Goal: Task Accomplishment & Management: Use online tool/utility

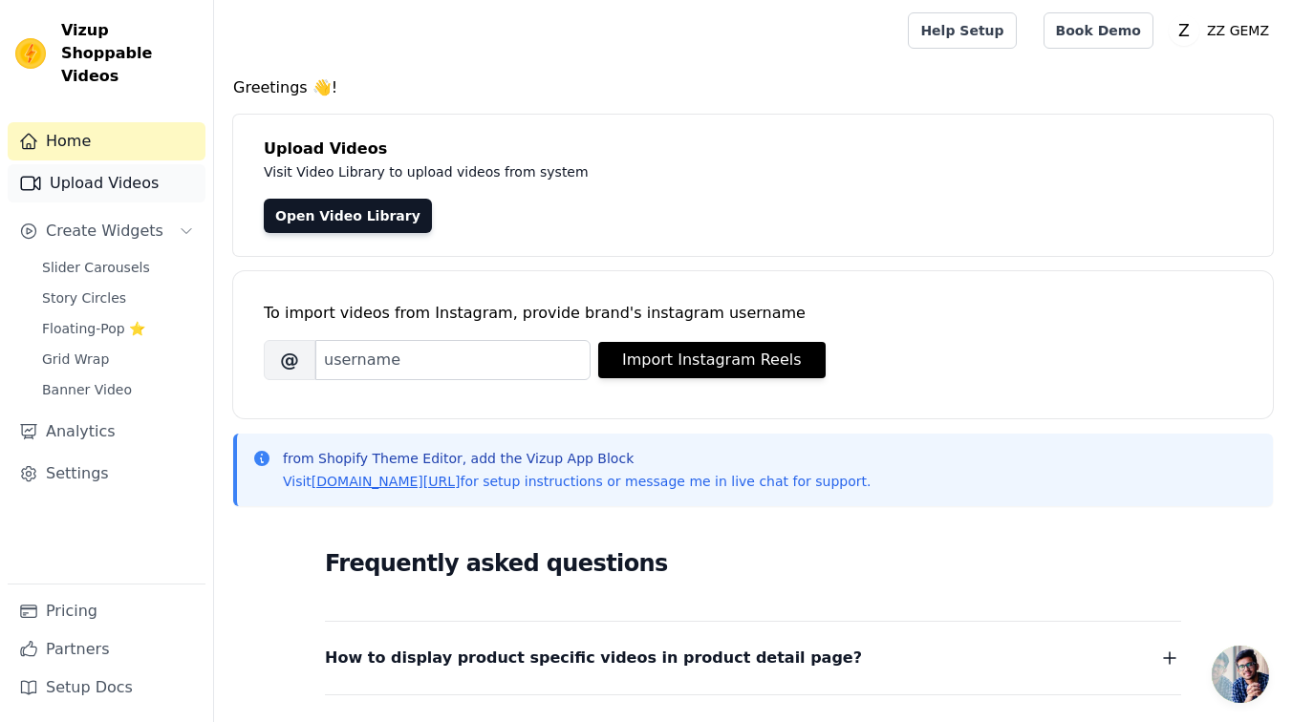
click at [131, 164] on link "Upload Videos" at bounding box center [107, 183] width 198 height 38
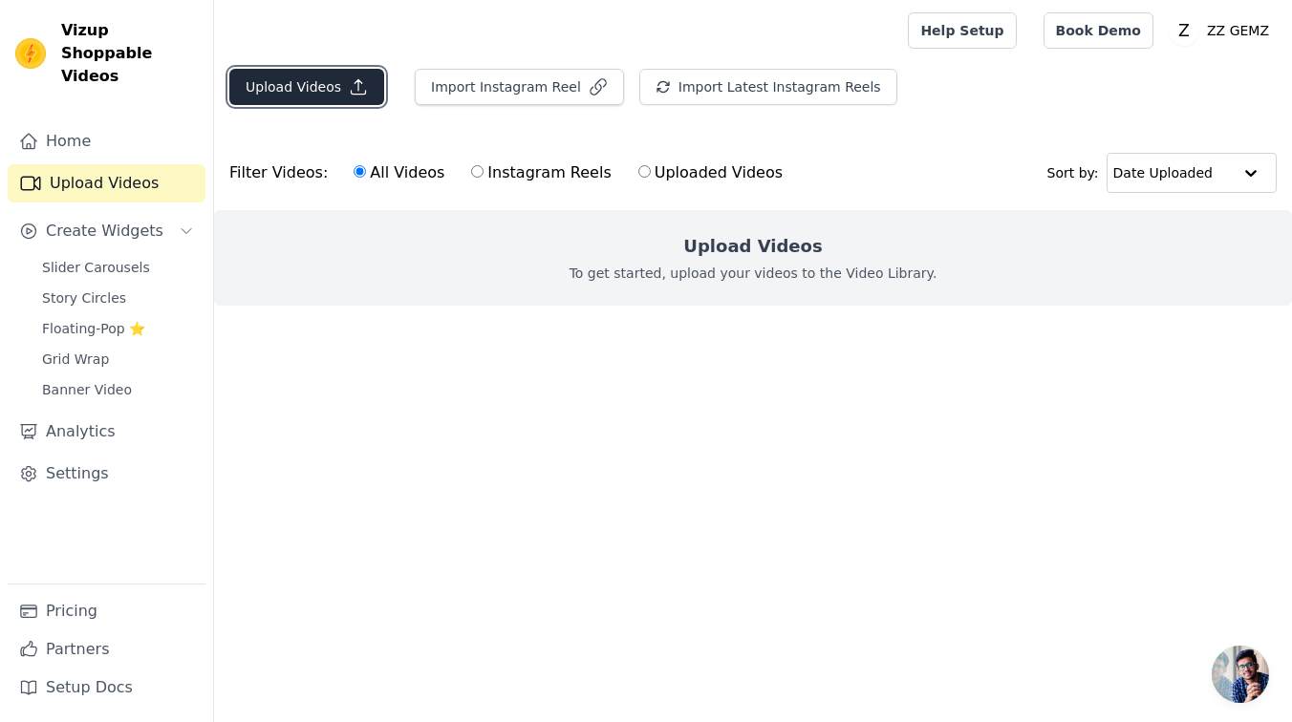
click at [325, 74] on button "Upload Videos" at bounding box center [306, 87] width 155 height 36
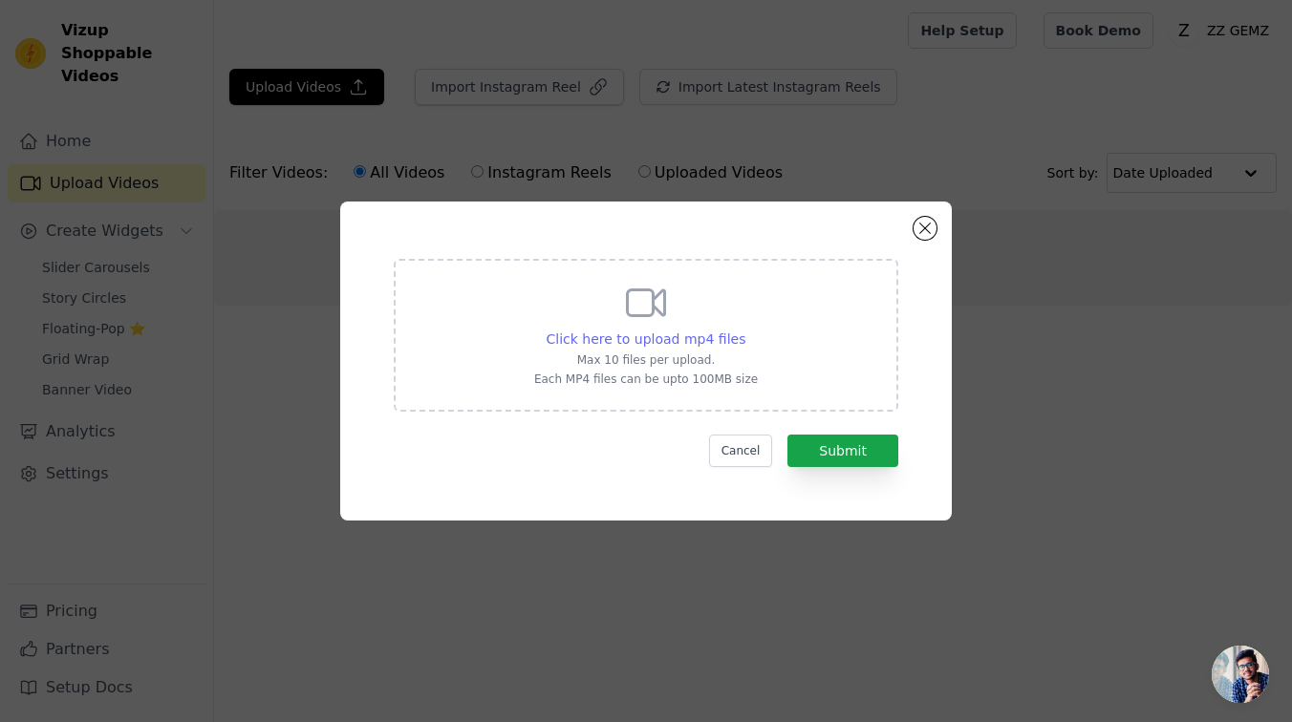
click at [691, 333] on span "Click here to upload mp4 files" at bounding box center [647, 339] width 200 height 15
click at [744, 330] on input "Click here to upload mp4 files Max 10 files per upload. Each MP4 files can be u…" at bounding box center [744, 329] width 1 height 1
type input "C:\fakepath\0a41353527d9ae58449f2e3adef3a2d617938e7e5a193875c5e2c8f34017260b.mp4"
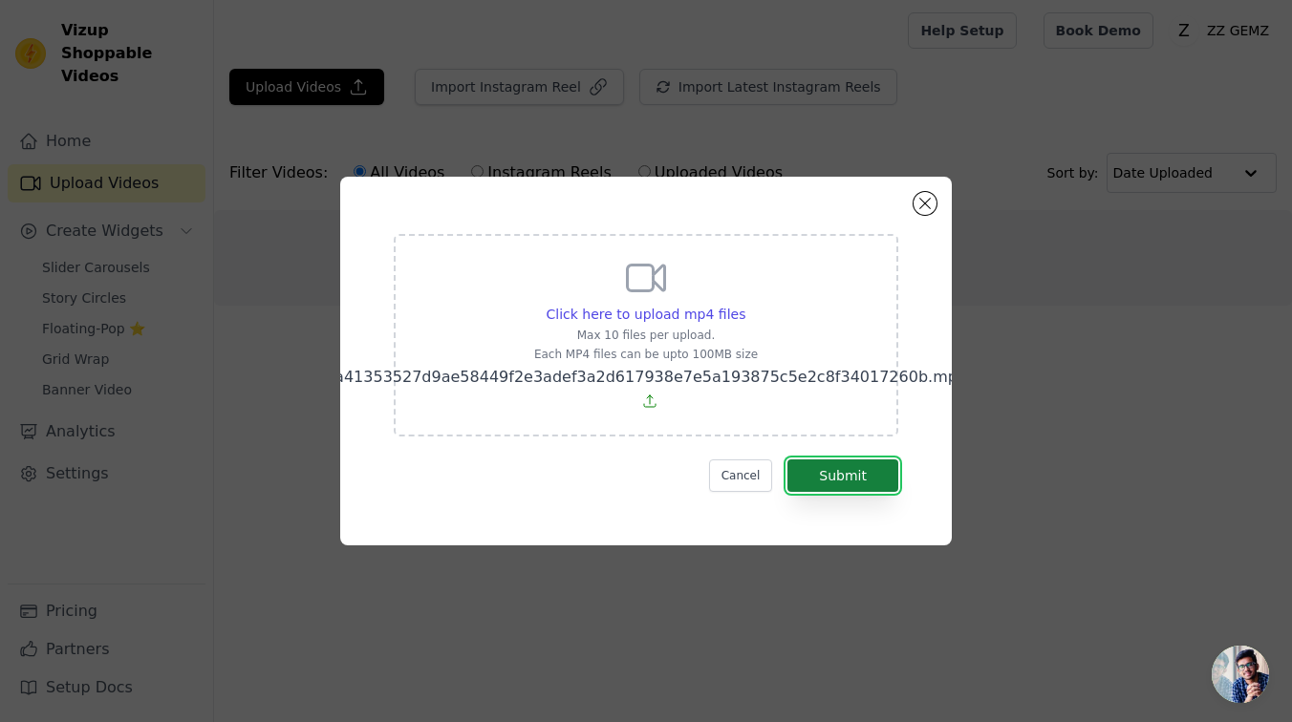
click at [887, 482] on button "Submit" at bounding box center [842, 476] width 111 height 32
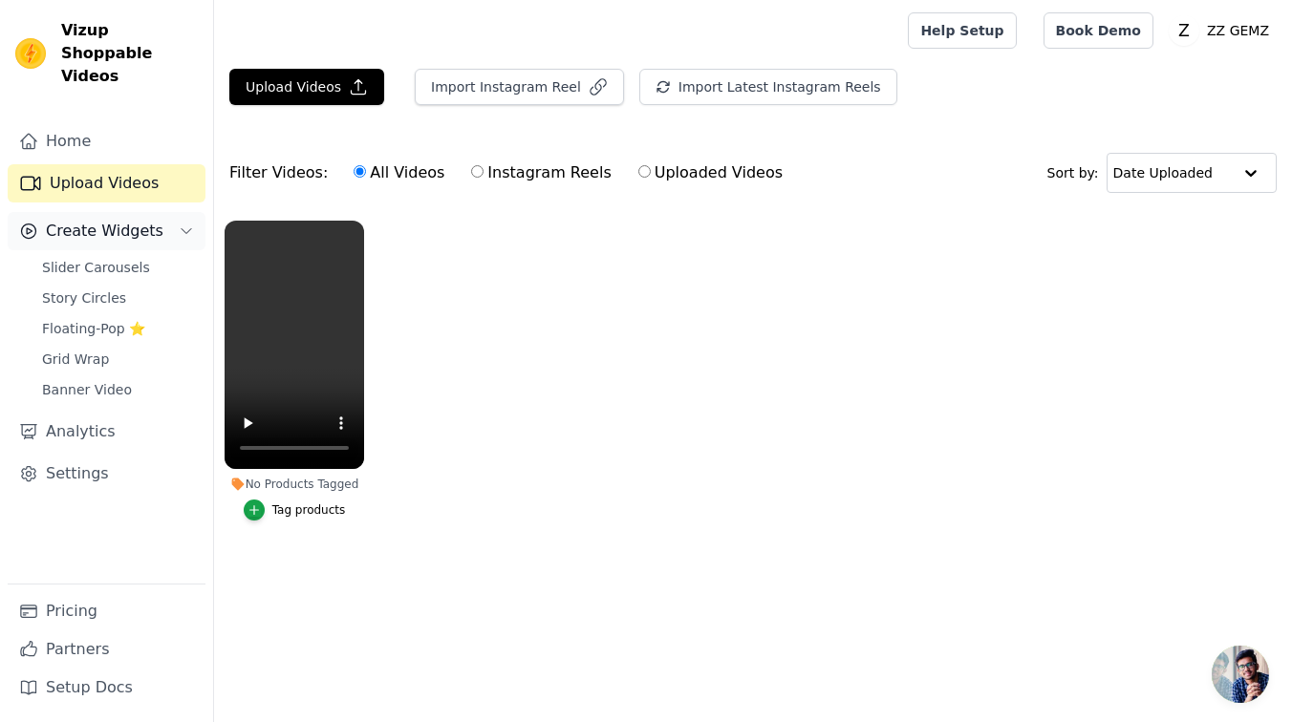
click at [101, 220] on span "Create Widgets" at bounding box center [105, 231] width 118 height 23
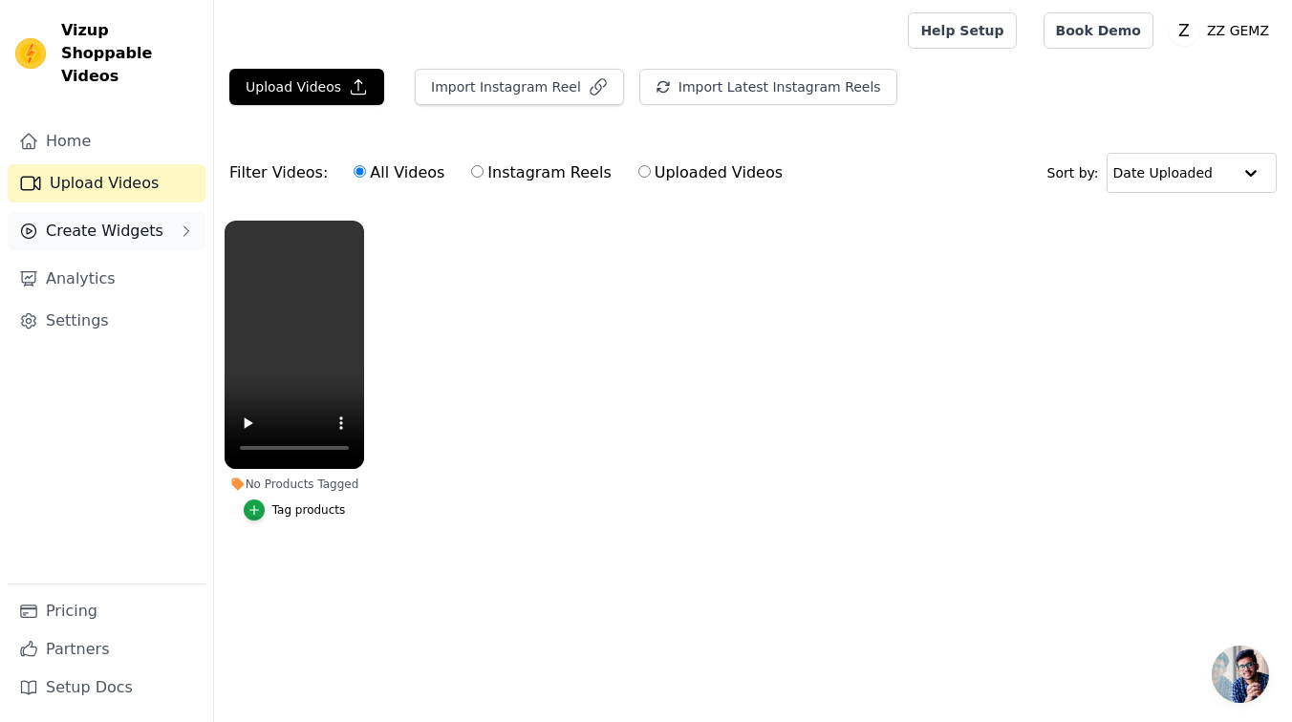
click at [97, 220] on span "Create Widgets" at bounding box center [105, 231] width 118 height 23
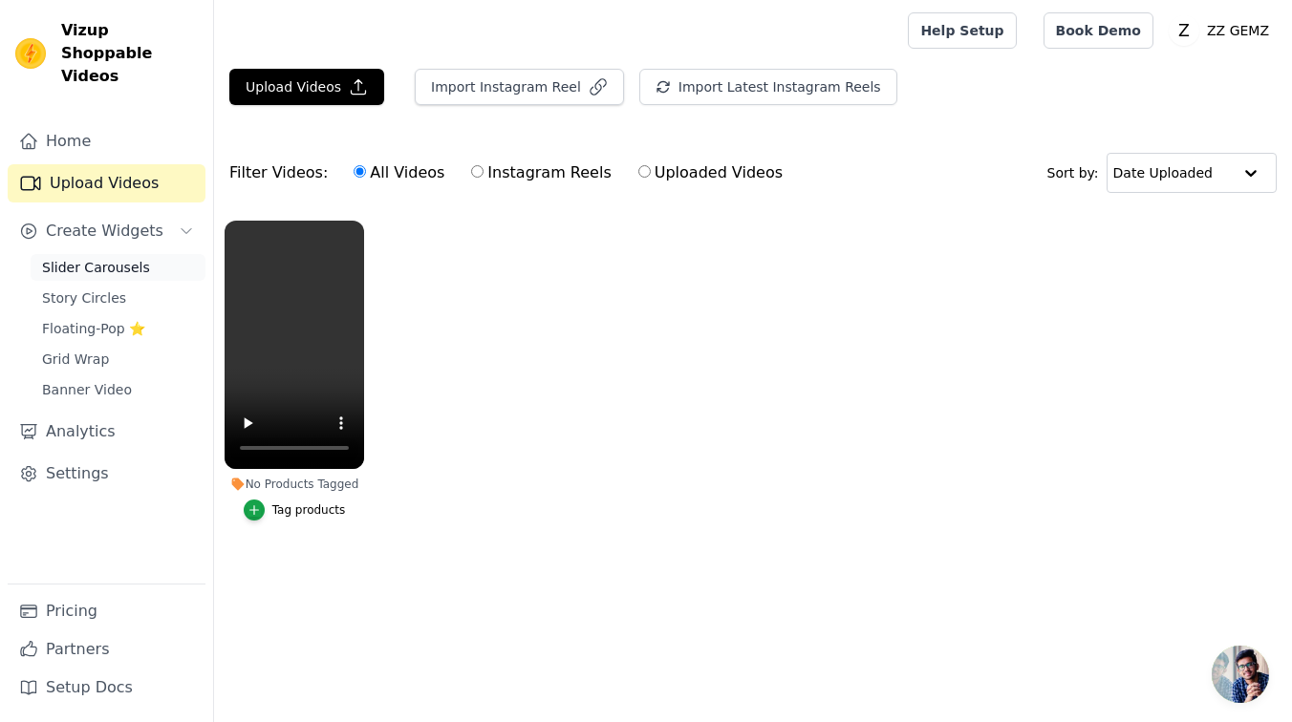
click at [111, 258] on span "Slider Carousels" at bounding box center [96, 267] width 108 height 19
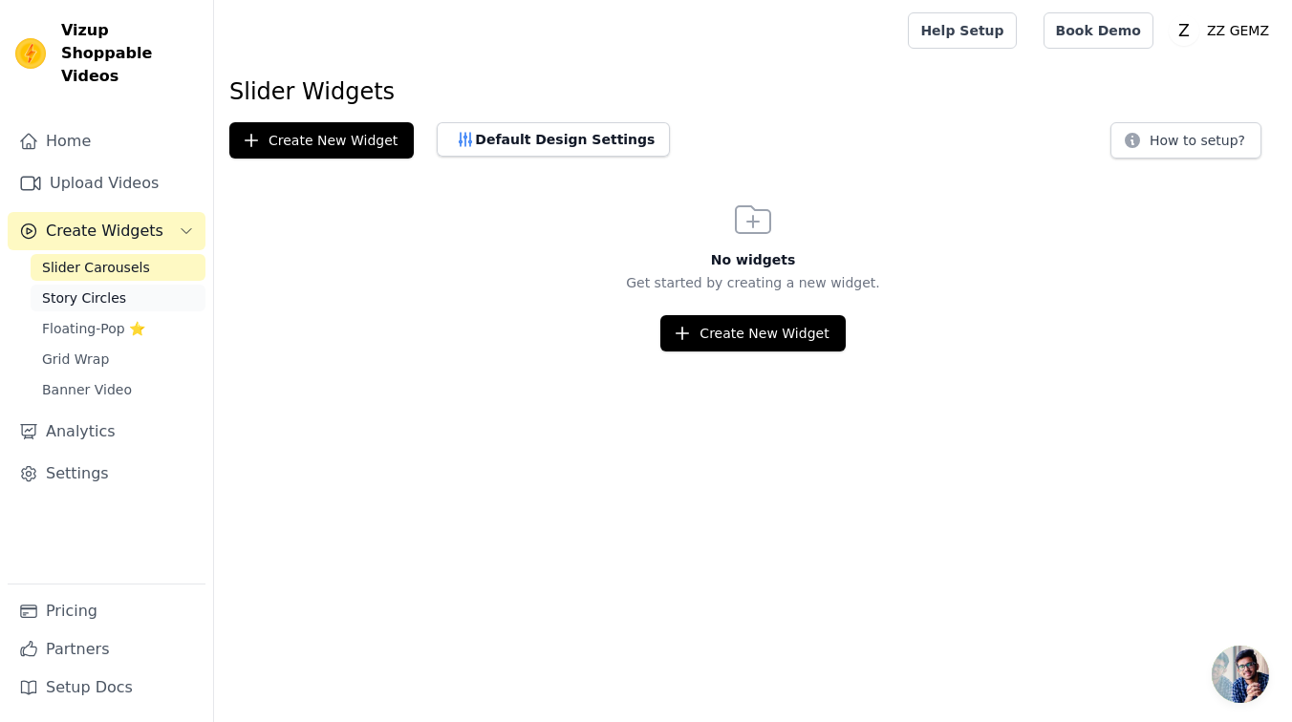
click at [111, 289] on span "Story Circles" at bounding box center [84, 298] width 84 height 19
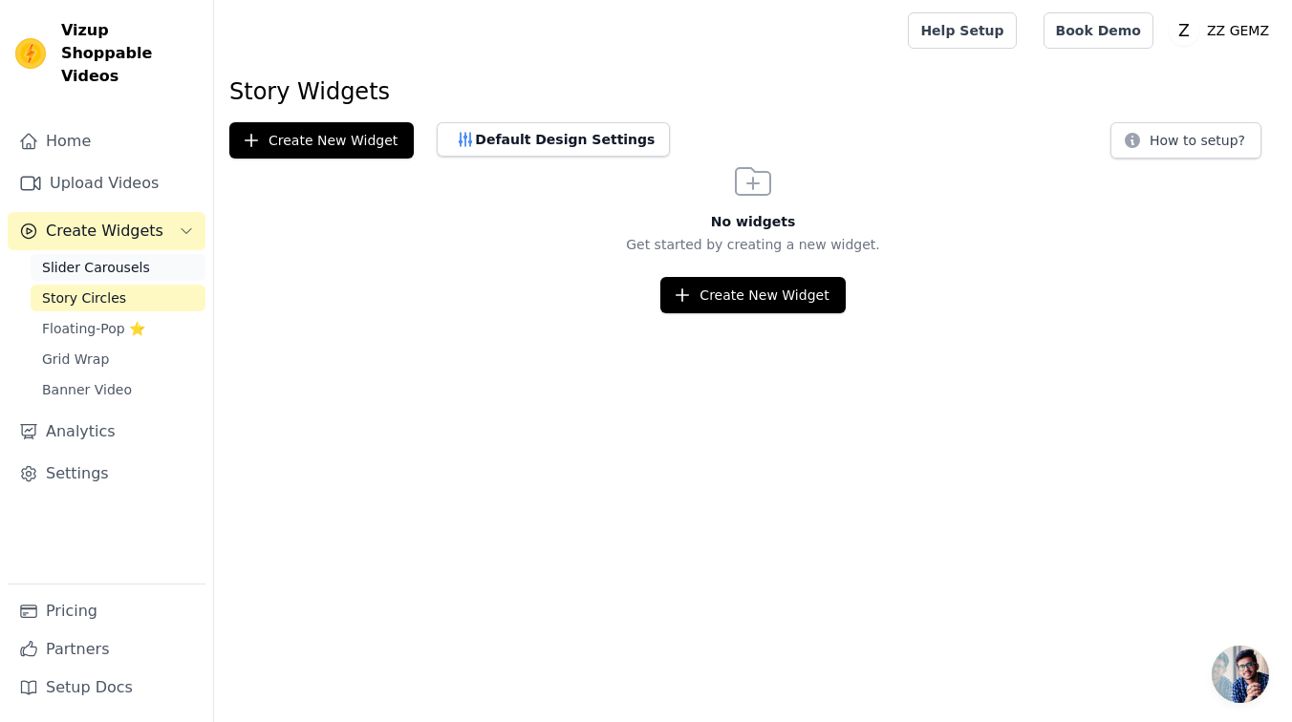
click at [98, 258] on span "Slider Carousels" at bounding box center [96, 267] width 108 height 19
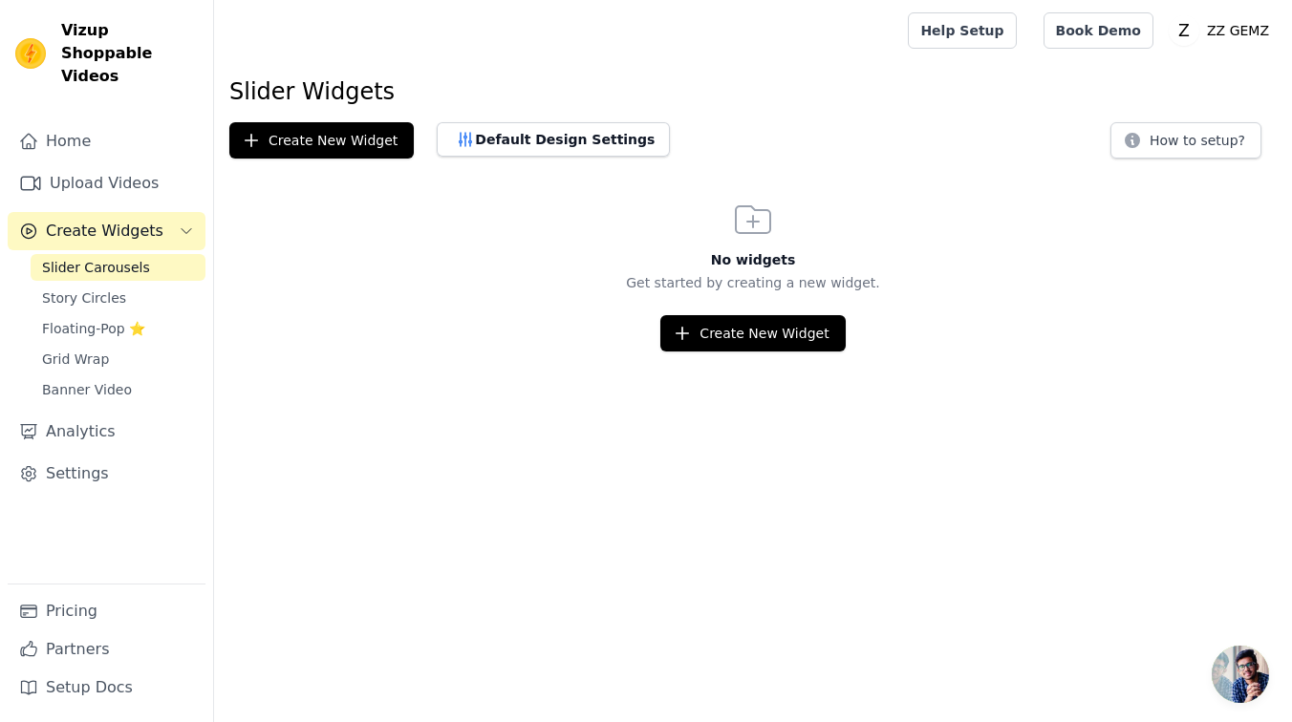
click at [758, 313] on div "No widgets Get started by creating a new widget. Create New Widget" at bounding box center [753, 274] width 1078 height 155
click at [754, 332] on button "Create New Widget" at bounding box center [752, 333] width 184 height 36
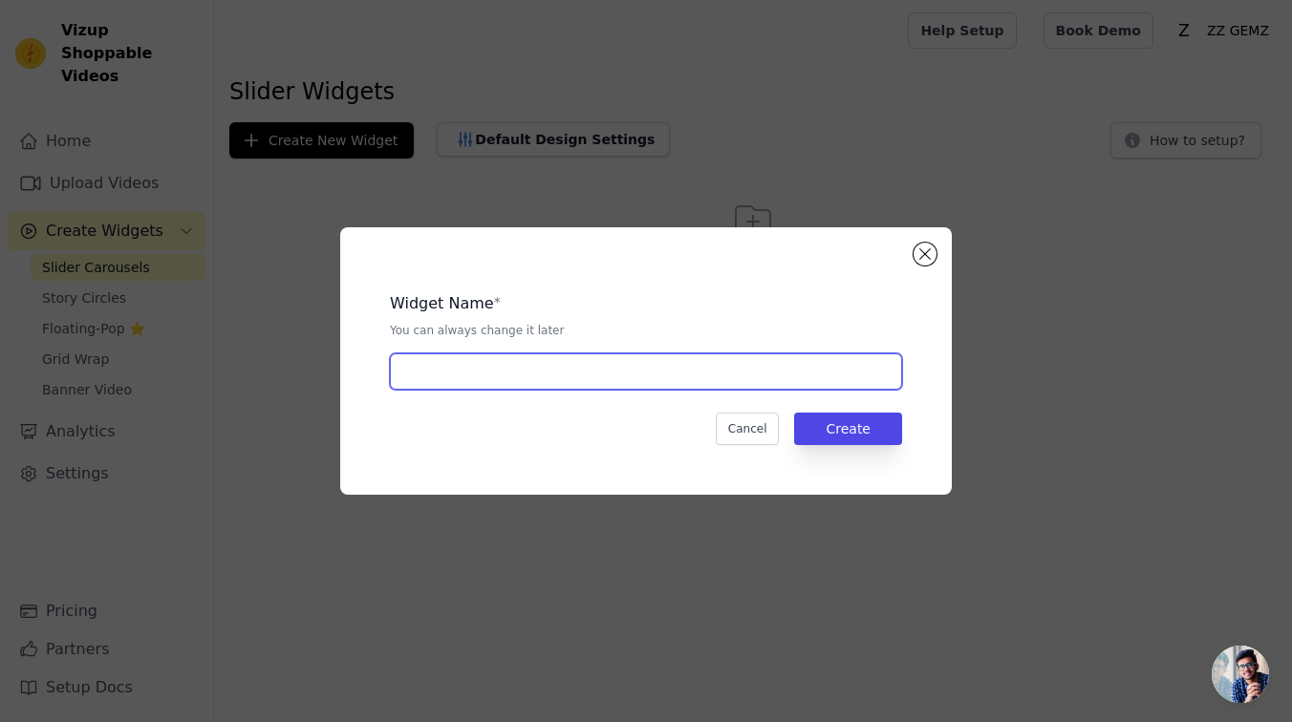
click at [796, 377] on input "text" at bounding box center [646, 372] width 512 height 36
type input "Whale tail"
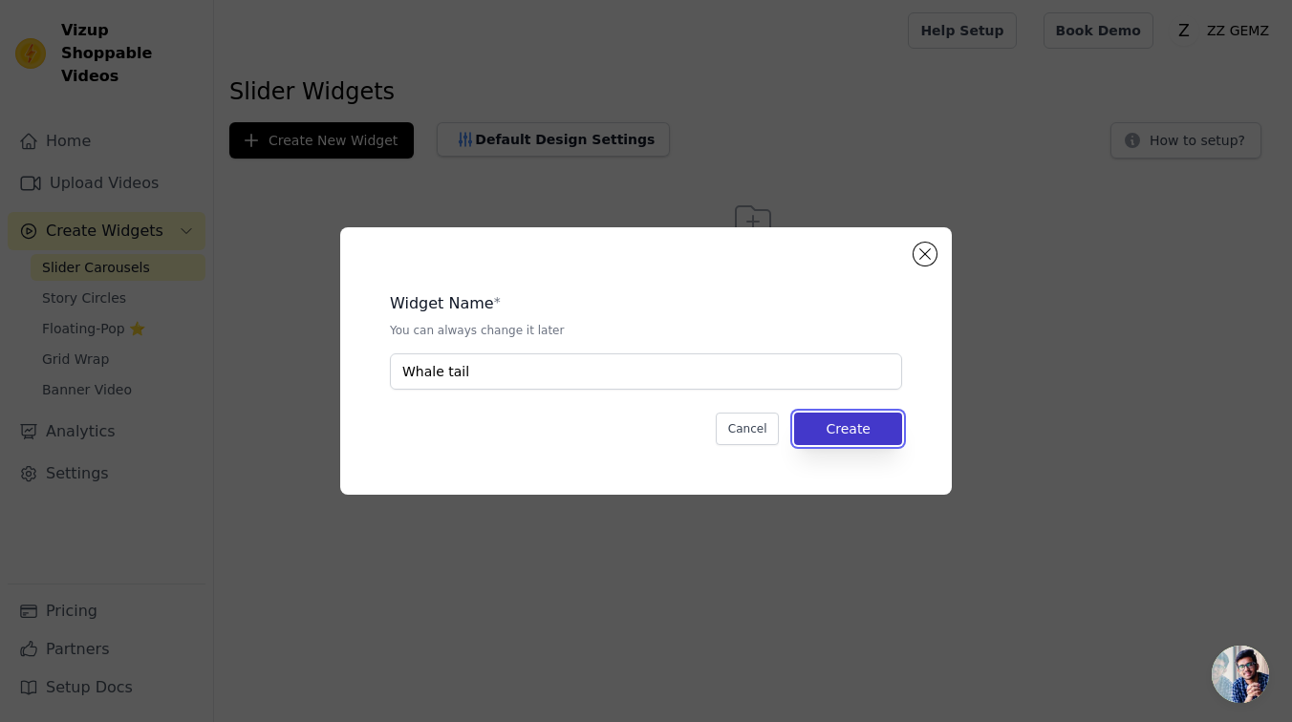
click at [854, 427] on button "Create" at bounding box center [848, 429] width 108 height 32
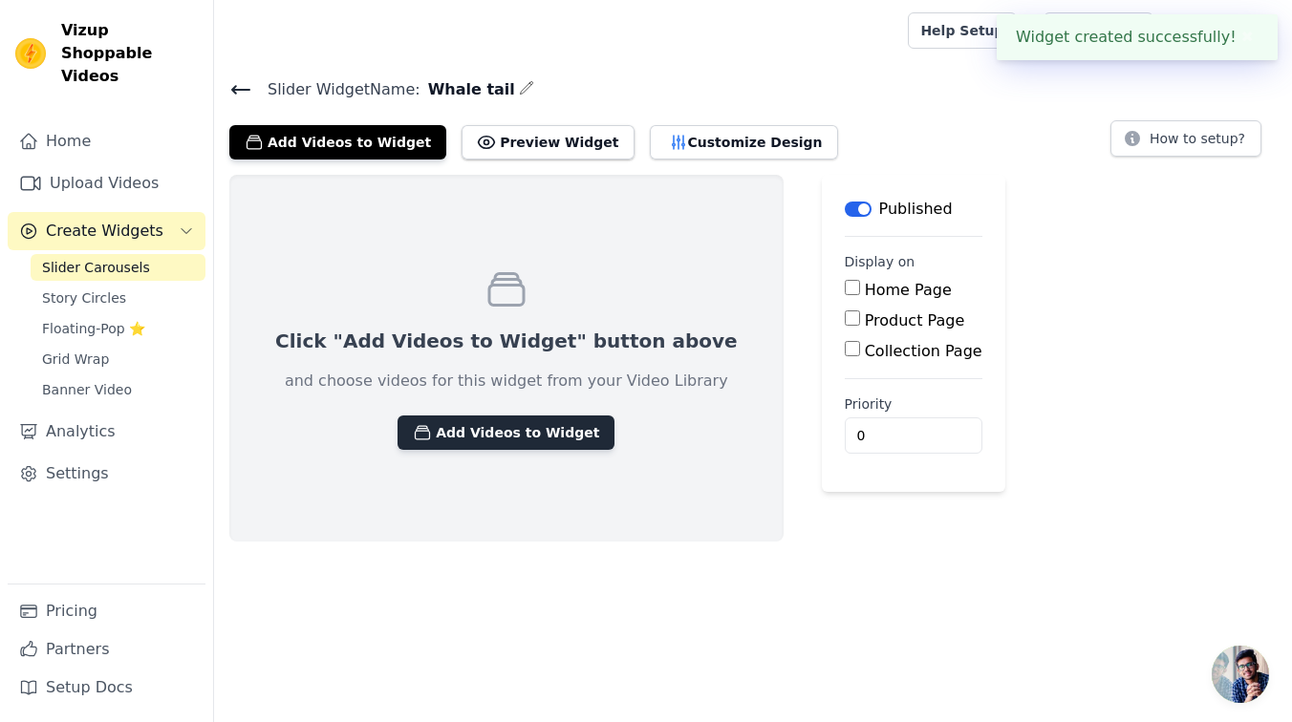
click at [549, 420] on button "Add Videos to Widget" at bounding box center [506, 433] width 217 height 34
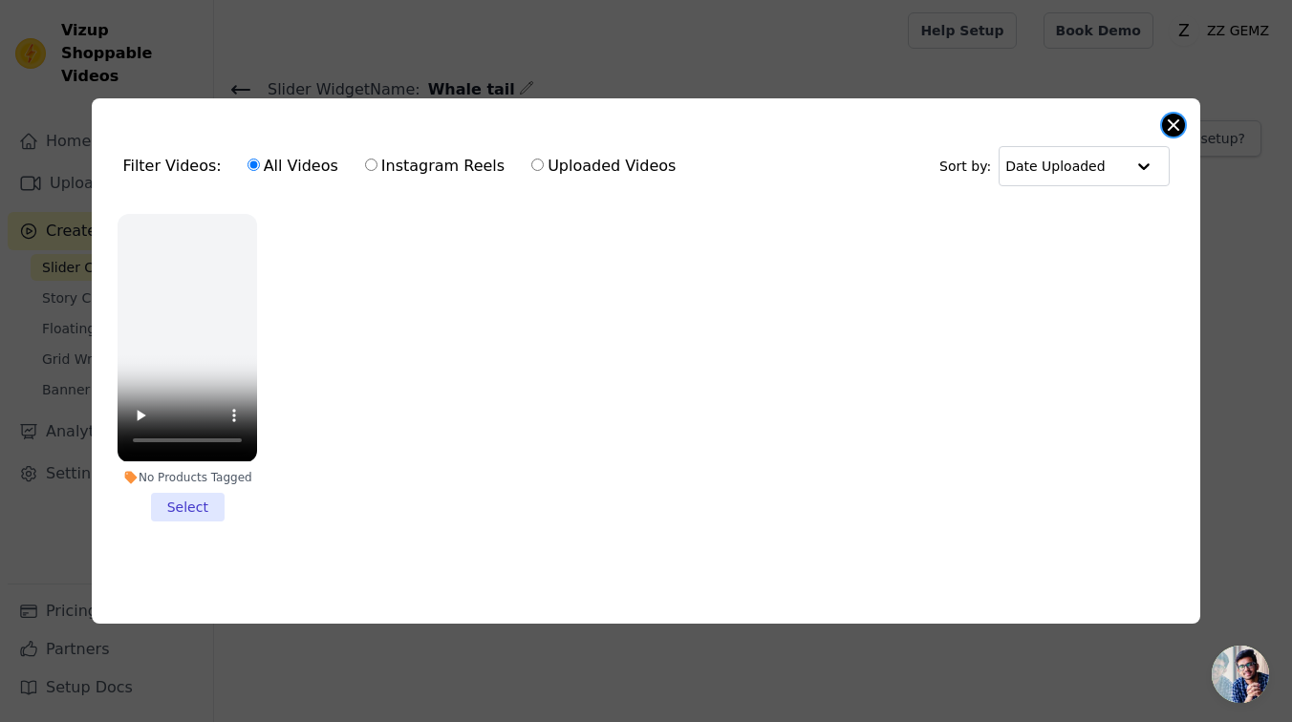
click at [1167, 127] on button "Close modal" at bounding box center [1173, 125] width 23 height 23
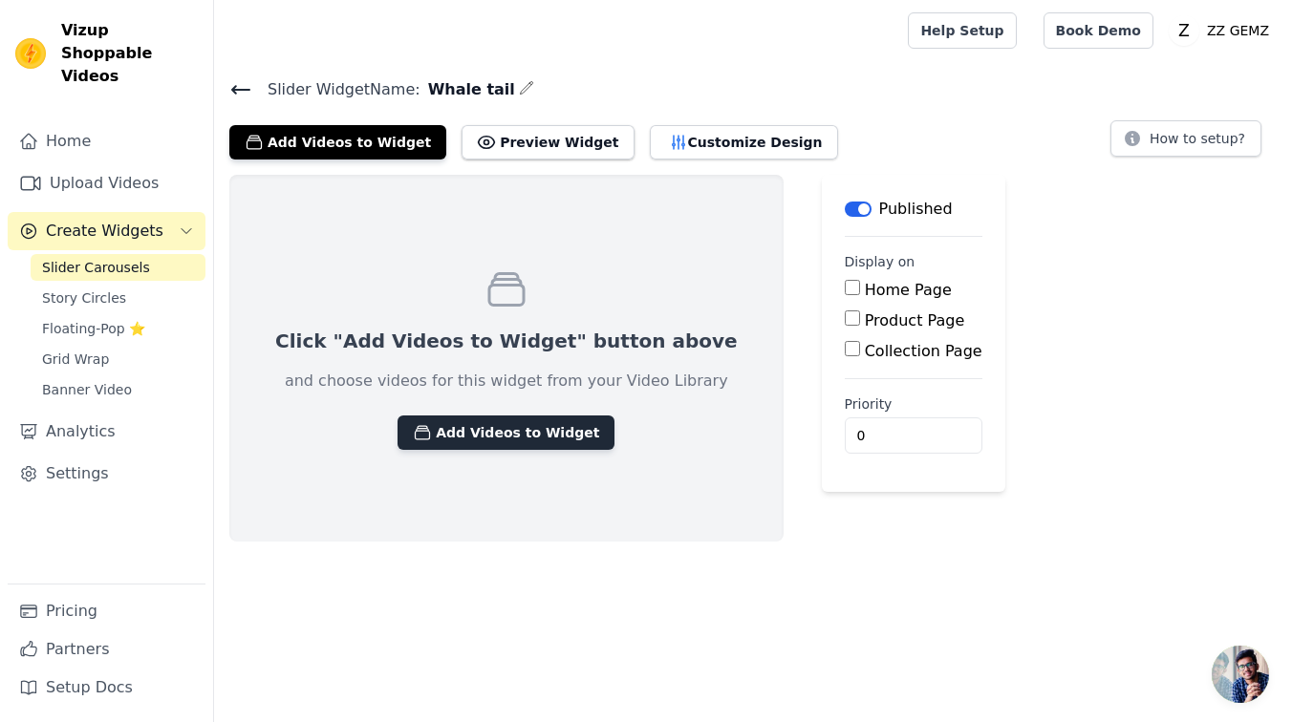
click at [542, 433] on button "Add Videos to Widget" at bounding box center [506, 433] width 217 height 34
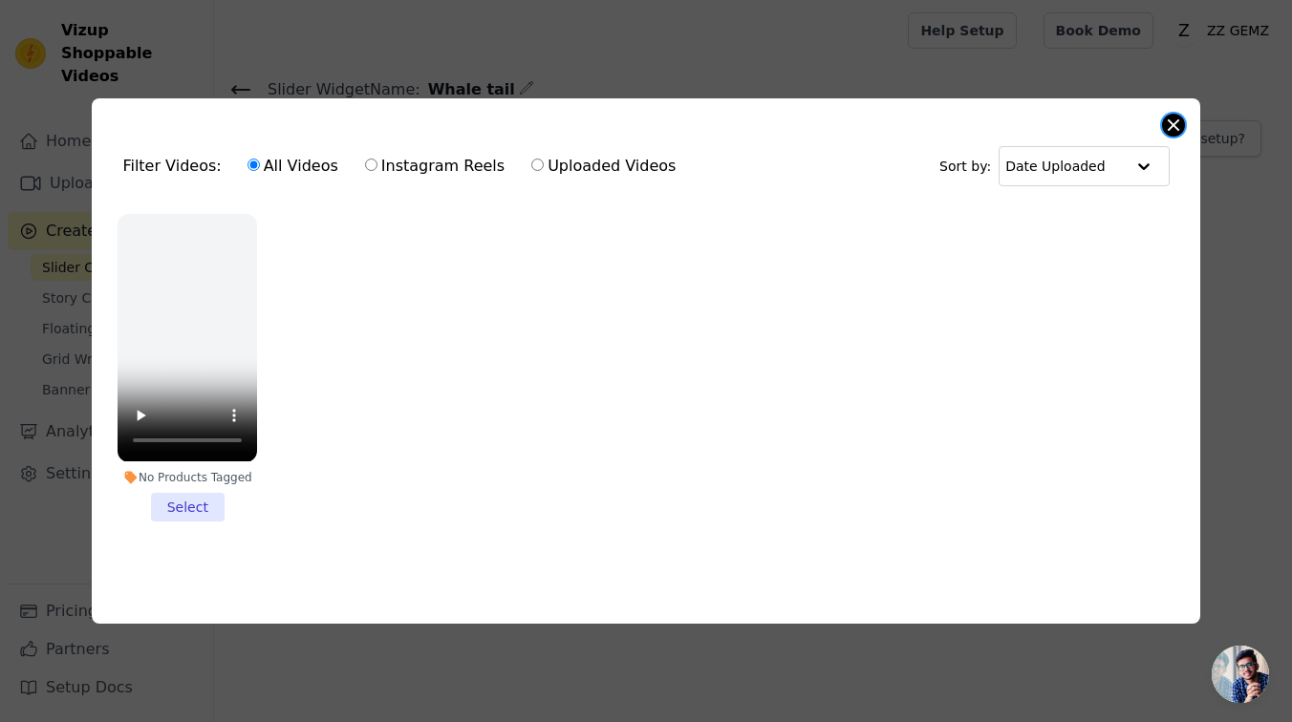
click at [1173, 134] on button "Close modal" at bounding box center [1173, 125] width 23 height 23
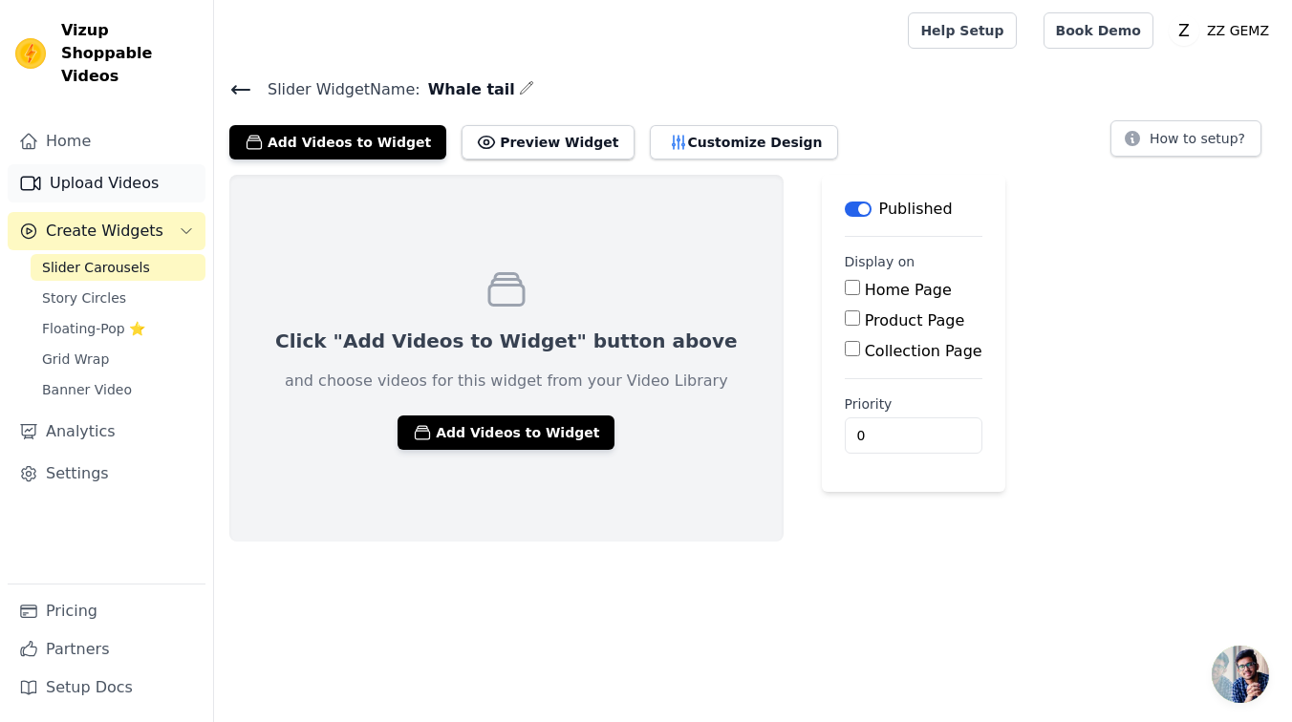
click at [139, 173] on link "Upload Videos" at bounding box center [107, 183] width 198 height 38
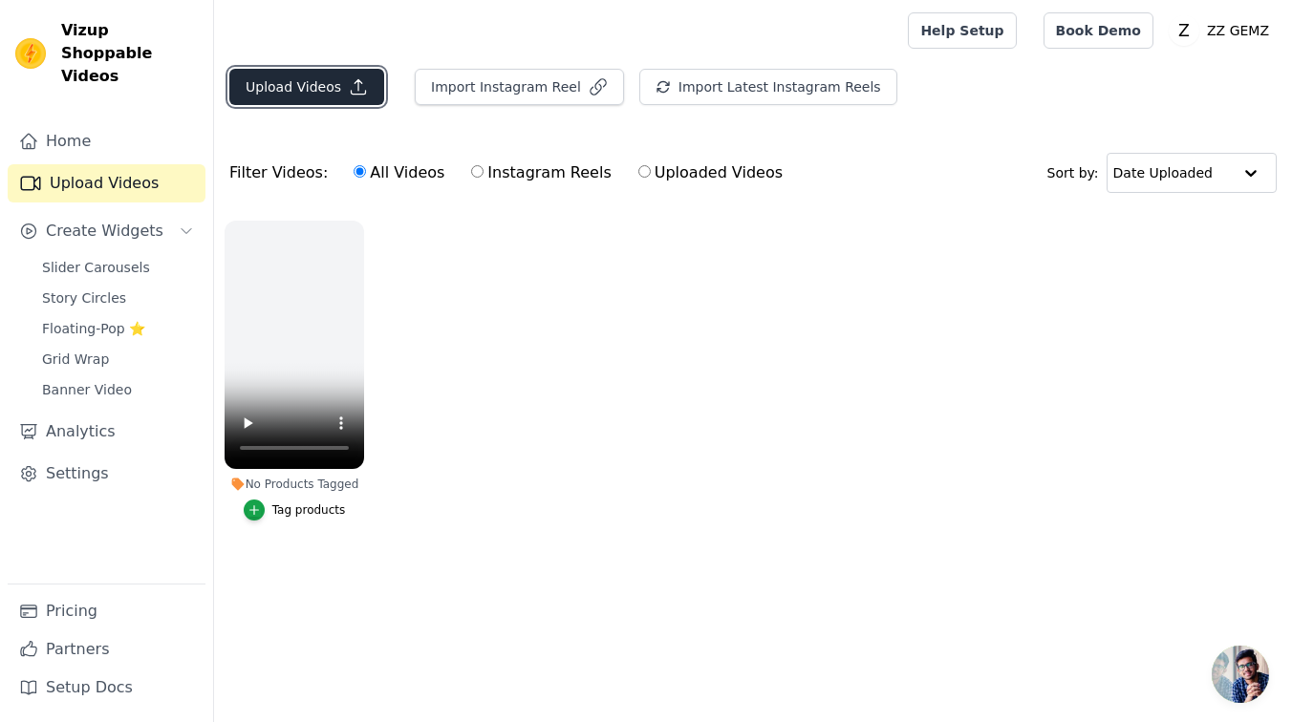
click at [334, 83] on button "Upload Videos" at bounding box center [306, 87] width 155 height 36
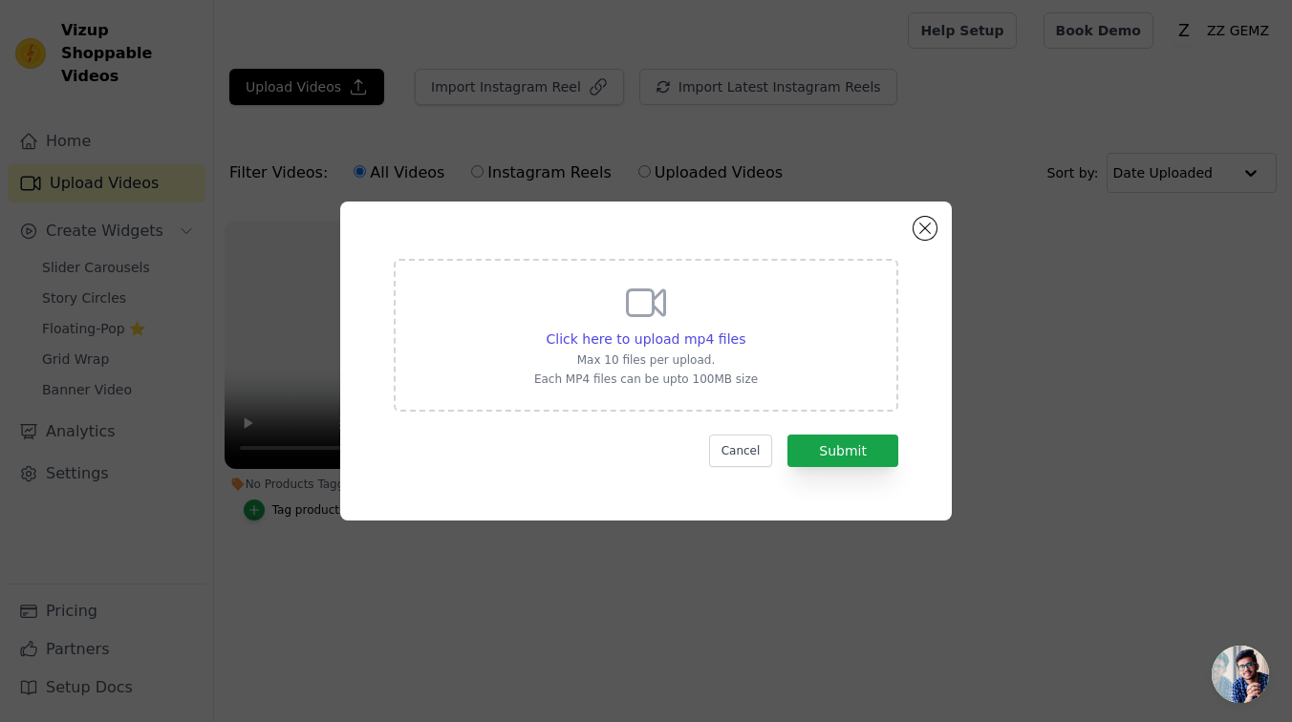
click at [721, 357] on p "Max 10 files per upload." at bounding box center [646, 360] width 224 height 15
click at [744, 330] on input "Click here to upload mp4 files Max 10 files per upload. Each MP4 files can be u…" at bounding box center [744, 329] width 1 height 1
type input "C:\fakepath\43d493bb158c4ae3acd694638a2b6285.SD-480p-0.9Mbps-50973906 (1).mp4"
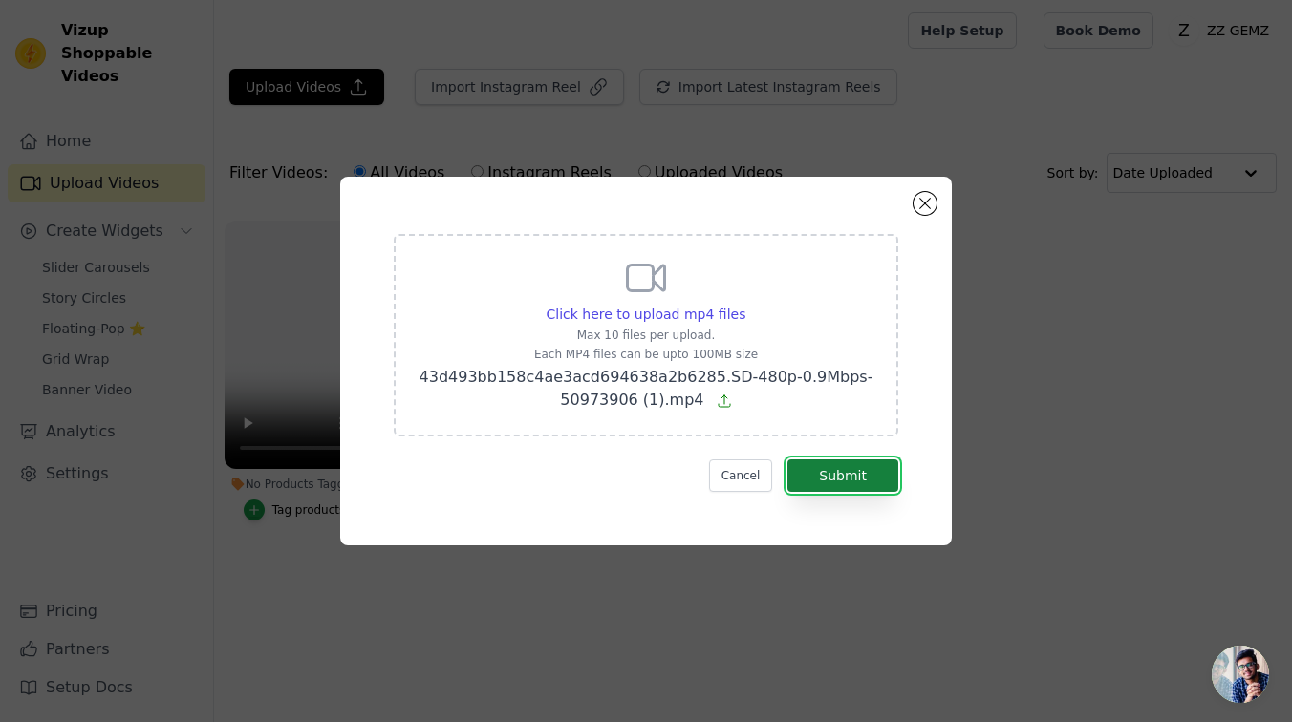
click at [833, 466] on button "Submit" at bounding box center [842, 476] width 111 height 32
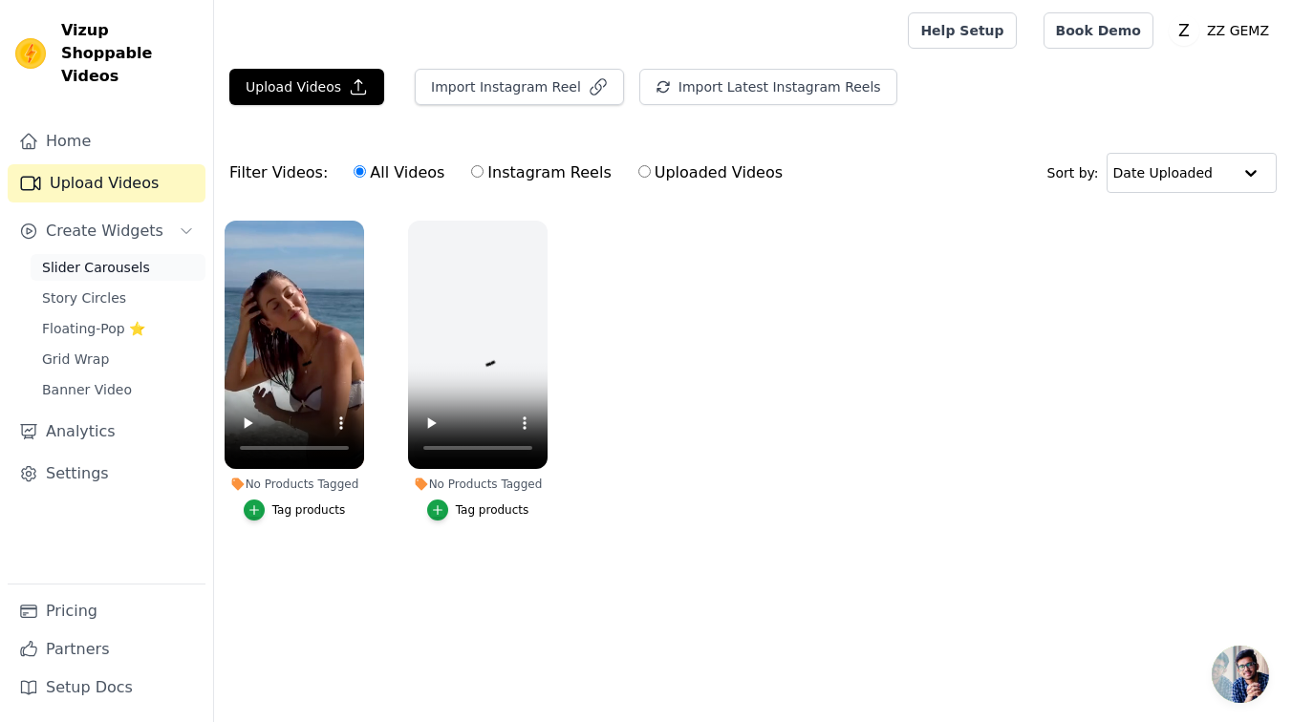
click at [179, 255] on link "Slider Carousels" at bounding box center [118, 267] width 175 height 27
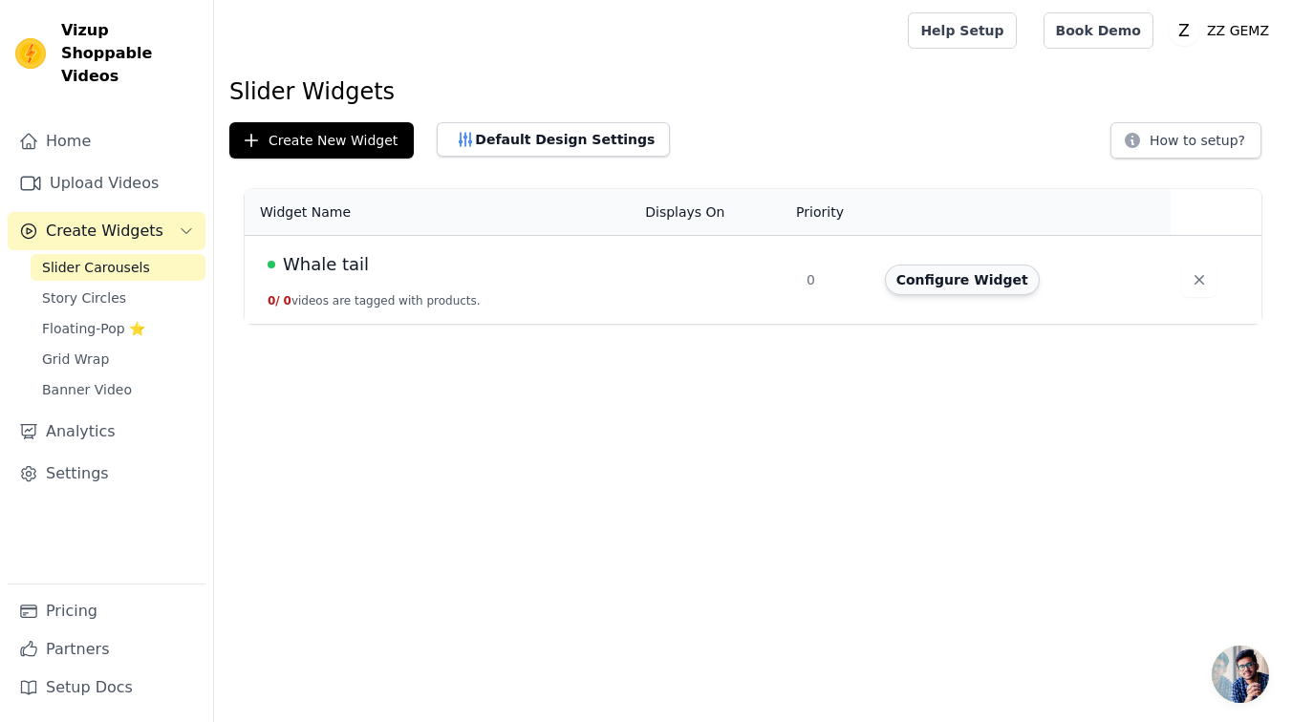
click at [936, 279] on button "Configure Widget" at bounding box center [962, 280] width 155 height 31
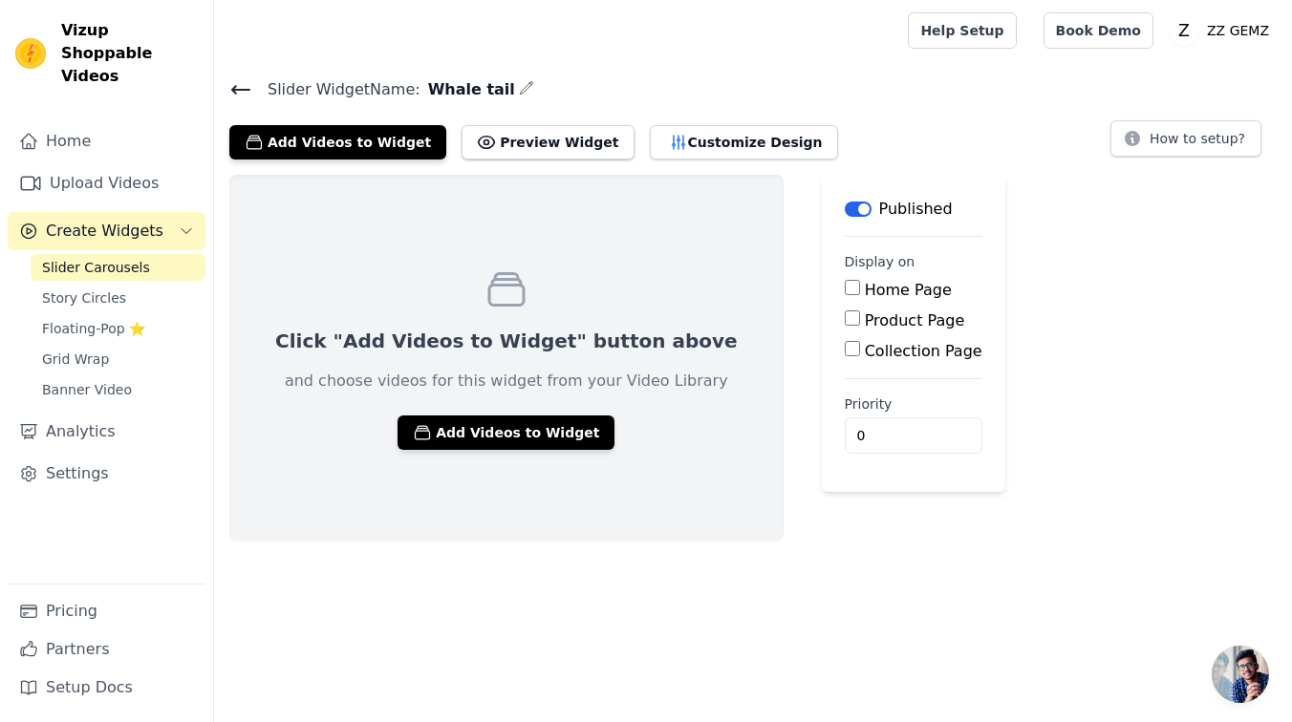
click at [499, 452] on div "Click "Add Videos to Widget" button above and choose videos for this widget fro…" at bounding box center [506, 358] width 554 height 367
click at [498, 437] on button "Add Videos to Widget" at bounding box center [506, 433] width 217 height 34
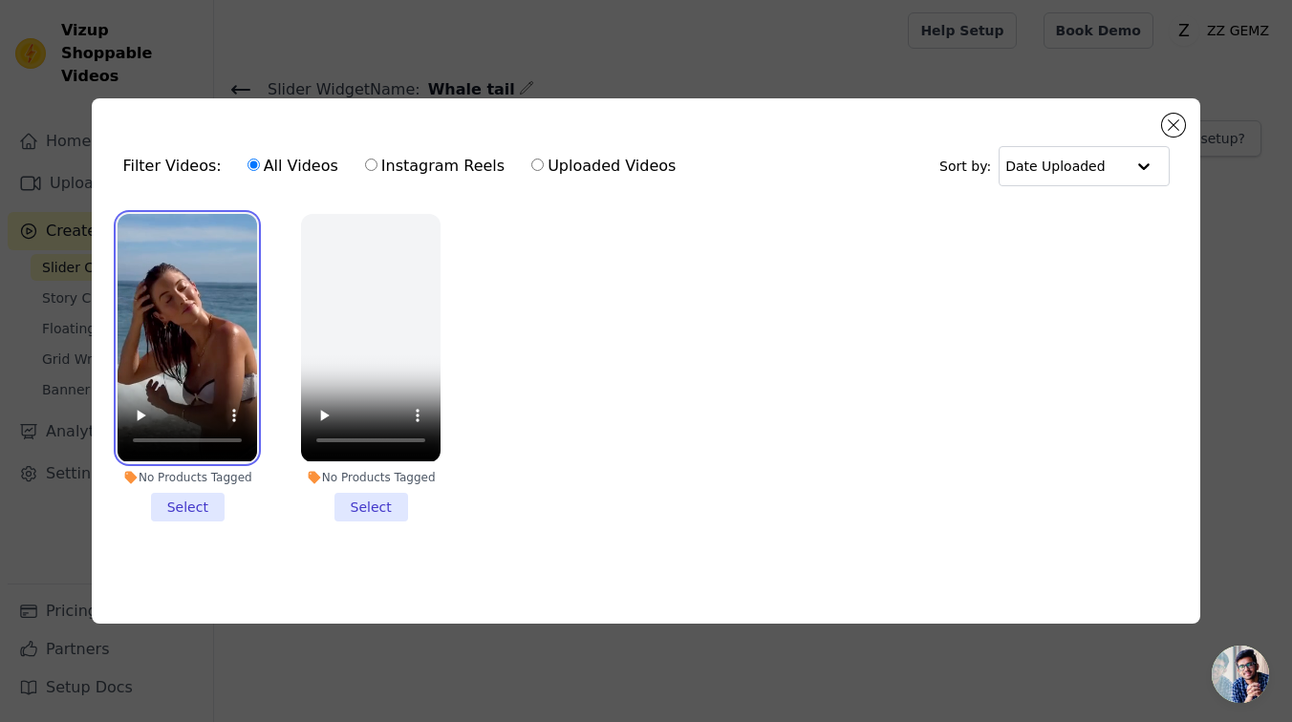
click at [237, 328] on video at bounding box center [188, 338] width 140 height 248
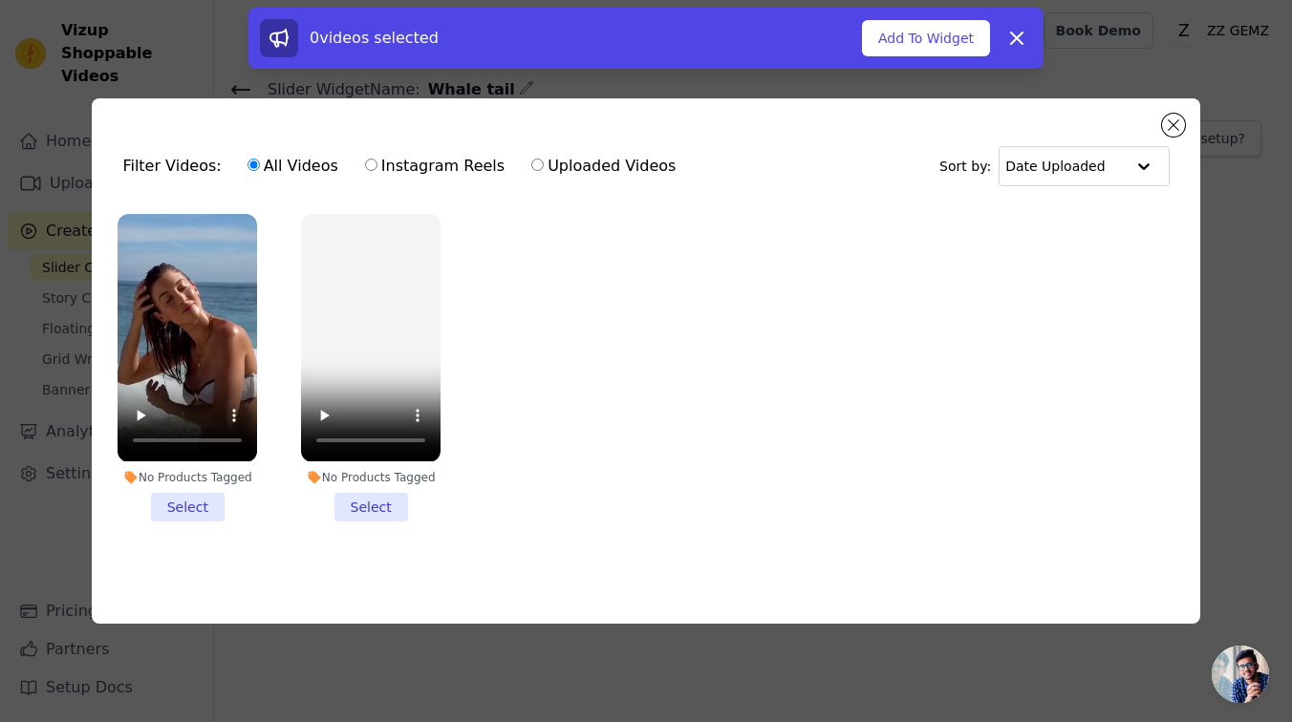
click at [198, 520] on li "No Products Tagged Select" at bounding box center [188, 367] width 140 height 307
click at [0, 0] on input "No Products Tagged Select" at bounding box center [0, 0] width 0 height 0
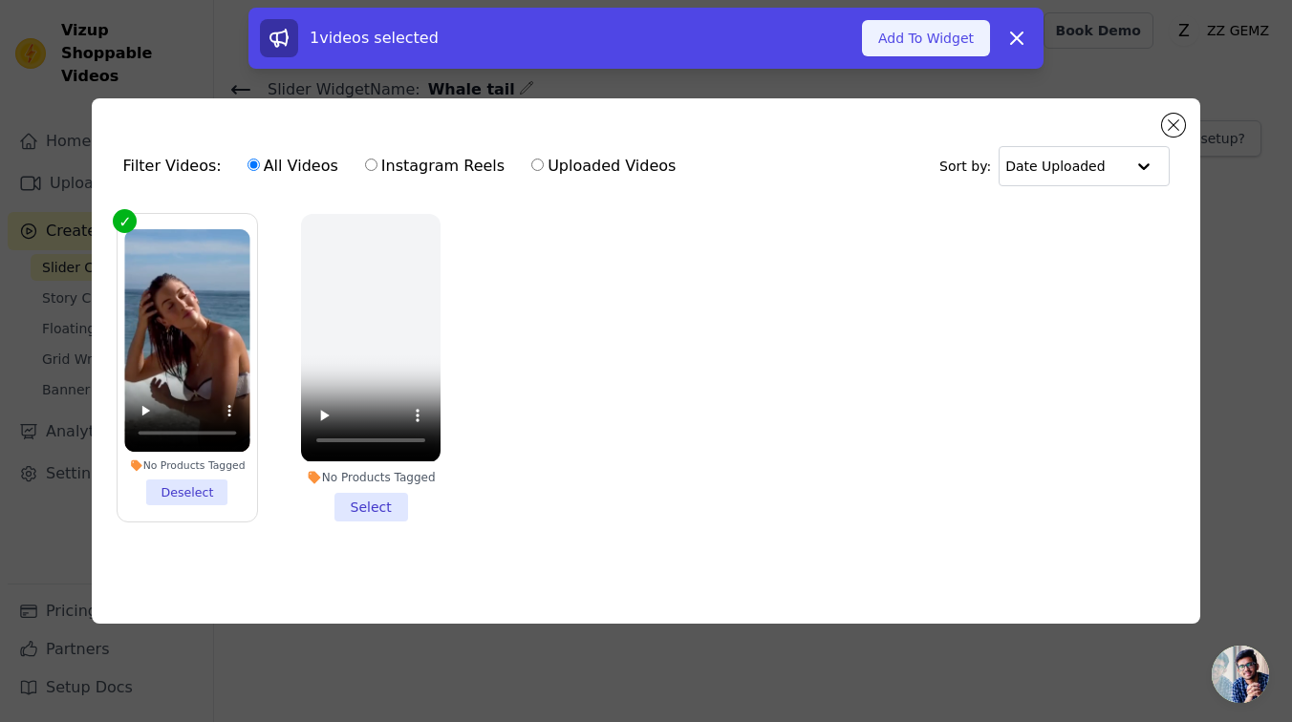
click at [970, 41] on button "Add To Widget" at bounding box center [926, 38] width 128 height 36
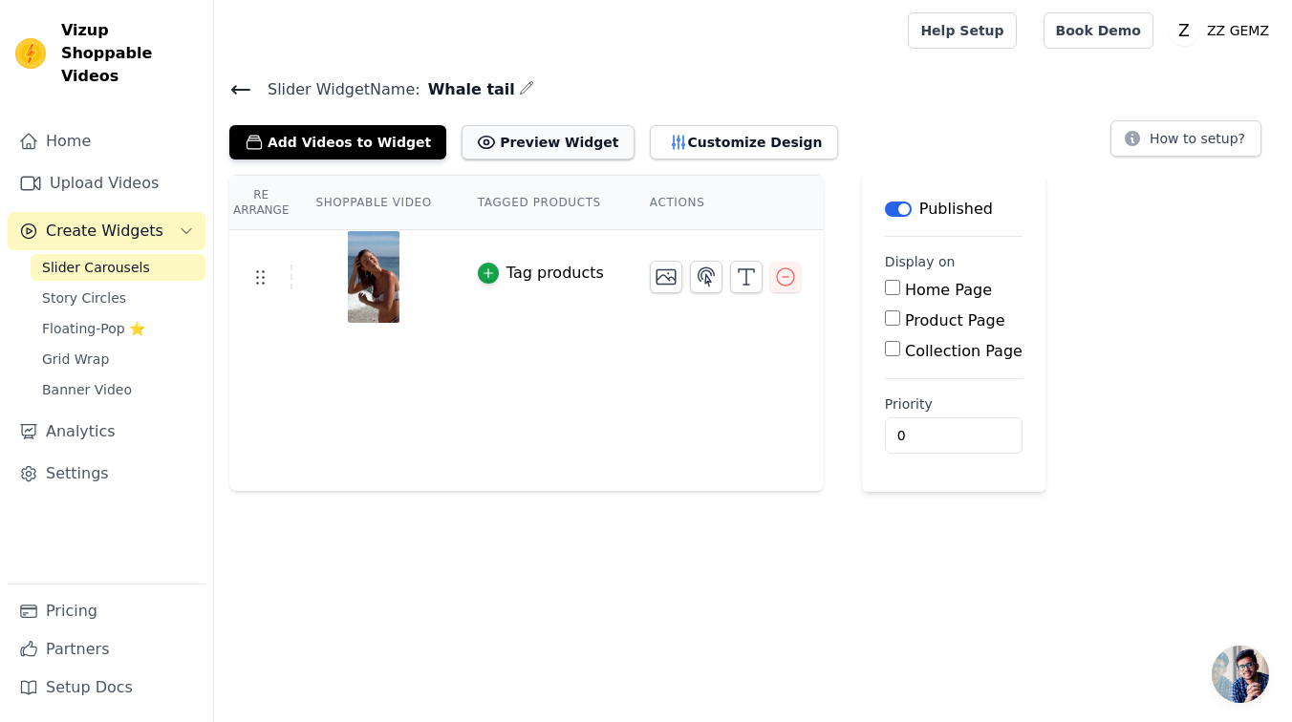
click at [506, 134] on button "Preview Widget" at bounding box center [548, 142] width 172 height 34
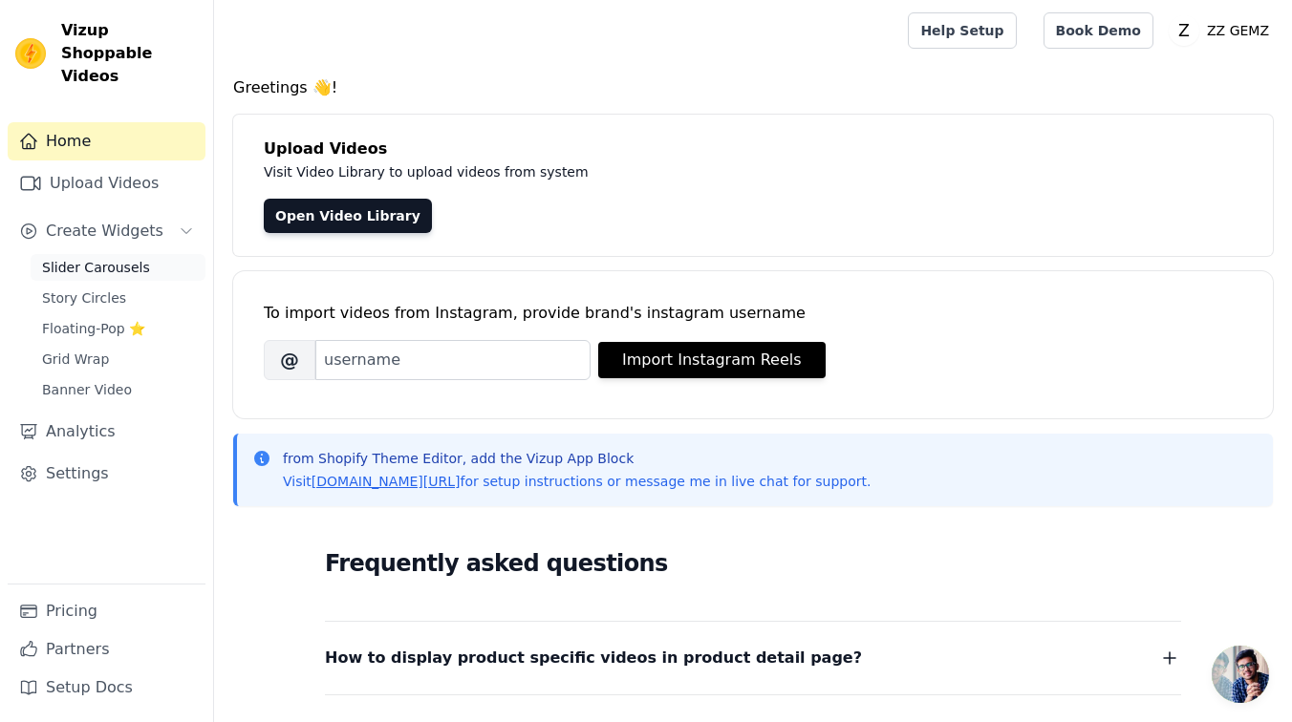
click at [139, 258] on span "Slider Carousels" at bounding box center [96, 267] width 108 height 19
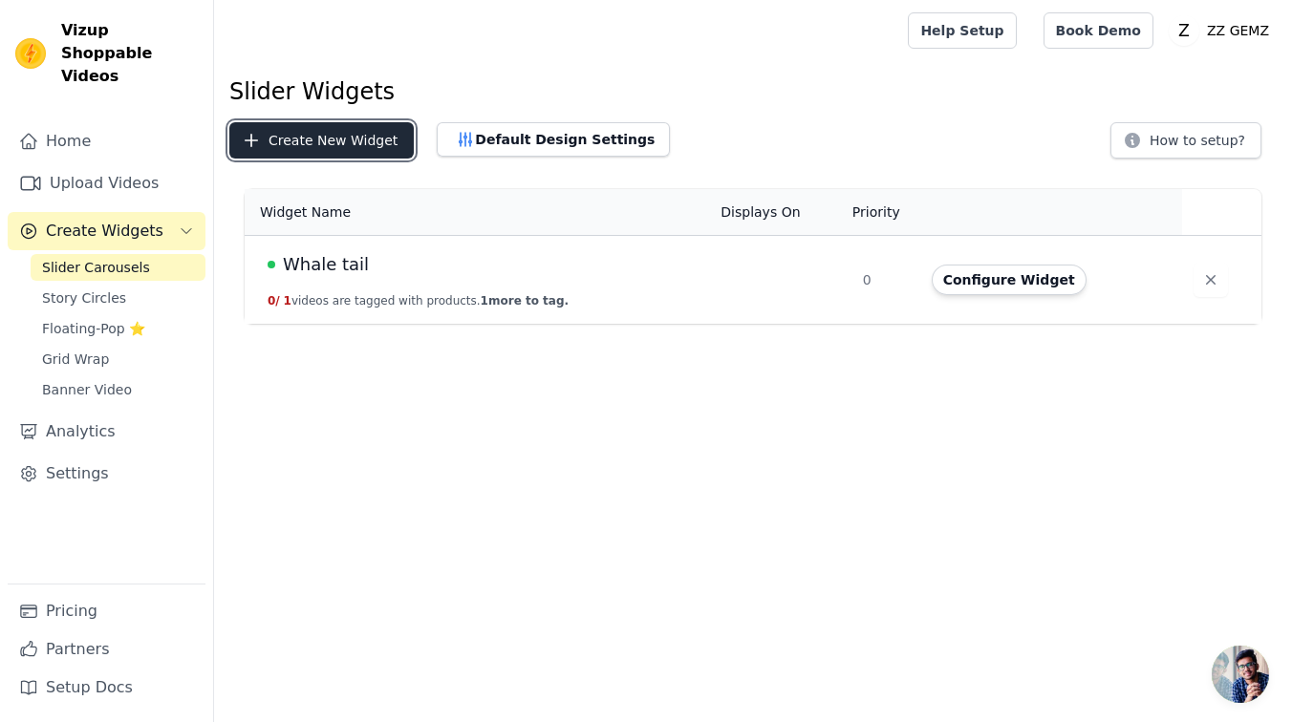
click at [320, 144] on button "Create New Widget" at bounding box center [321, 140] width 184 height 36
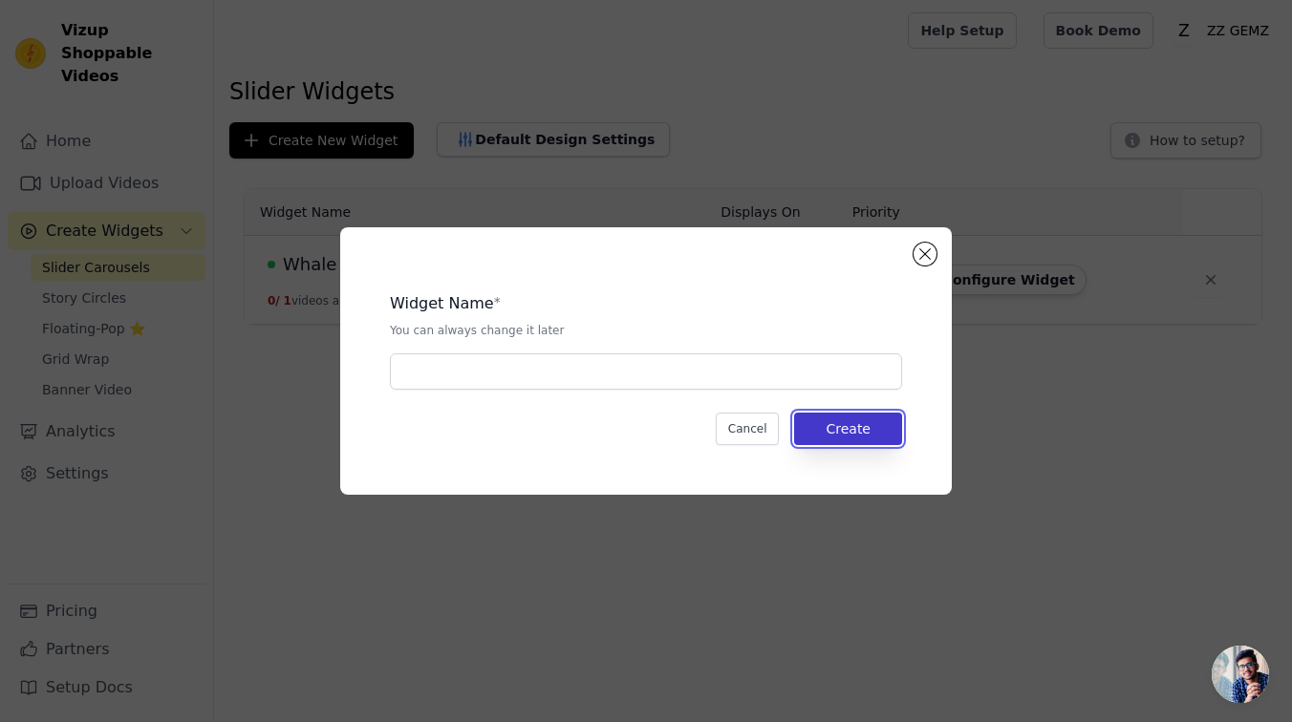
click at [818, 429] on button "Create" at bounding box center [848, 429] width 108 height 32
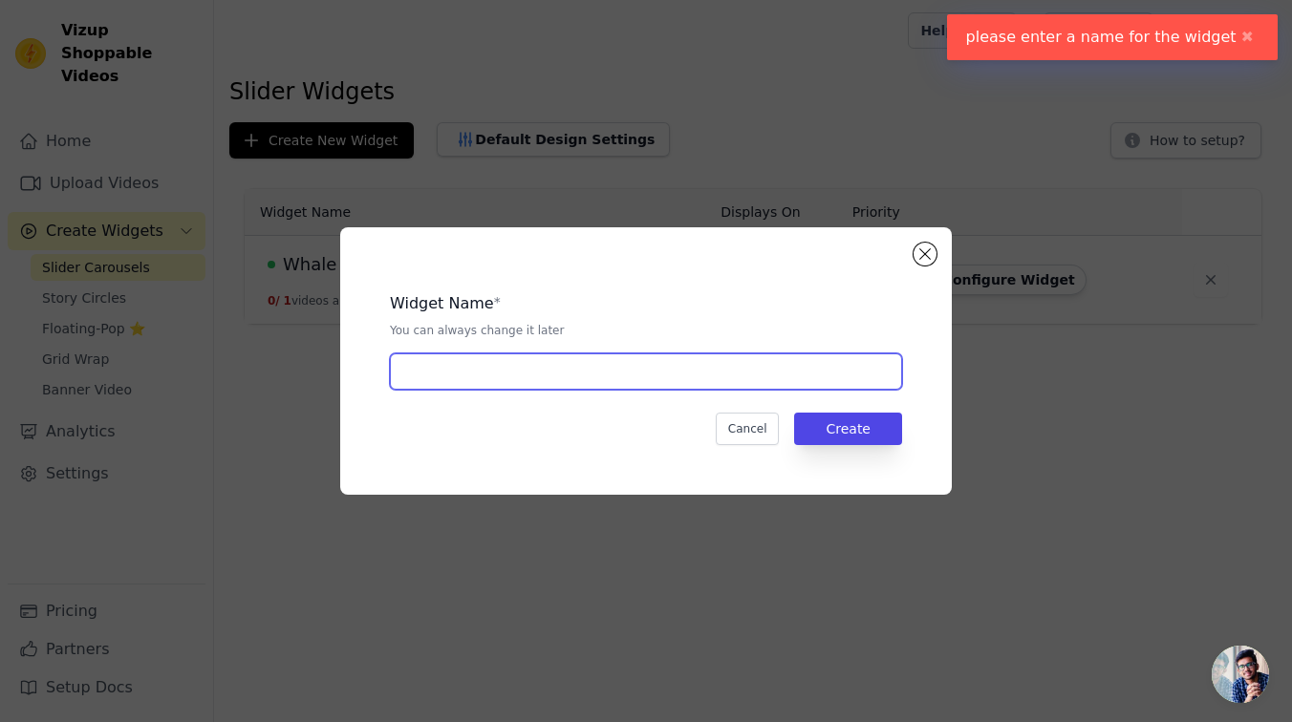
click at [812, 367] on input "text" at bounding box center [646, 372] width 512 height 36
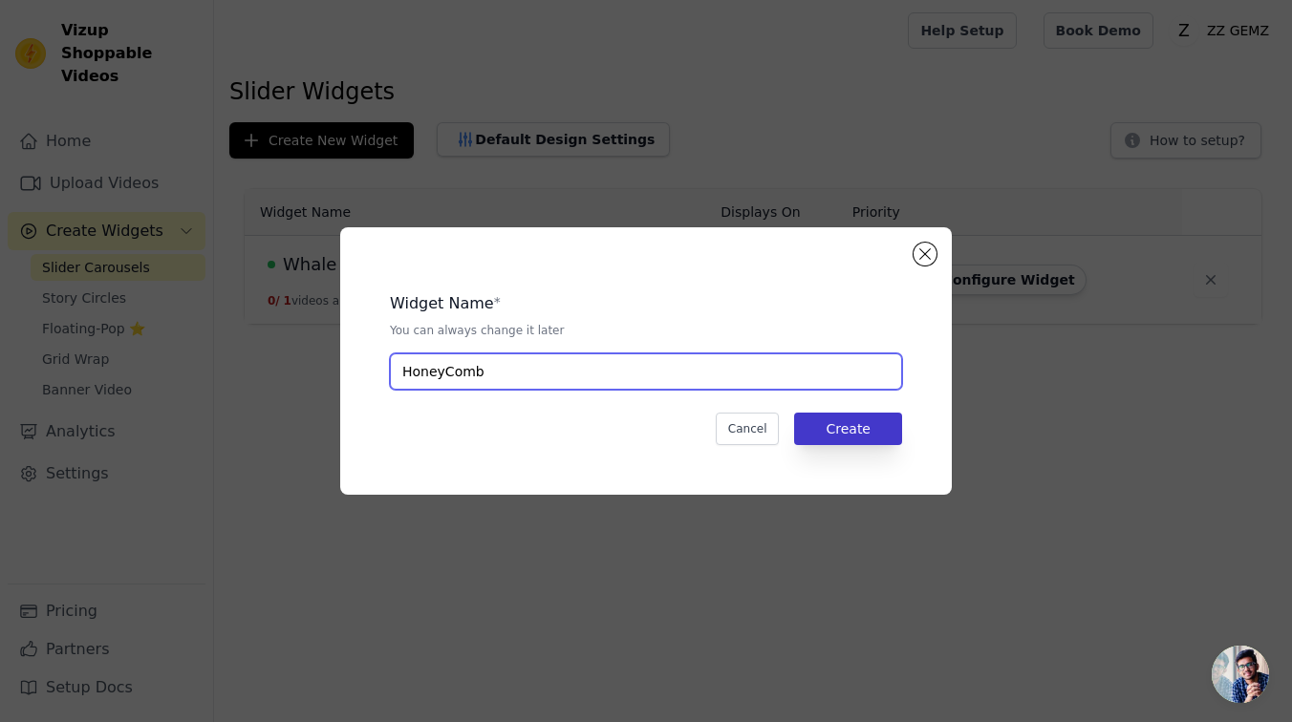
type input "HoneyComb"
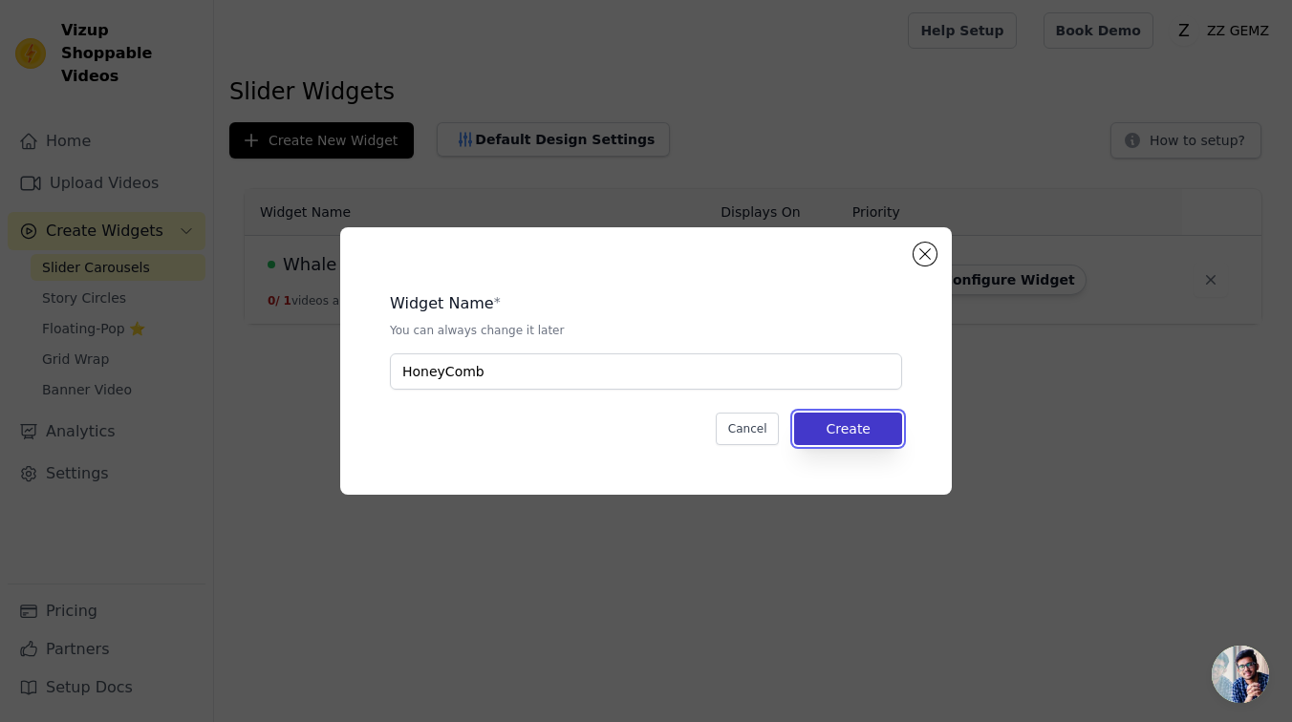
click at [864, 432] on button "Create" at bounding box center [848, 429] width 108 height 32
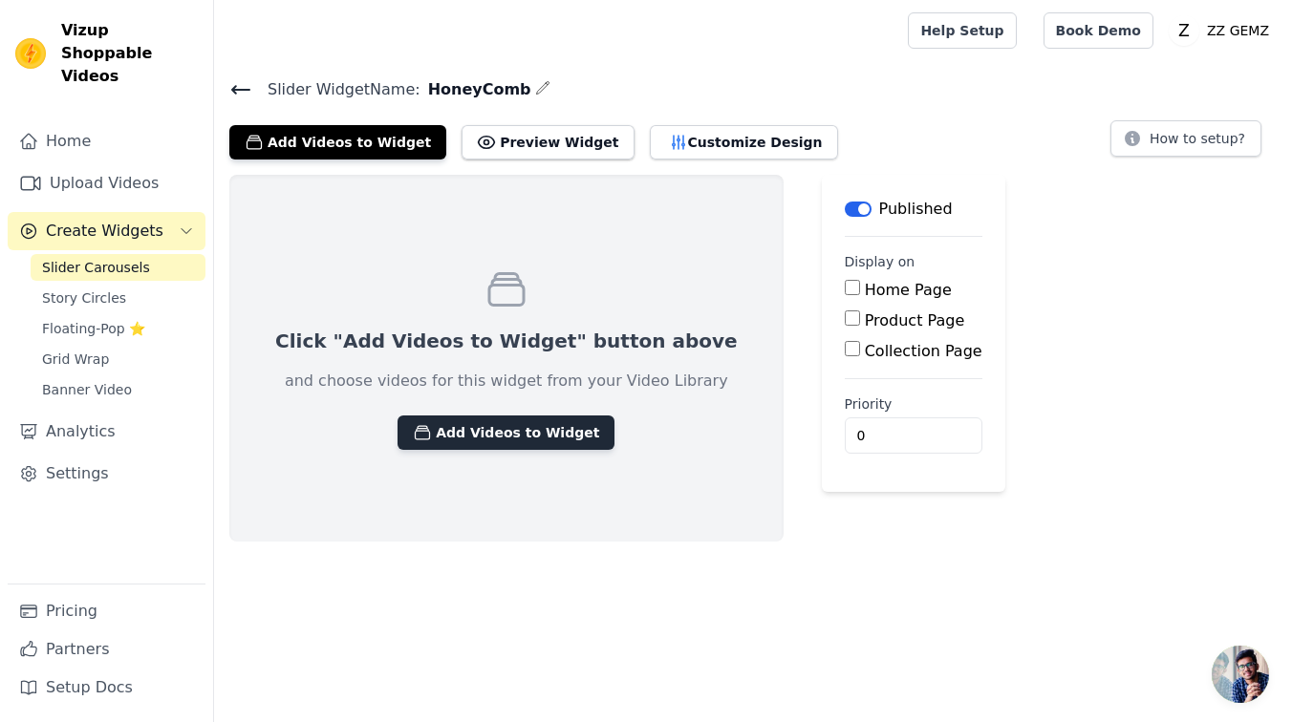
click at [542, 422] on button "Add Videos to Widget" at bounding box center [506, 433] width 217 height 34
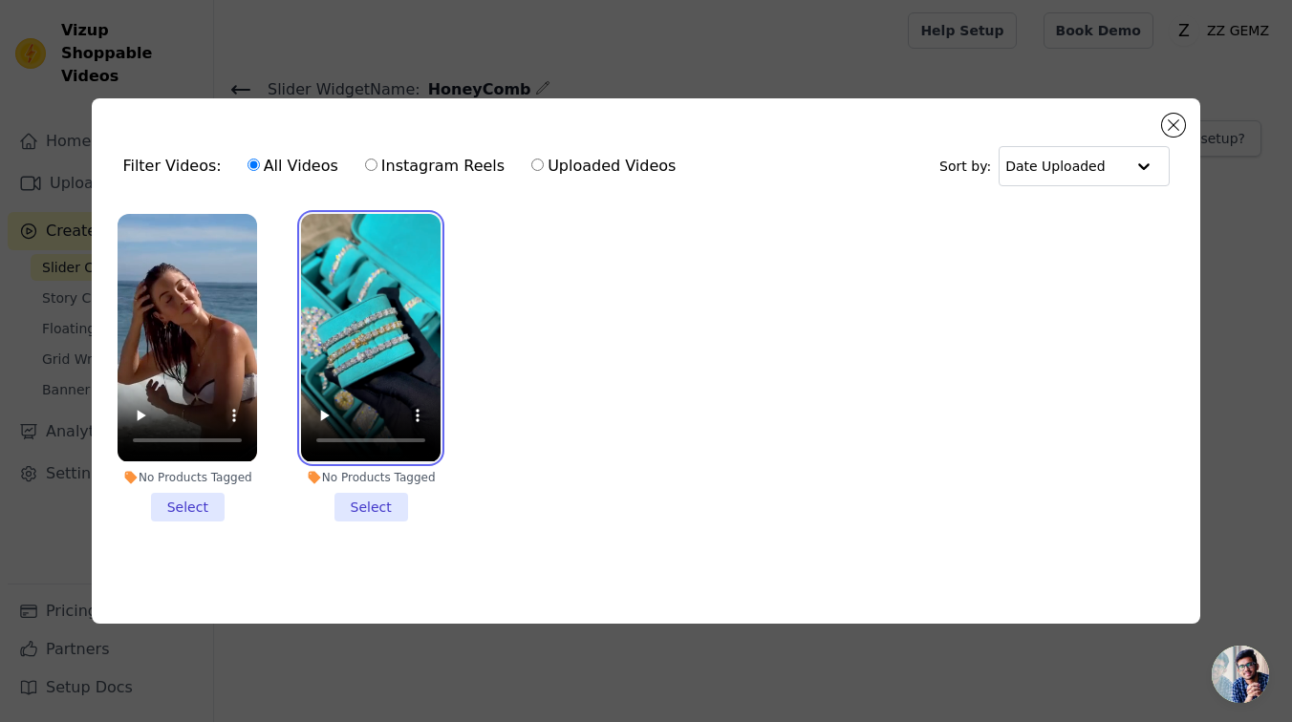
click at [390, 320] on video at bounding box center [371, 338] width 140 height 248
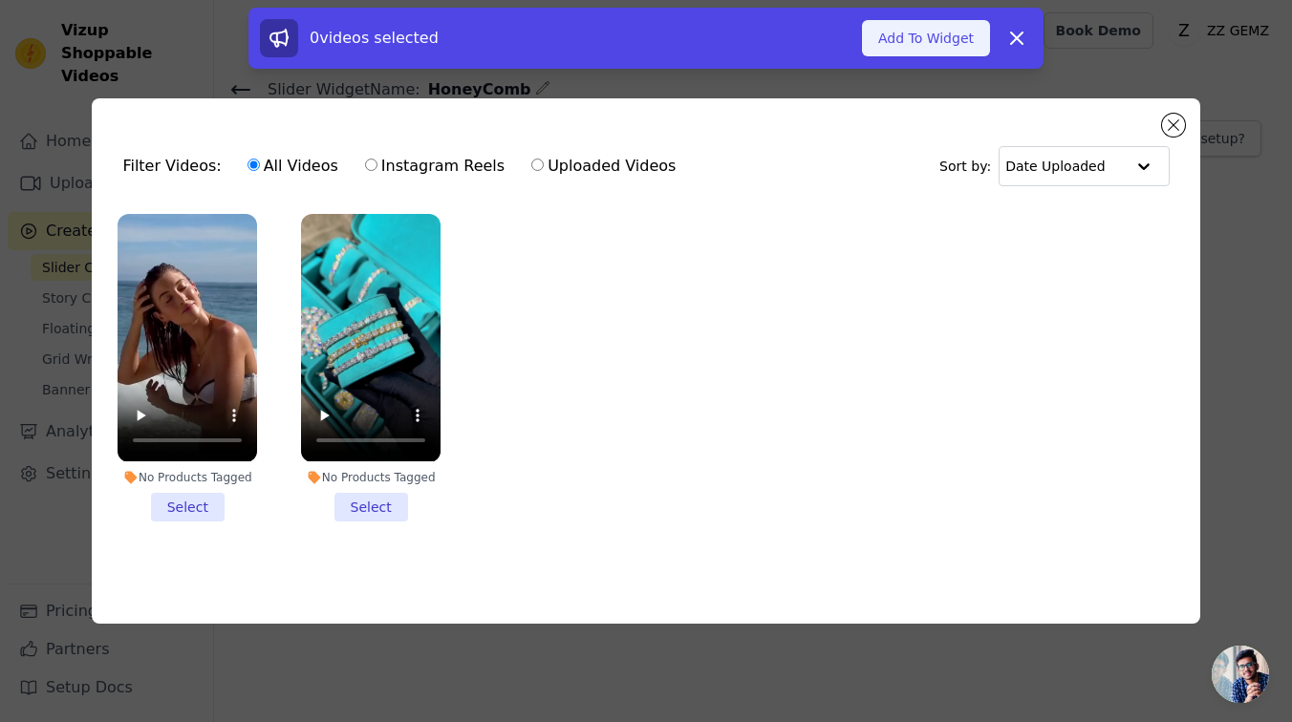
click at [938, 43] on button "Add To Widget" at bounding box center [926, 38] width 128 height 36
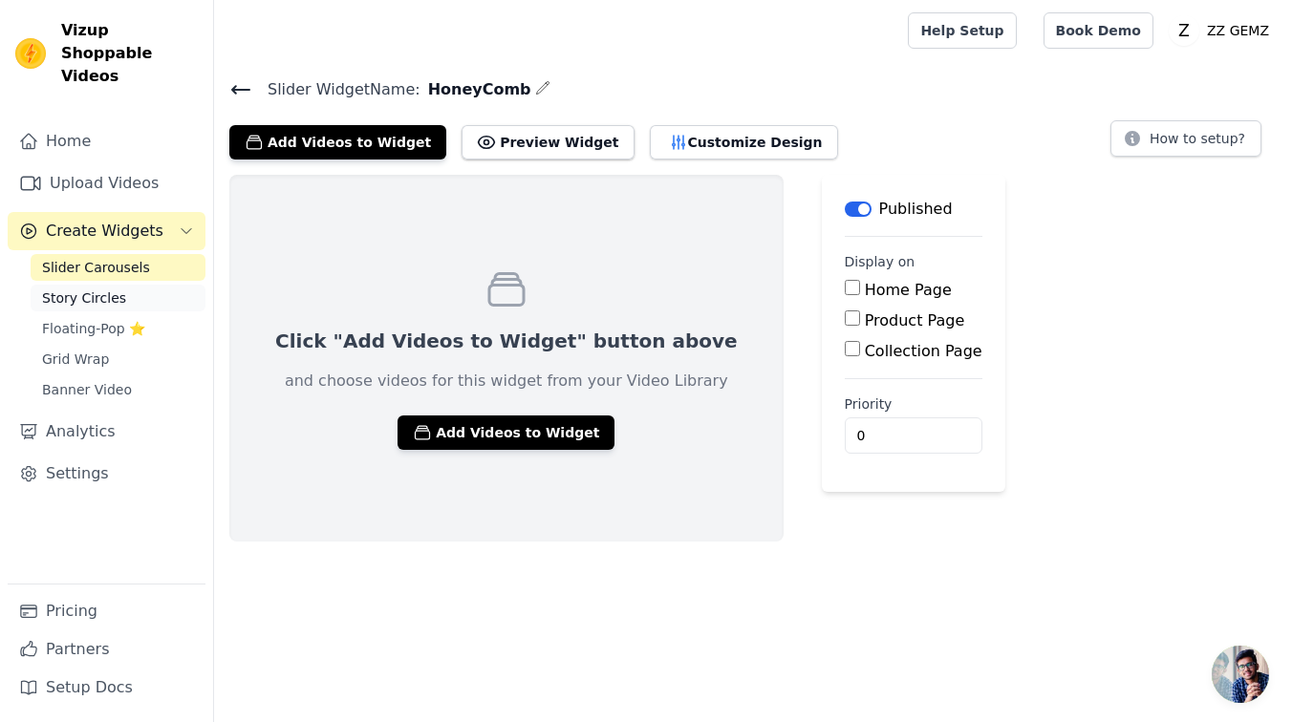
click at [91, 289] on span "Story Circles" at bounding box center [84, 298] width 84 height 19
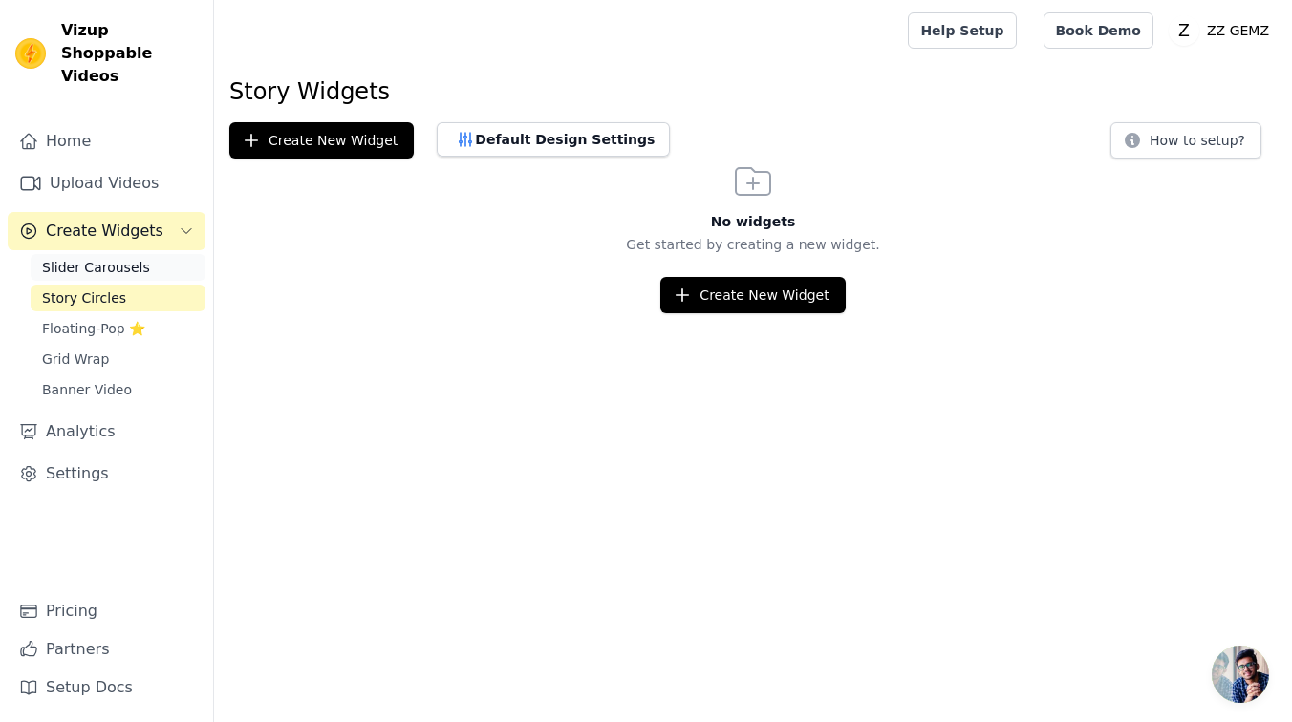
click at [119, 254] on link "Slider Carousels" at bounding box center [118, 267] width 175 height 27
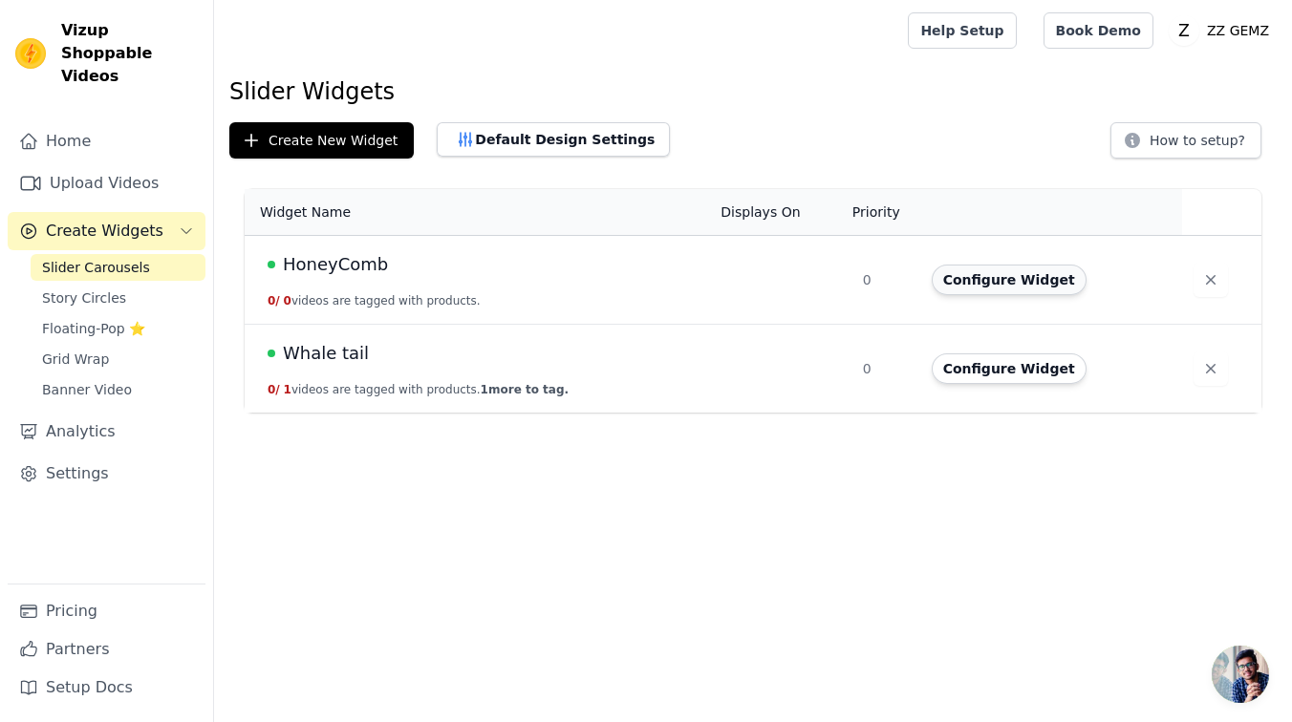
click at [1031, 290] on button "Configure Widget" at bounding box center [1009, 280] width 155 height 31
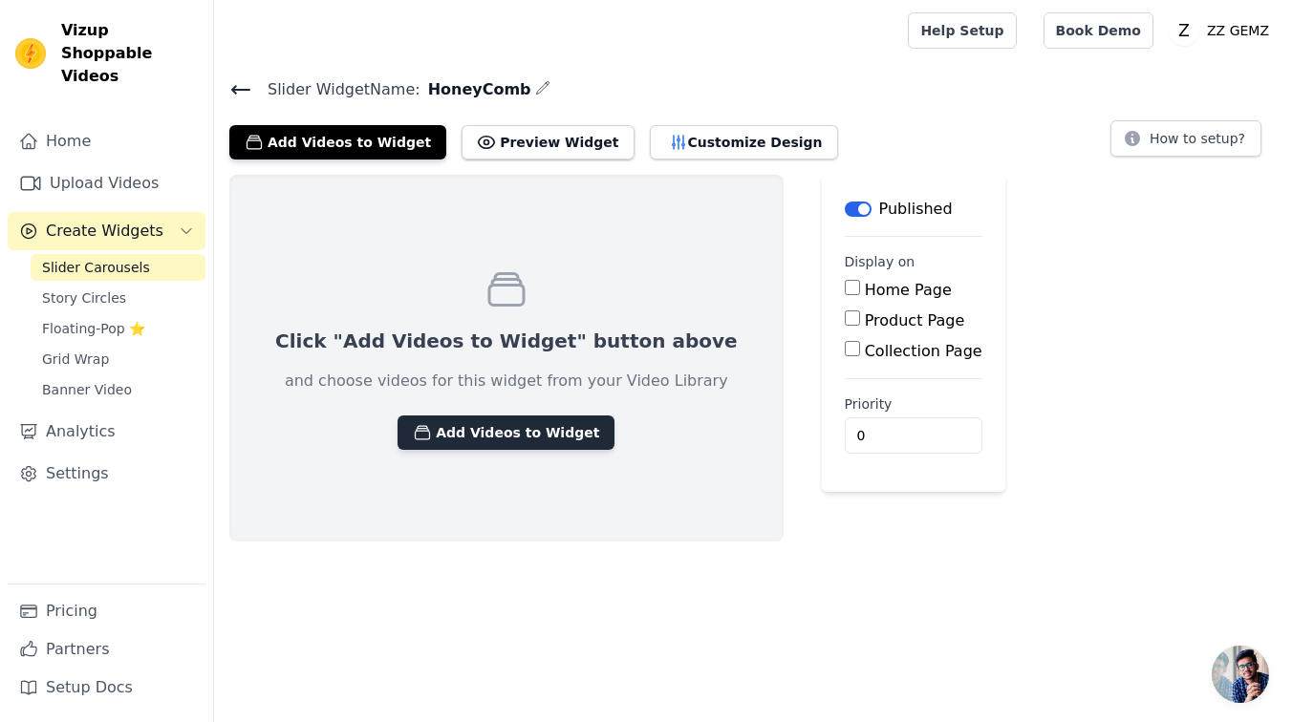
click at [506, 430] on button "Add Videos to Widget" at bounding box center [506, 433] width 217 height 34
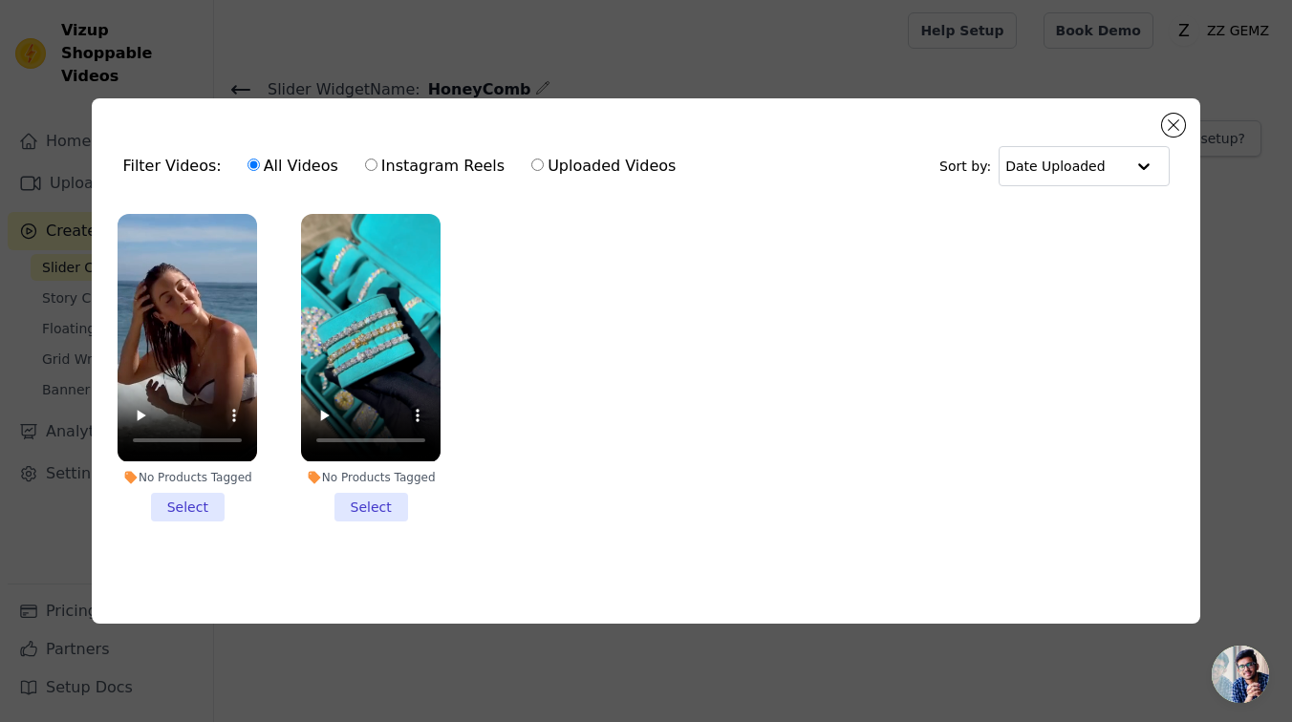
click at [373, 505] on li "No Products Tagged Select" at bounding box center [371, 367] width 140 height 307
click at [0, 0] on input "No Products Tagged Select" at bounding box center [0, 0] width 0 height 0
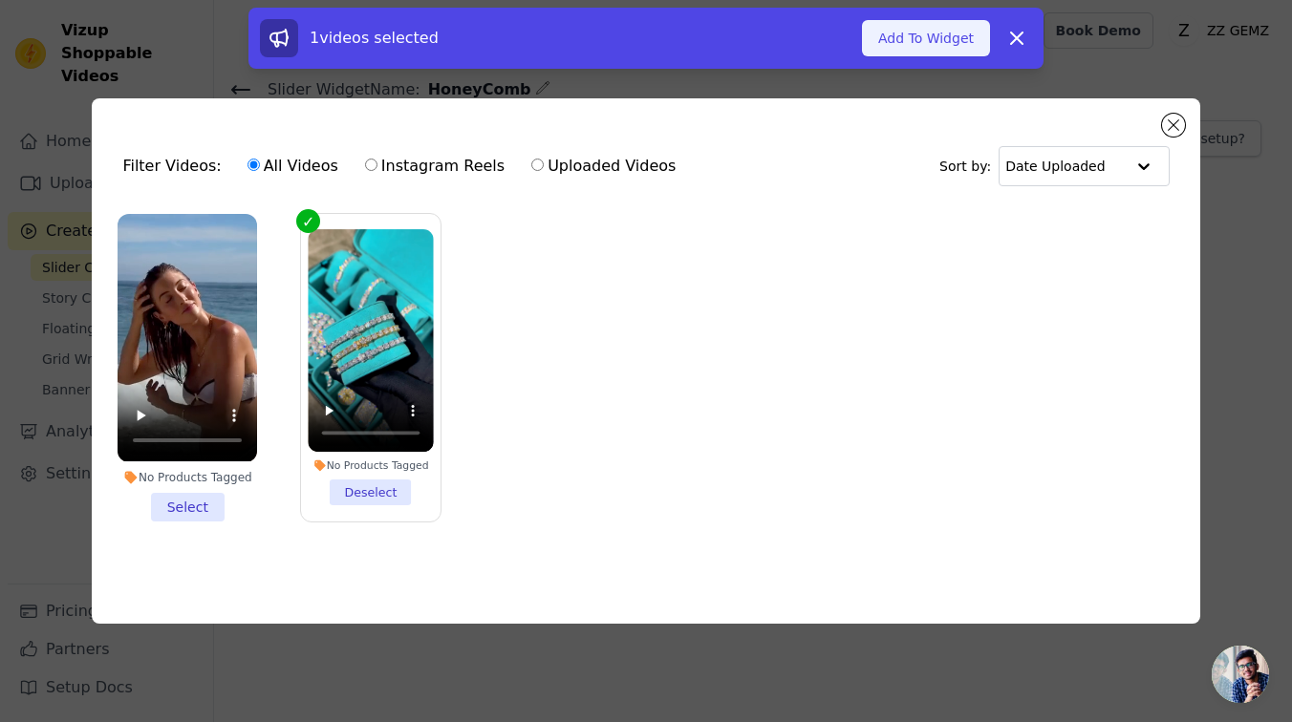
click at [928, 27] on button "Add To Widget" at bounding box center [926, 38] width 128 height 36
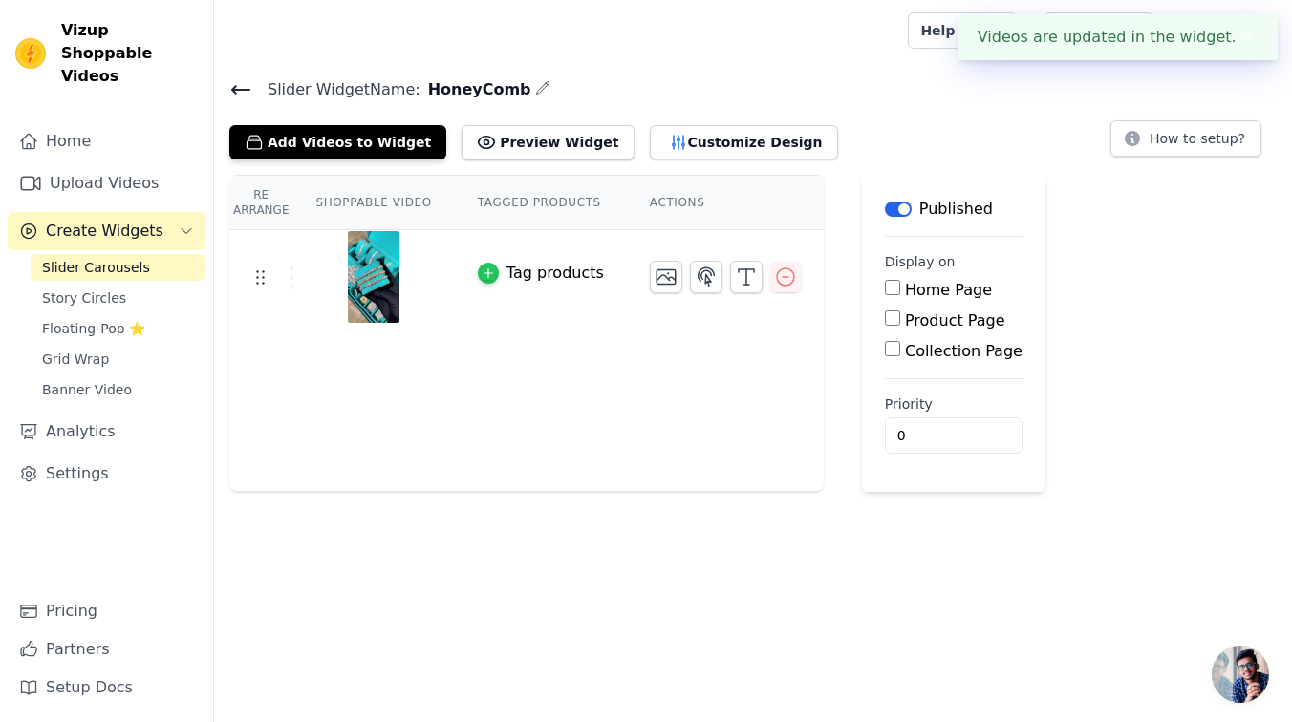
click at [480, 264] on div "button" at bounding box center [488, 273] width 21 height 21
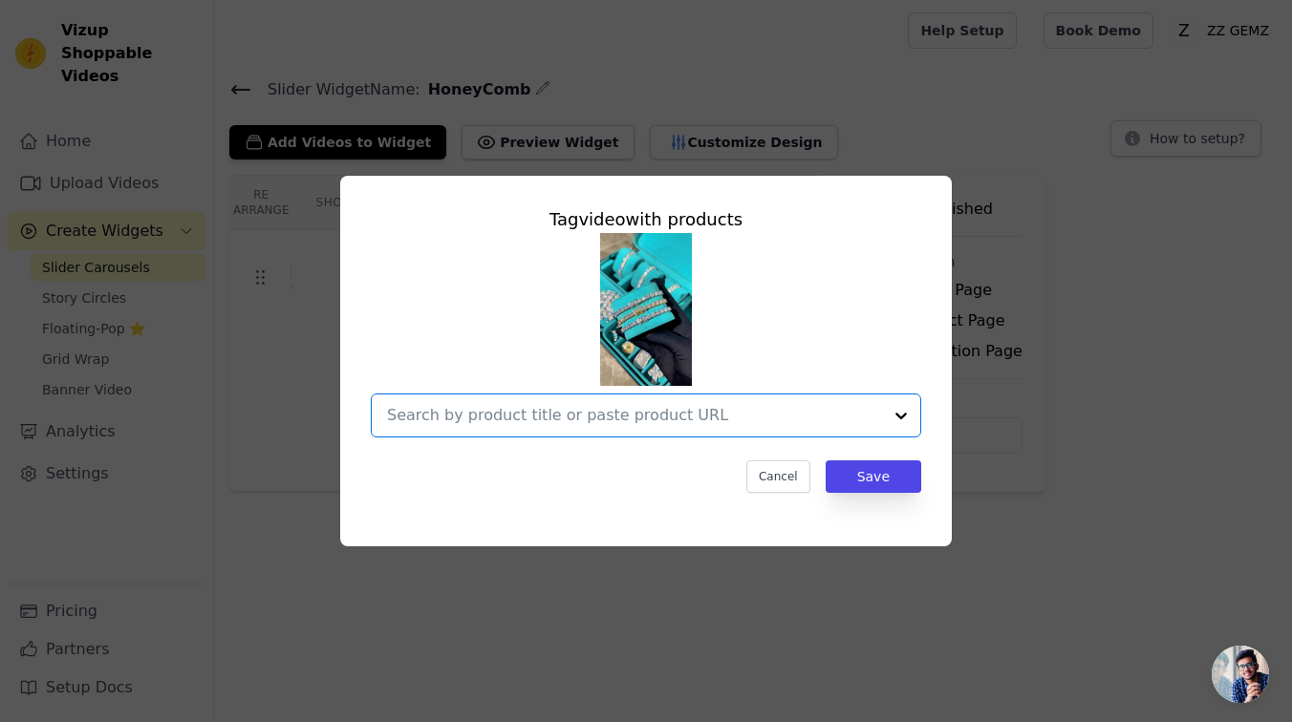
click at [592, 412] on input "text" at bounding box center [634, 415] width 495 height 23
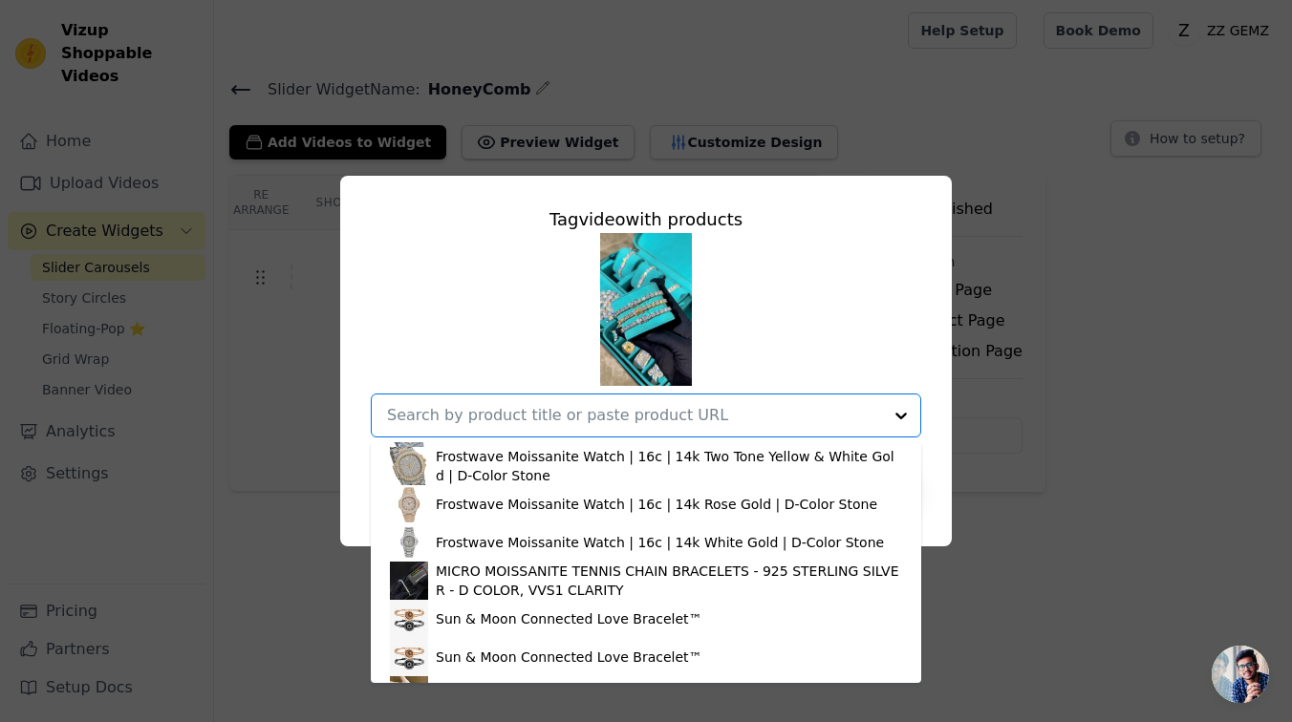
scroll to position [912, 0]
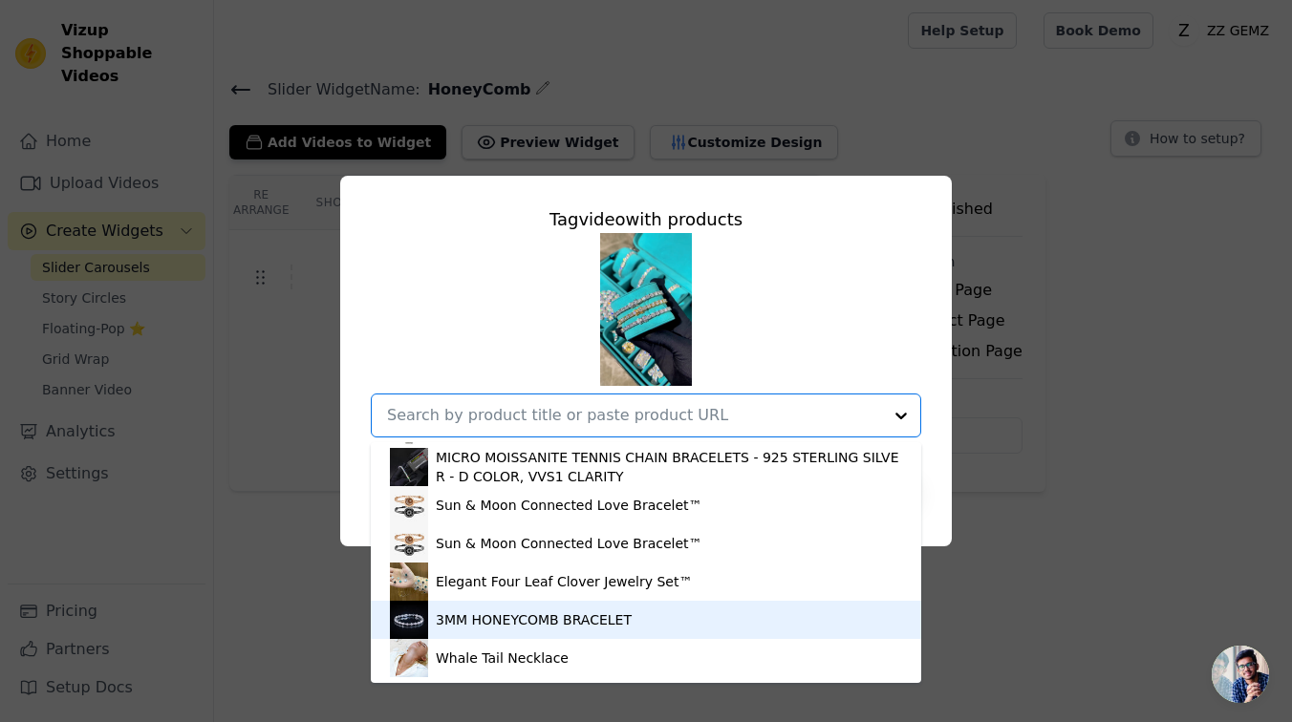
click at [551, 625] on div "3MM HONEYCOMB BRACELET" at bounding box center [534, 620] width 196 height 19
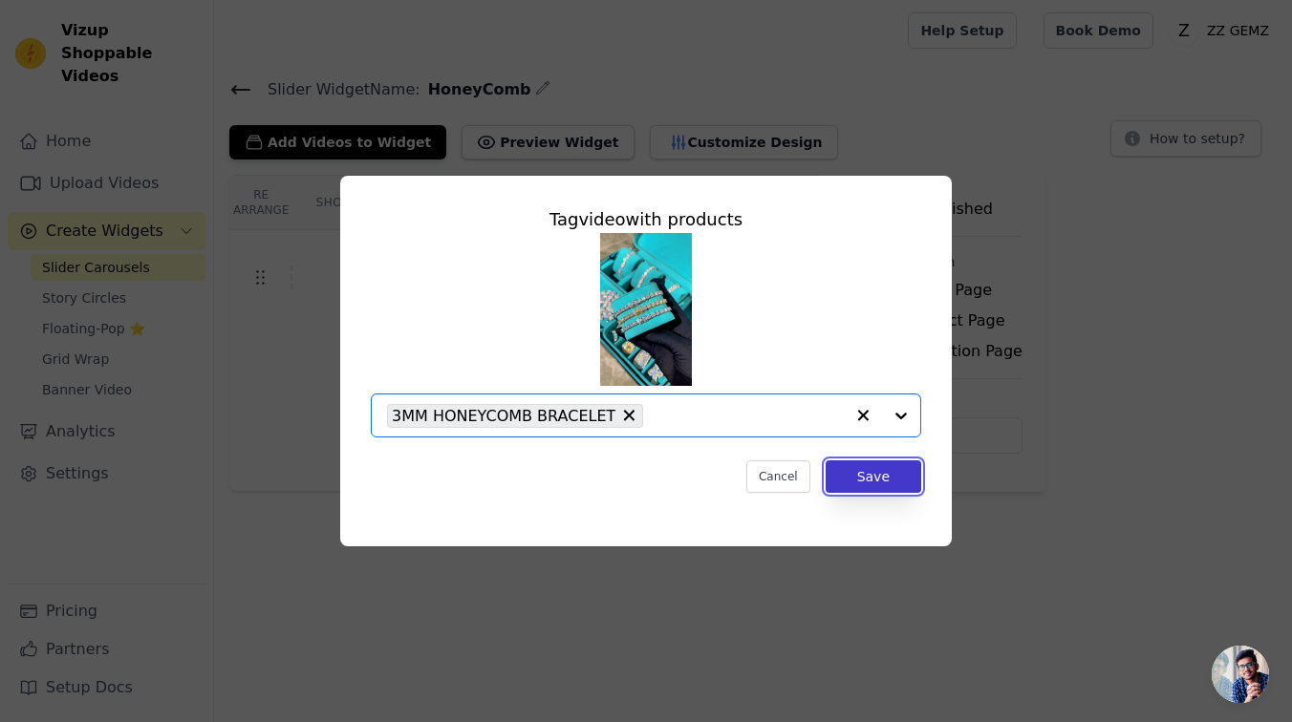
click at [886, 467] on button "Save" at bounding box center [874, 477] width 96 height 32
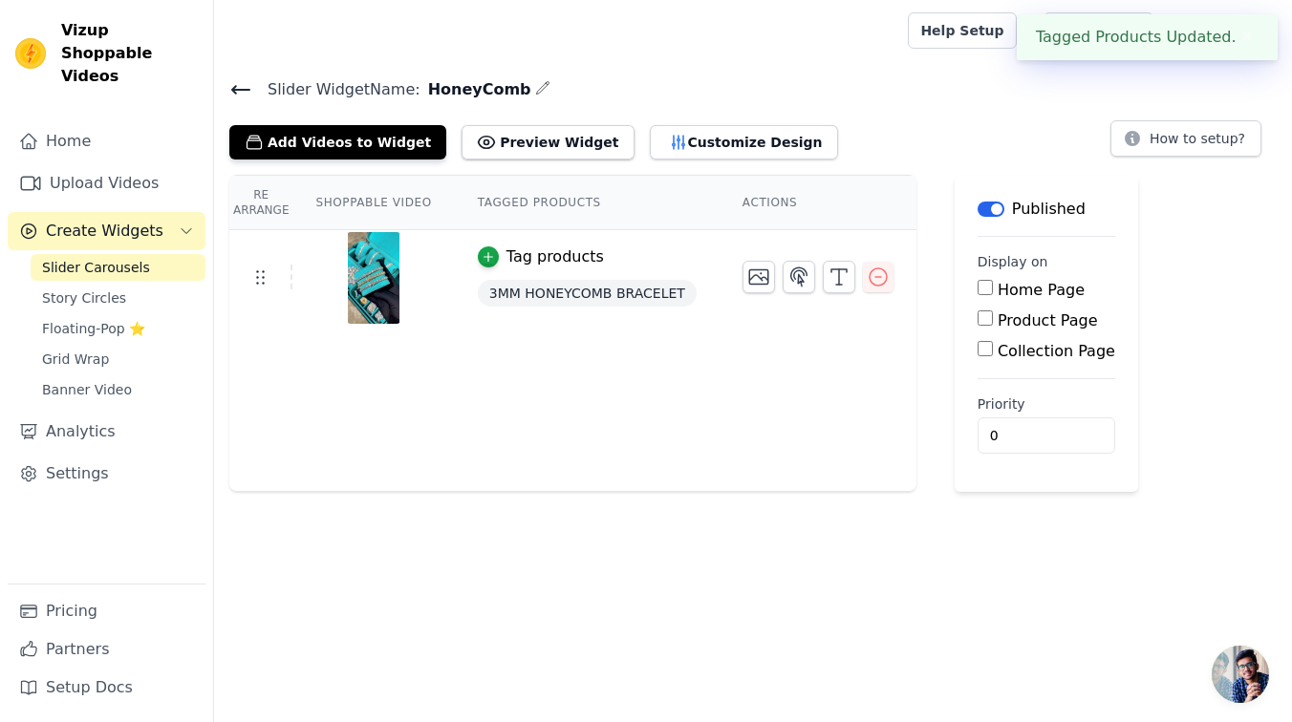
click at [242, 89] on icon at bounding box center [240, 90] width 17 height 8
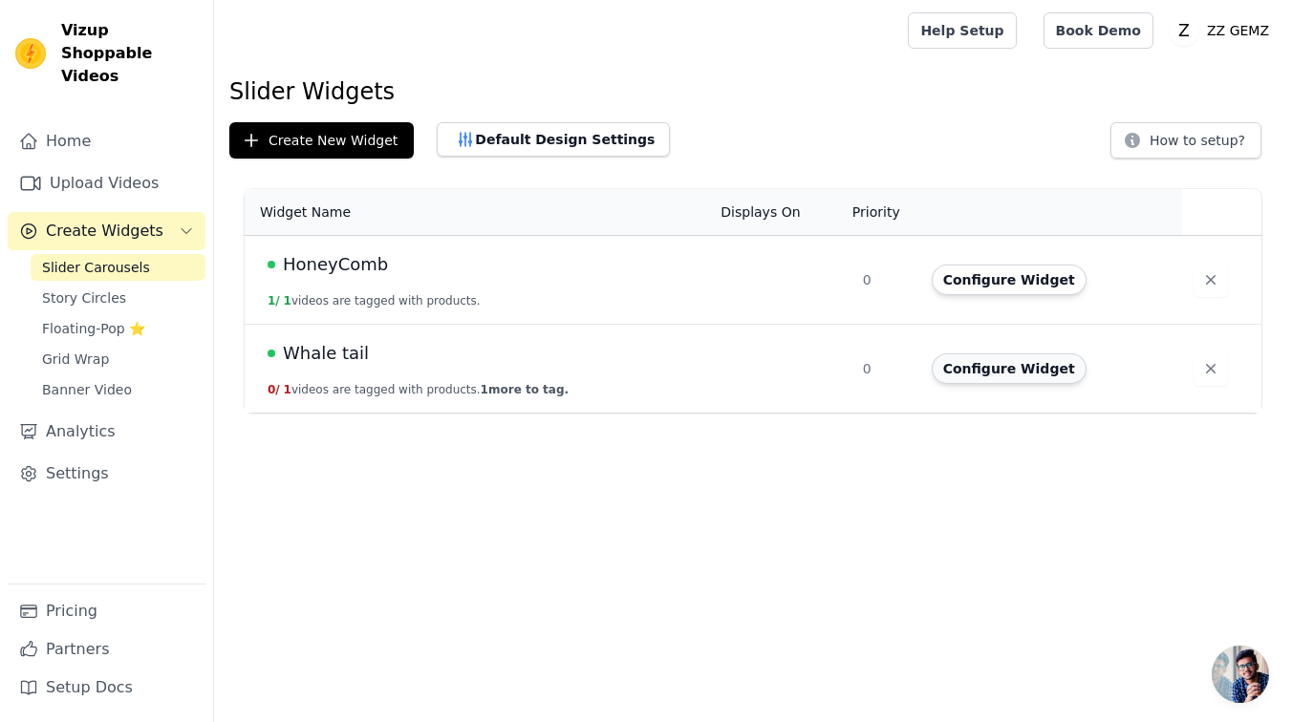
click at [1003, 373] on button "Configure Widget" at bounding box center [1009, 369] width 155 height 31
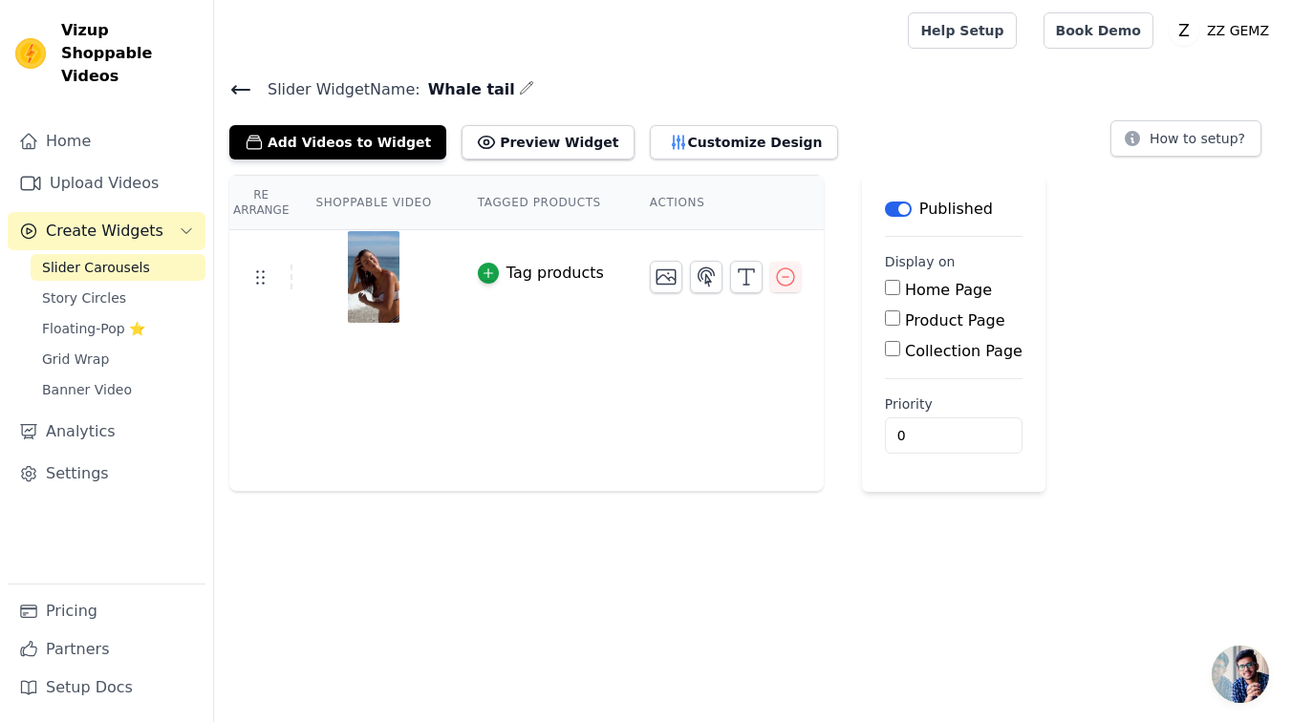
click at [542, 276] on div "Tag products" at bounding box center [555, 273] width 97 height 23
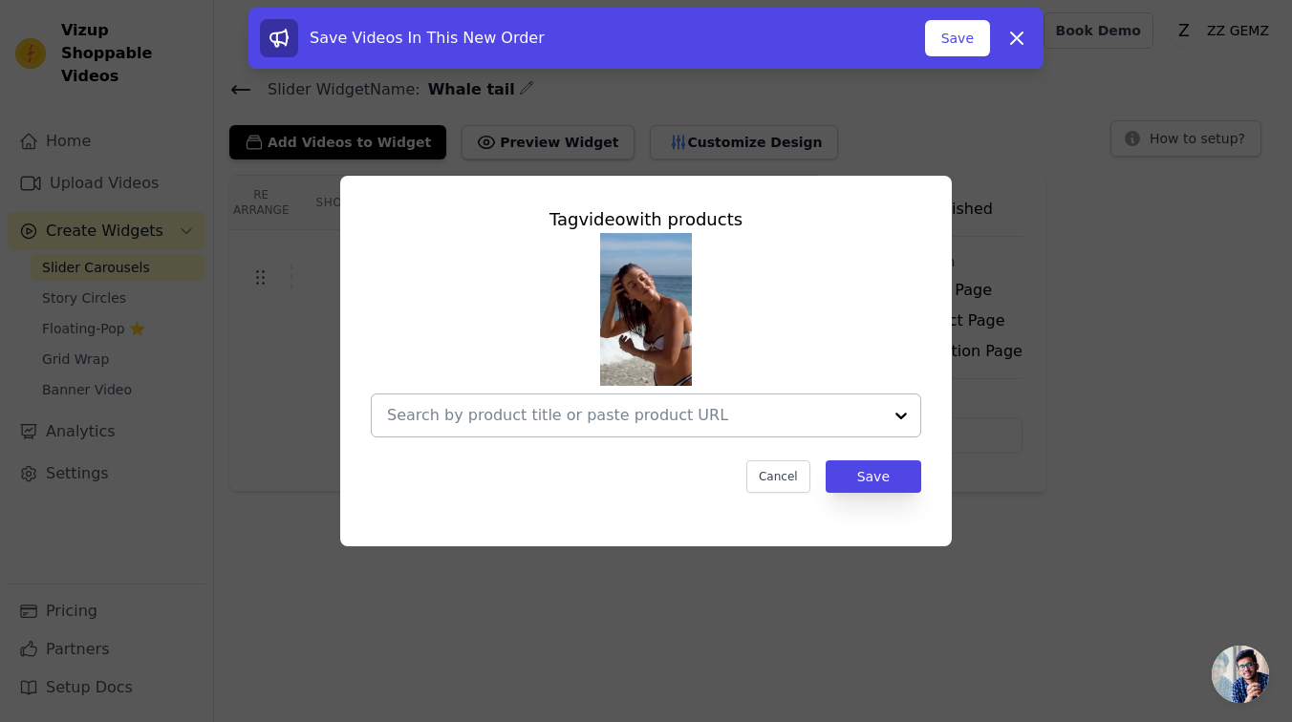
click at [716, 420] on input "text" at bounding box center [634, 415] width 495 height 23
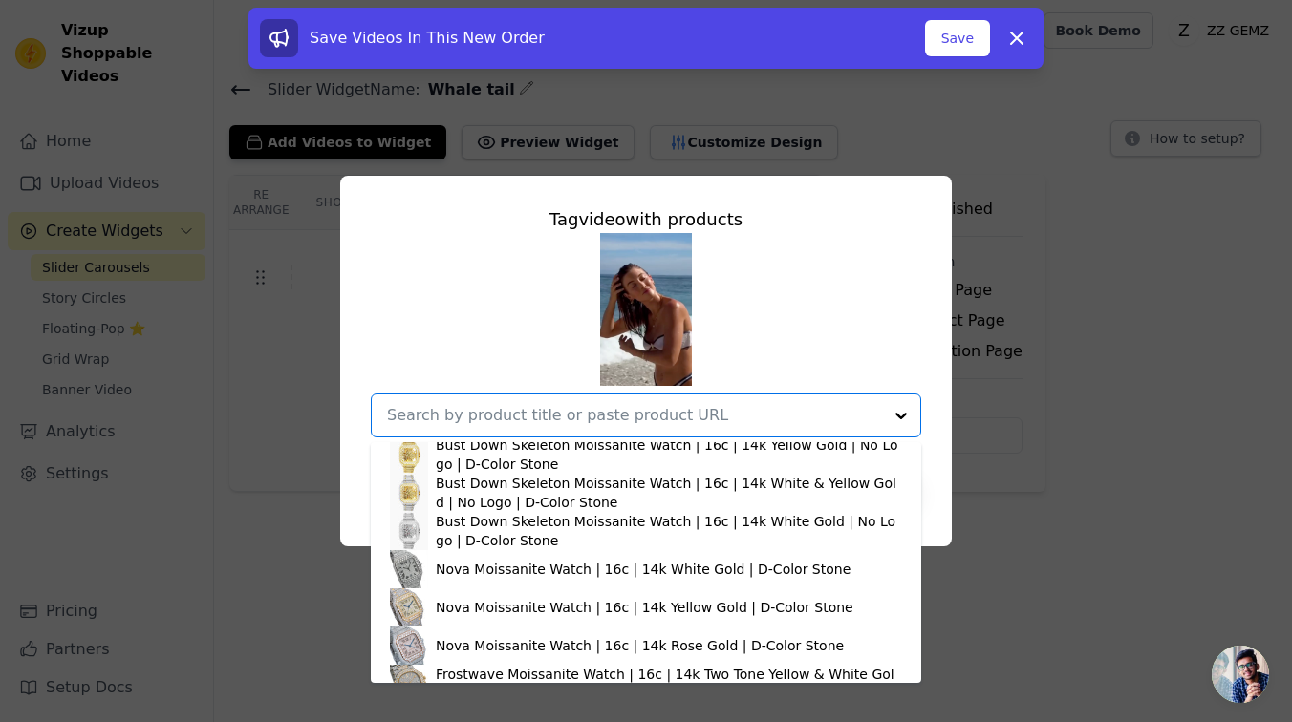
scroll to position [912, 0]
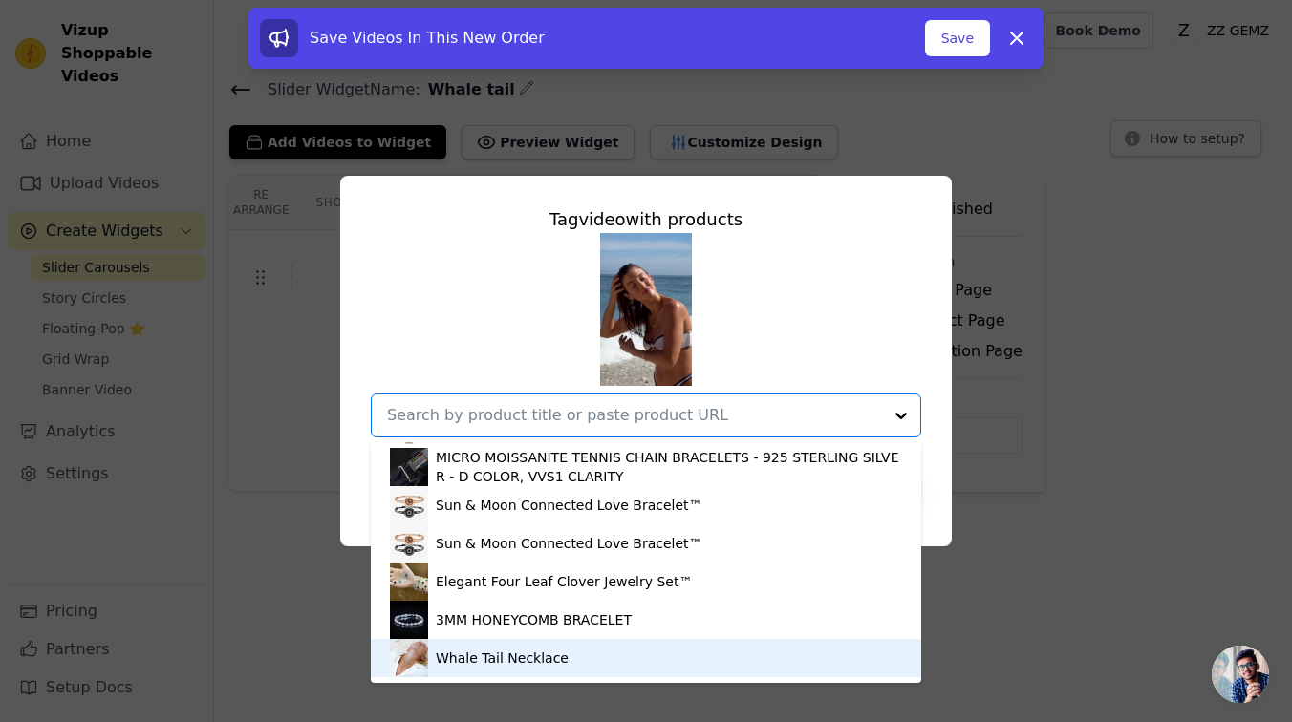
click at [502, 647] on div "Whale Tail Necklace" at bounding box center [646, 658] width 512 height 38
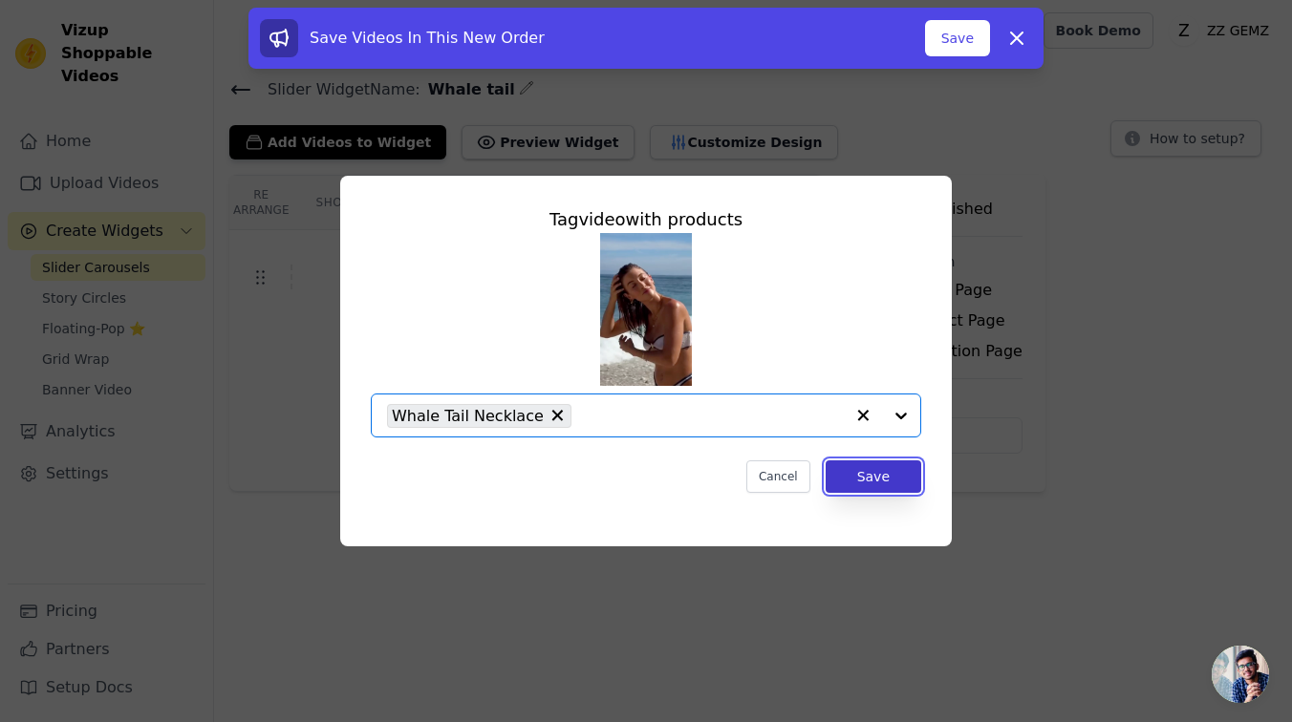
click at [919, 464] on button "Save" at bounding box center [874, 477] width 96 height 32
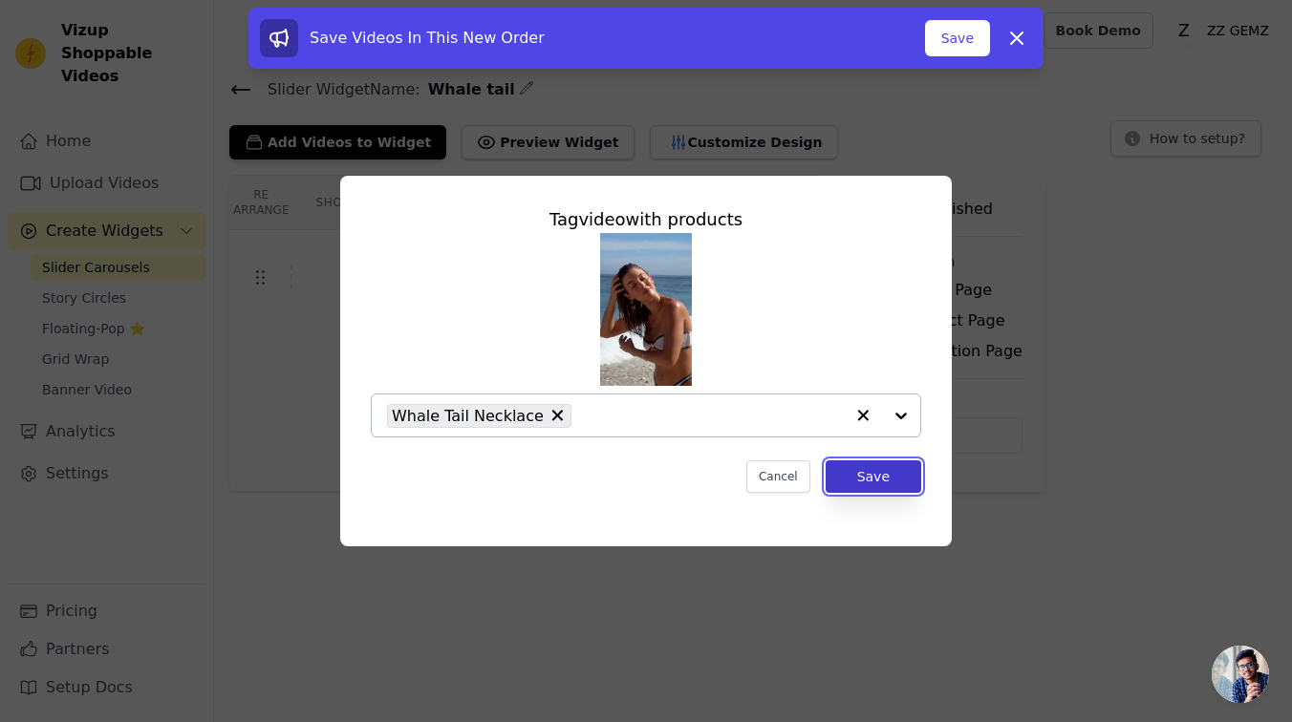
click at [903, 475] on button "Save" at bounding box center [874, 477] width 96 height 32
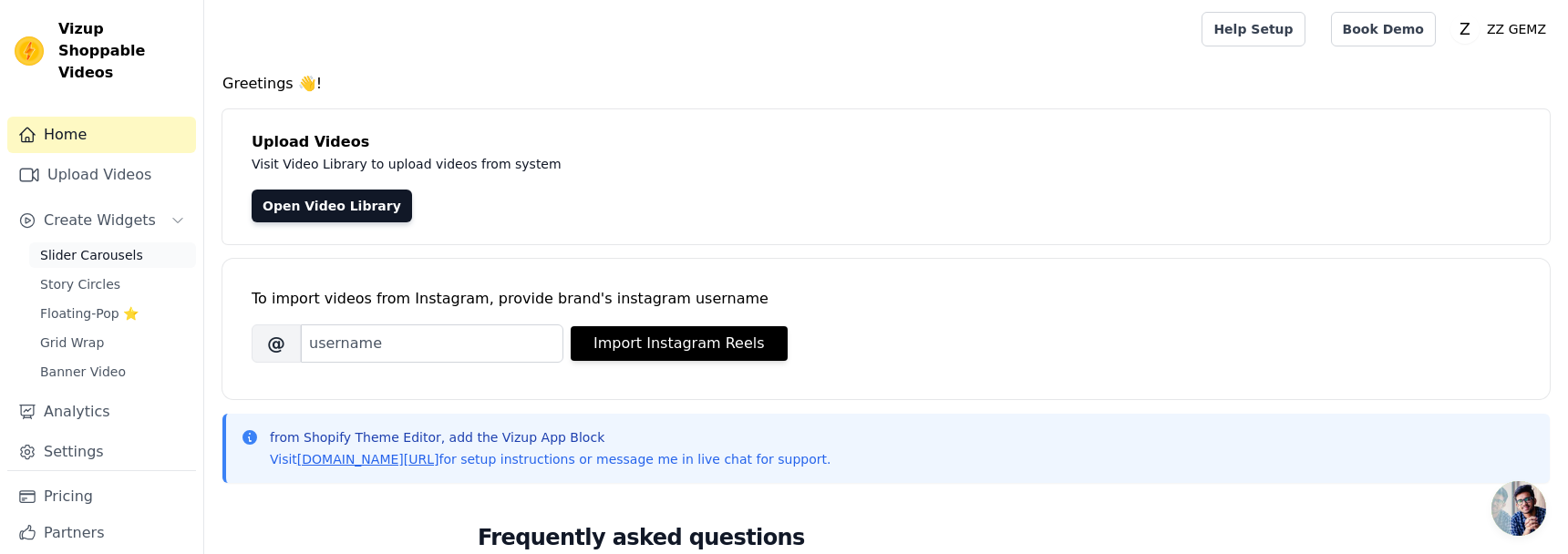
click at [129, 246] on span "Slider Carousels" at bounding box center [92, 255] width 103 height 18
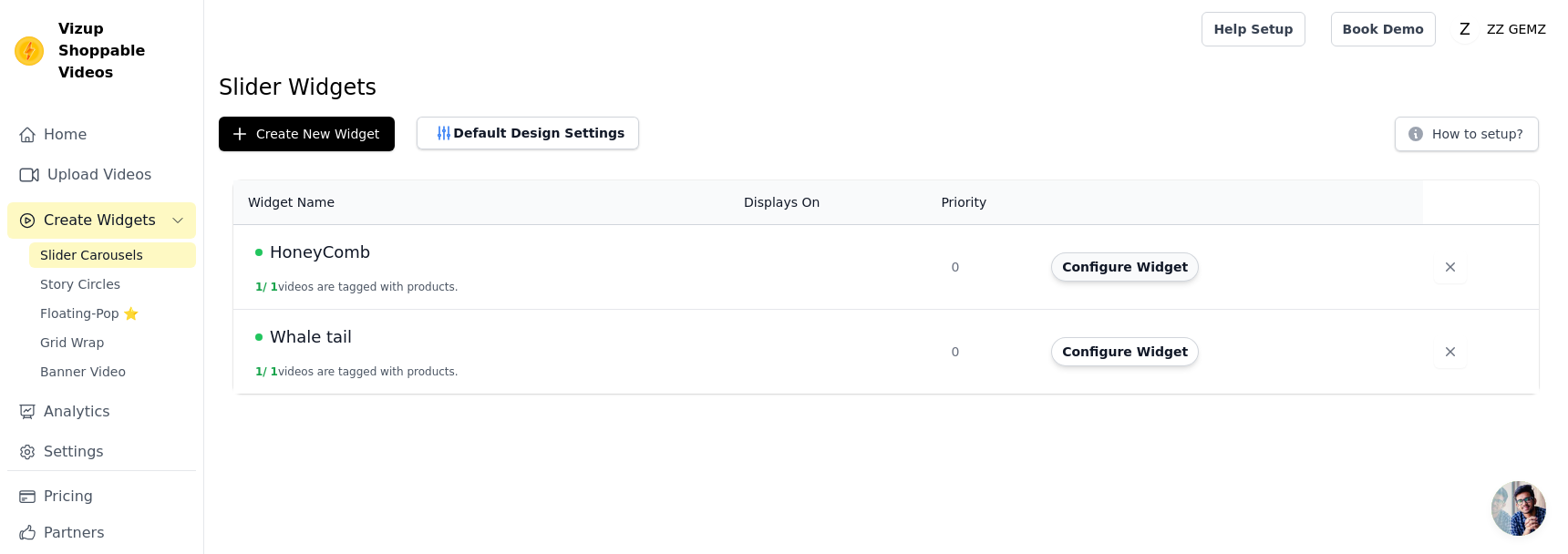
click at [1131, 264] on button "Configure Widget" at bounding box center [1124, 267] width 148 height 30
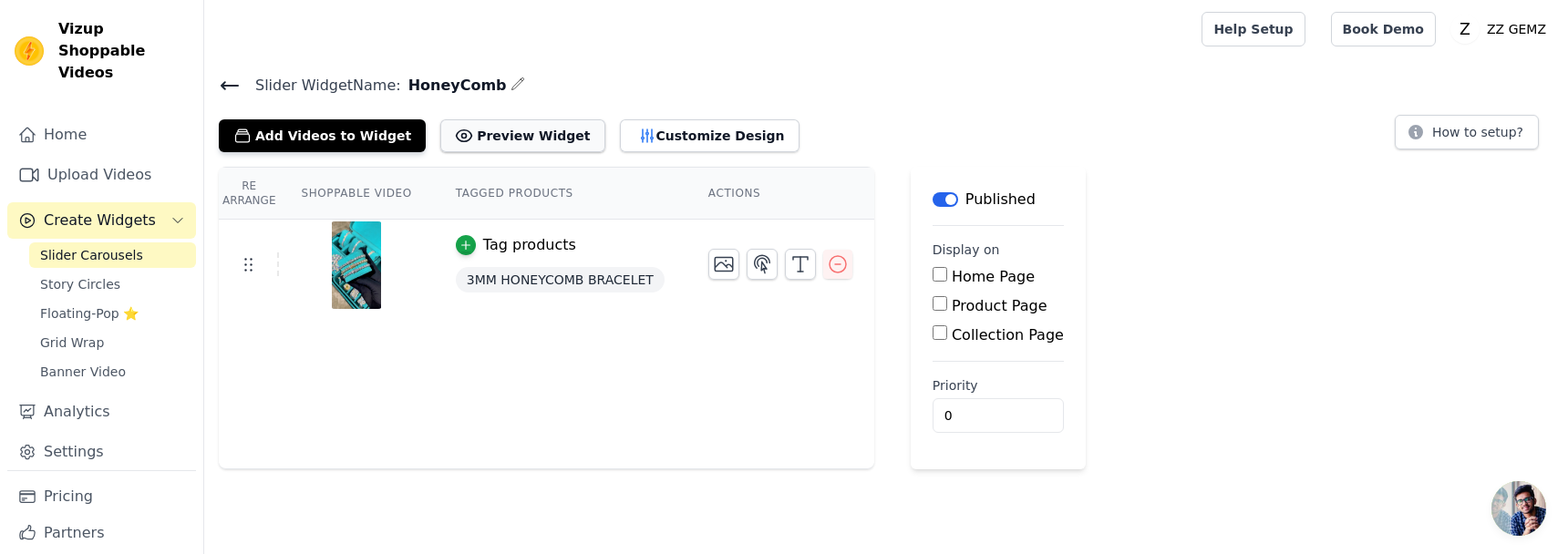
click at [533, 136] on button "Preview Widget" at bounding box center [523, 135] width 164 height 32
click at [942, 305] on input "Product Page" at bounding box center [939, 303] width 14 height 14
checkbox input "true"
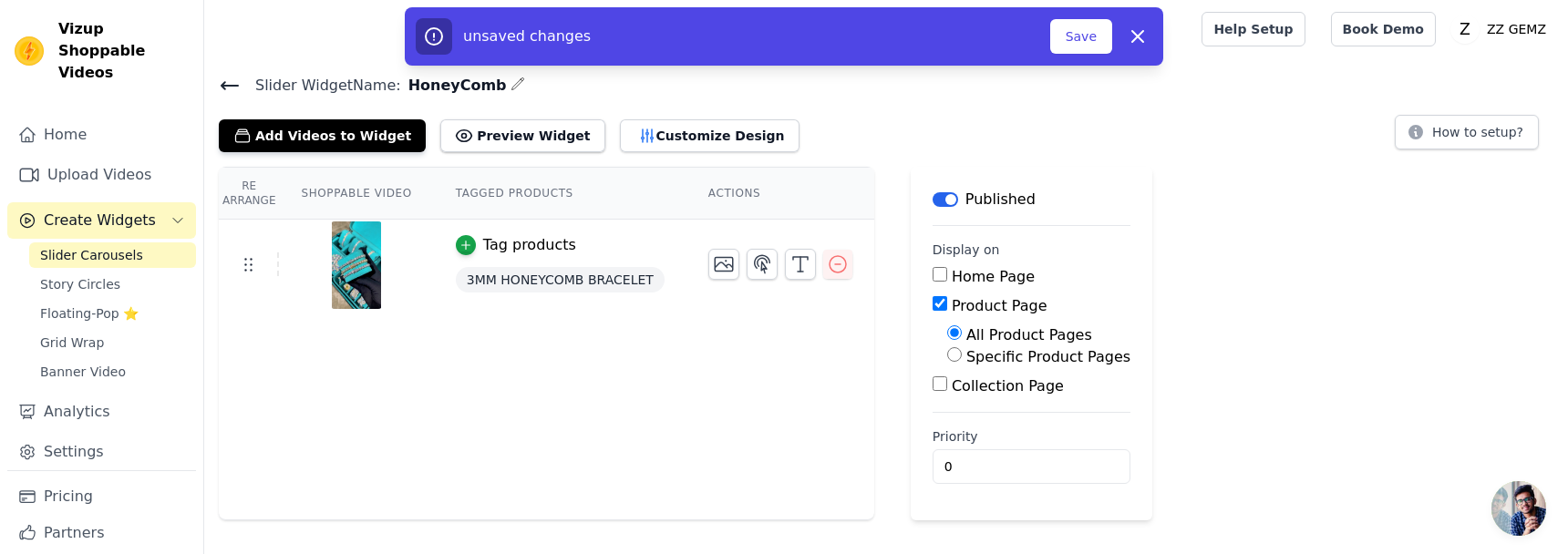
click at [954, 355] on input "Specific Product Pages" at bounding box center [954, 354] width 14 height 14
radio input "true"
click at [972, 403] on button "Select Products" at bounding box center [1008, 398] width 122 height 31
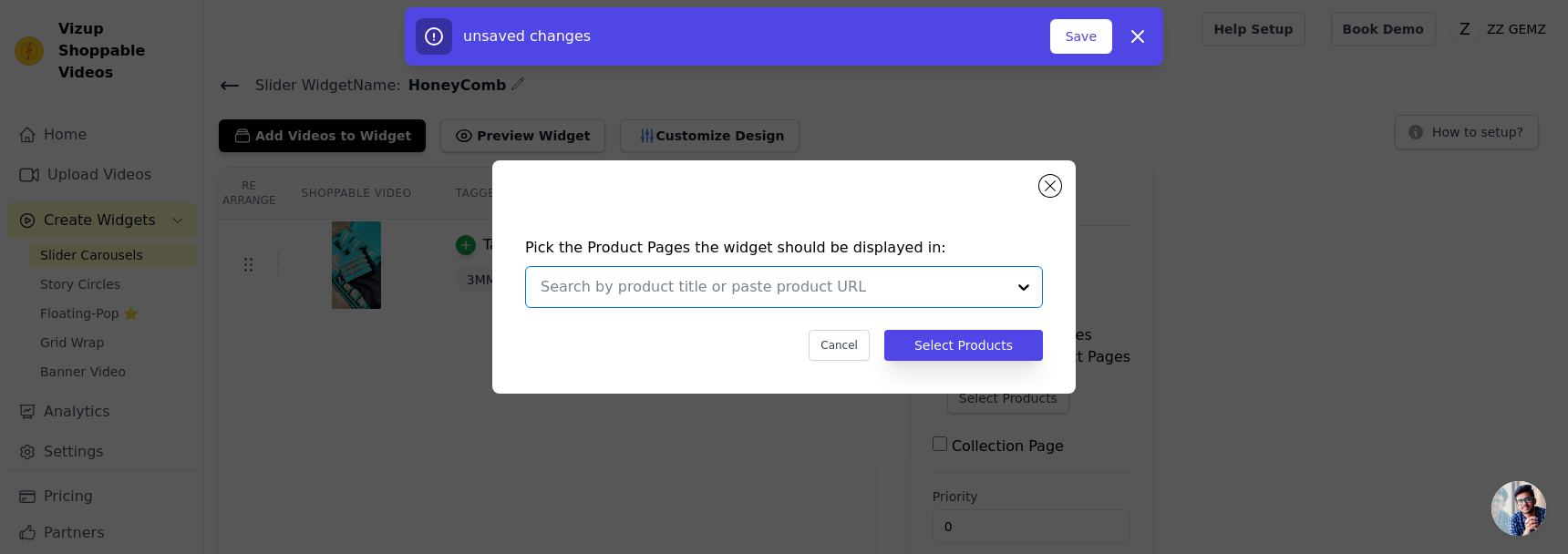
click at [873, 290] on input "text" at bounding box center [773, 287] width 464 height 22
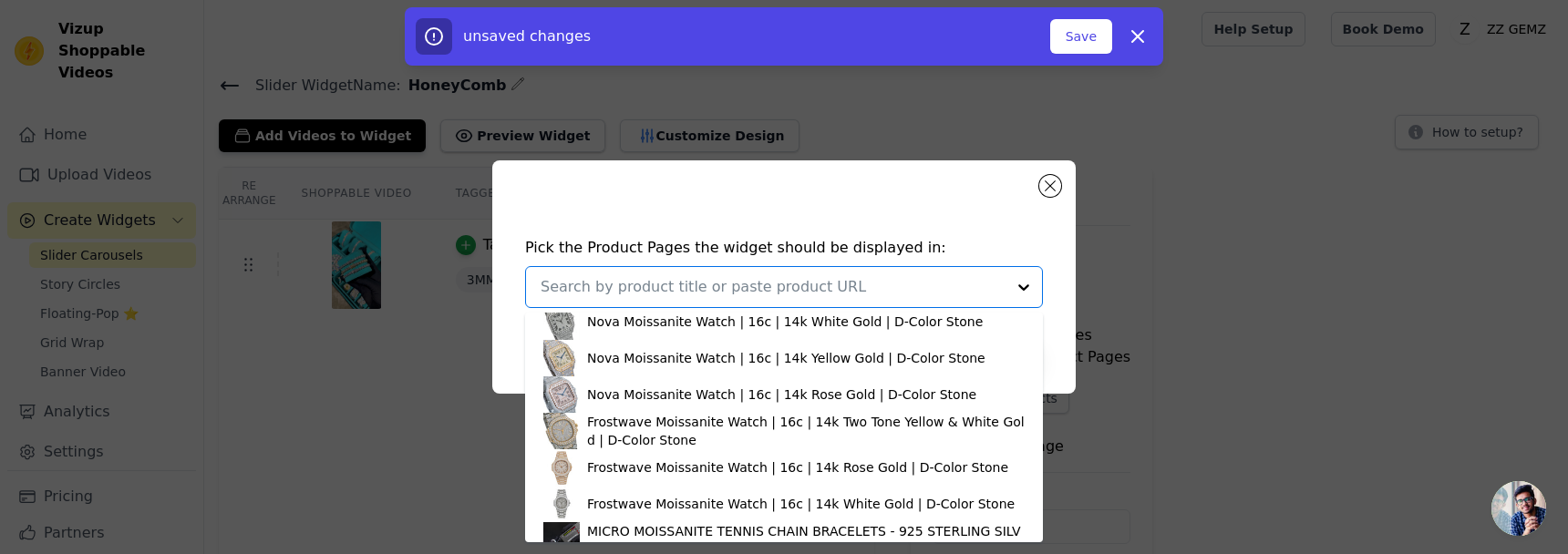
scroll to position [870, 0]
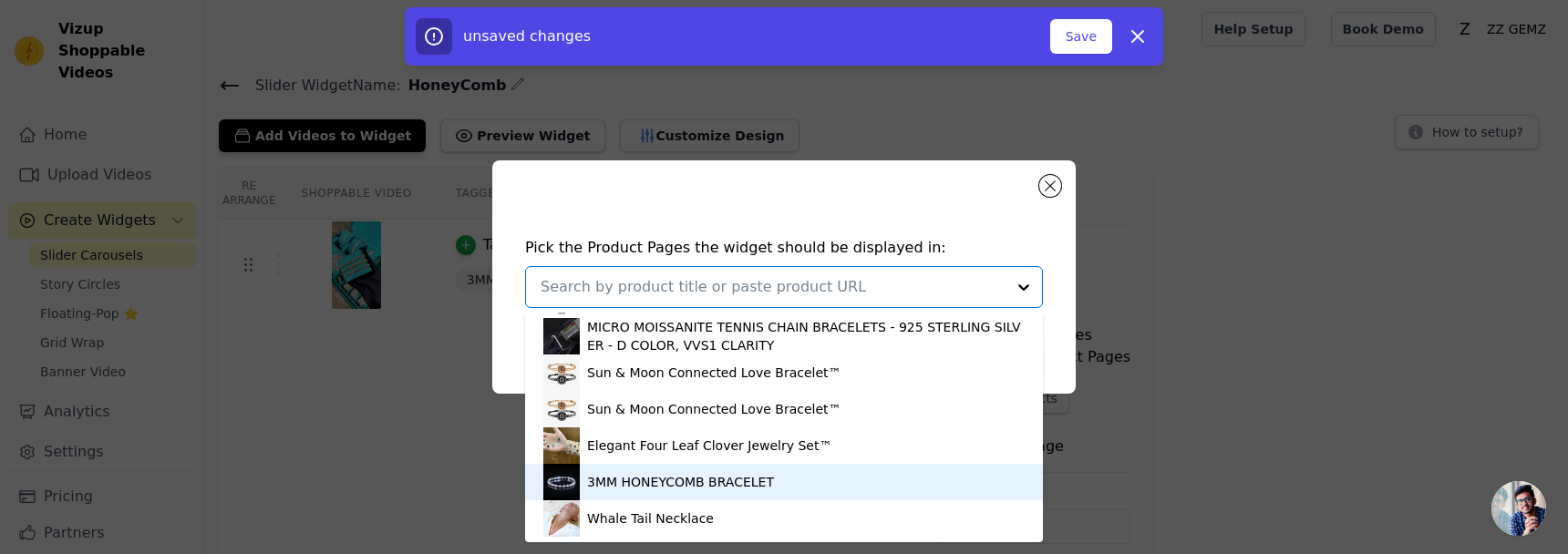
click at [691, 490] on div "3MM HONEYCOMB BRACELET" at bounding box center [680, 482] width 187 height 18
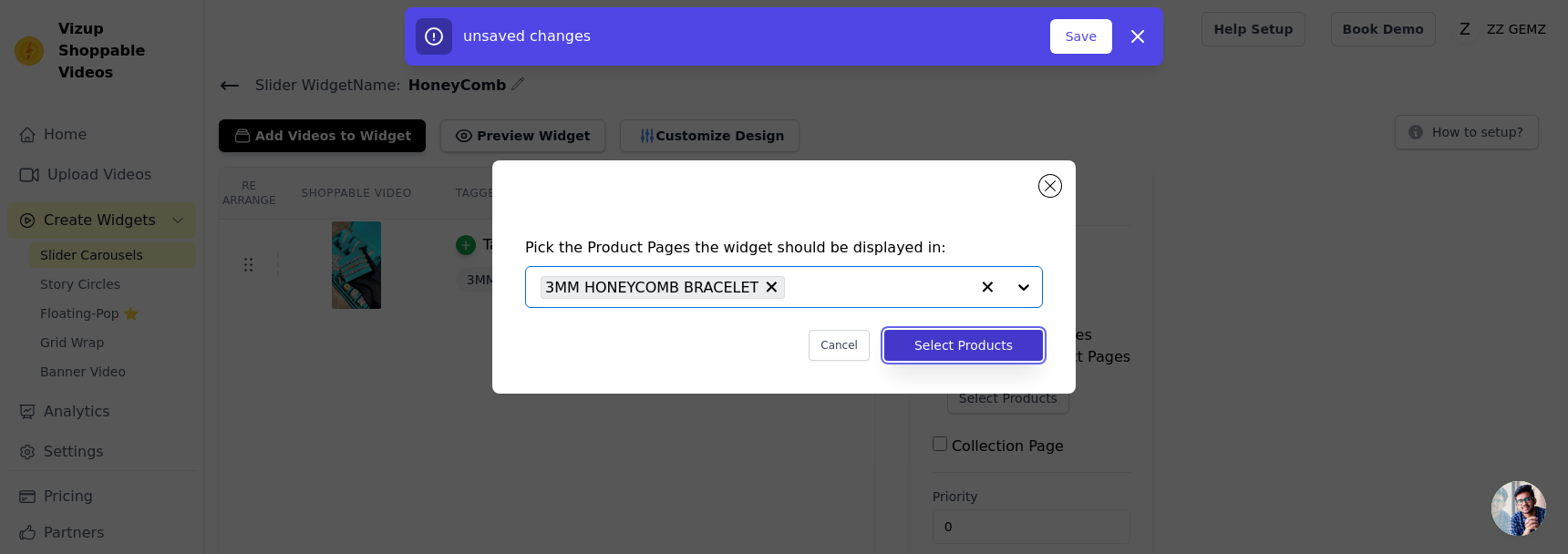
click at [1007, 336] on button "Select Products" at bounding box center [963, 345] width 158 height 31
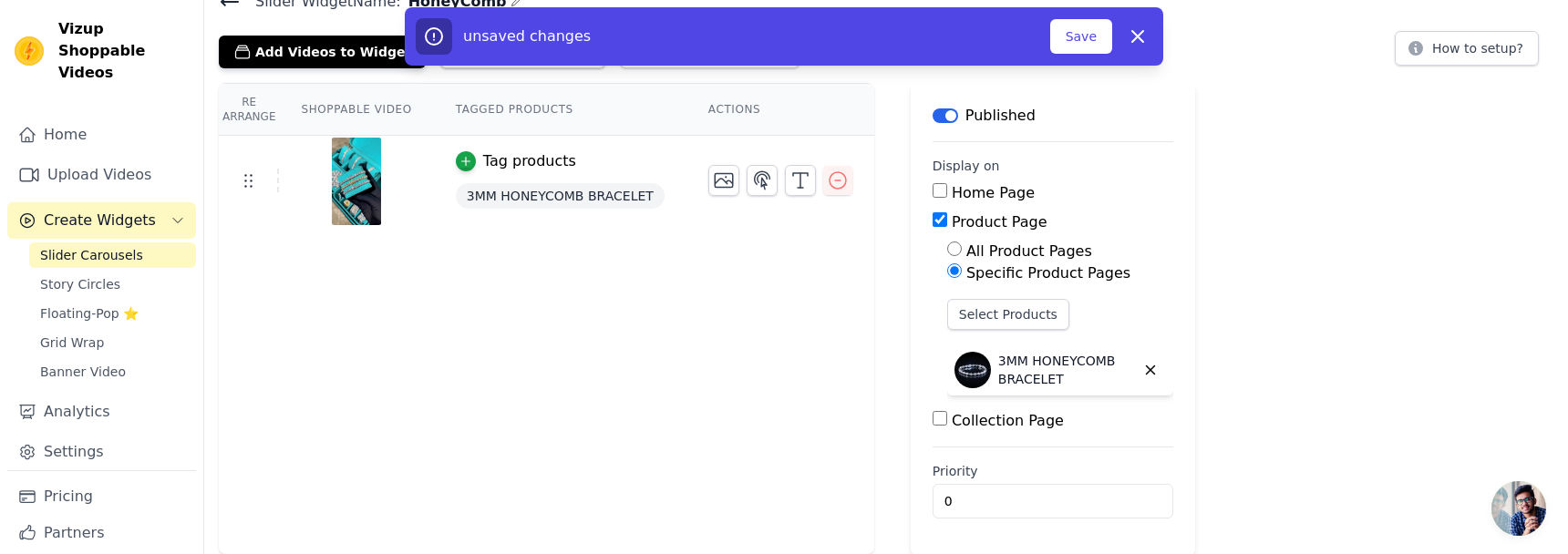
scroll to position [0, 0]
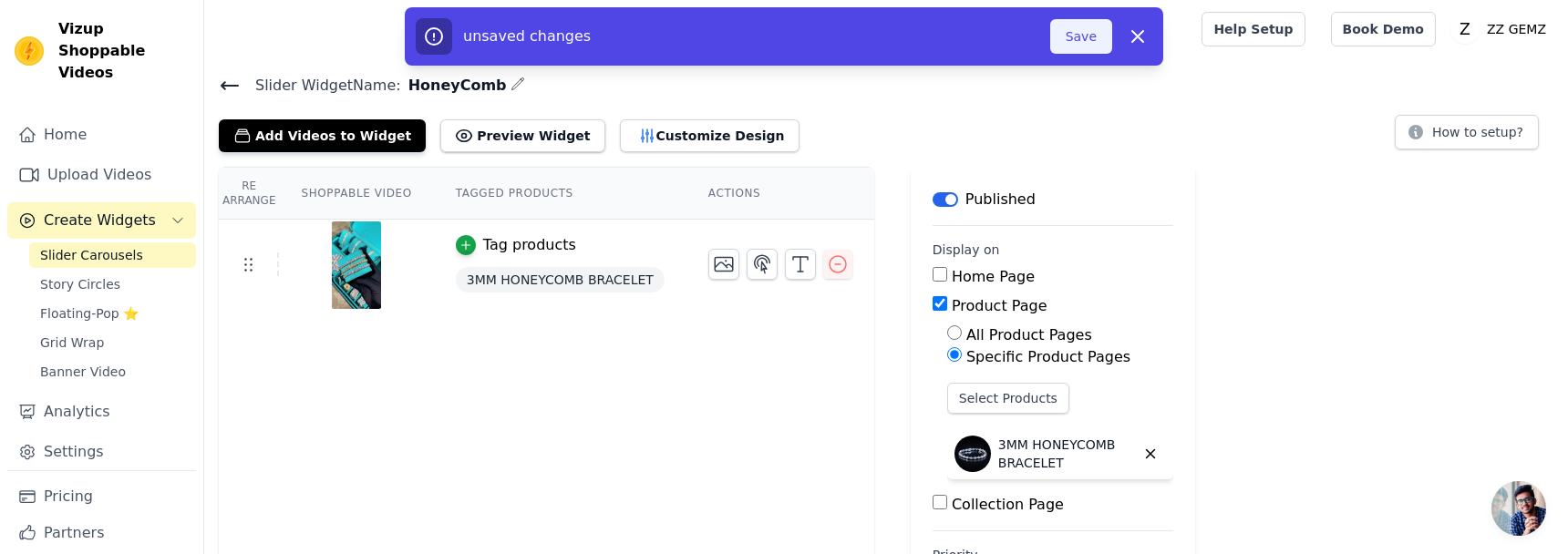
click at [1083, 26] on button "Save" at bounding box center [1081, 36] width 62 height 34
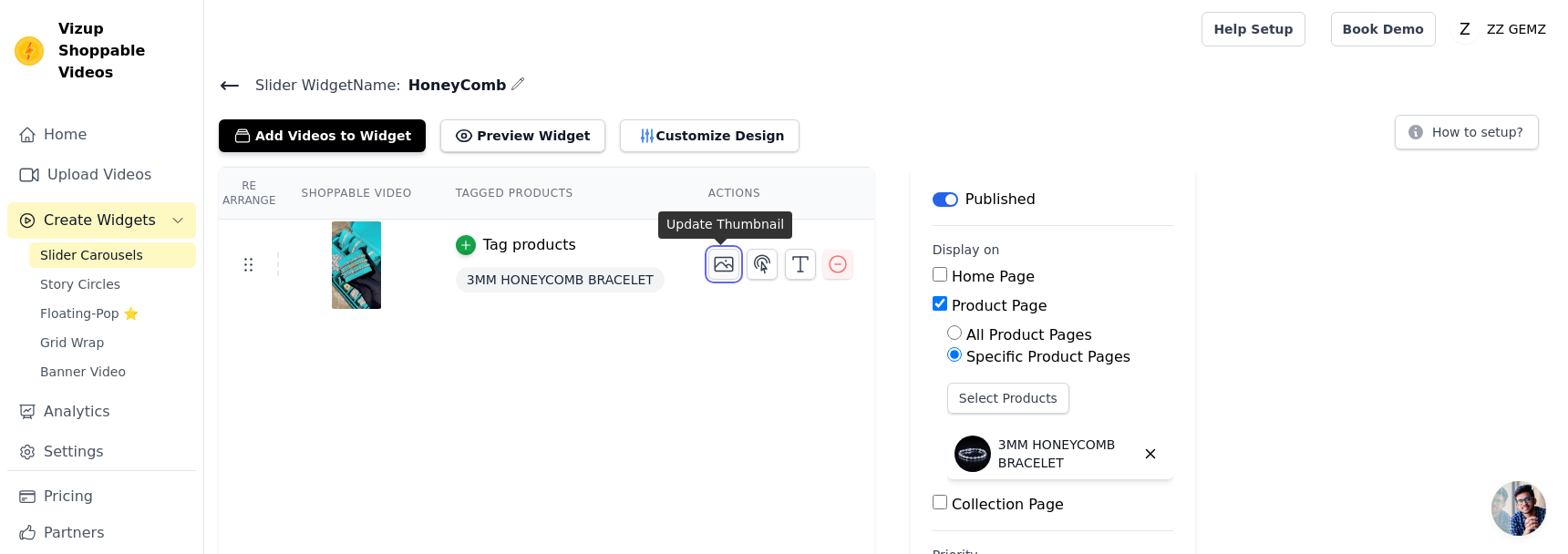
click at [727, 265] on icon "button" at bounding box center [723, 264] width 22 height 22
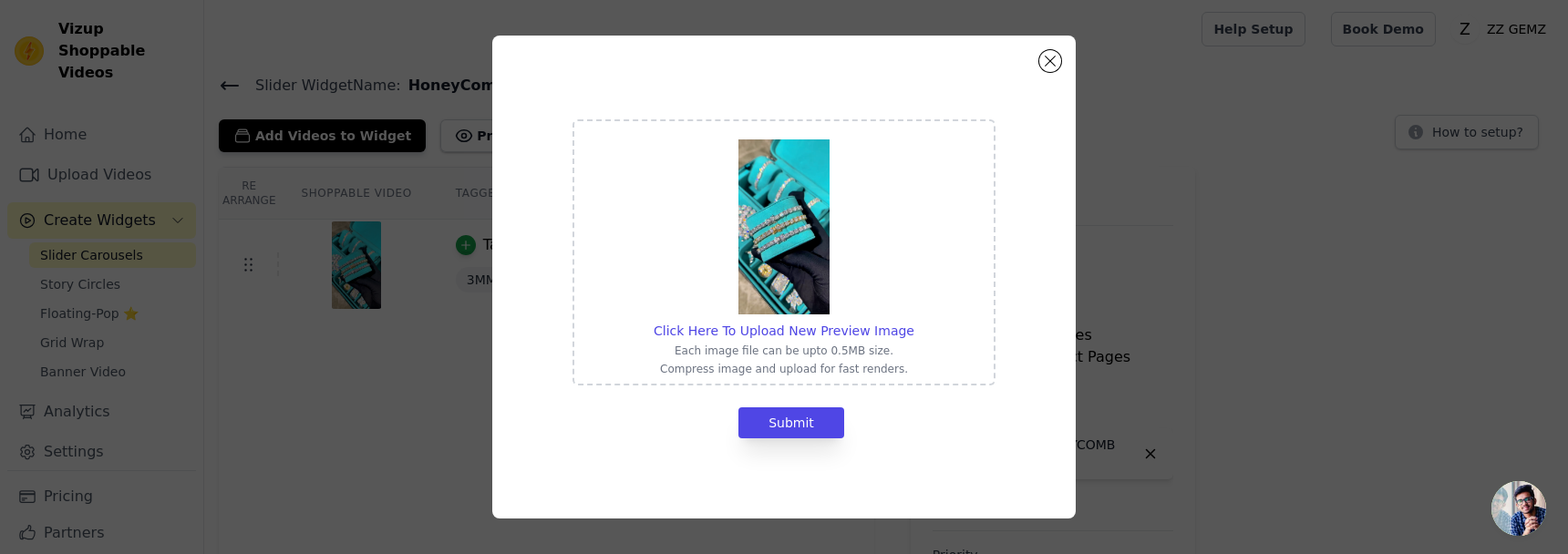
click at [1066, 64] on div "Click Here To Upload New Preview Image Each image file can be upto 0.5MB size. …" at bounding box center [784, 277] width 584 height 483
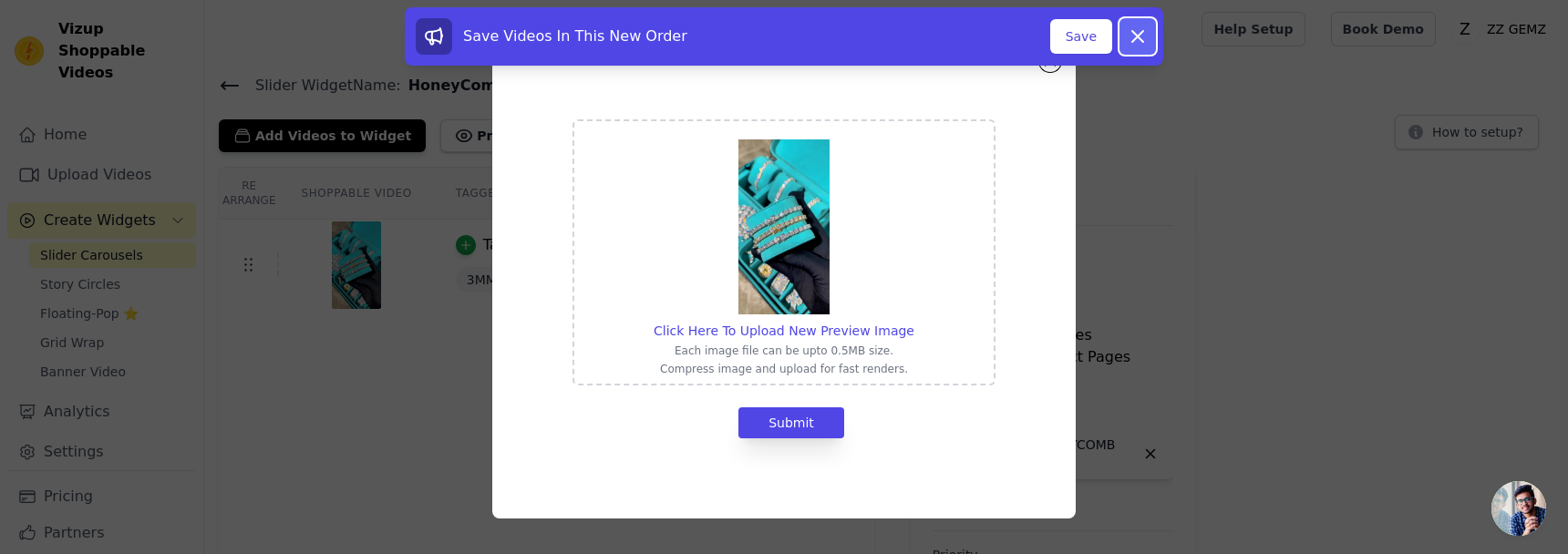
click at [1138, 34] on icon at bounding box center [1137, 35] width 10 height 10
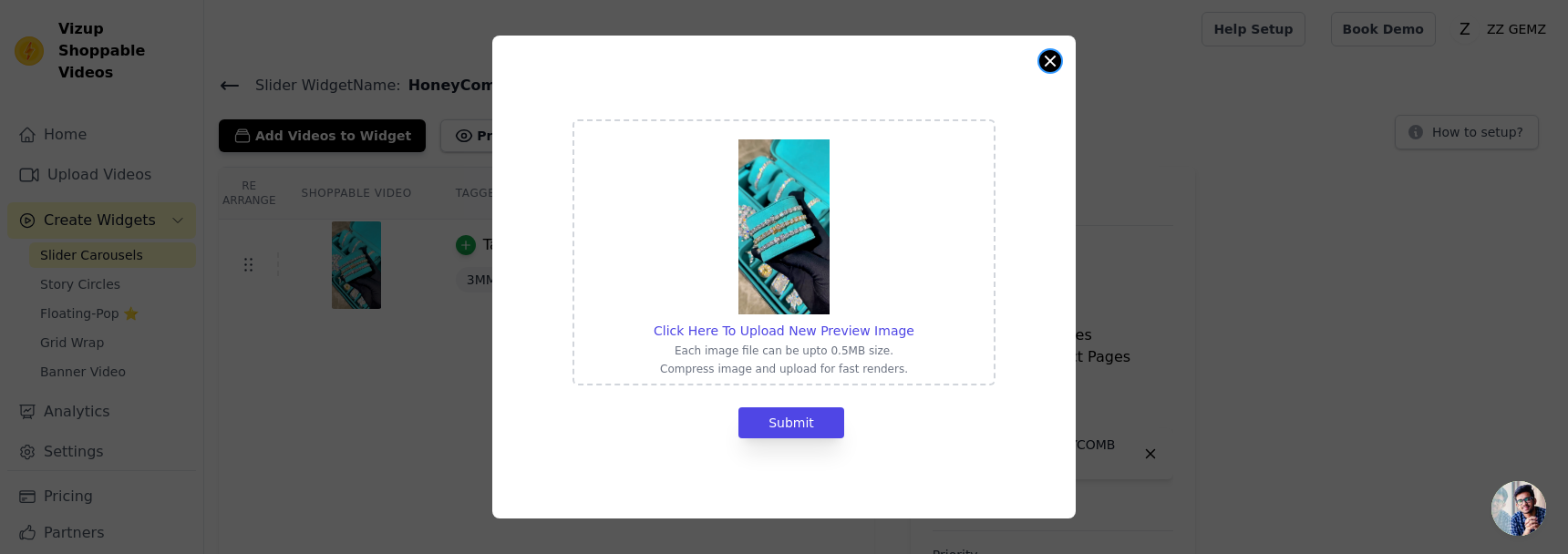
click at [1040, 61] on button "Close modal" at bounding box center [1049, 61] width 22 height 22
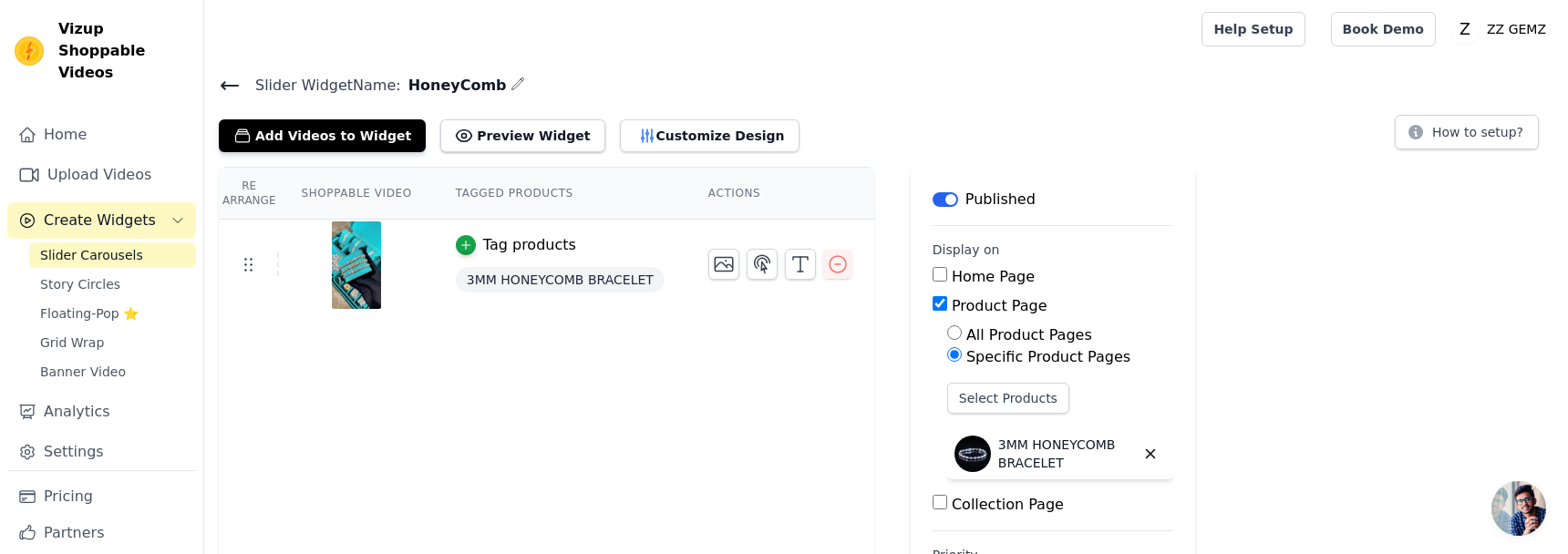
scroll to position [84, 0]
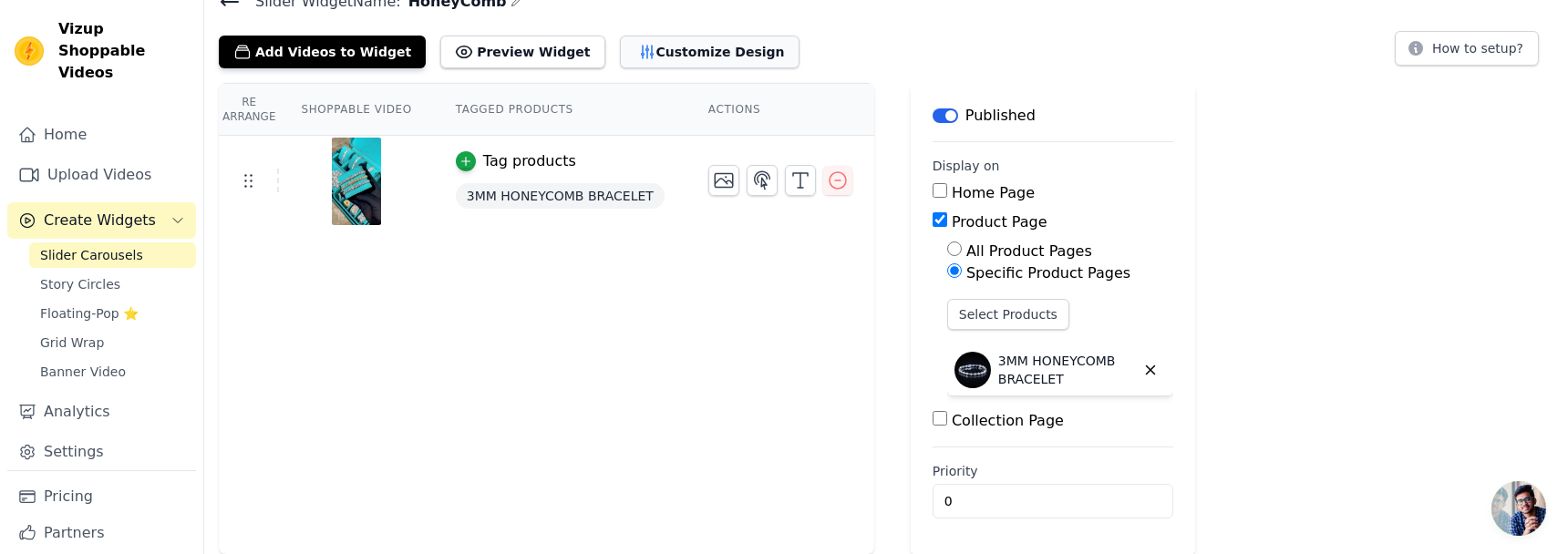
click at [676, 60] on button "Customize Design" at bounding box center [710, 51] width 179 height 32
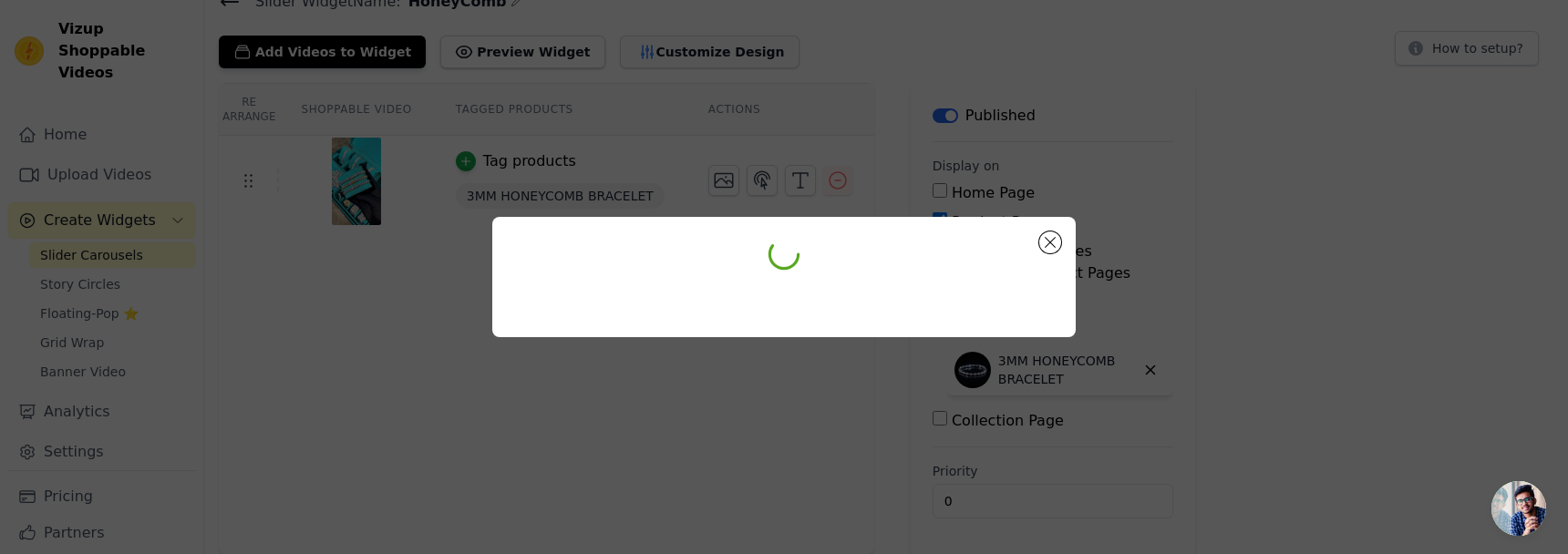
scroll to position [0, 0]
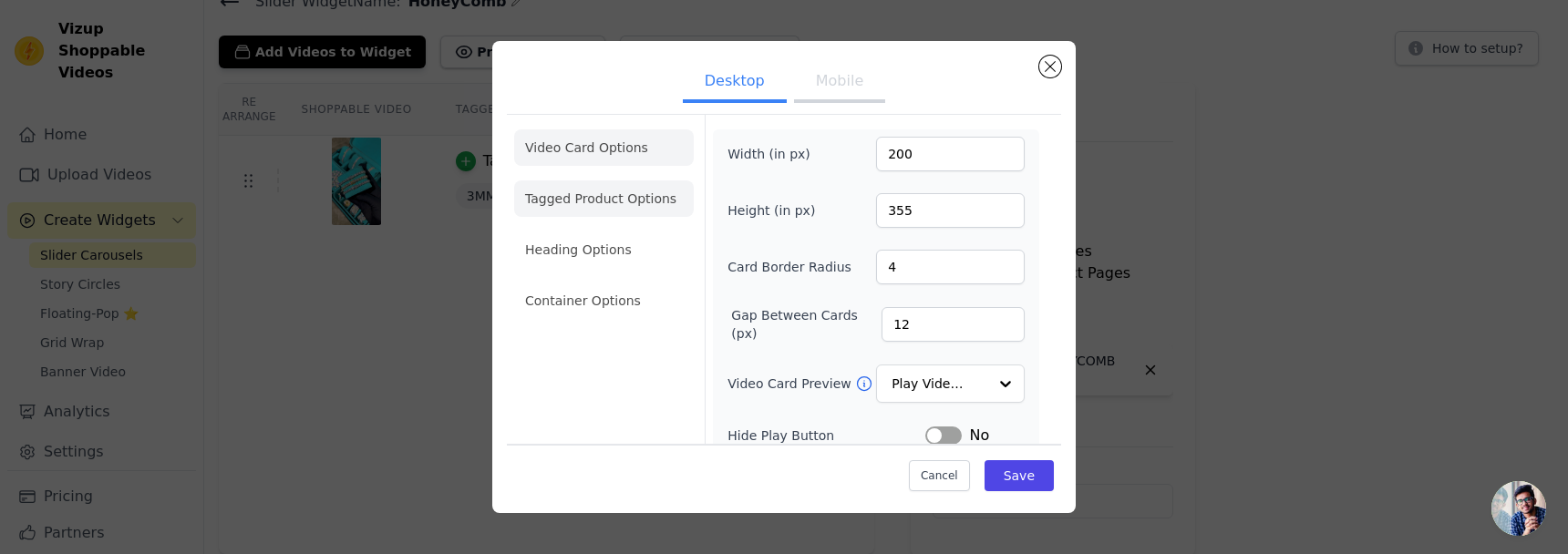
click at [608, 282] on li "Tagged Product Options" at bounding box center [604, 300] width 179 height 36
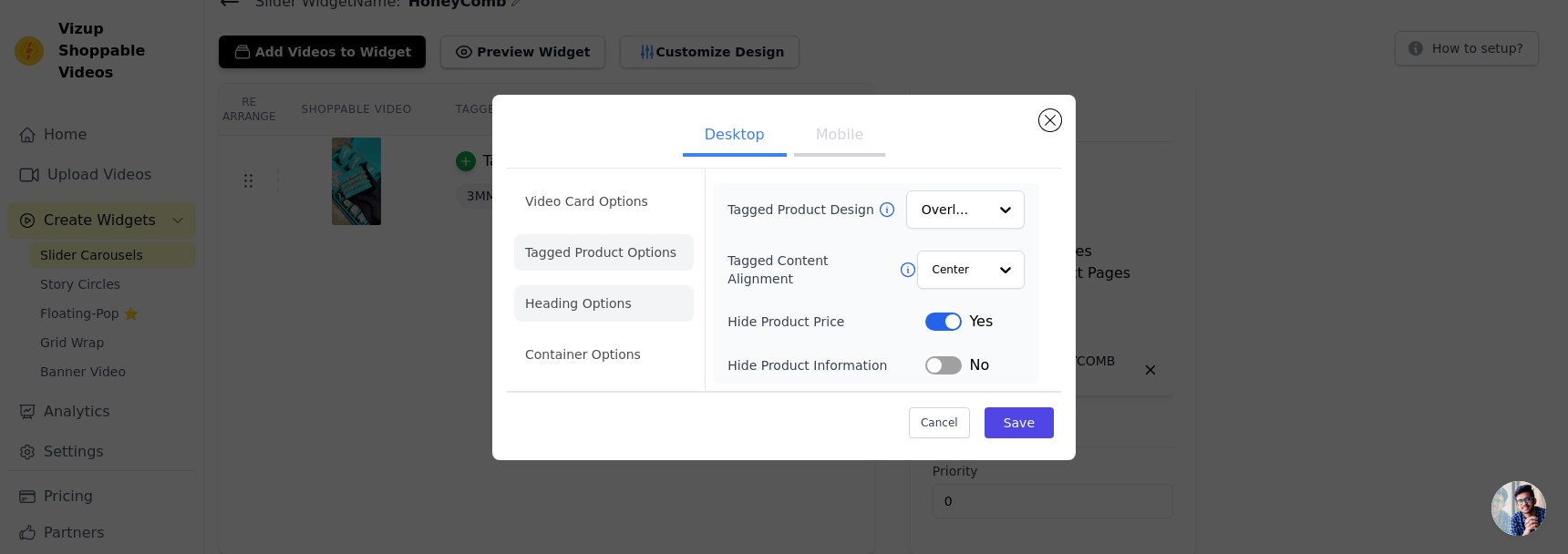
click at [562, 319] on li "Heading Options" at bounding box center [604, 303] width 179 height 36
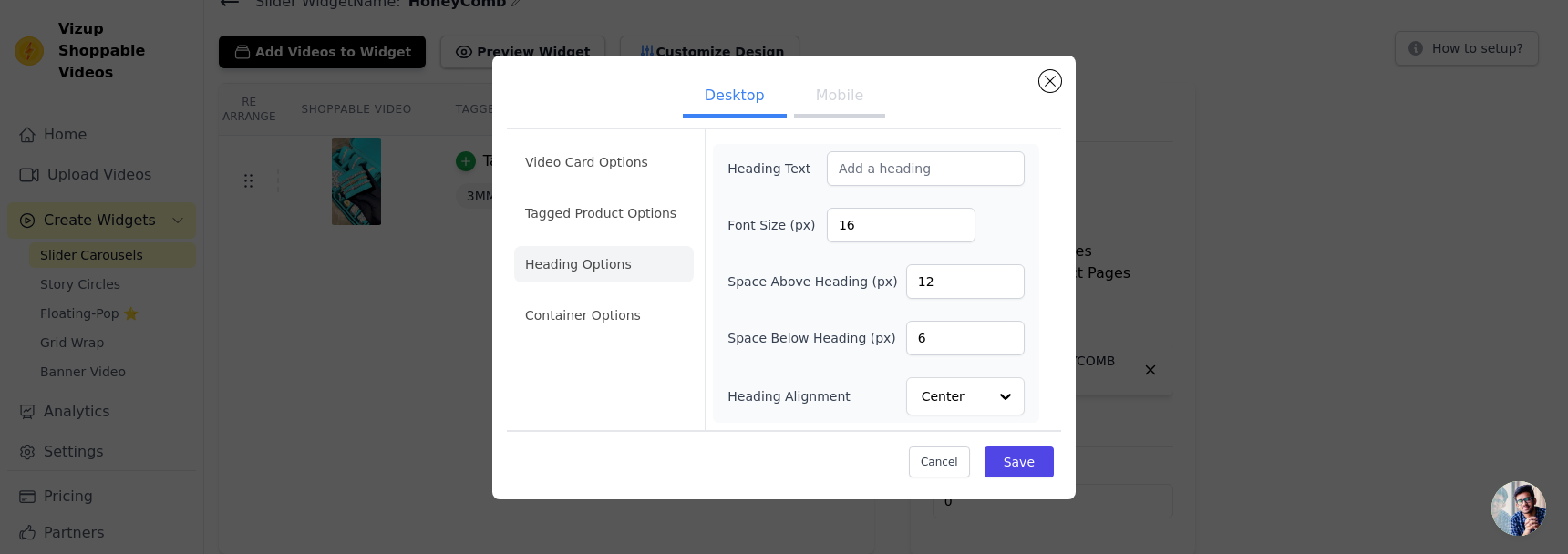
click at [567, 333] on ul "Video Card Options Tagged Product Options Heading Options Container Options" at bounding box center [604, 238] width 179 height 204
click at [572, 317] on li "Container Options" at bounding box center [604, 316] width 179 height 36
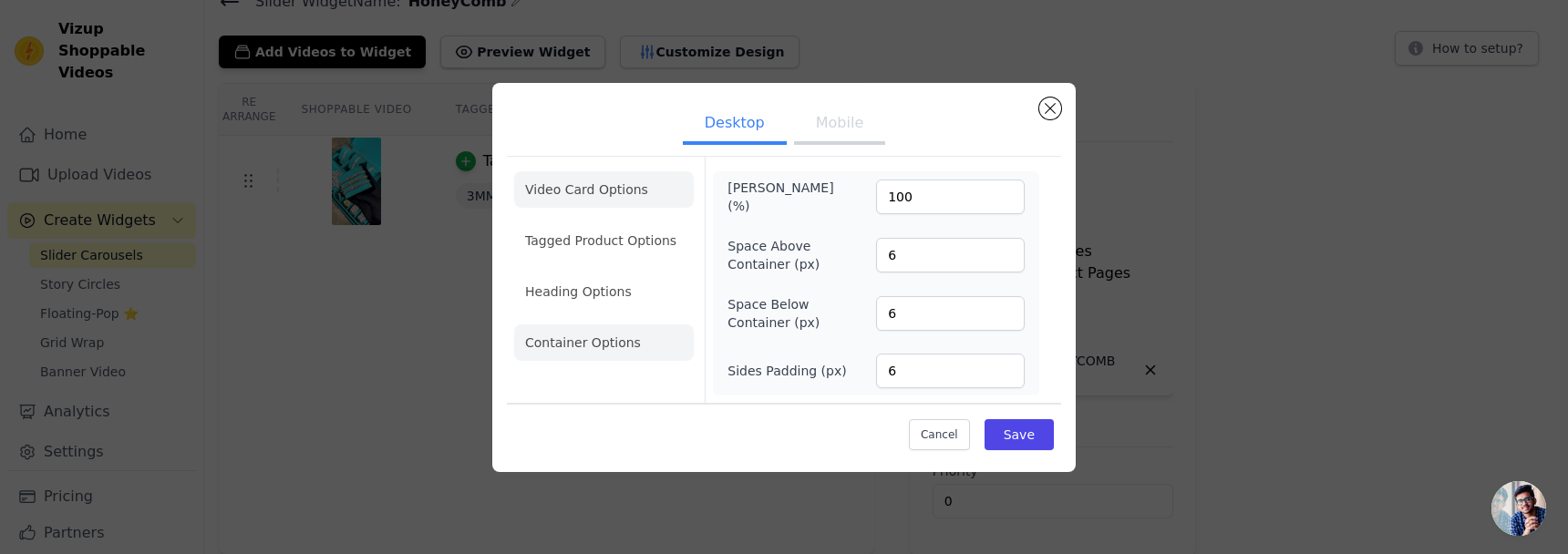
click at [570, 222] on li "Video Card Options" at bounding box center [604, 240] width 179 height 36
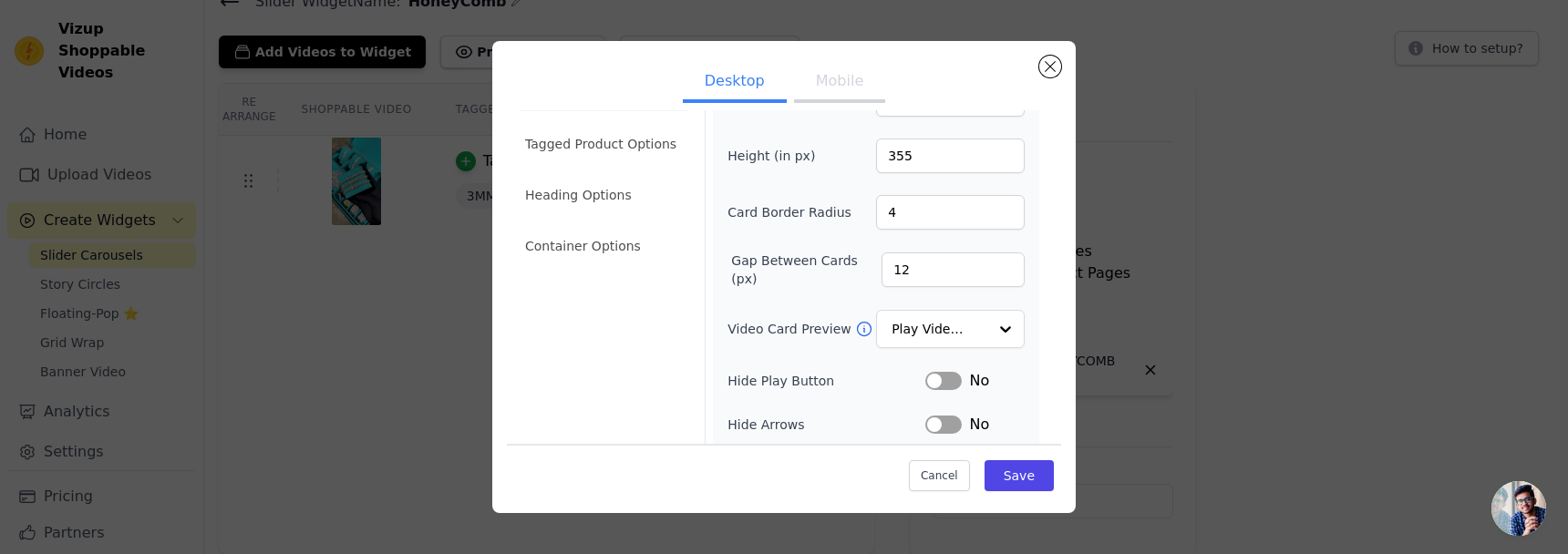
scroll to position [77, 0]
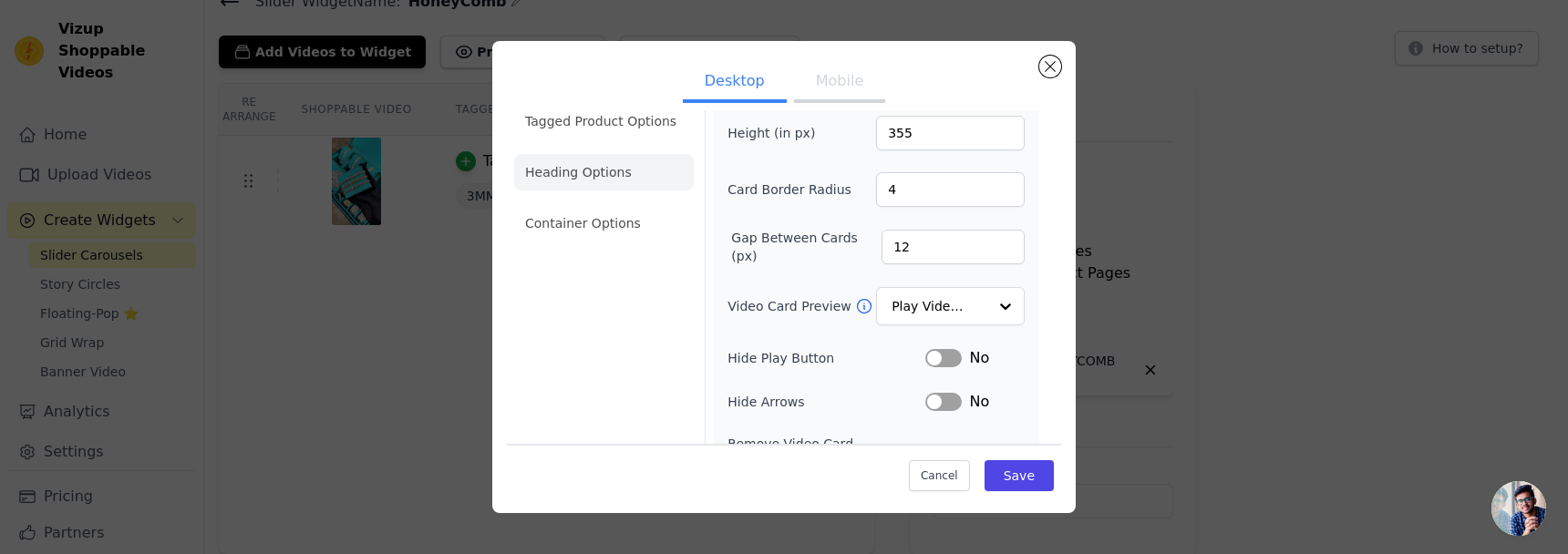
click at [619, 174] on li "Heading Options" at bounding box center [604, 173] width 179 height 36
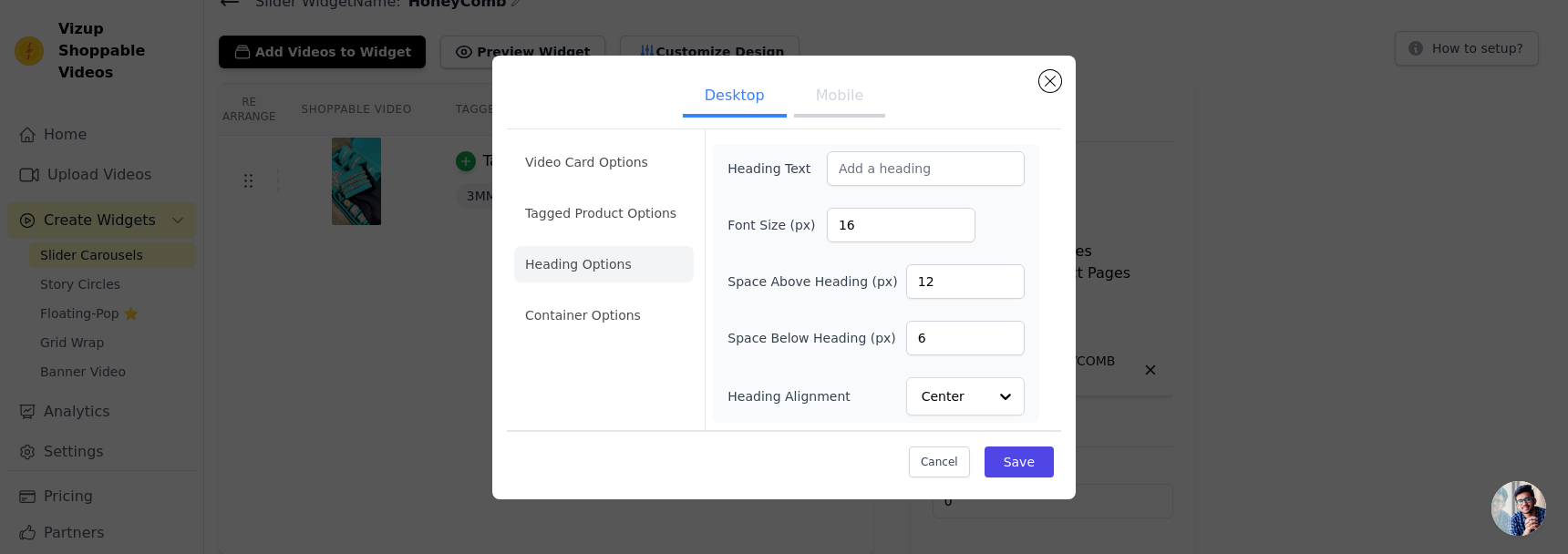
scroll to position [0, 0]
click at [611, 325] on li "Container Options" at bounding box center [604, 316] width 179 height 36
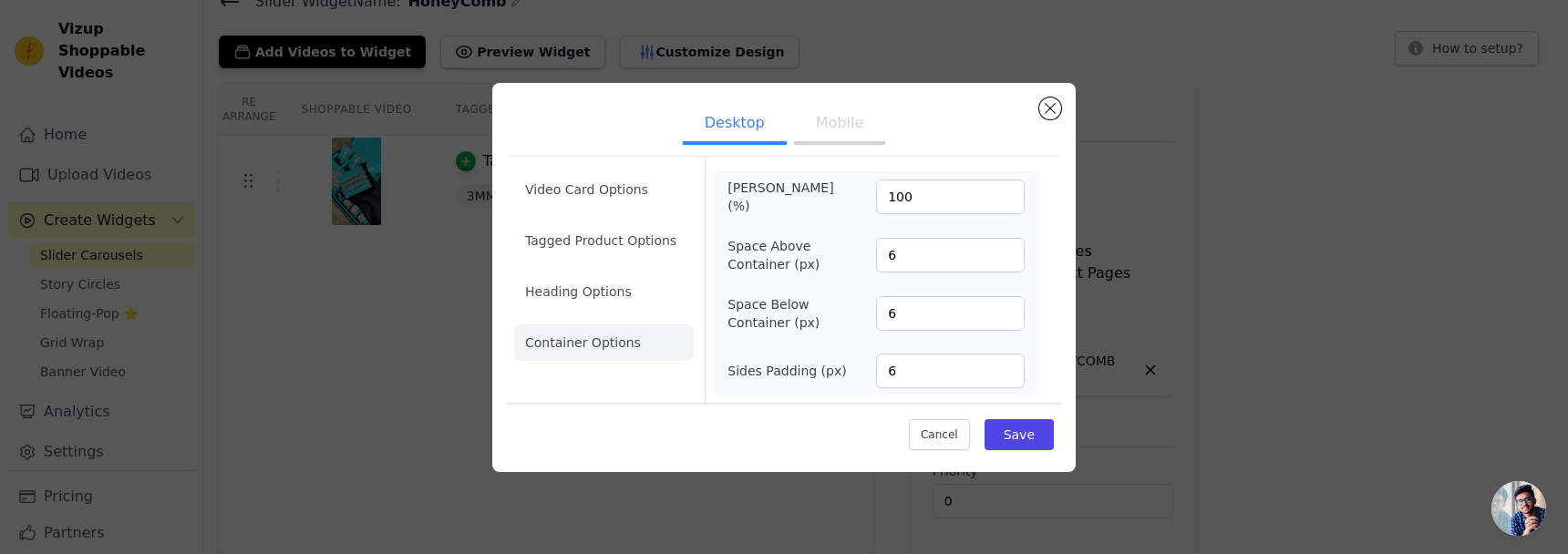
click at [1053, 93] on div "Desktop Mobile Video Card Options Tagged Product Options Heading Options Contai…" at bounding box center [784, 277] width 584 height 389
click at [1046, 109] on button "Close modal" at bounding box center [1049, 108] width 22 height 22
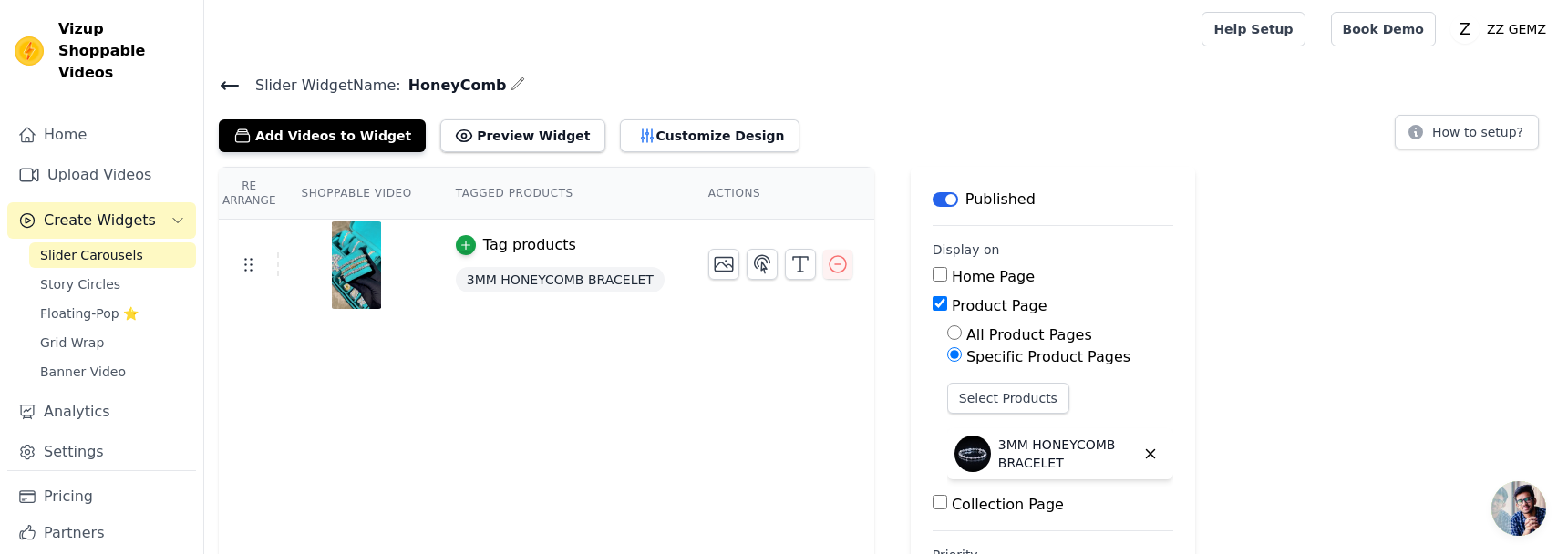
scroll to position [84, 0]
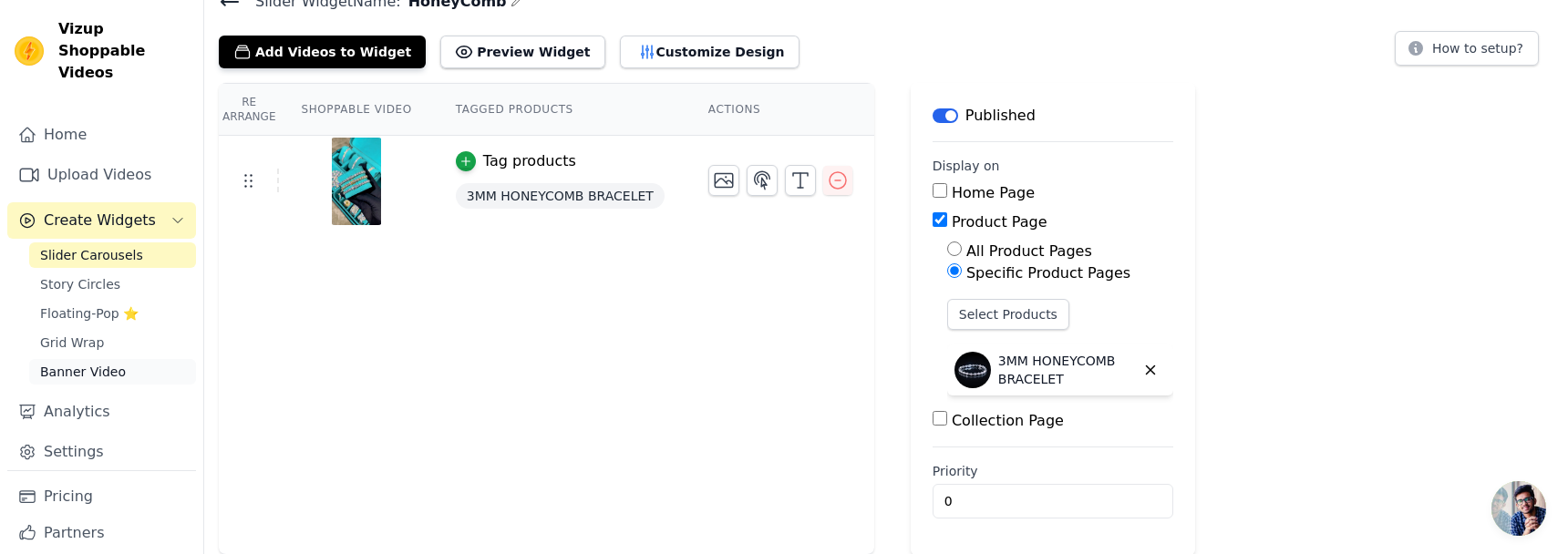
click at [102, 362] on span "Banner Video" at bounding box center [83, 371] width 86 height 18
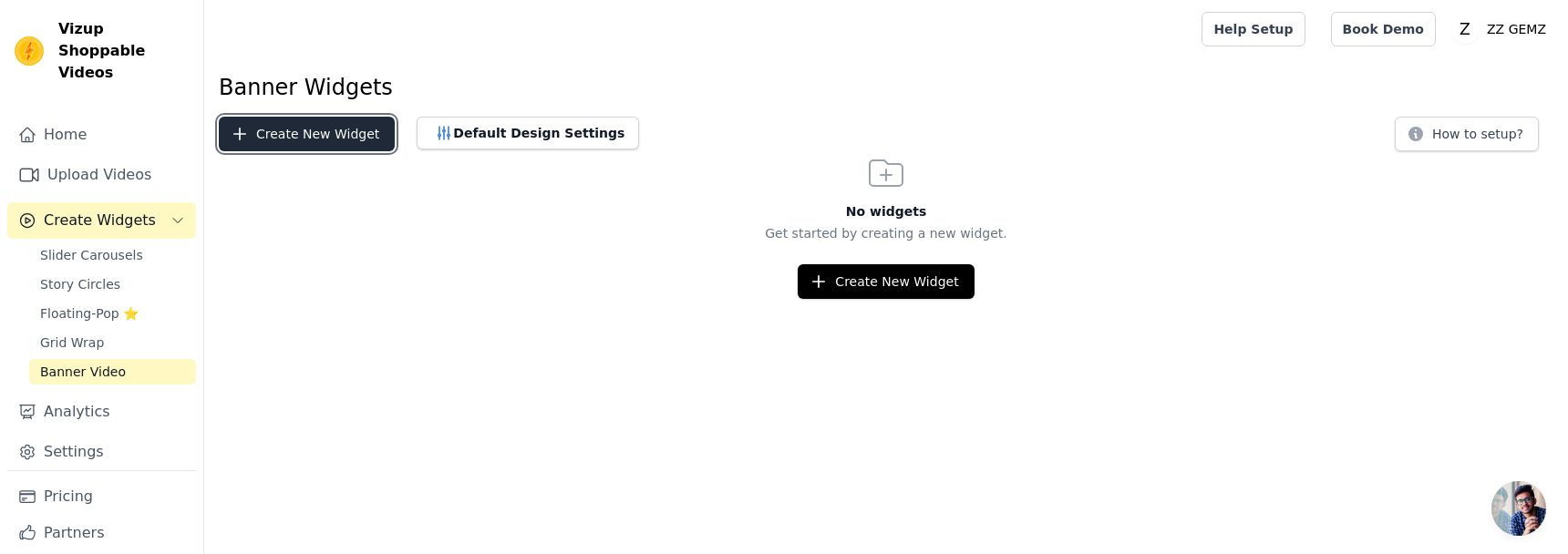
click at [340, 126] on button "Create New Widget" at bounding box center [306, 133] width 175 height 34
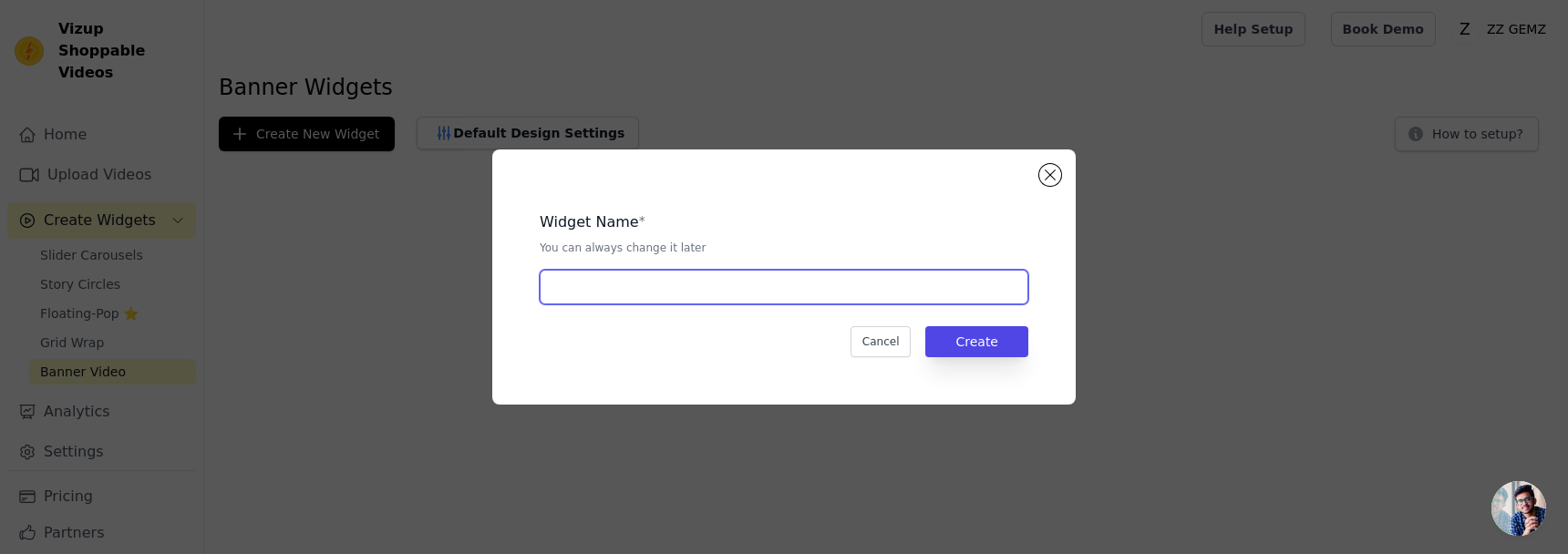
click at [819, 285] on input "text" at bounding box center [784, 287] width 488 height 34
type input "HoneyComb"
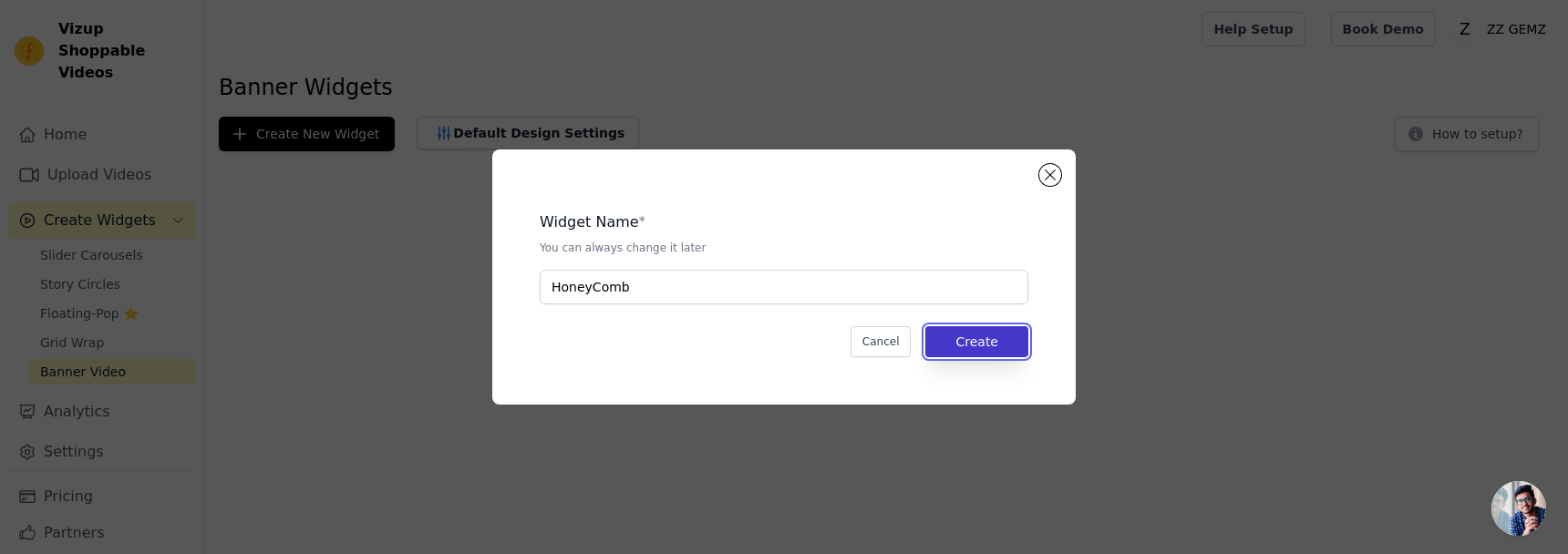
click at [950, 347] on button "Create" at bounding box center [977, 341] width 103 height 31
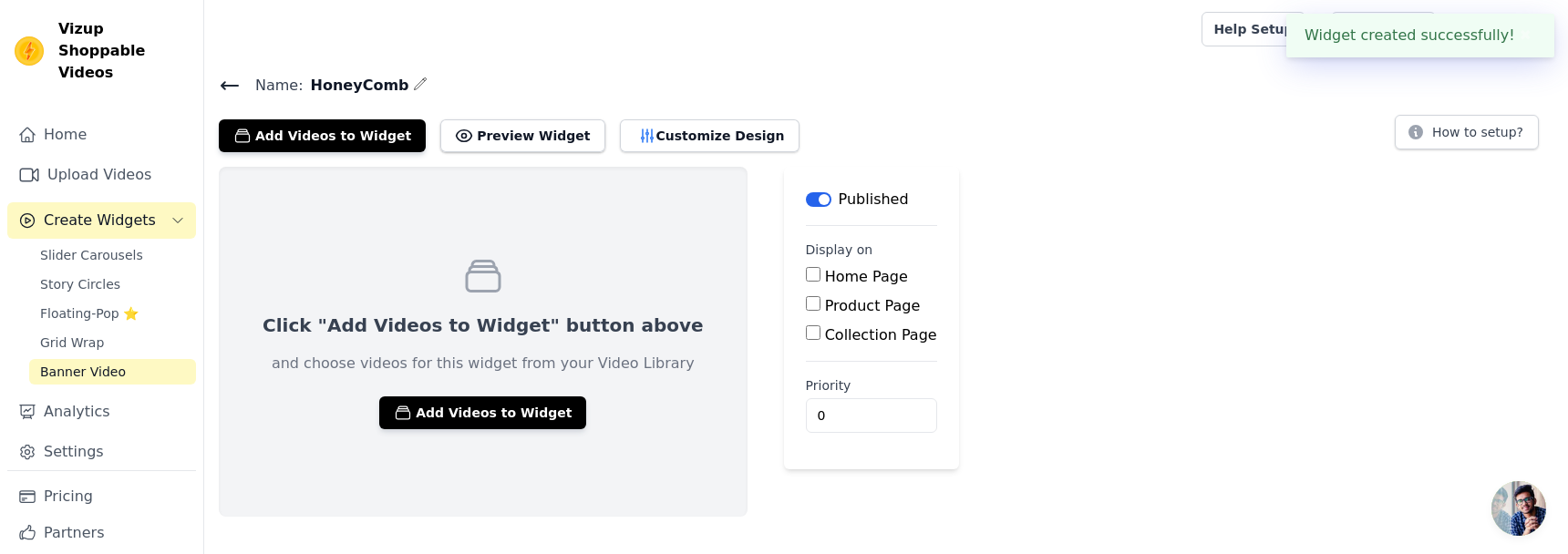
click at [825, 308] on label "Product Page" at bounding box center [873, 306] width 95 height 17
click at [806, 308] on input "Product Page" at bounding box center [813, 303] width 14 height 14
checkbox input "true"
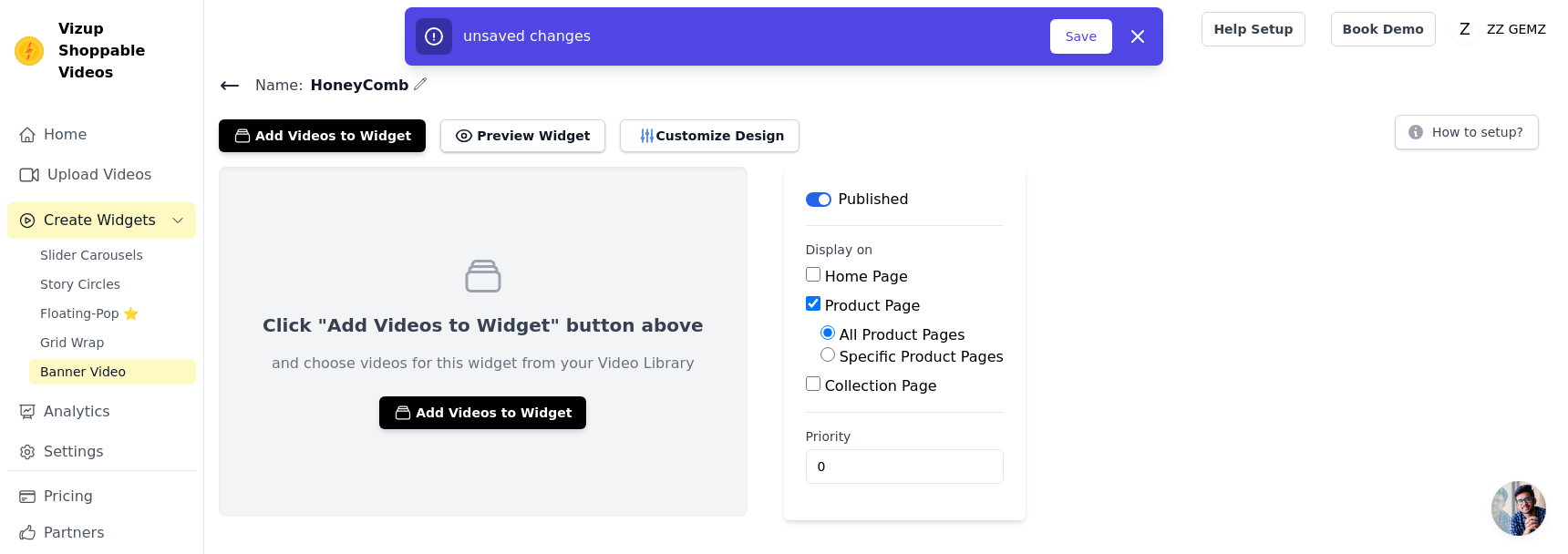
click at [1093, 57] on div "unsaved changes Save Dismiss" at bounding box center [783, 36] width 758 height 58
click at [1070, 40] on button "Save" at bounding box center [1081, 36] width 62 height 34
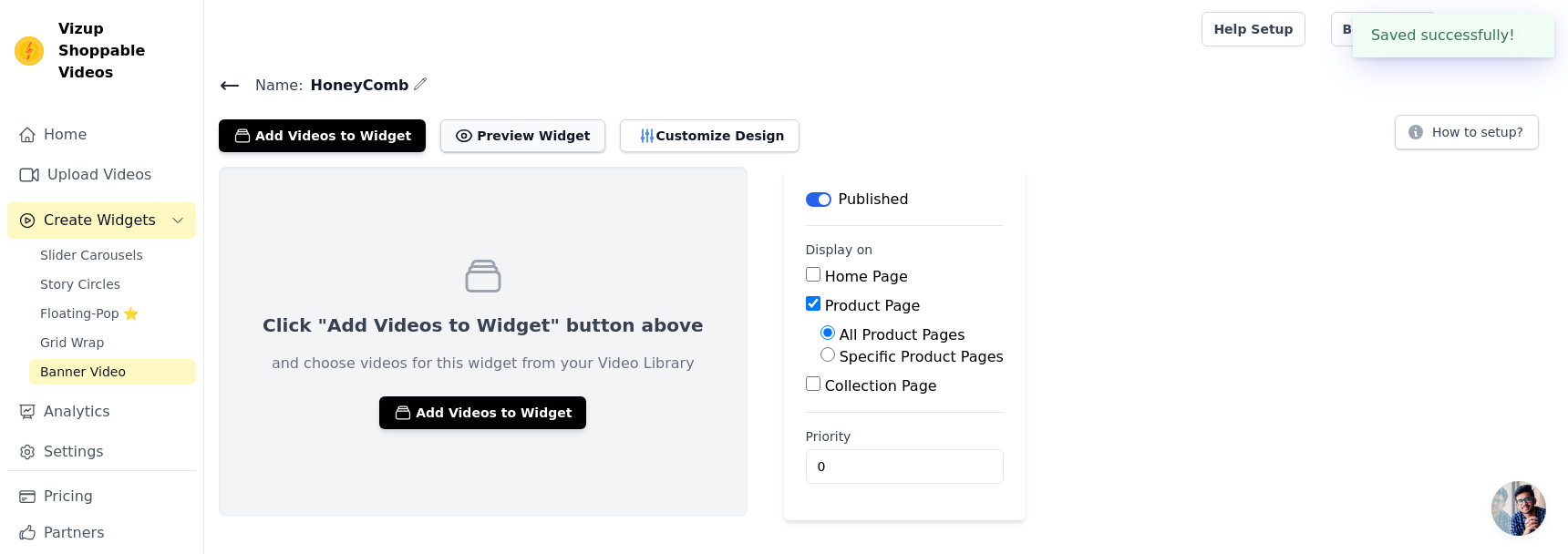
click at [530, 128] on button "Preview Widget" at bounding box center [523, 135] width 164 height 32
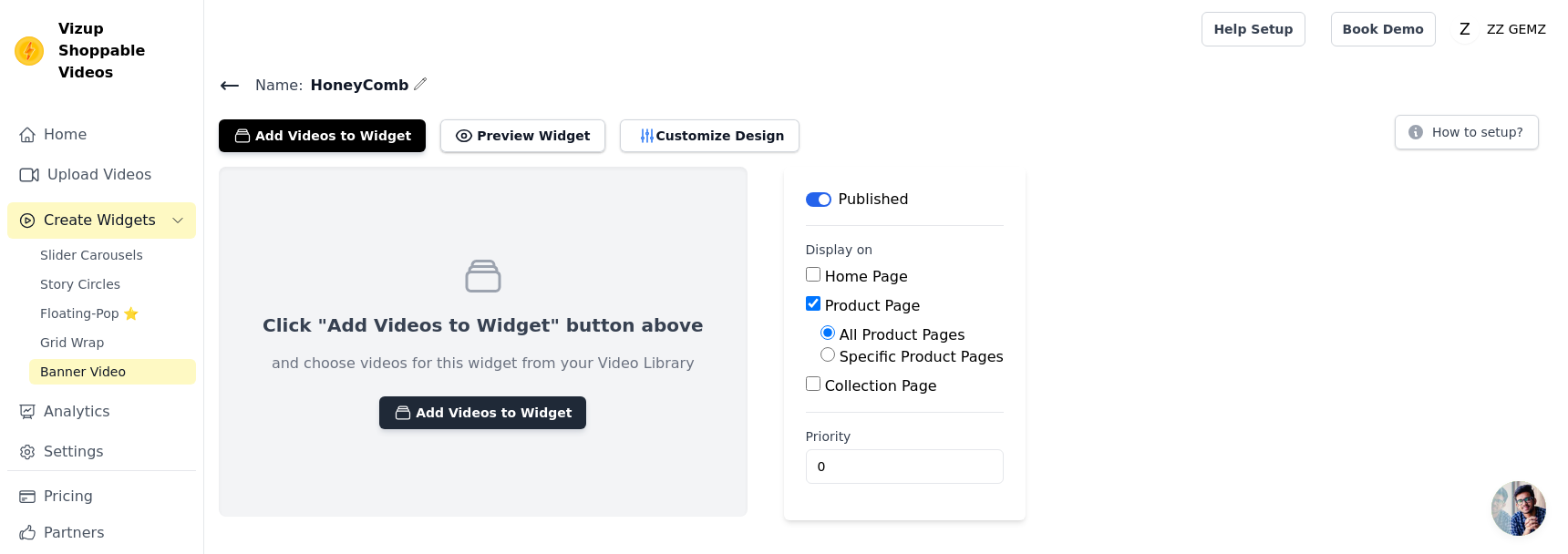
click at [493, 415] on button "Add Videos to Widget" at bounding box center [483, 413] width 207 height 32
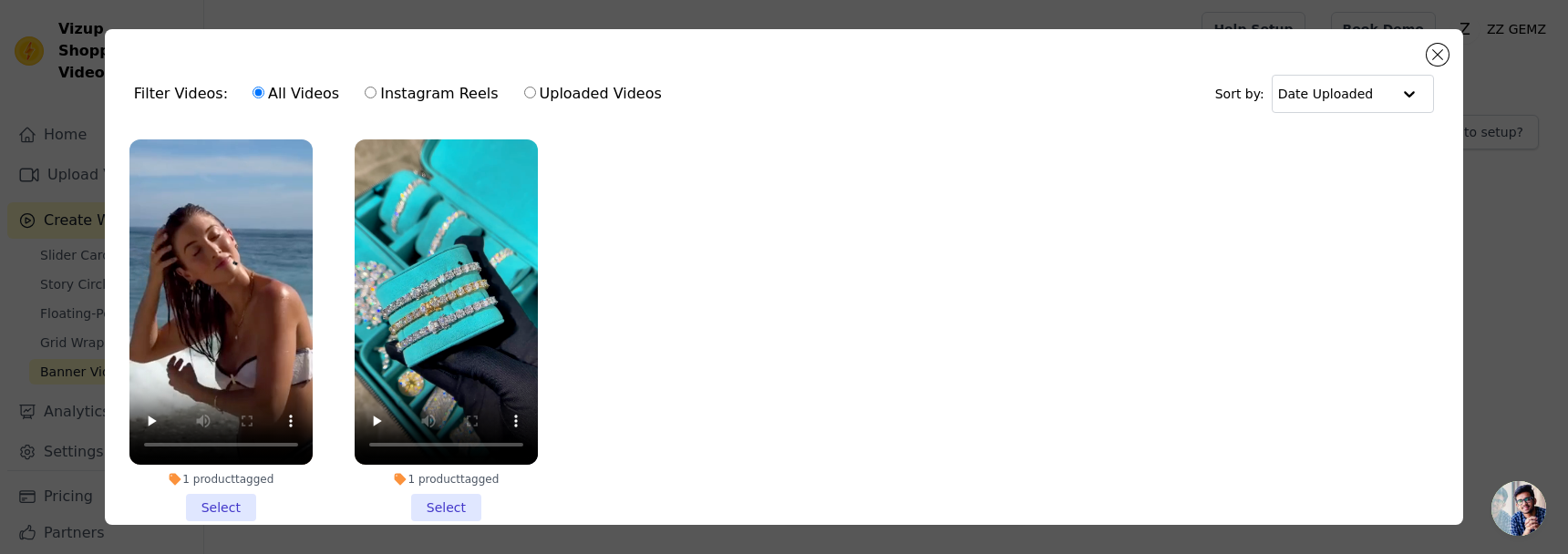
click at [442, 509] on li "1 product tagged Select" at bounding box center [446, 330] width 183 height 381
click at [0, 0] on input "1 product tagged Select" at bounding box center [0, 0] width 0 height 0
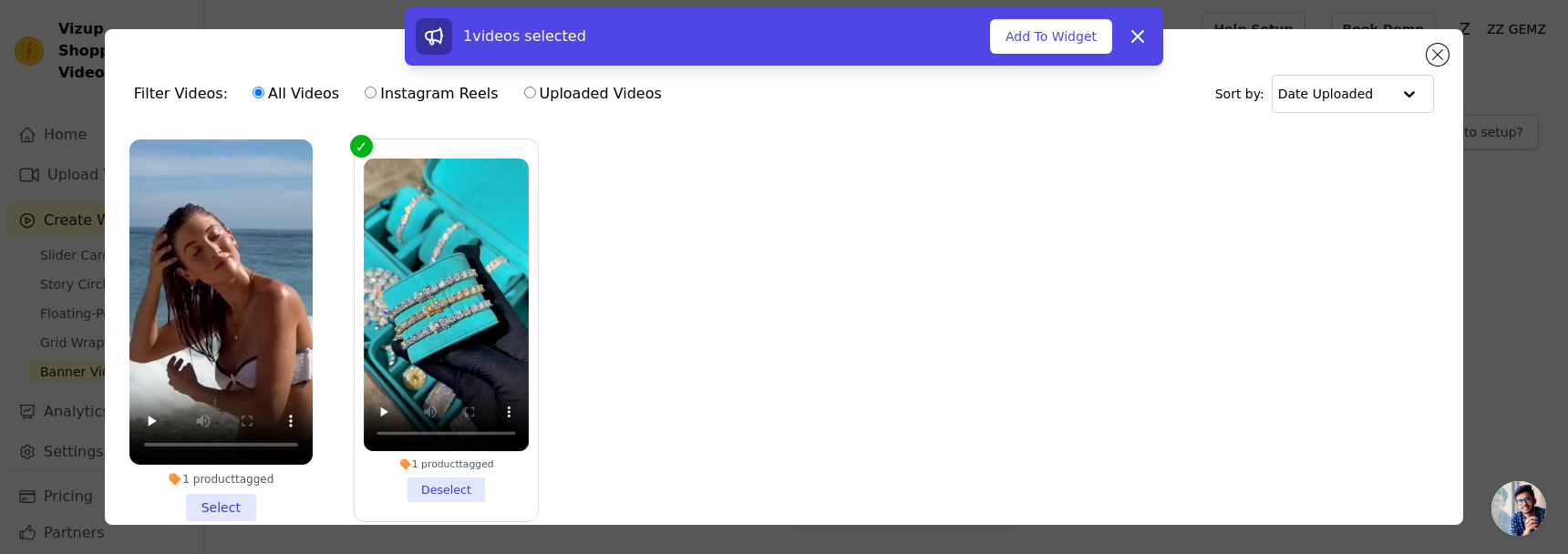
click at [249, 503] on li "1 product tagged Select" at bounding box center [221, 330] width 183 height 381
click at [0, 0] on input "1 product tagged Select" at bounding box center [0, 0] width 0 height 0
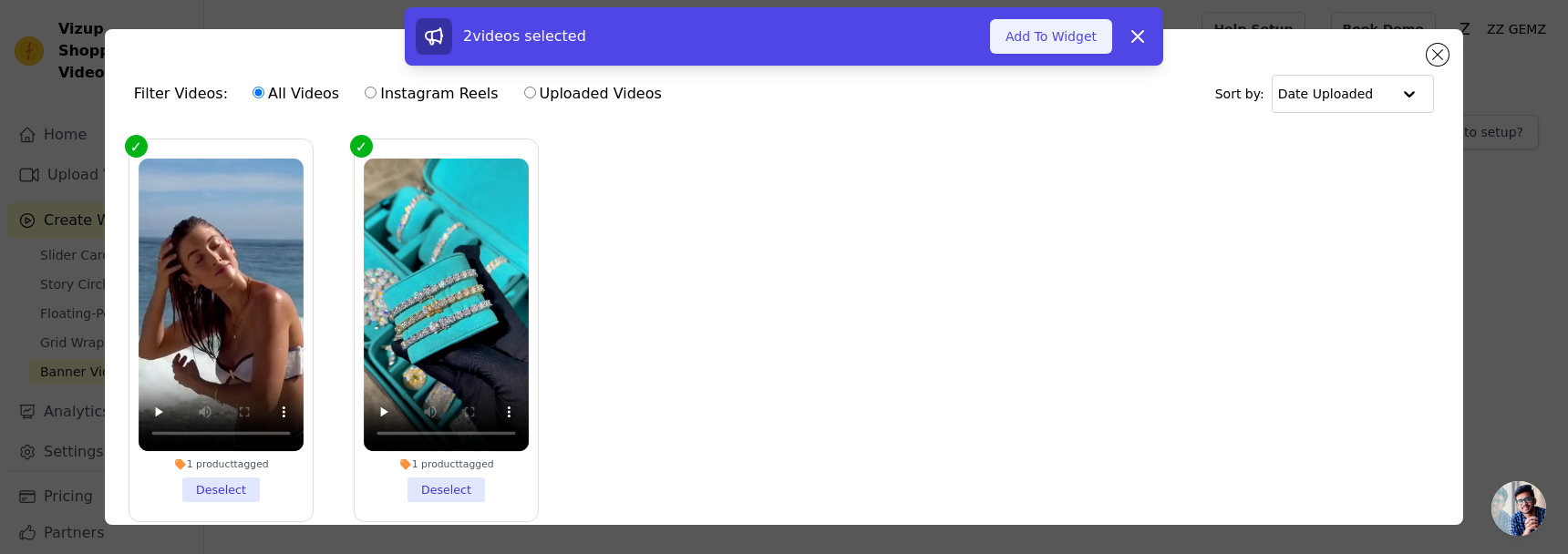
click at [1072, 35] on button "Add To Widget" at bounding box center [1051, 36] width 122 height 34
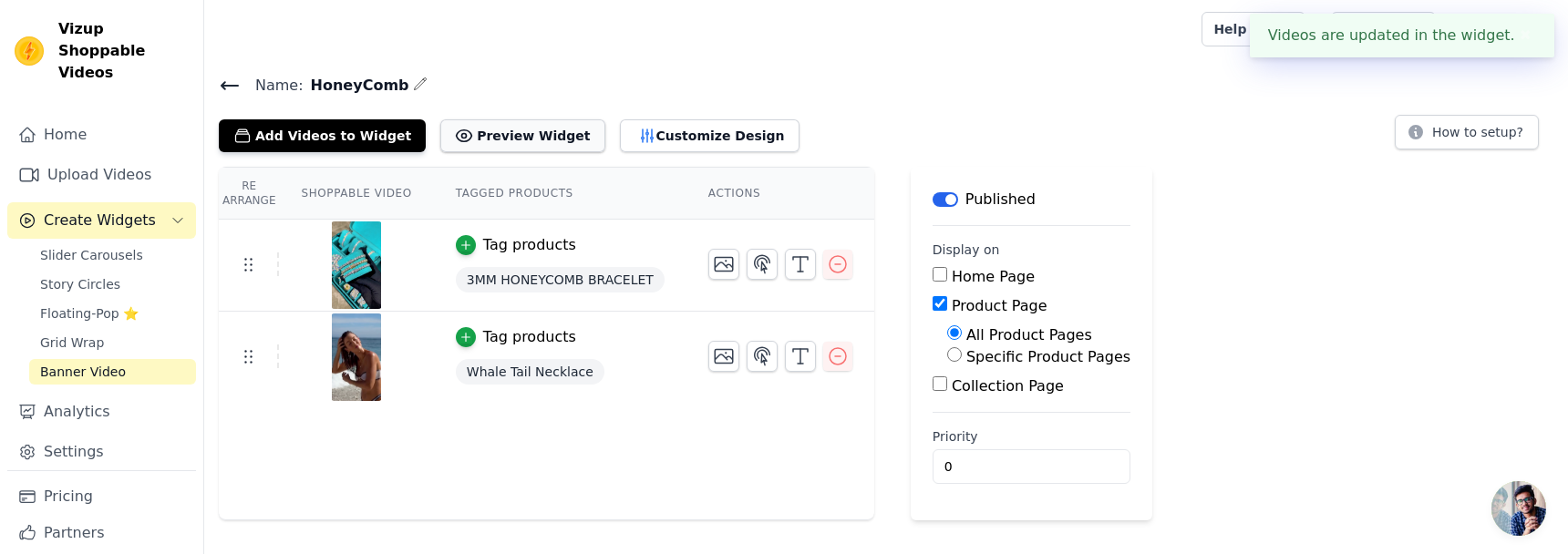
click at [536, 131] on button "Preview Widget" at bounding box center [523, 135] width 164 height 32
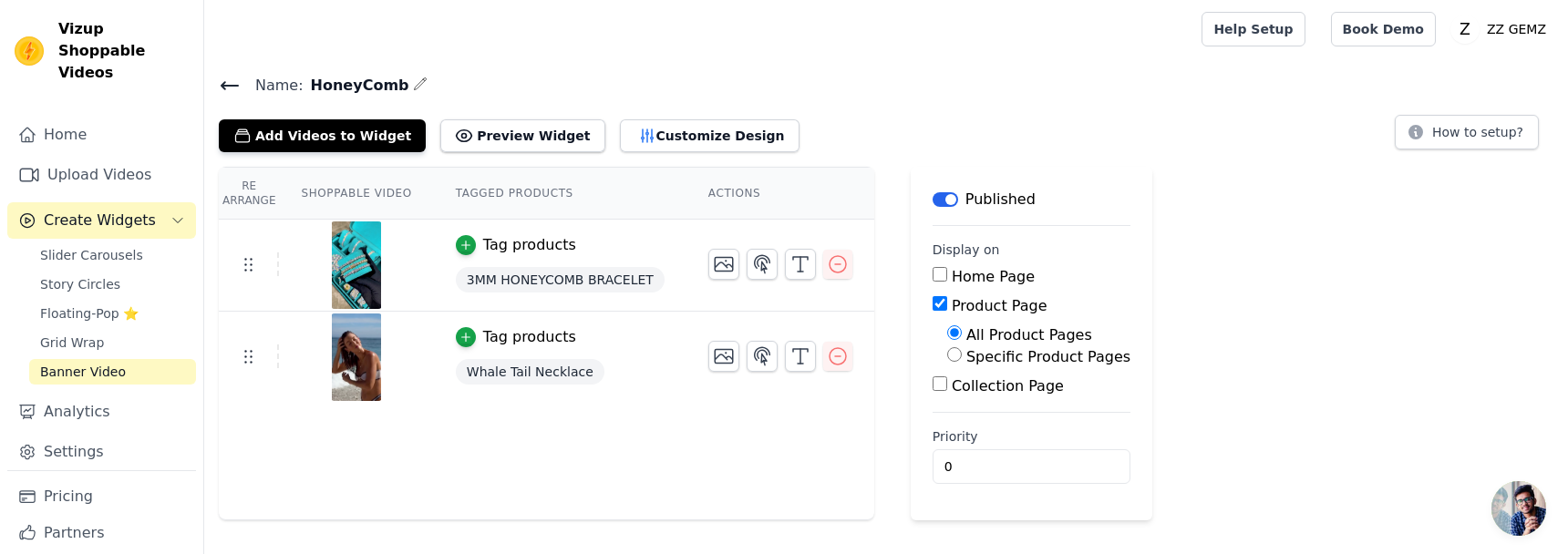
click at [723, 195] on th "Actions" at bounding box center [780, 194] width 188 height 51
click at [772, 360] on button "button" at bounding box center [762, 356] width 31 height 31
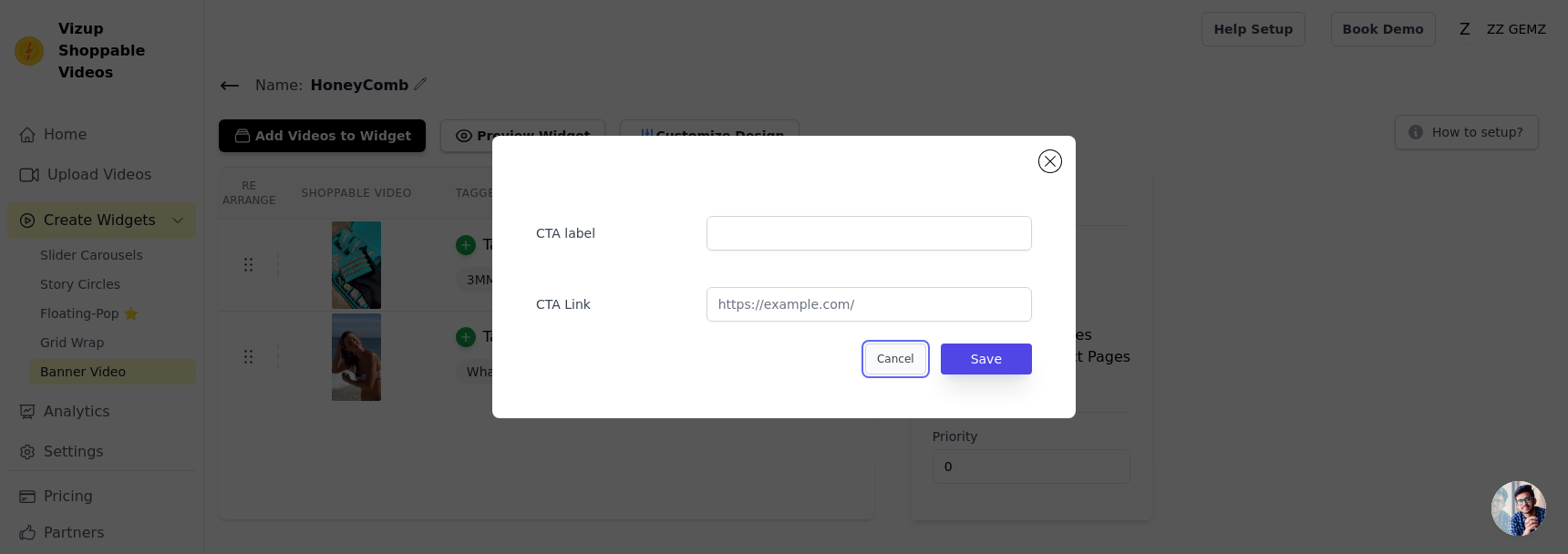
click at [923, 359] on button "Cancel" at bounding box center [896, 359] width 61 height 31
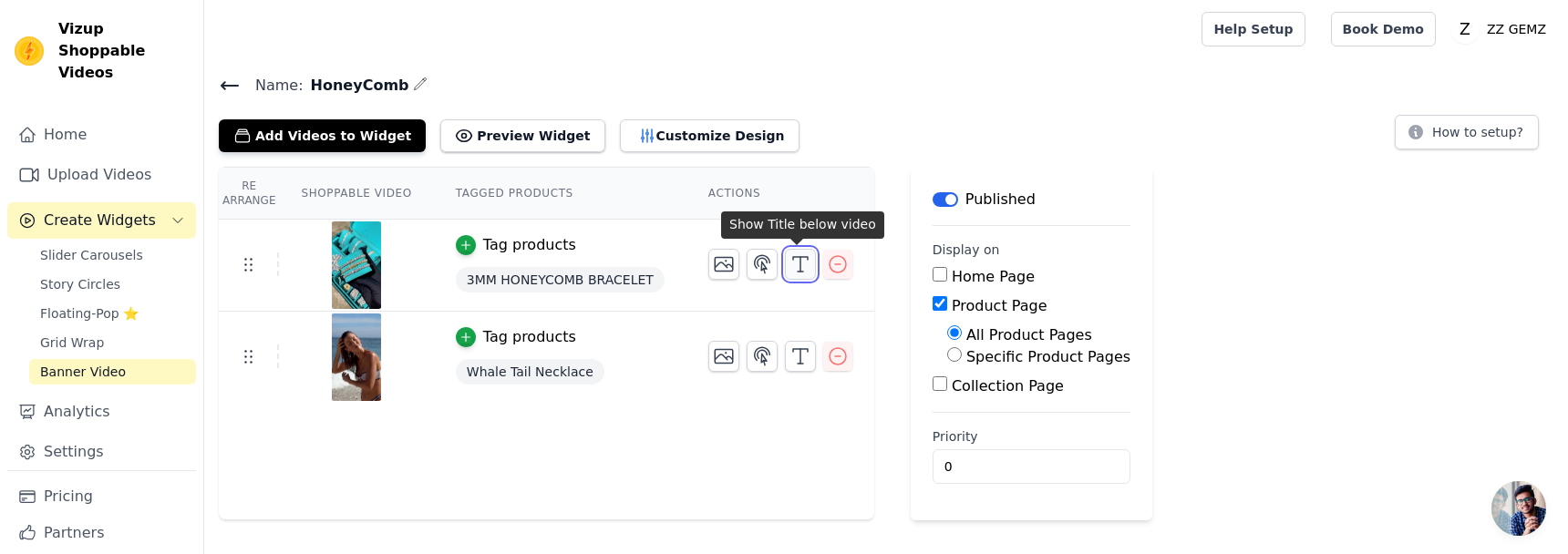
click at [785, 264] on button "button" at bounding box center [800, 264] width 31 height 31
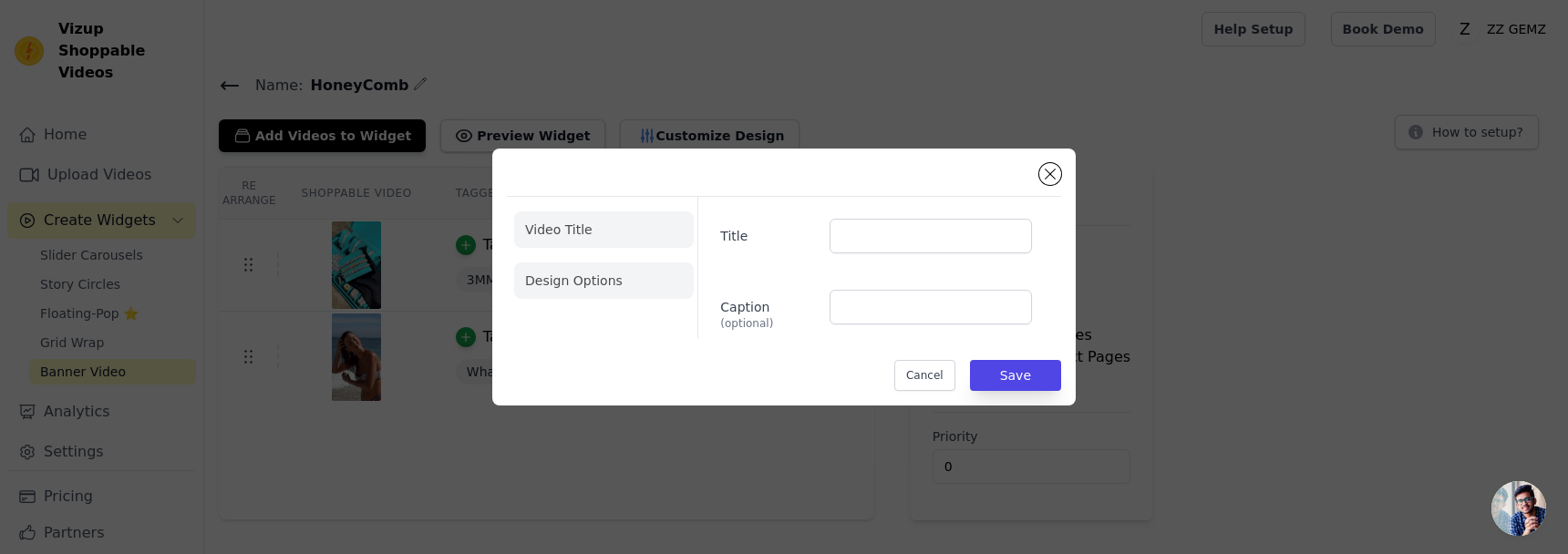
click at [650, 262] on li "Design Options" at bounding box center [604, 280] width 179 height 36
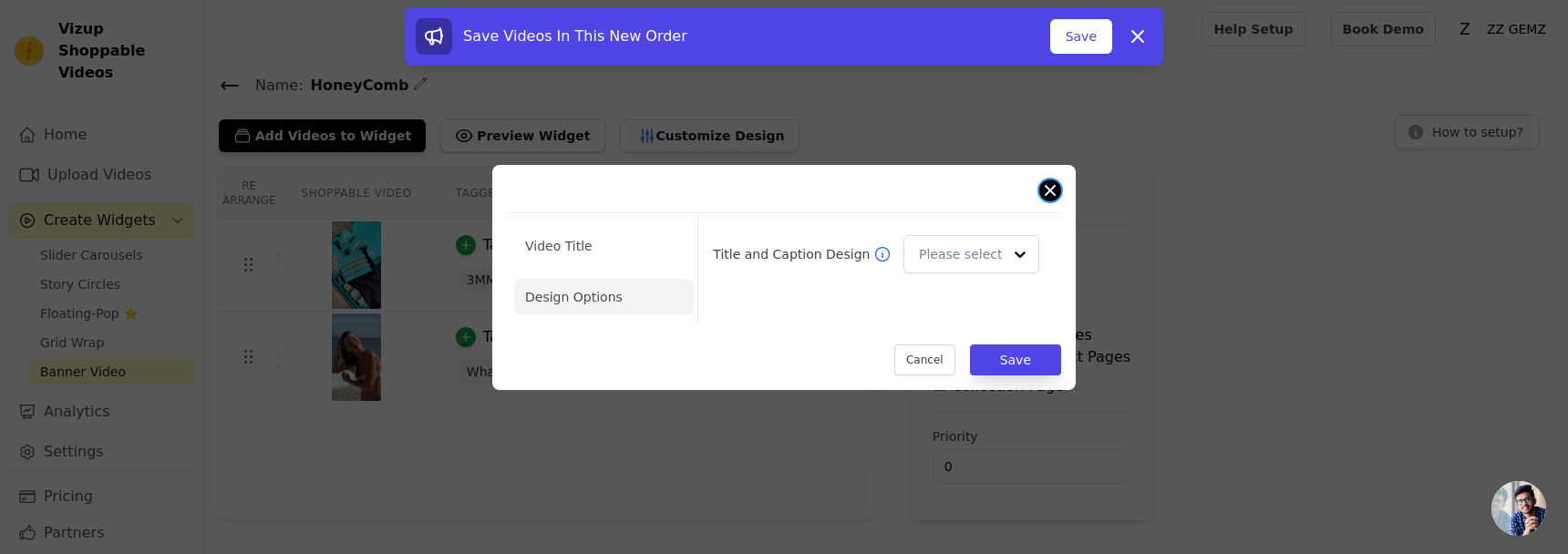
click at [1054, 188] on button "Close modal" at bounding box center [1049, 190] width 22 height 22
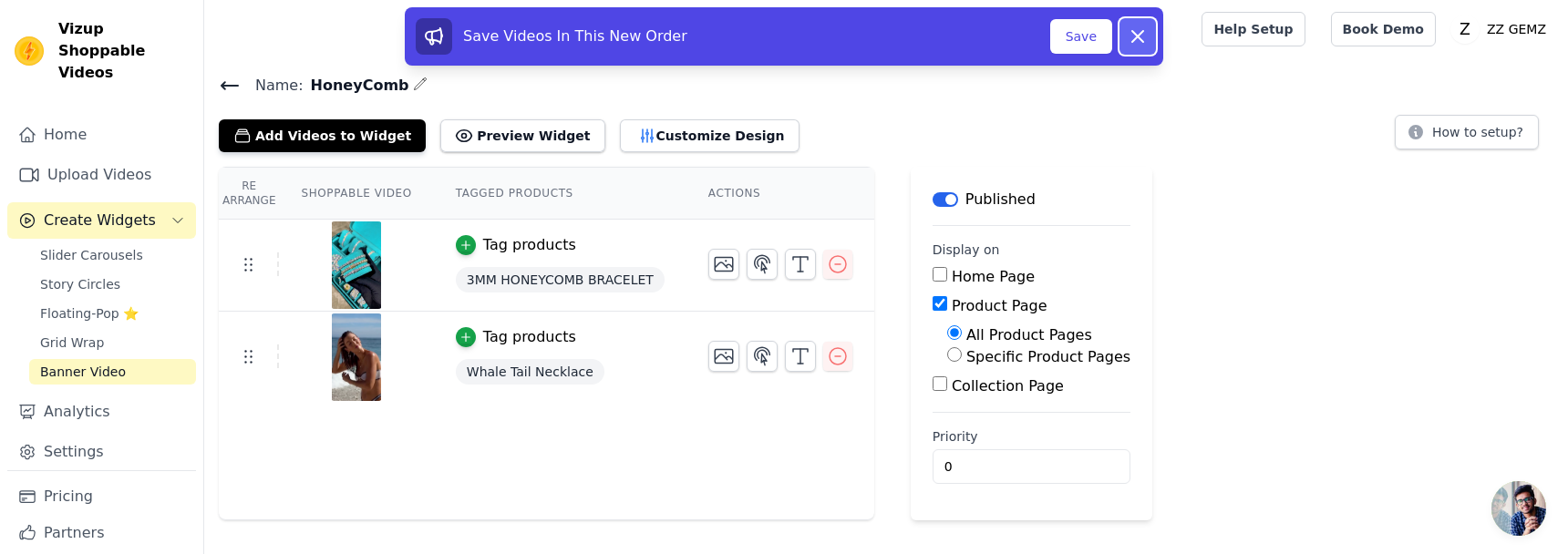
click at [1145, 37] on icon at bounding box center [1137, 36] width 22 height 22
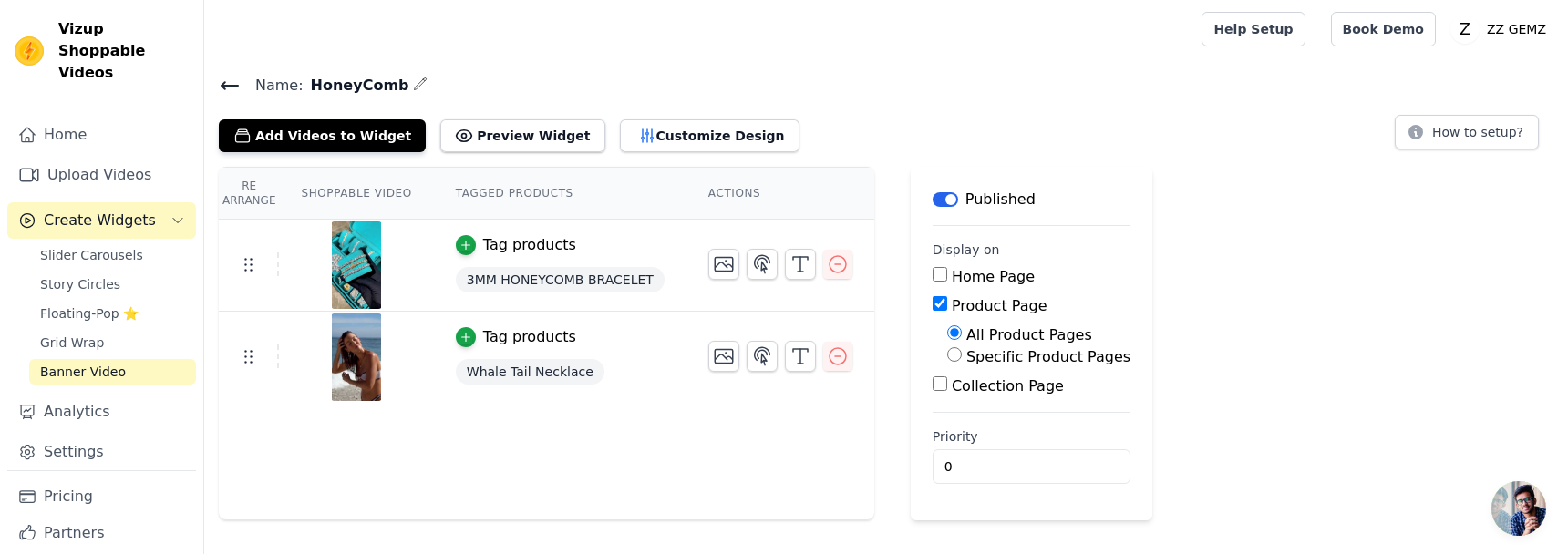
click at [942, 202] on button "Label" at bounding box center [945, 199] width 26 height 14
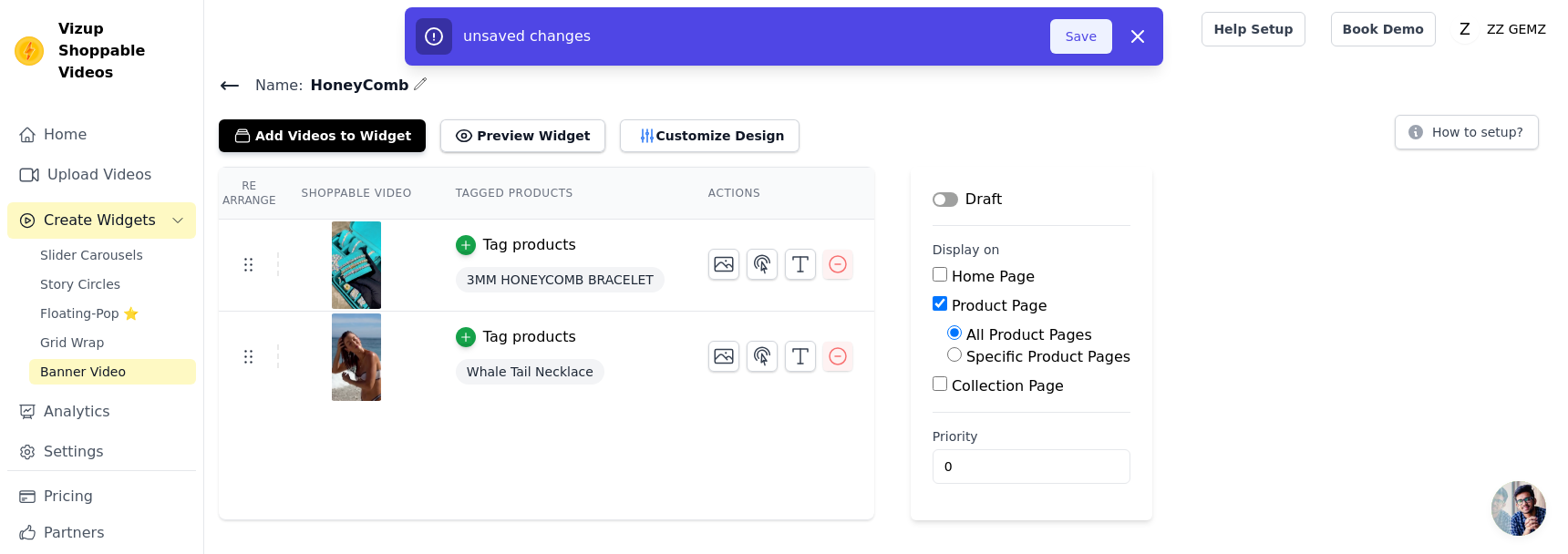
click at [1078, 36] on button "Save" at bounding box center [1081, 36] width 62 height 34
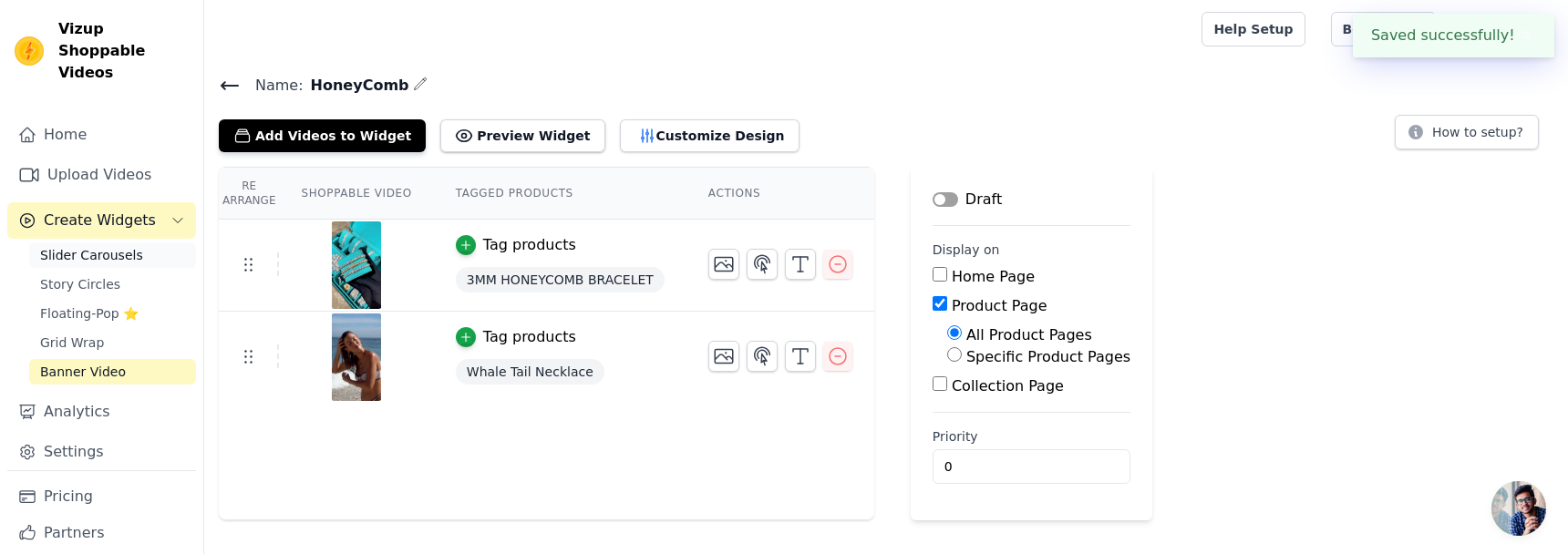
click at [116, 246] on span "Slider Carousels" at bounding box center [92, 255] width 103 height 18
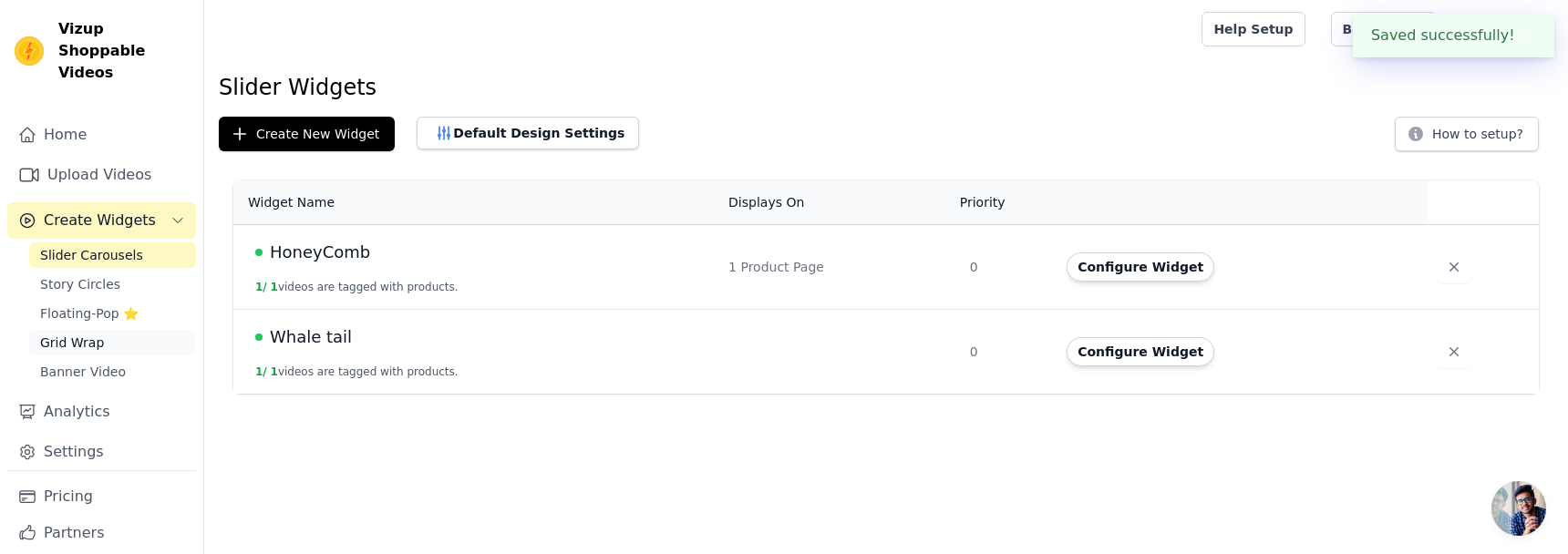
click at [83, 334] on span "Grid Wrap" at bounding box center [72, 342] width 64 height 18
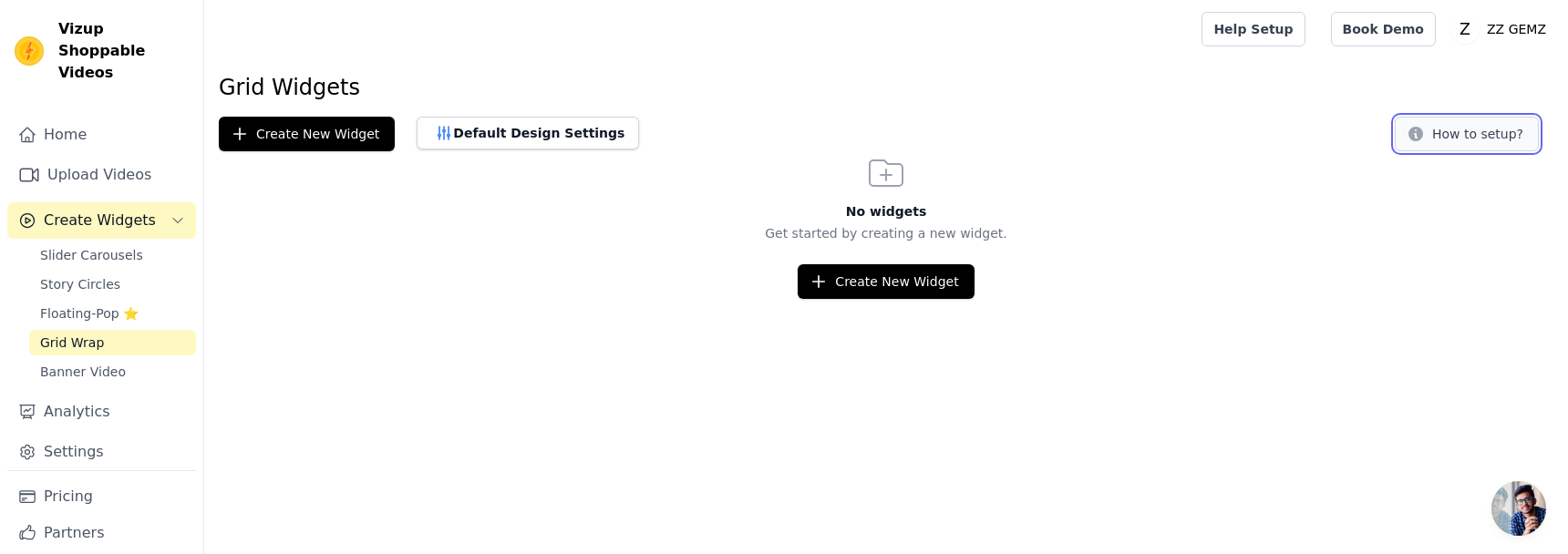
click at [1455, 129] on button "How to setup?" at bounding box center [1466, 133] width 144 height 34
click at [73, 160] on link "Upload Videos" at bounding box center [102, 174] width 189 height 36
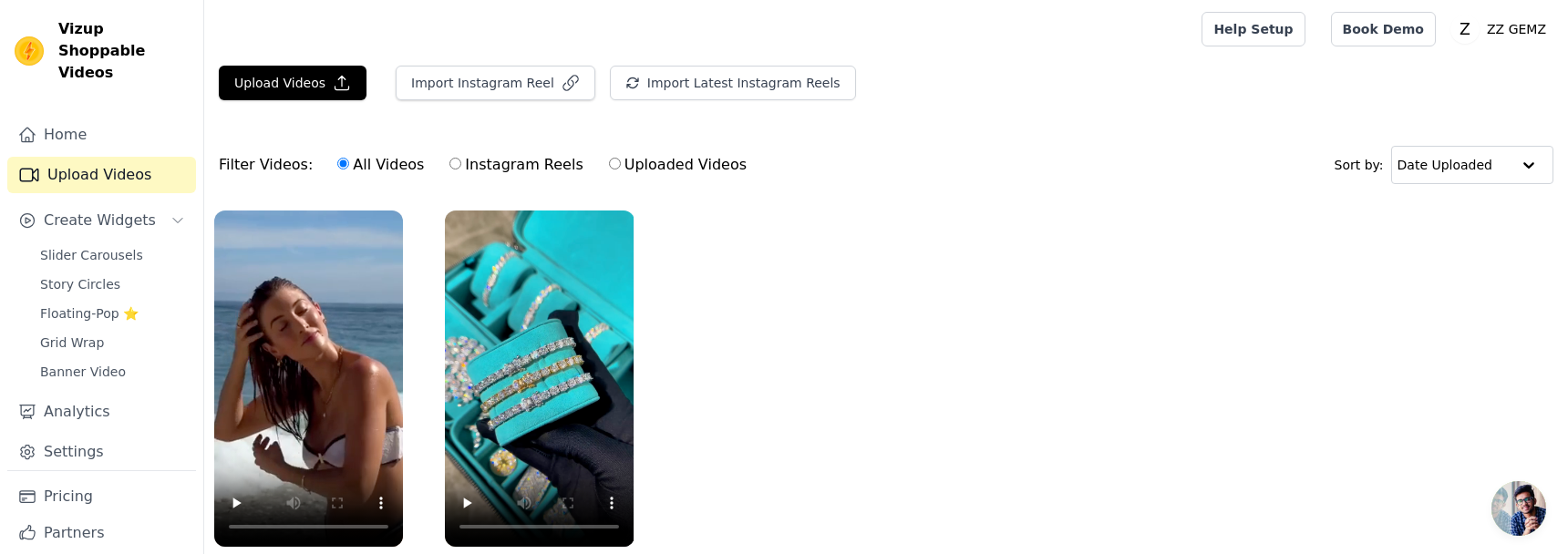
click at [450, 164] on input "Instagram Reels" at bounding box center [455, 163] width 11 height 11
radio input "true"
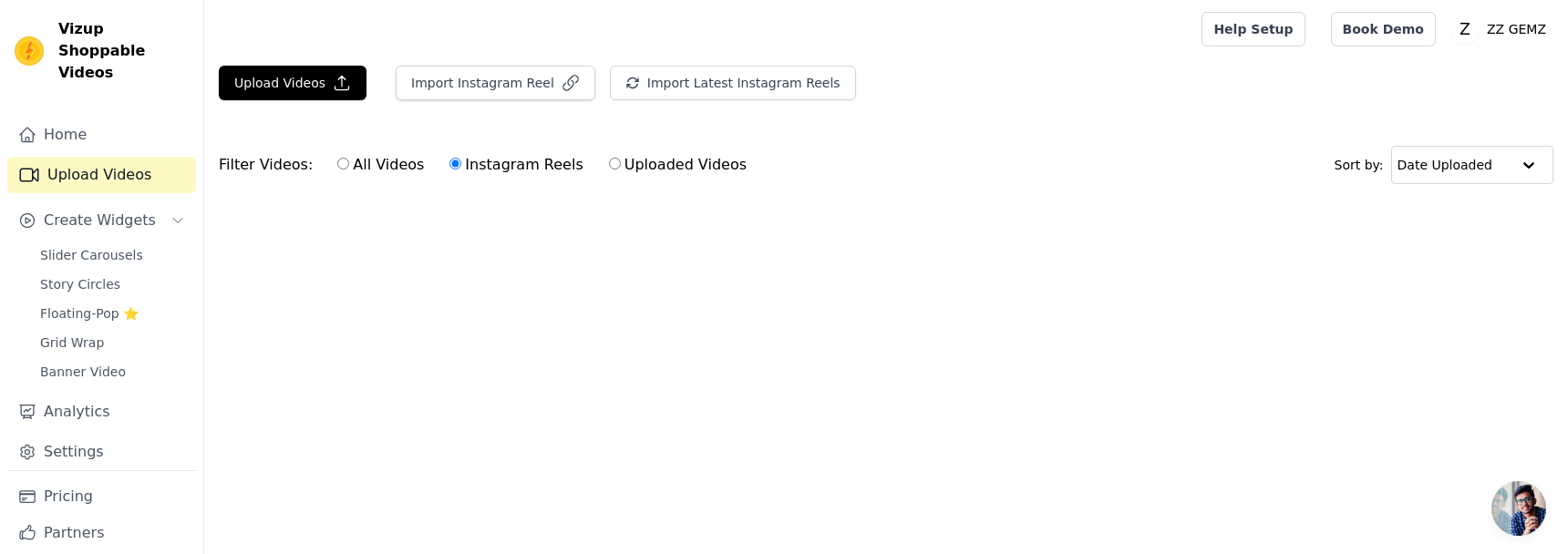
click at [327, 164] on div "All Videos Instagram Reels Uploaded Videos" at bounding box center [542, 165] width 429 height 42
click at [343, 168] on label "All Videos" at bounding box center [381, 165] width 89 height 24
click at [343, 168] on input "All Videos" at bounding box center [343, 163] width 11 height 11
radio input "true"
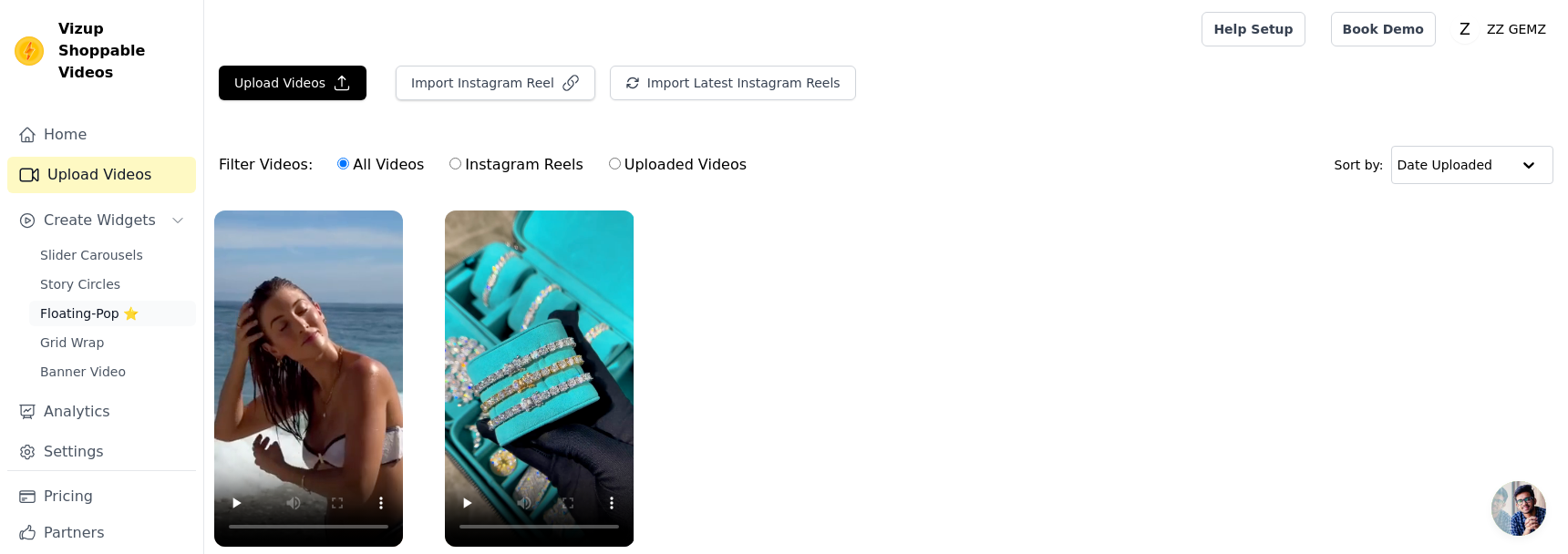
click at [82, 300] on link "Floating-Pop ⭐" at bounding box center [113, 313] width 167 height 26
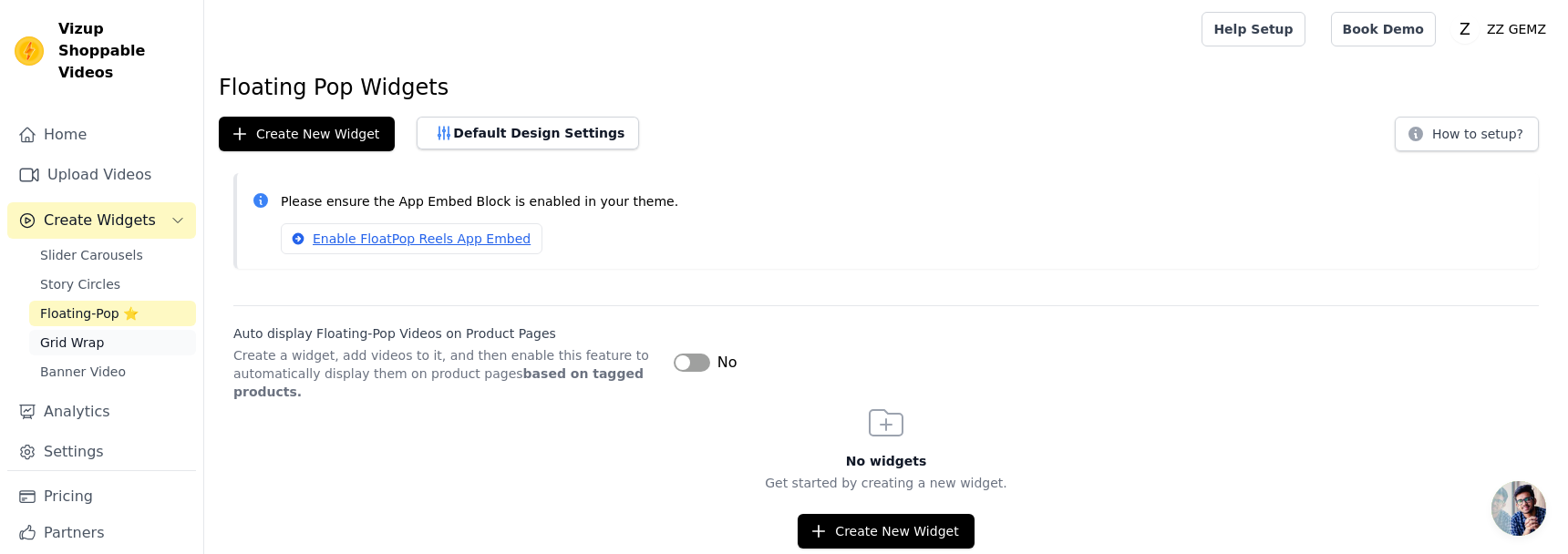
click at [72, 334] on span "Grid Wrap" at bounding box center [72, 342] width 64 height 18
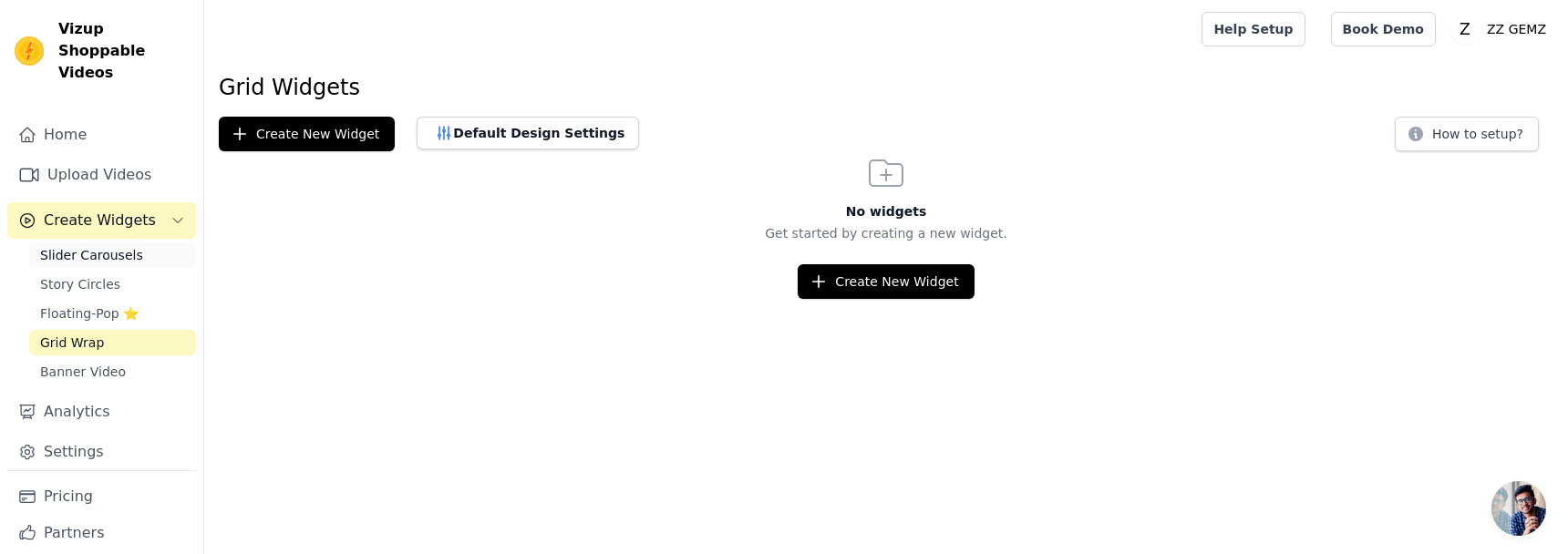
click at [108, 246] on span "Slider Carousels" at bounding box center [92, 255] width 103 height 18
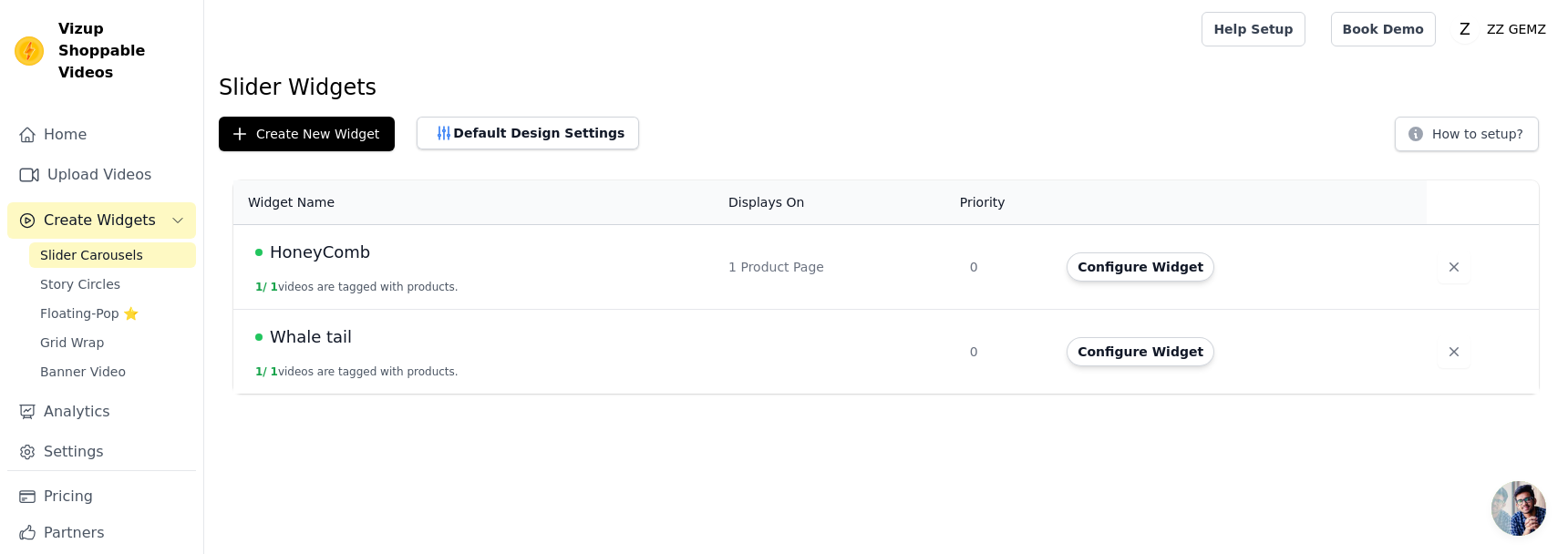
click at [131, 210] on span "Create Widgets" at bounding box center [100, 220] width 113 height 22
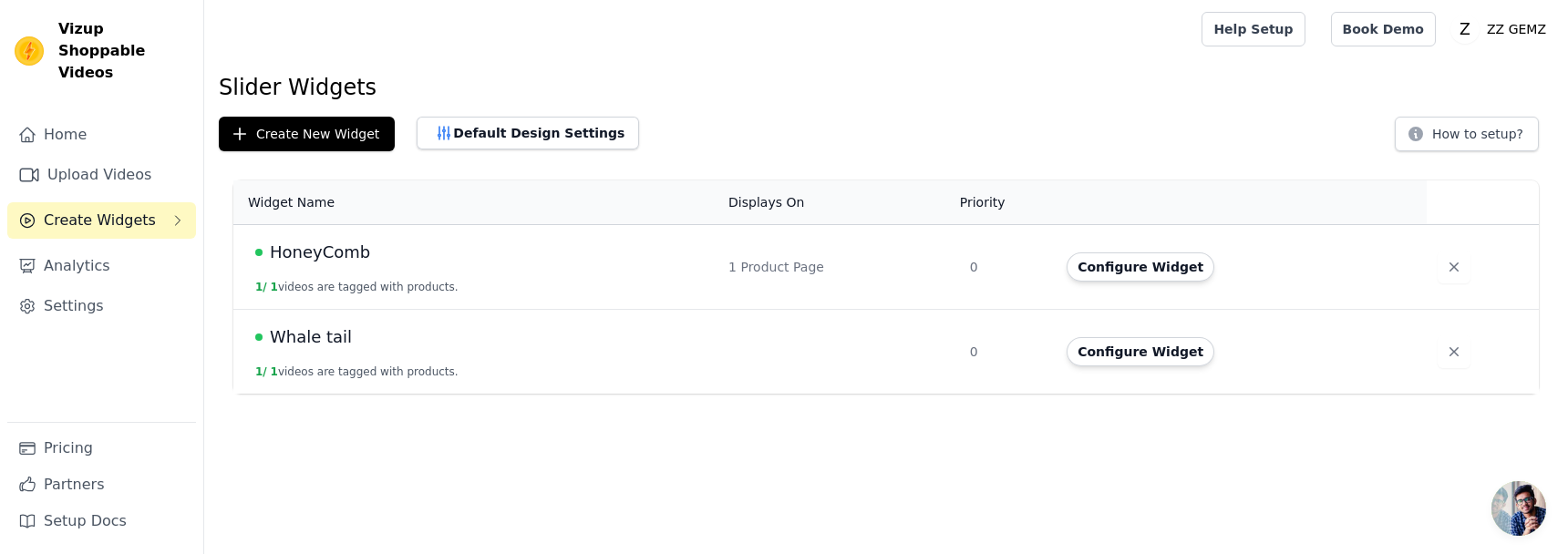
click at [124, 210] on span "Create Widgets" at bounding box center [100, 220] width 113 height 22
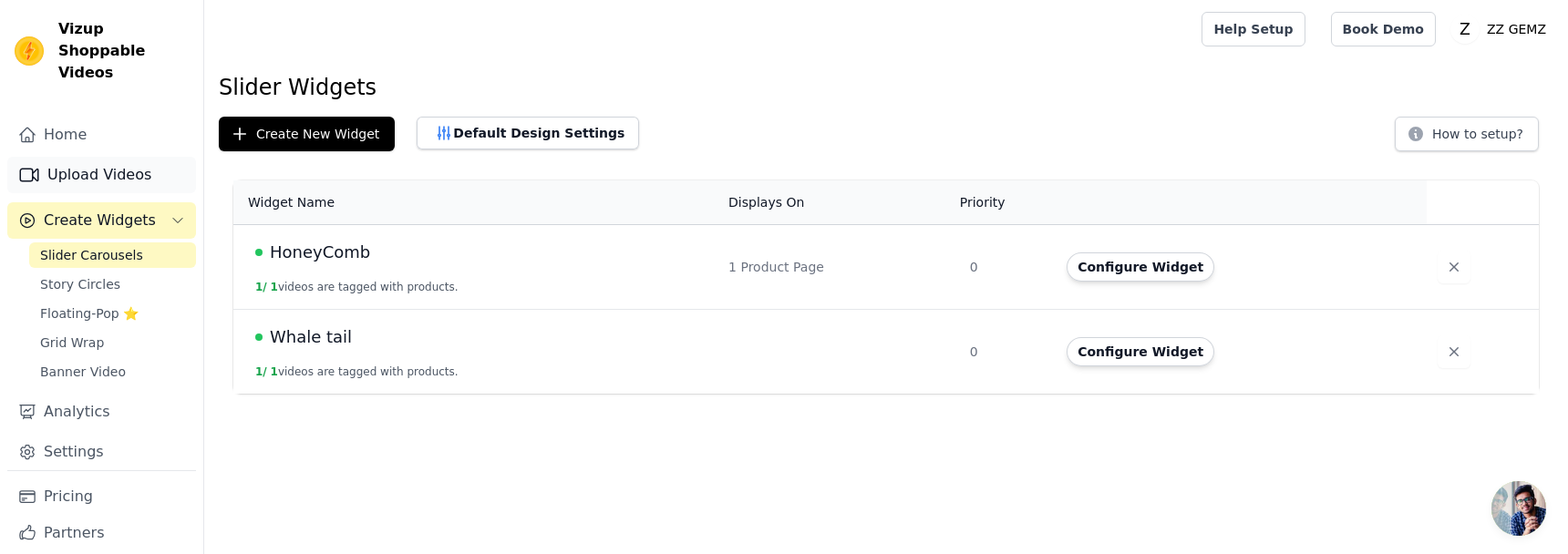
click at [134, 159] on link "Upload Videos" at bounding box center [102, 174] width 189 height 36
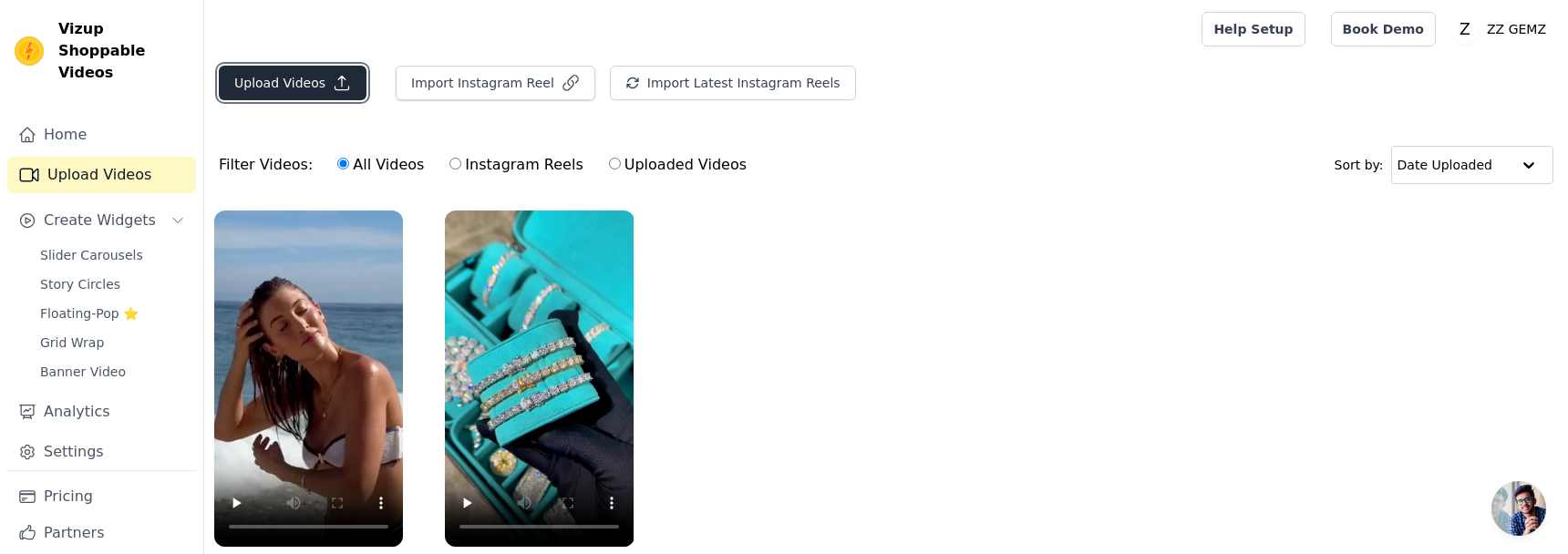
click at [313, 77] on button "Upload Videos" at bounding box center [292, 83] width 148 height 34
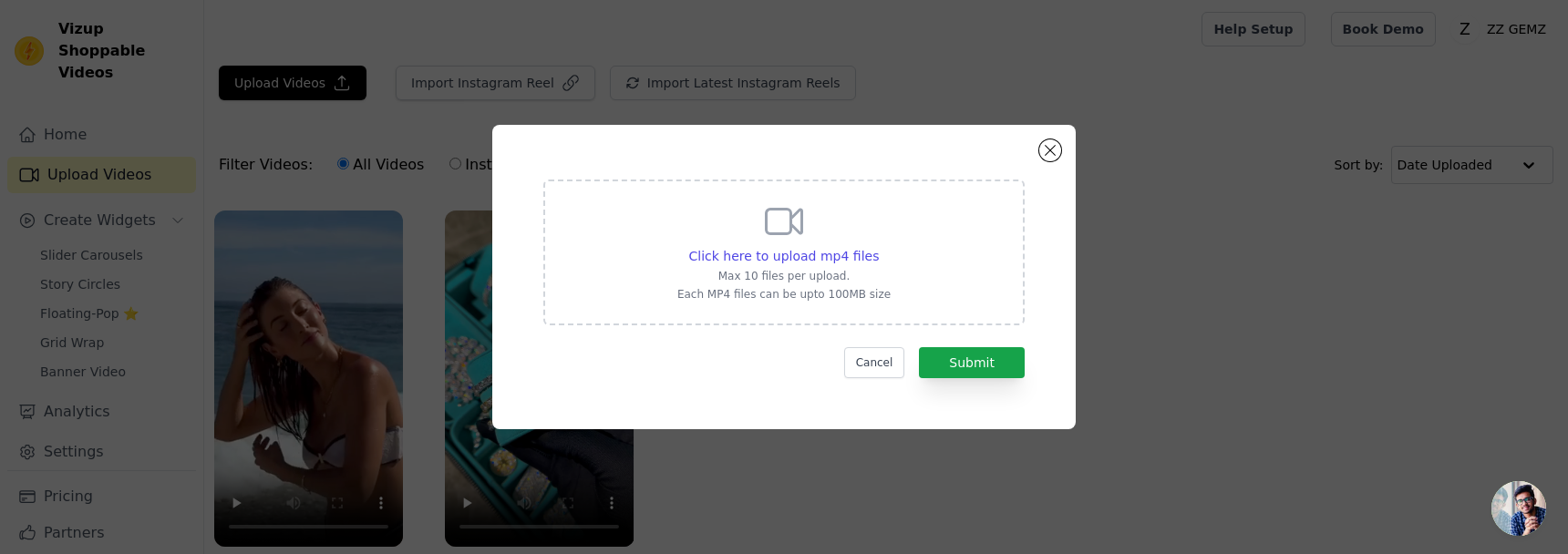
click at [830, 274] on p "Max 10 files per upload." at bounding box center [784, 276] width 214 height 14
click at [877, 247] on input "Click here to upload mp4 files Max 10 files per upload. Each MP4 files can be u…" at bounding box center [877, 246] width 1 height 1
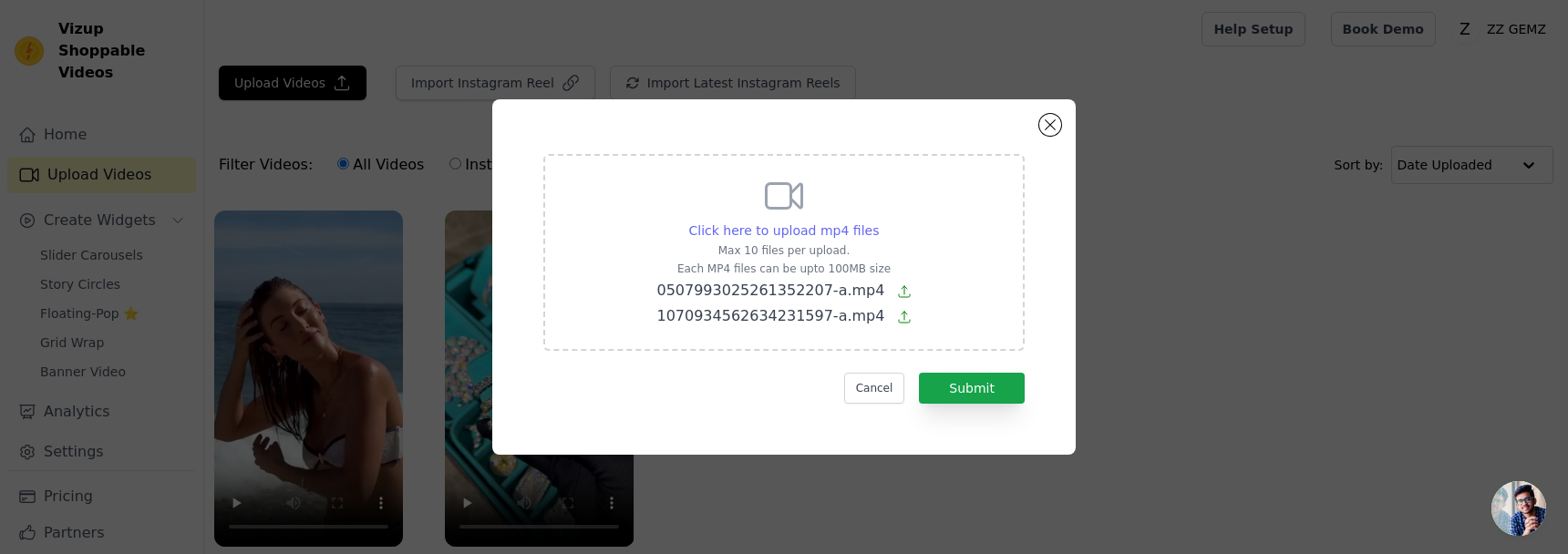
click at [833, 235] on span "Click here to upload mp4 files" at bounding box center [784, 230] width 191 height 14
click at [877, 221] on input "Click here to upload mp4 files Max 10 files per upload. Each MP4 files can be u…" at bounding box center [877, 220] width 1 height 1
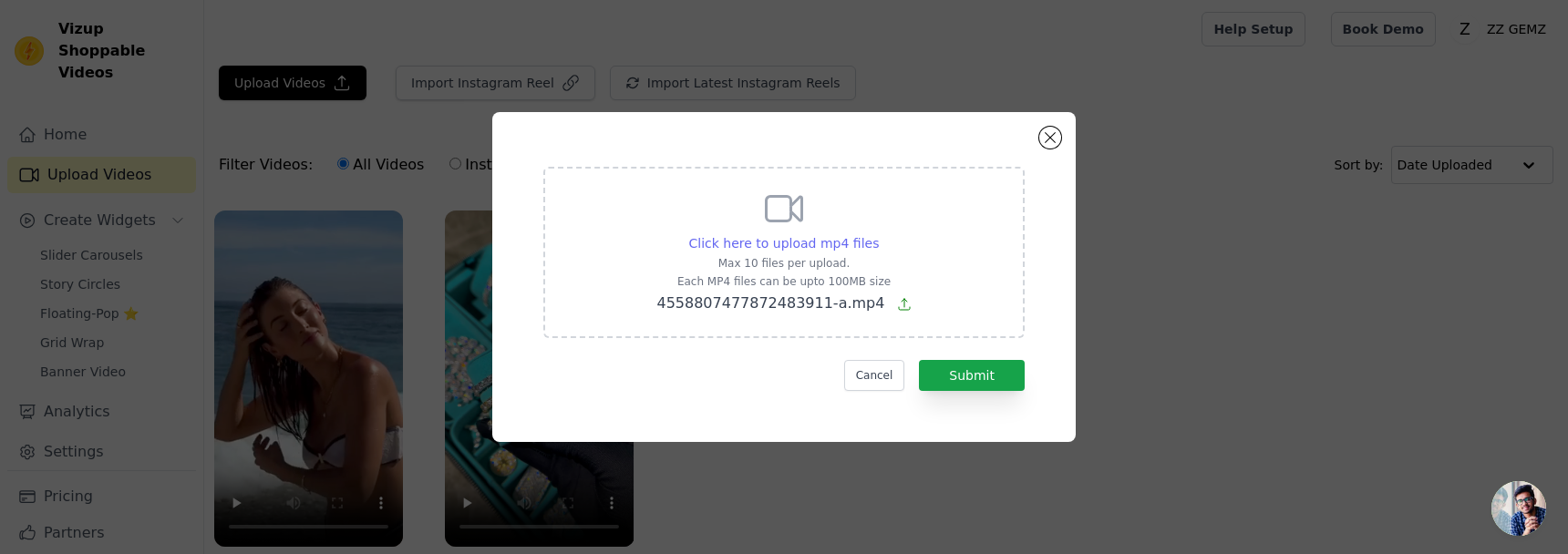
click at [823, 235] on div "Click here to upload mp4 files" at bounding box center [784, 243] width 191 height 18
click at [877, 235] on input "Click here to upload mp4 files Max 10 files per upload. Each MP4 files can be u…" at bounding box center [877, 234] width 1 height 1
type input "C:\fakepath\7363310041959462257-a.mp4"
click at [973, 389] on button "Submit" at bounding box center [971, 375] width 106 height 31
click at [976, 360] on button "Submit" at bounding box center [971, 375] width 106 height 31
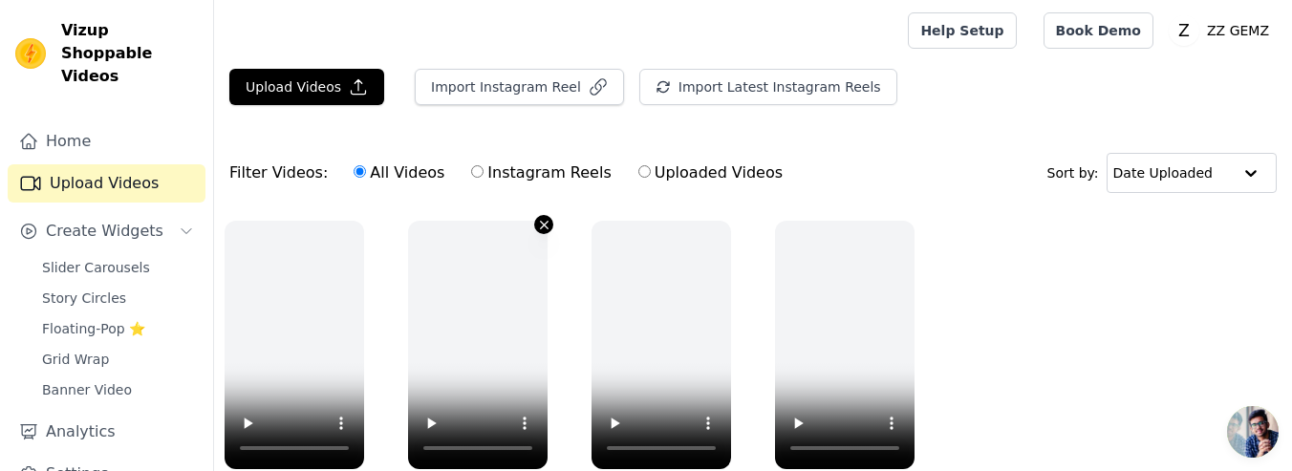
click at [544, 228] on icon "button" at bounding box center [544, 225] width 14 height 14
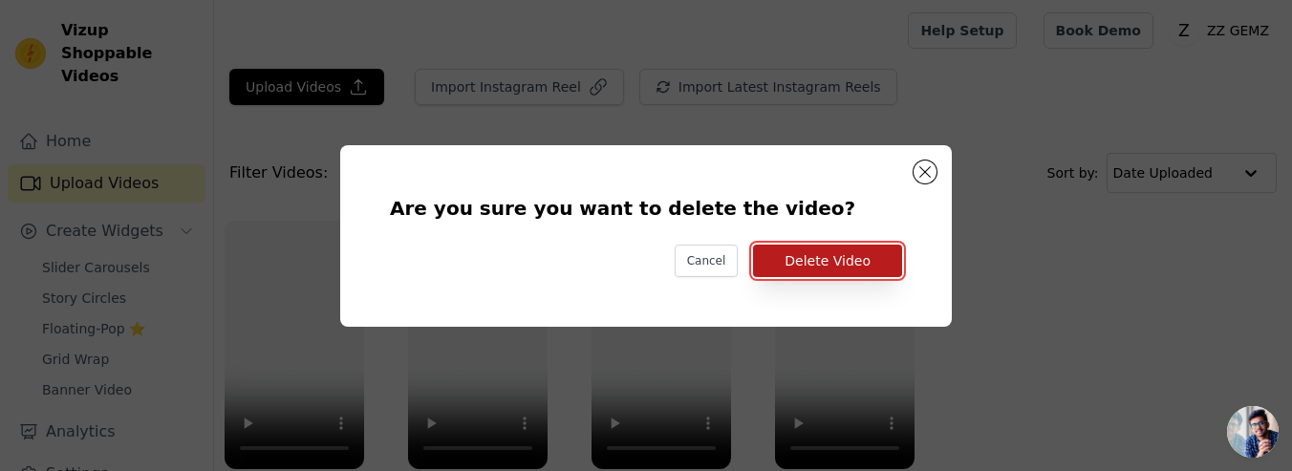
click at [806, 246] on button "Delete Video" at bounding box center [827, 261] width 149 height 32
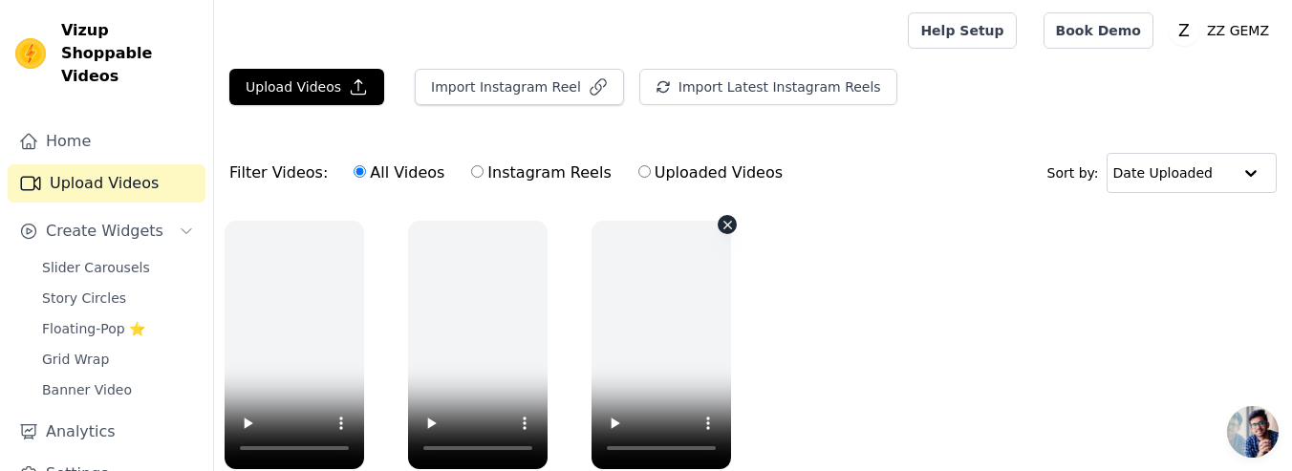
scroll to position [100, 0]
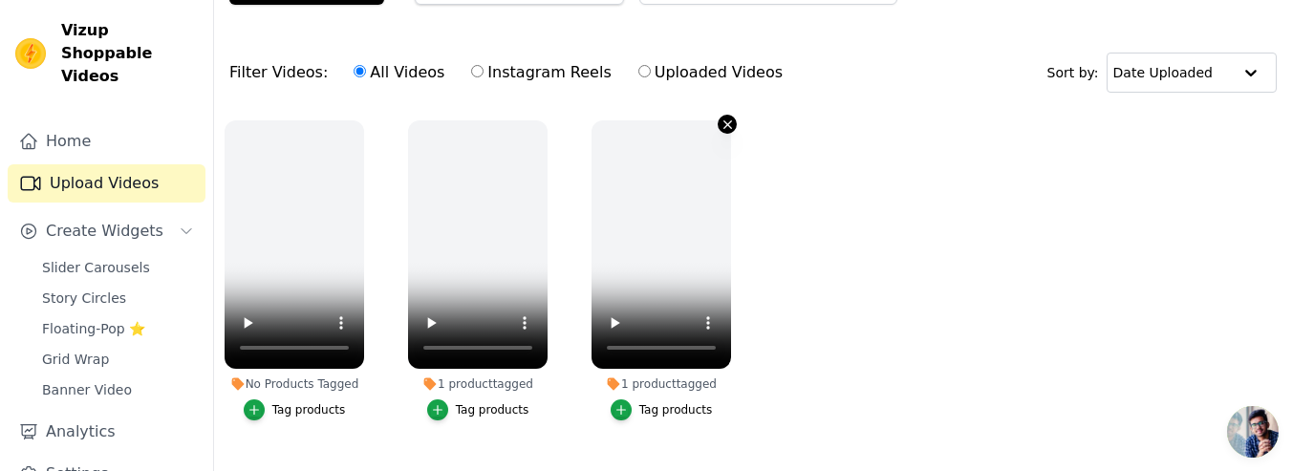
click at [724, 126] on icon "button" at bounding box center [727, 124] width 8 height 8
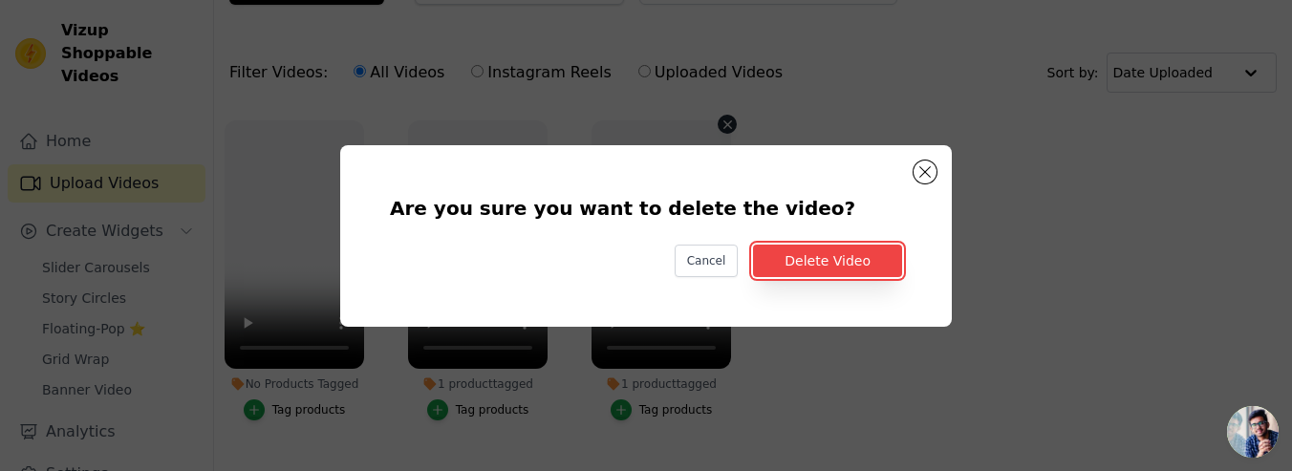
drag, startPoint x: 824, startPoint y: 252, endPoint x: 809, endPoint y: 233, distance: 24.5
click at [823, 251] on button "Delete Video" at bounding box center [827, 261] width 149 height 32
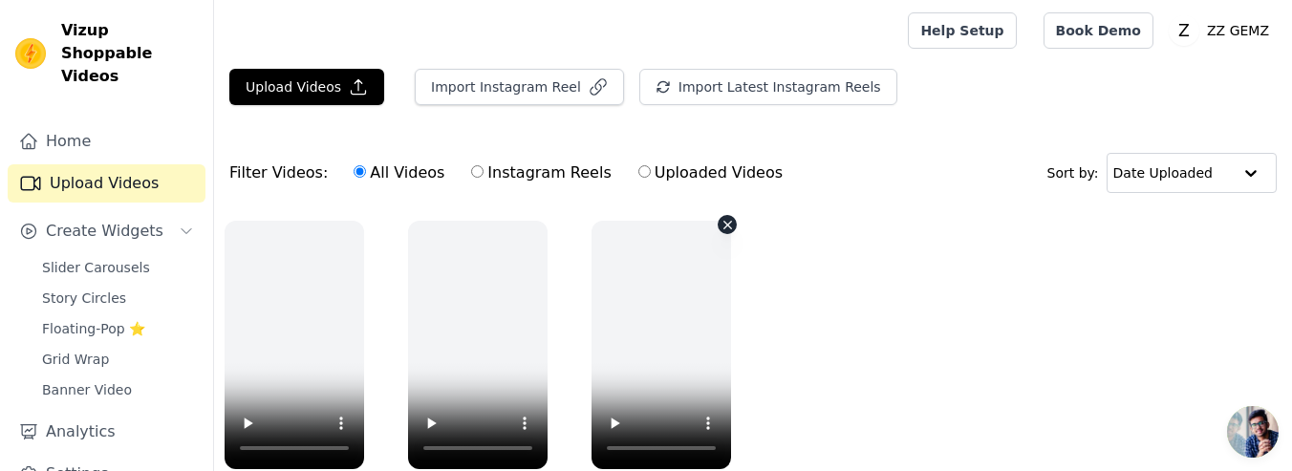
scroll to position [100, 0]
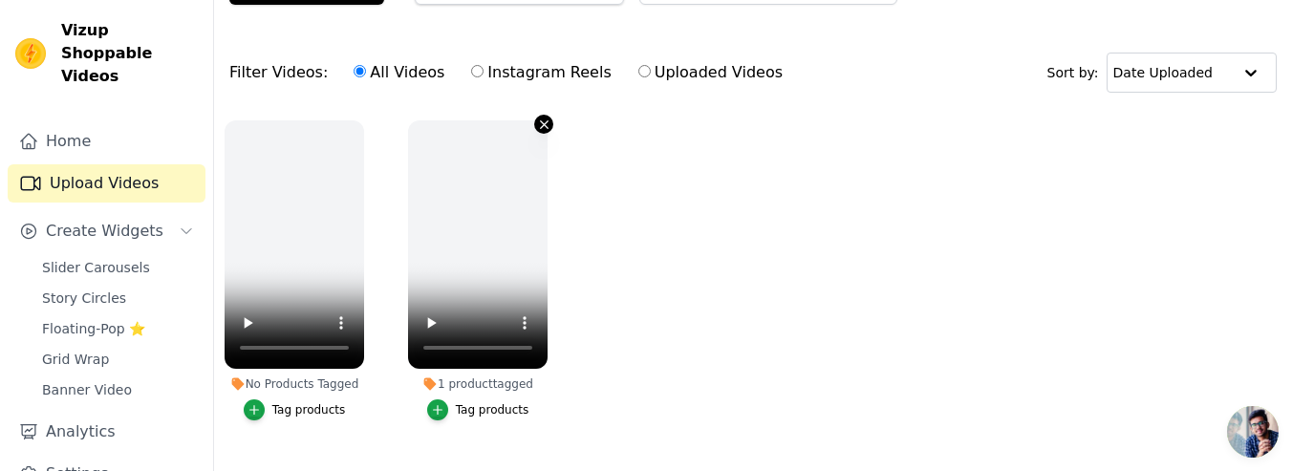
click at [543, 126] on icon "button" at bounding box center [544, 125] width 14 height 14
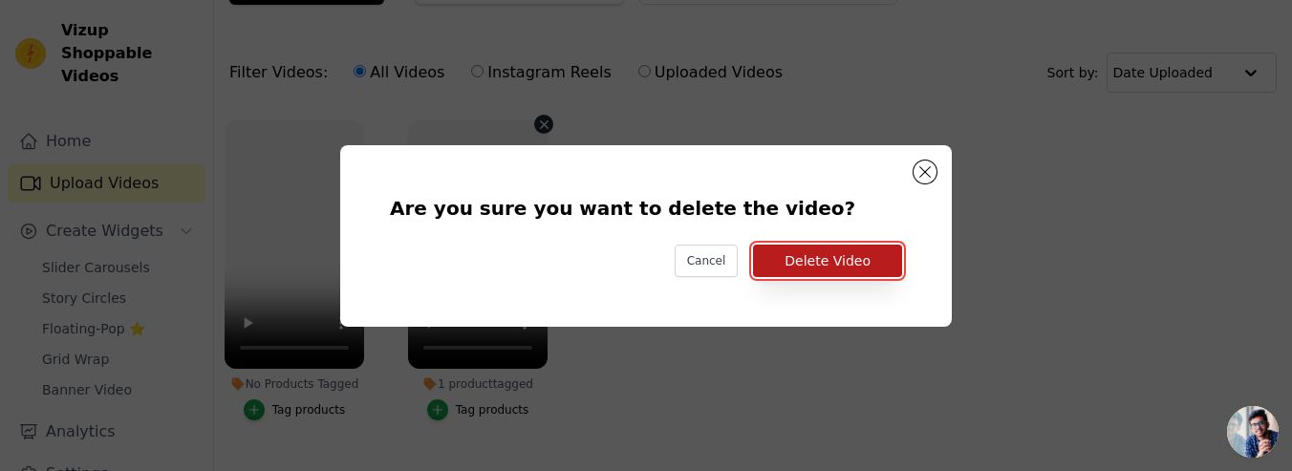
click at [783, 252] on button "Delete Video" at bounding box center [827, 261] width 149 height 32
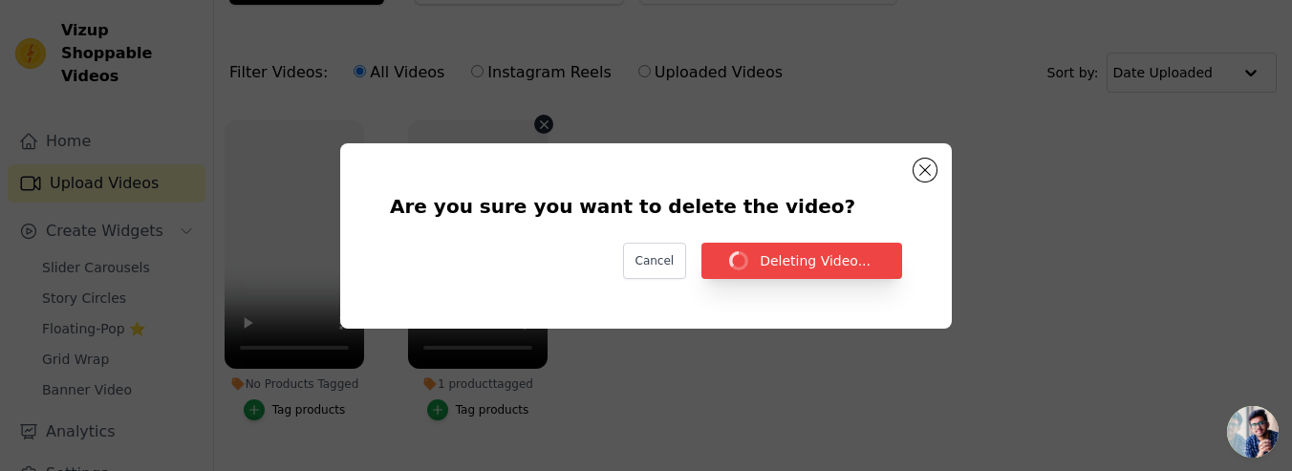
scroll to position [100, 0]
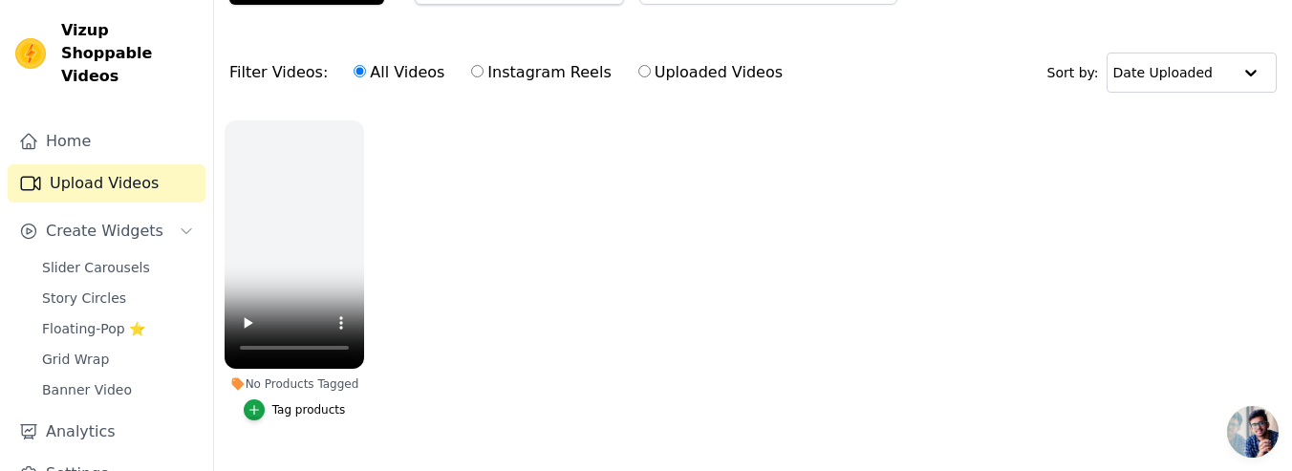
click at [365, 130] on div "No Products Tagged Tag products" at bounding box center [294, 274] width 161 height 329
click at [361, 123] on icon "button" at bounding box center [361, 125] width 14 height 14
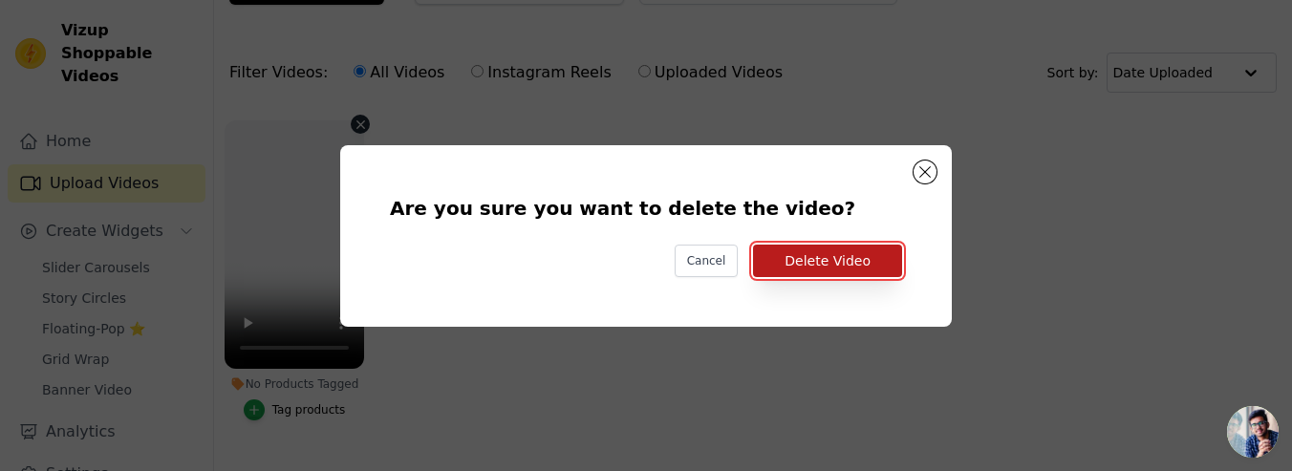
click at [875, 254] on button "Delete Video" at bounding box center [827, 261] width 149 height 32
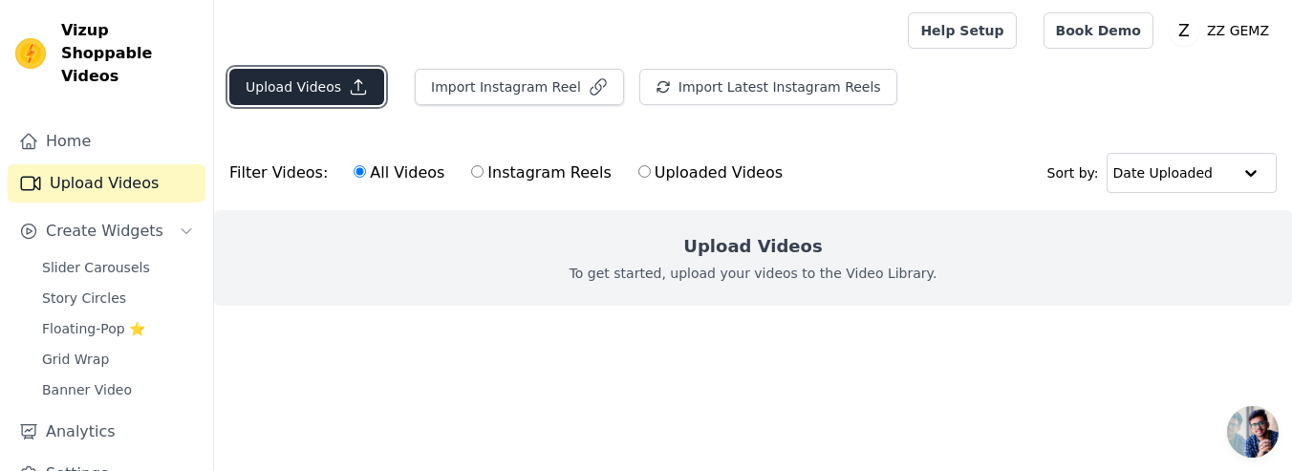
click at [330, 99] on button "Upload Videos" at bounding box center [306, 87] width 155 height 36
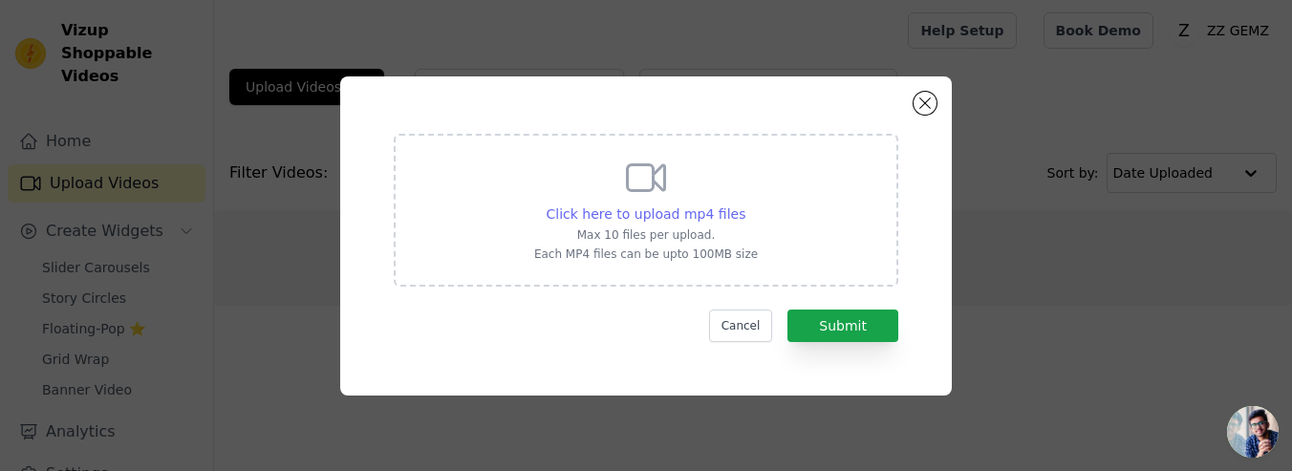
click at [592, 216] on span "Click here to upload mp4 files" at bounding box center [647, 213] width 200 height 15
click at [744, 205] on input "Click here to upload mp4 files Max 10 files per upload. Each MP4 files can be u…" at bounding box center [744, 204] width 1 height 1
type input "C:\fakepath\0a41353527d9ae58449f2e3adef3a2d617938e7e5a193875c5e2c8f34017260b.mp4"
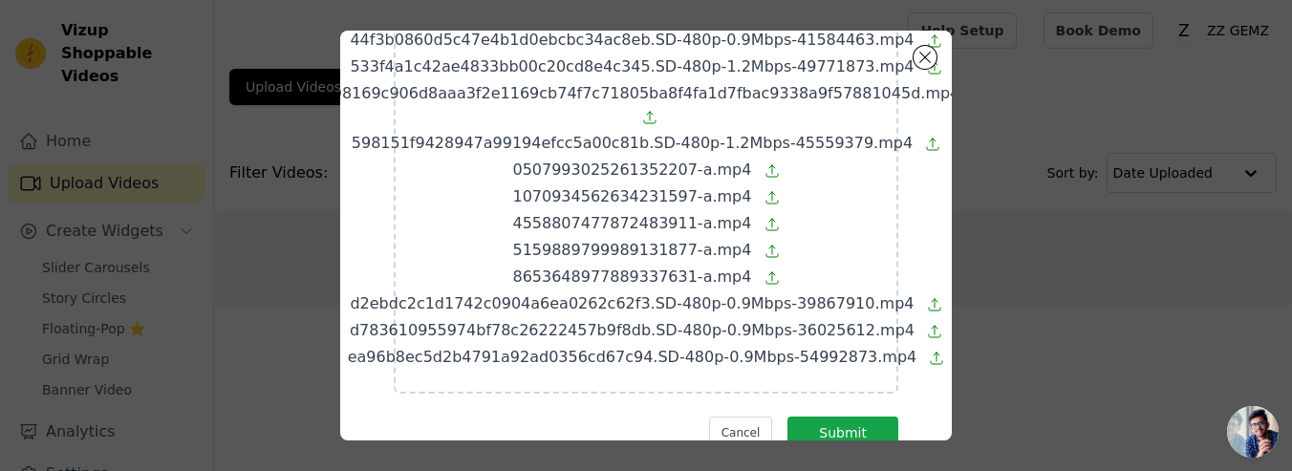
scroll to position [429, 0]
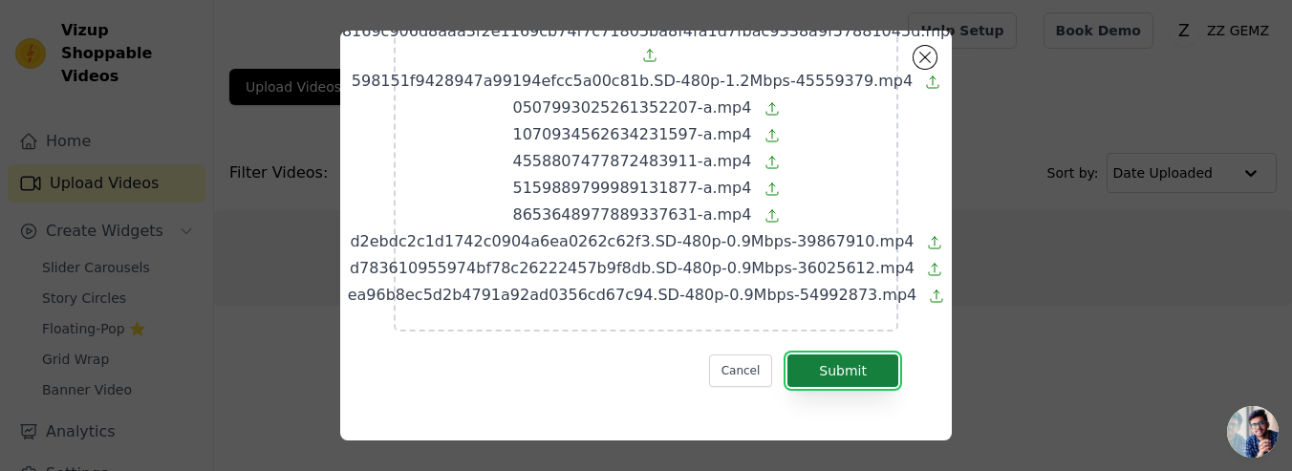
click at [846, 374] on button "Submit" at bounding box center [842, 371] width 111 height 32
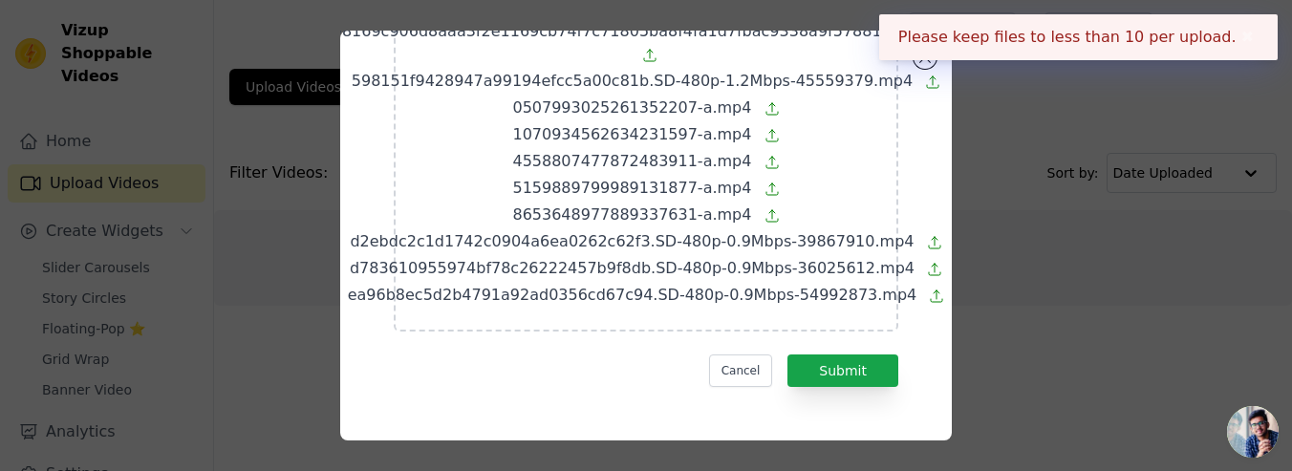
click at [1250, 38] on button "✖" at bounding box center [1248, 37] width 22 height 23
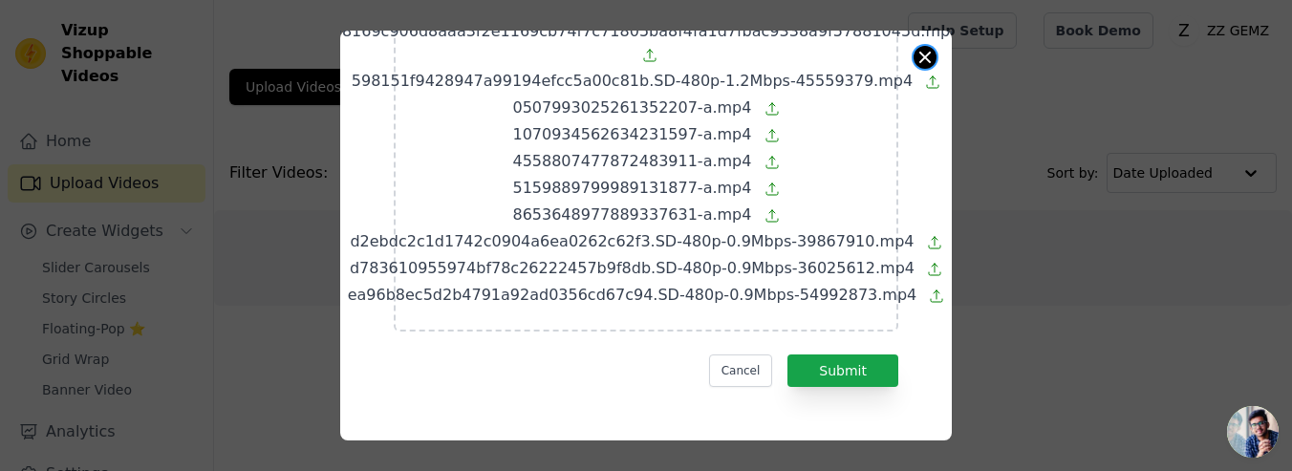
click at [925, 58] on button "Close modal" at bounding box center [925, 57] width 23 height 23
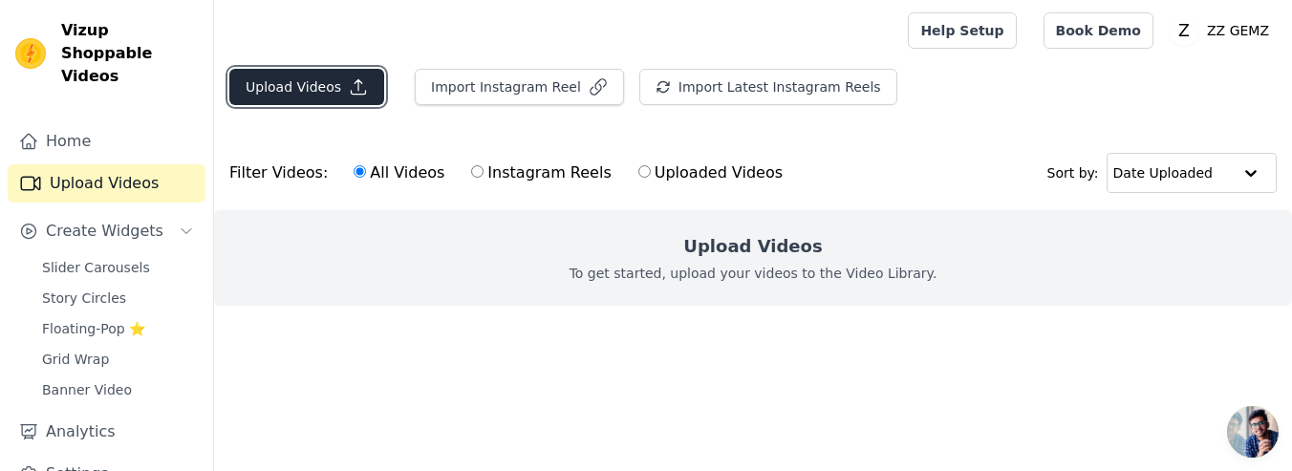
click at [354, 77] on icon "button" at bounding box center [358, 86] width 19 height 19
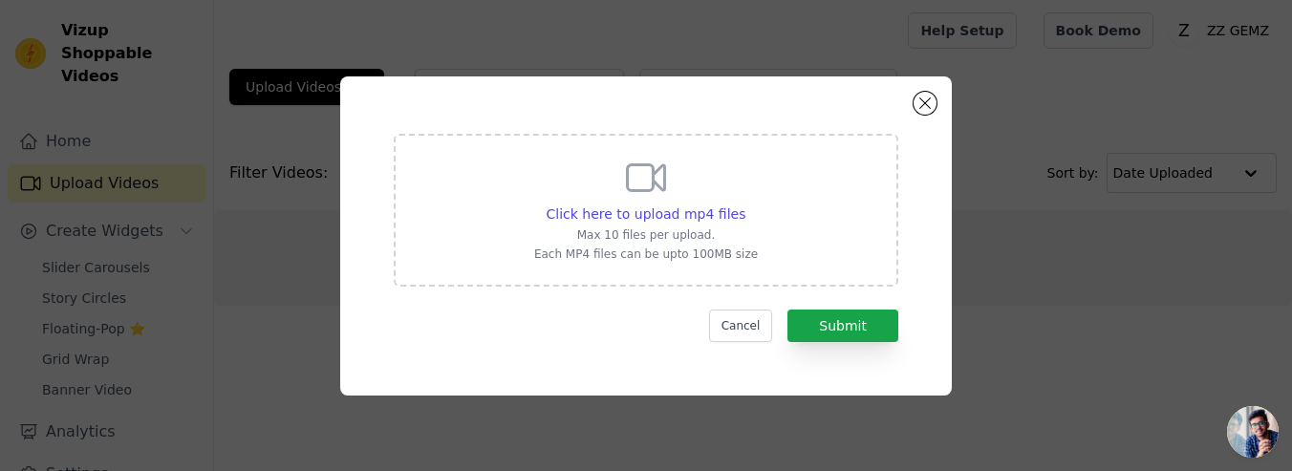
click at [716, 227] on p "Max 10 files per upload." at bounding box center [646, 234] width 224 height 15
click at [744, 205] on input "Click here to upload mp4 files Max 10 files per upload. Each MP4 files can be u…" at bounding box center [744, 204] width 1 height 1
type input "C:\fakepath\7fe9faf5afc74de895c8a3e3012f8f51.SD-480p-1.0Mbps-39128717.mp4"
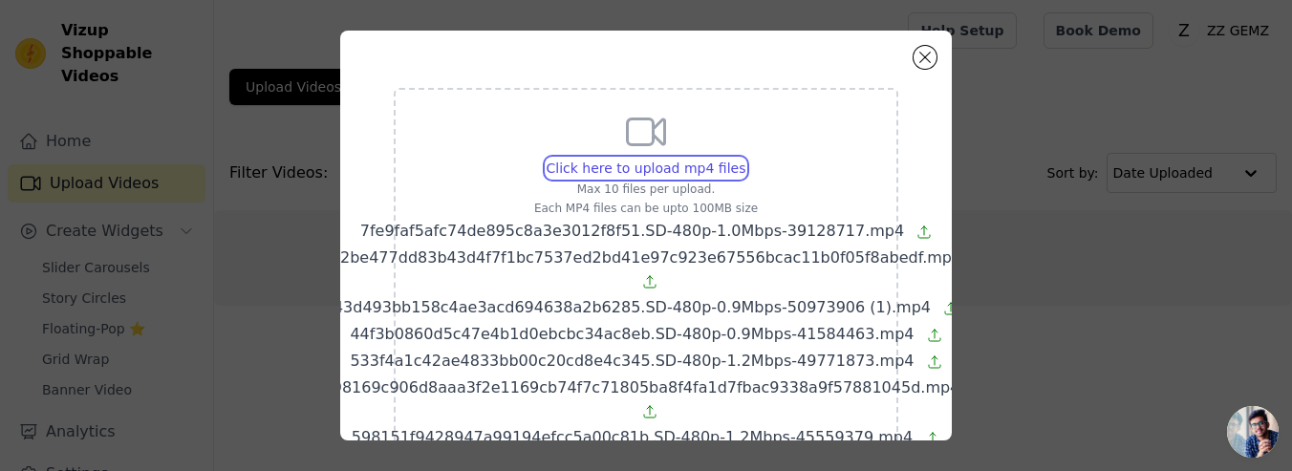
scroll to position [246, 0]
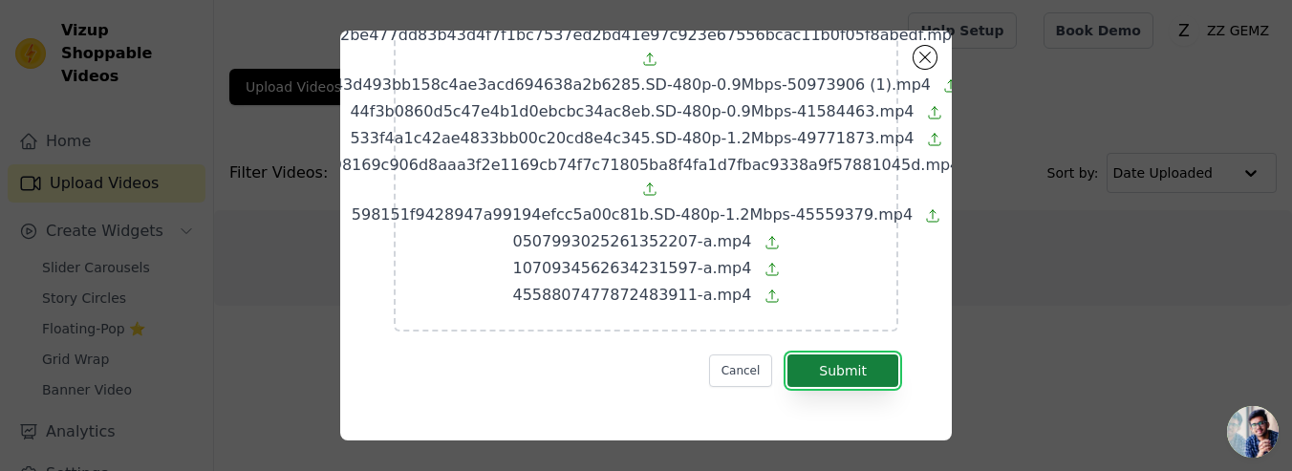
click at [887, 368] on button "Submit" at bounding box center [842, 371] width 111 height 32
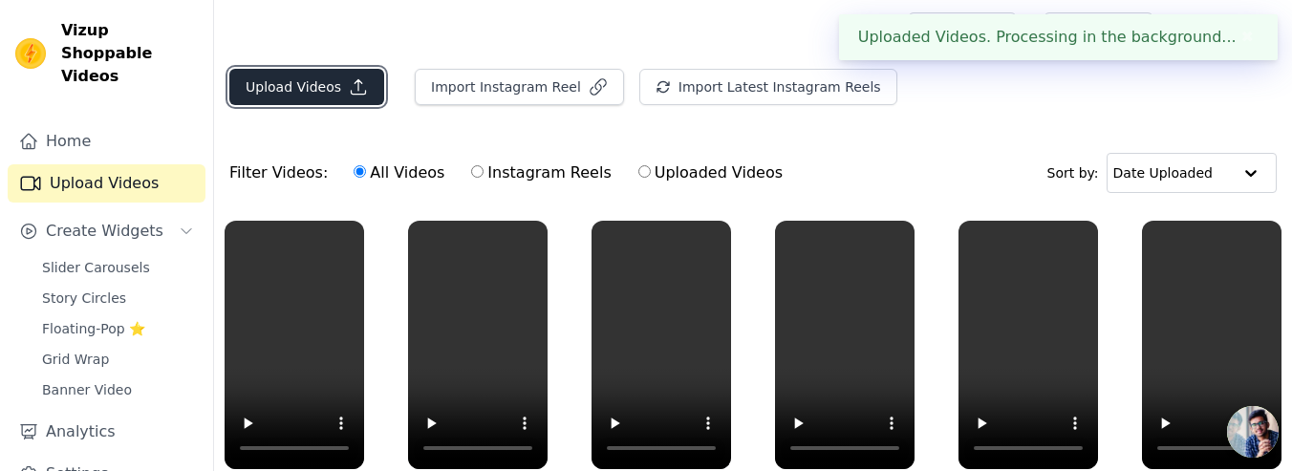
click at [340, 78] on button "Upload Videos" at bounding box center [306, 87] width 155 height 36
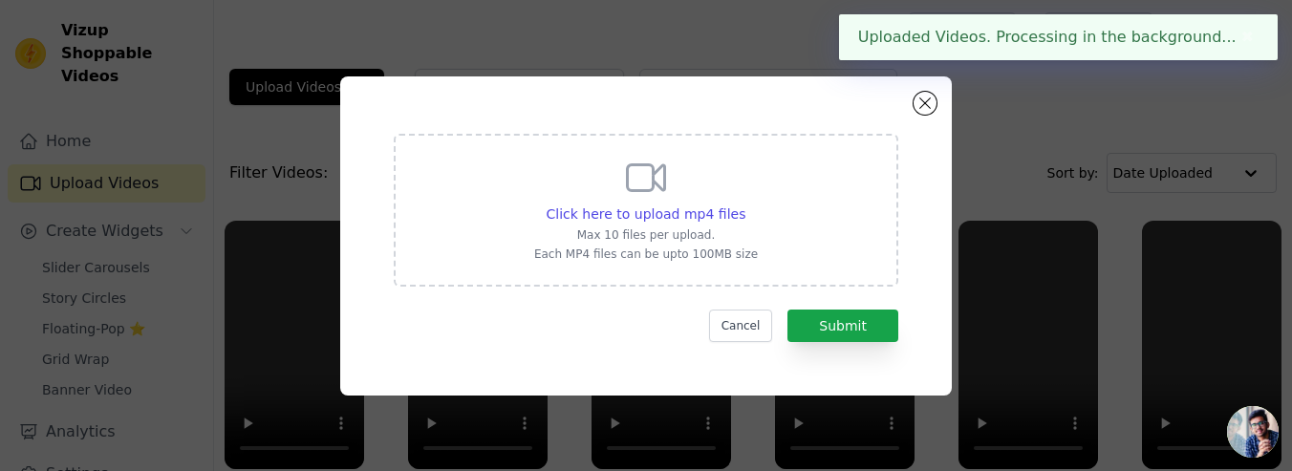
click at [673, 201] on div "Click here to upload mp4 files Max 10 files per upload. Each MP4 files can be u…" at bounding box center [646, 208] width 224 height 107
click at [744, 204] on input "Click here to upload mp4 files Max 10 files per upload. Each MP4 files can be u…" at bounding box center [744, 204] width 1 height 1
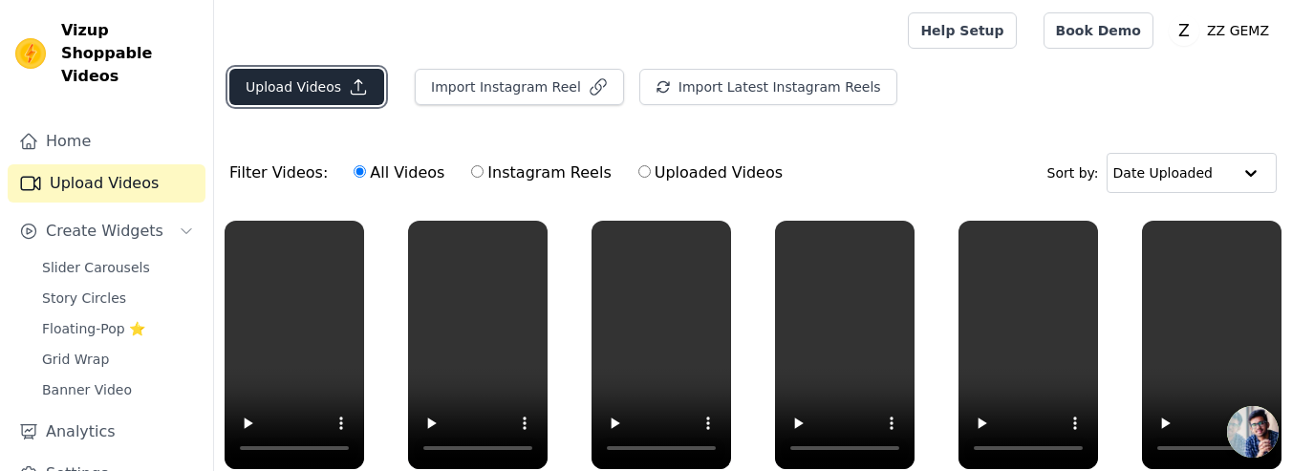
click at [349, 95] on icon "button" at bounding box center [358, 86] width 19 height 19
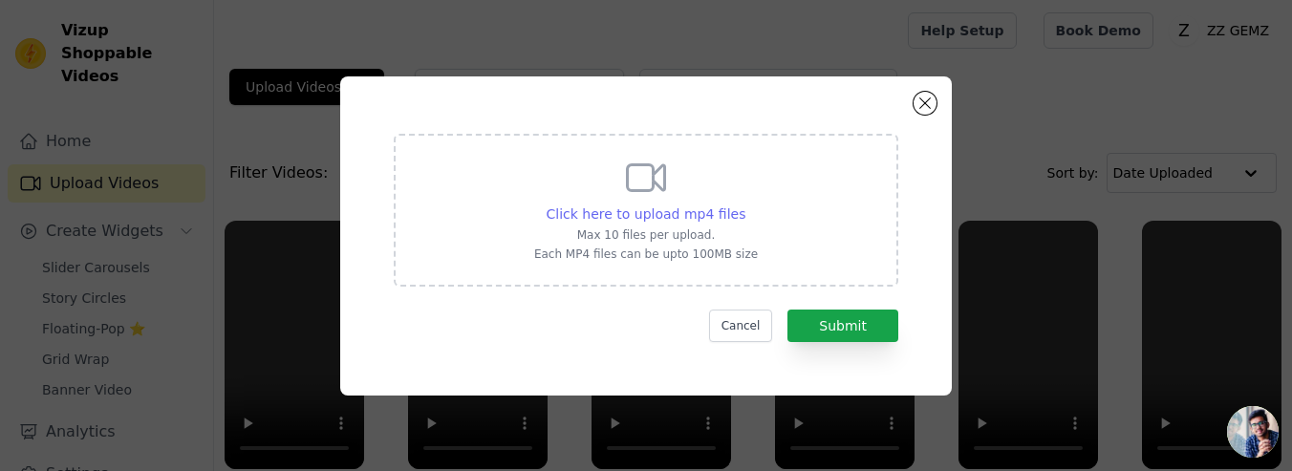
click at [733, 218] on span "Click here to upload mp4 files" at bounding box center [647, 213] width 200 height 15
click at [744, 205] on input "Click here to upload mp4 files Max 10 files per upload. Each MP4 files can be u…" at bounding box center [744, 204] width 1 height 1
click at [718, 210] on span "Click here to upload mp4 files" at bounding box center [647, 213] width 200 height 15
click at [744, 205] on input "Click here to upload mp4 files Max 10 files per upload. Each MP4 files can be u…" at bounding box center [744, 204] width 1 height 1
type input "C:\fakepath\0822.mp4"
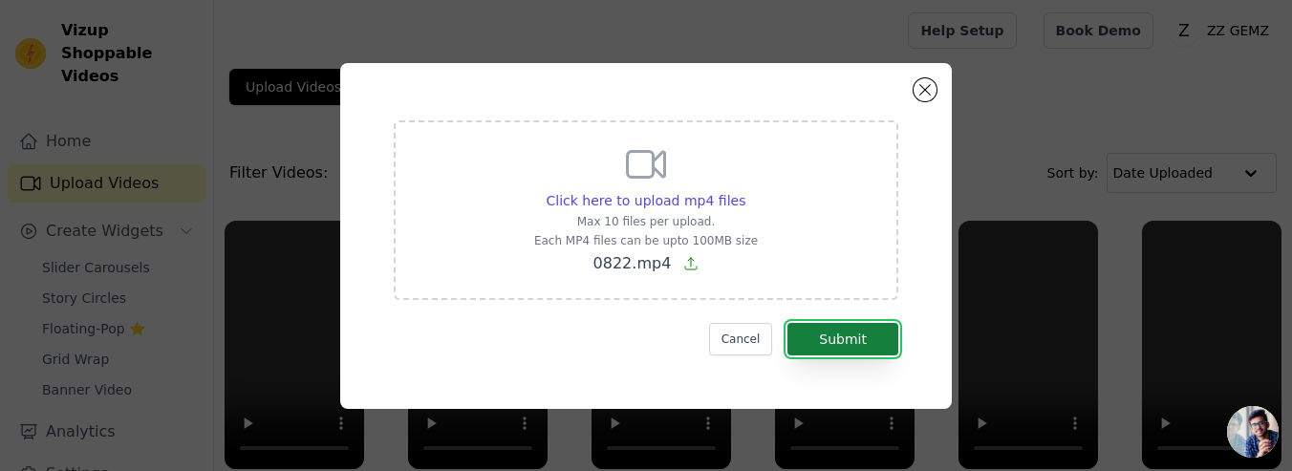
click at [866, 340] on button "Submit" at bounding box center [842, 339] width 111 height 32
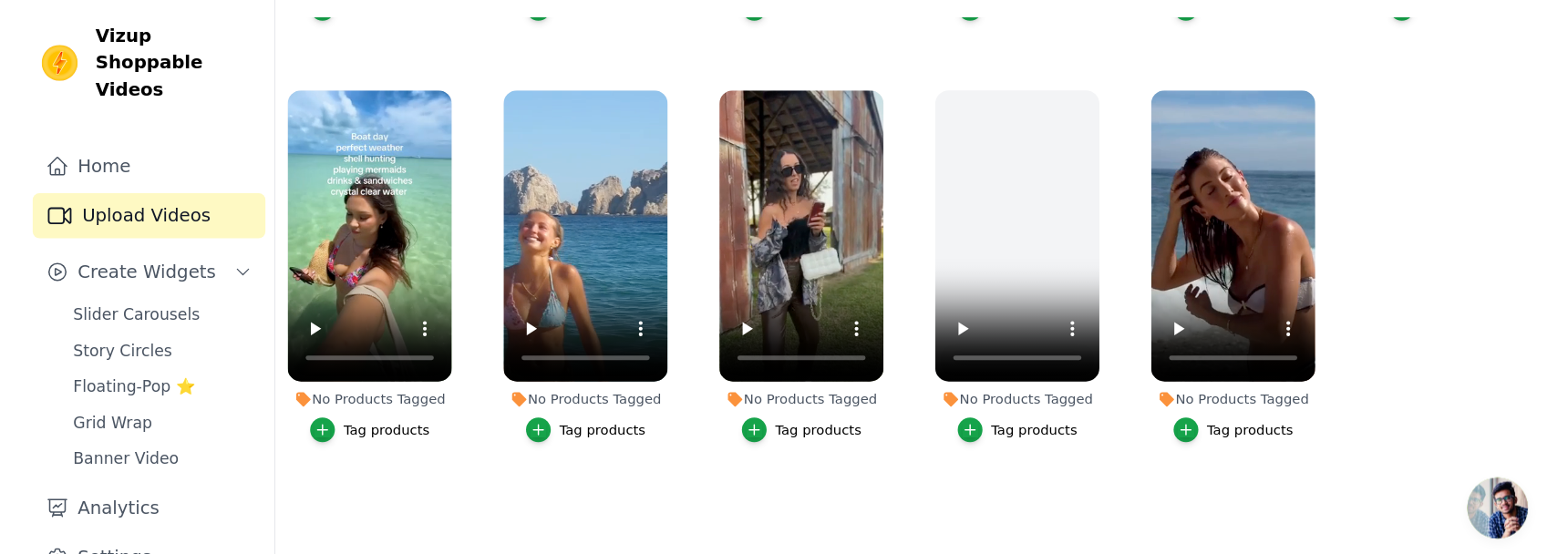
scroll to position [215, 0]
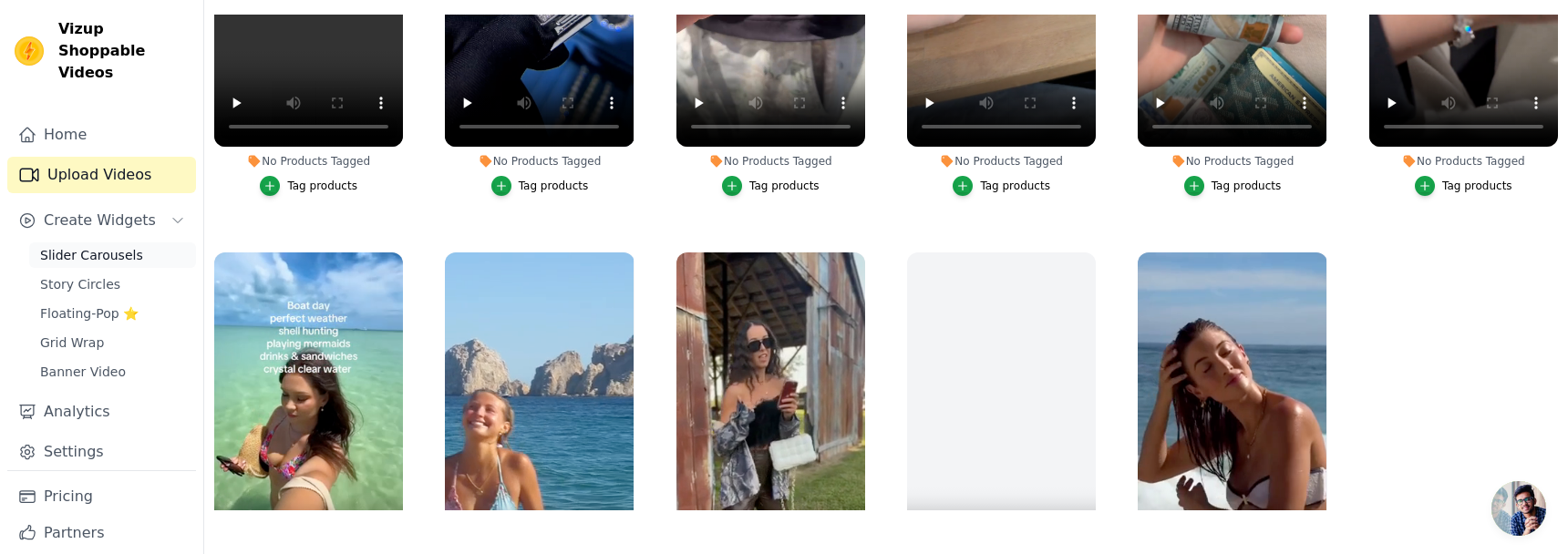
click at [117, 246] on span "Slider Carousels" at bounding box center [92, 255] width 103 height 18
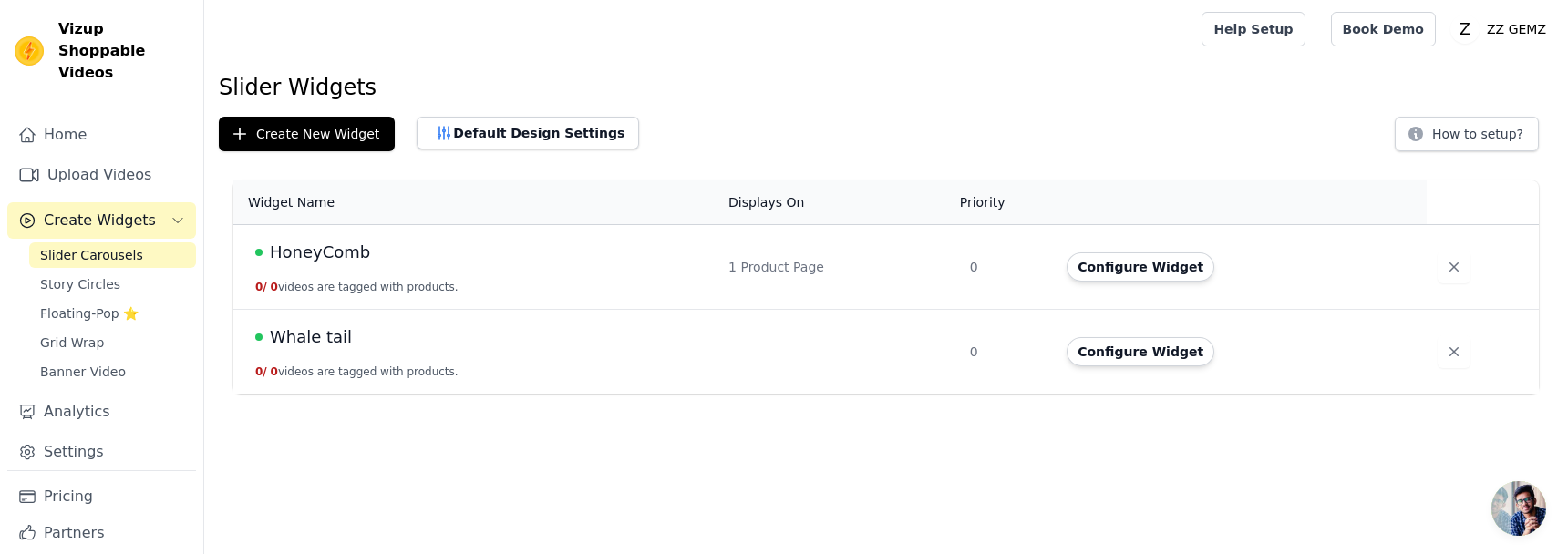
click at [385, 281] on button "0 / 0 videos are tagged with products." at bounding box center [357, 286] width 203 height 14
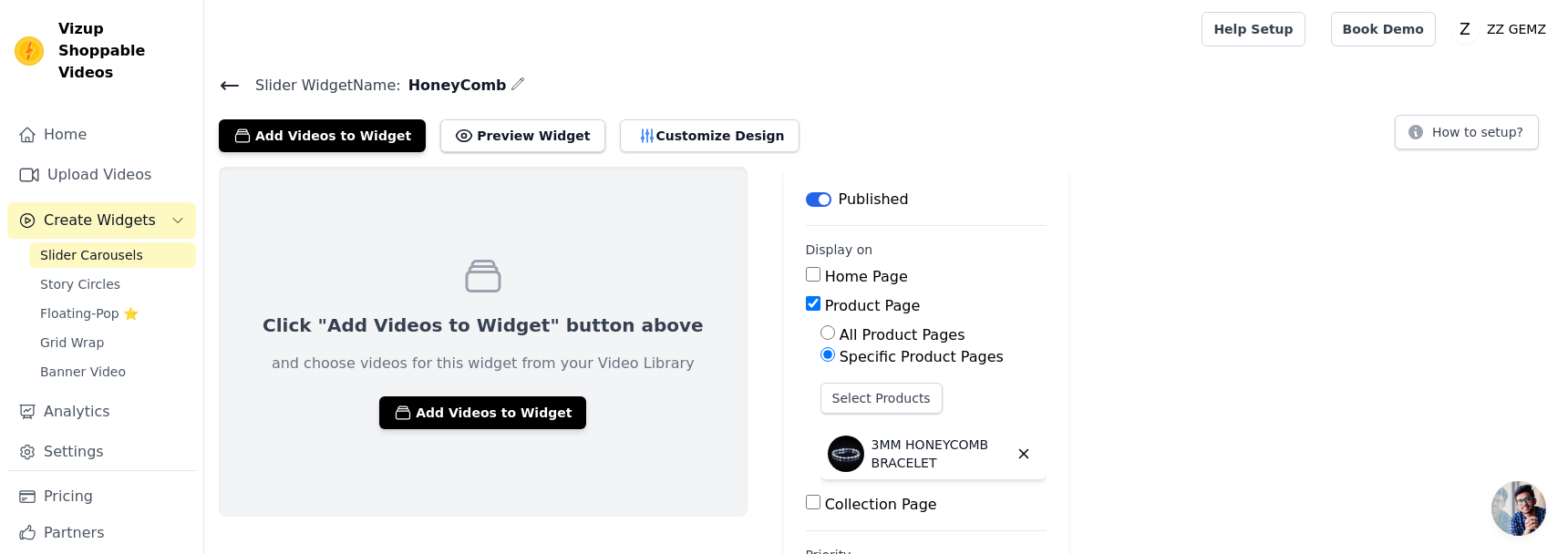
scroll to position [84, 0]
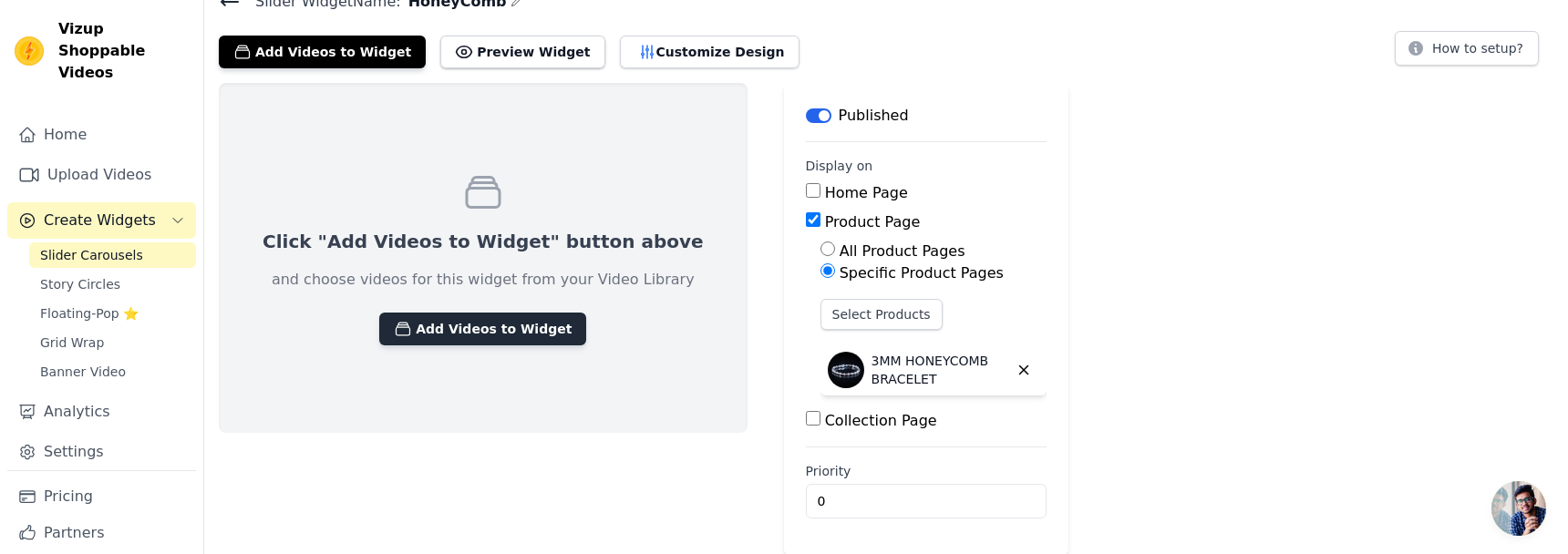
click at [490, 332] on button "Add Videos to Widget" at bounding box center [483, 329] width 207 height 32
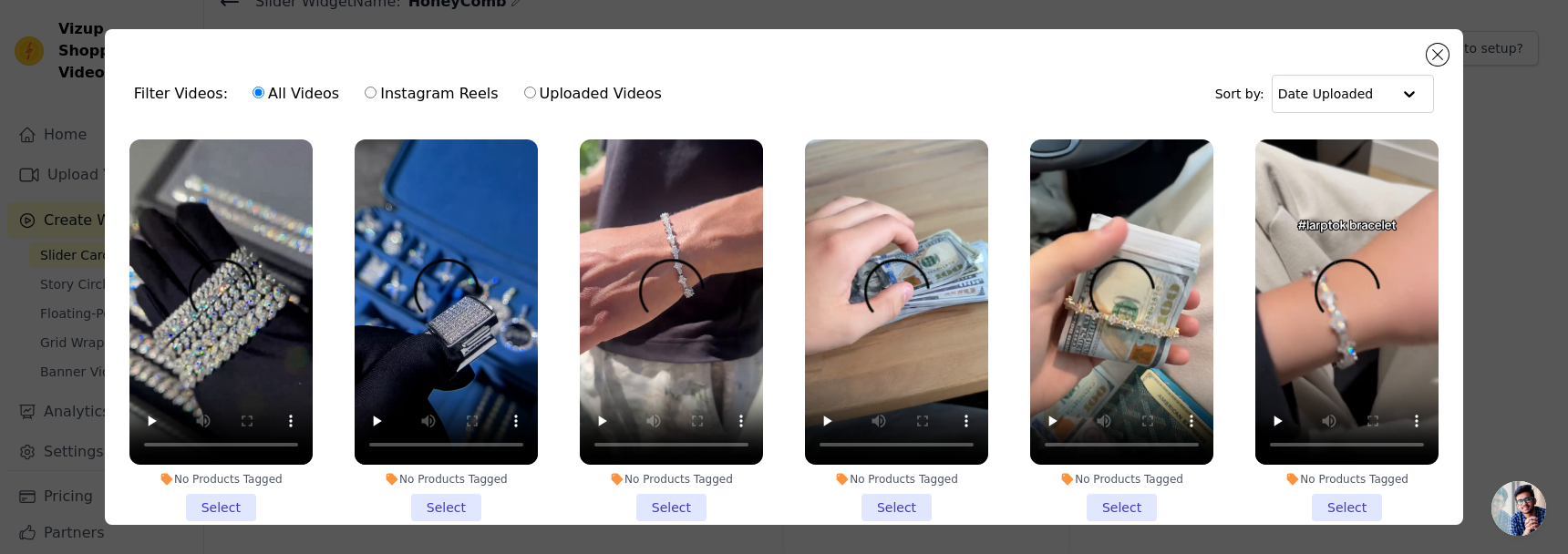
scroll to position [51, 0]
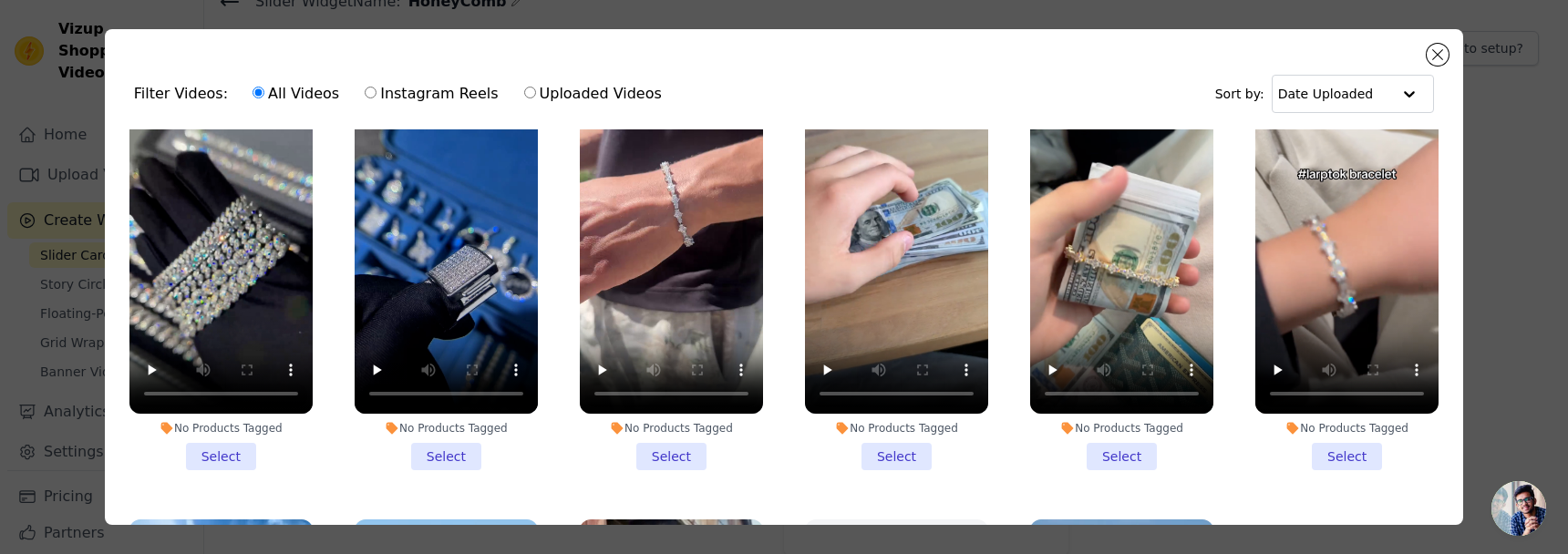
click at [685, 448] on li "No Products Tagged Select" at bounding box center [671, 279] width 183 height 381
click at [0, 0] on input "No Products Tagged Select" at bounding box center [0, 0] width 0 height 0
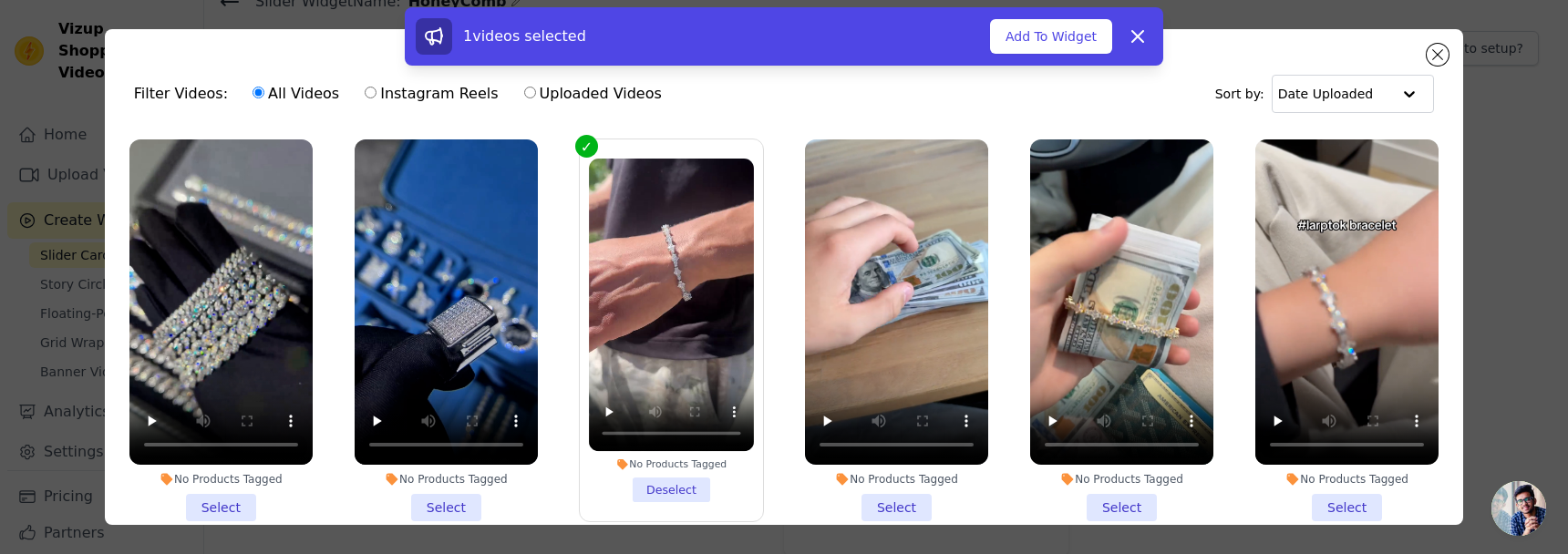
scroll to position [257, 0]
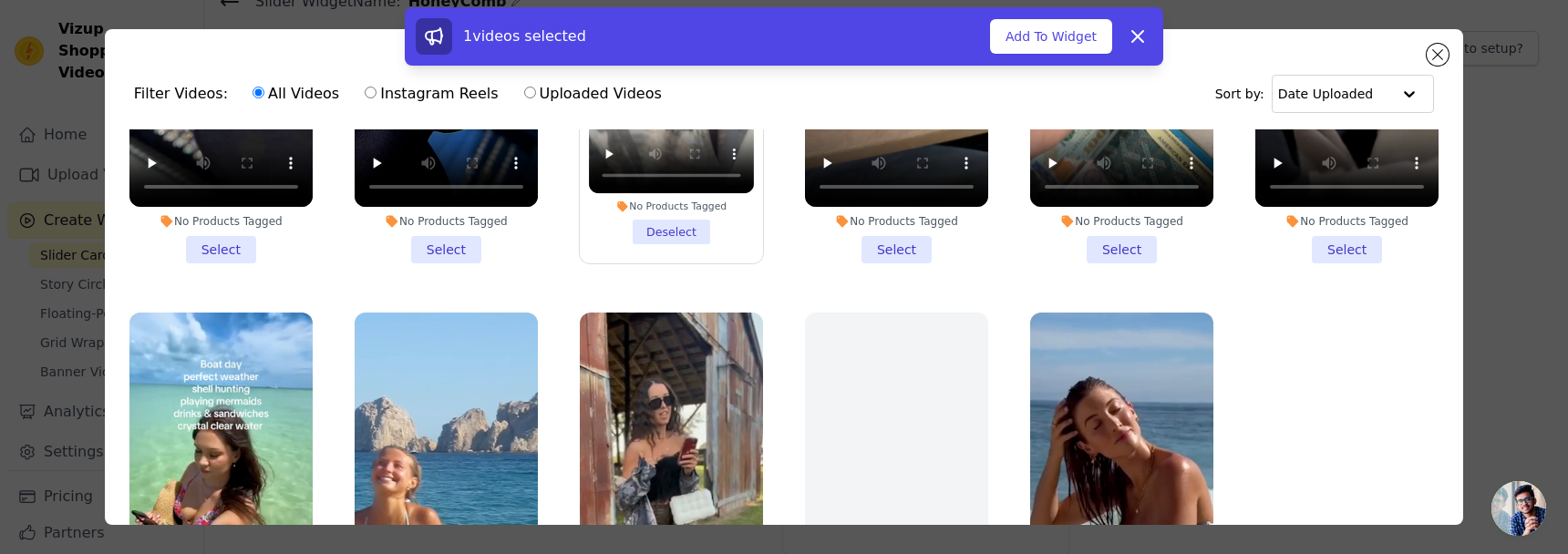
click at [897, 241] on li "No Products Tagged Select" at bounding box center [897, 72] width 183 height 381
click at [0, 0] on input "No Products Tagged Select" at bounding box center [0, 0] width 0 height 0
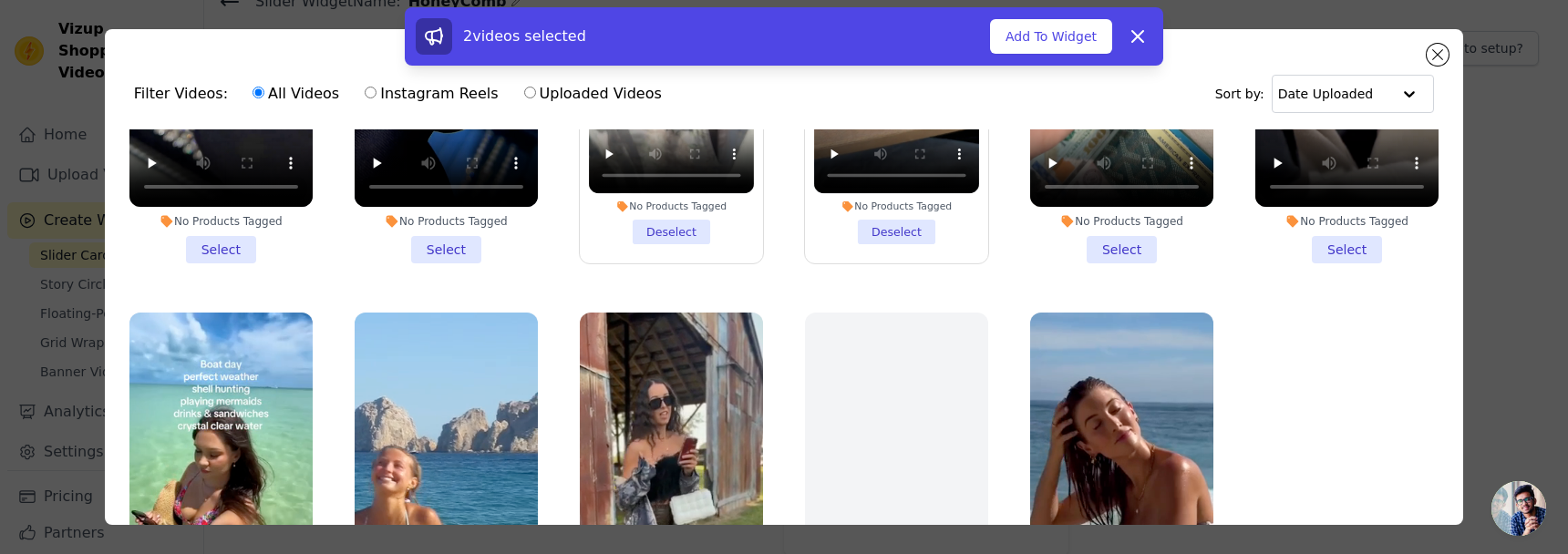
click at [1110, 242] on li "No Products Tagged Select" at bounding box center [1122, 72] width 183 height 381
click at [0, 0] on input "No Products Tagged Select" at bounding box center [0, 0] width 0 height 0
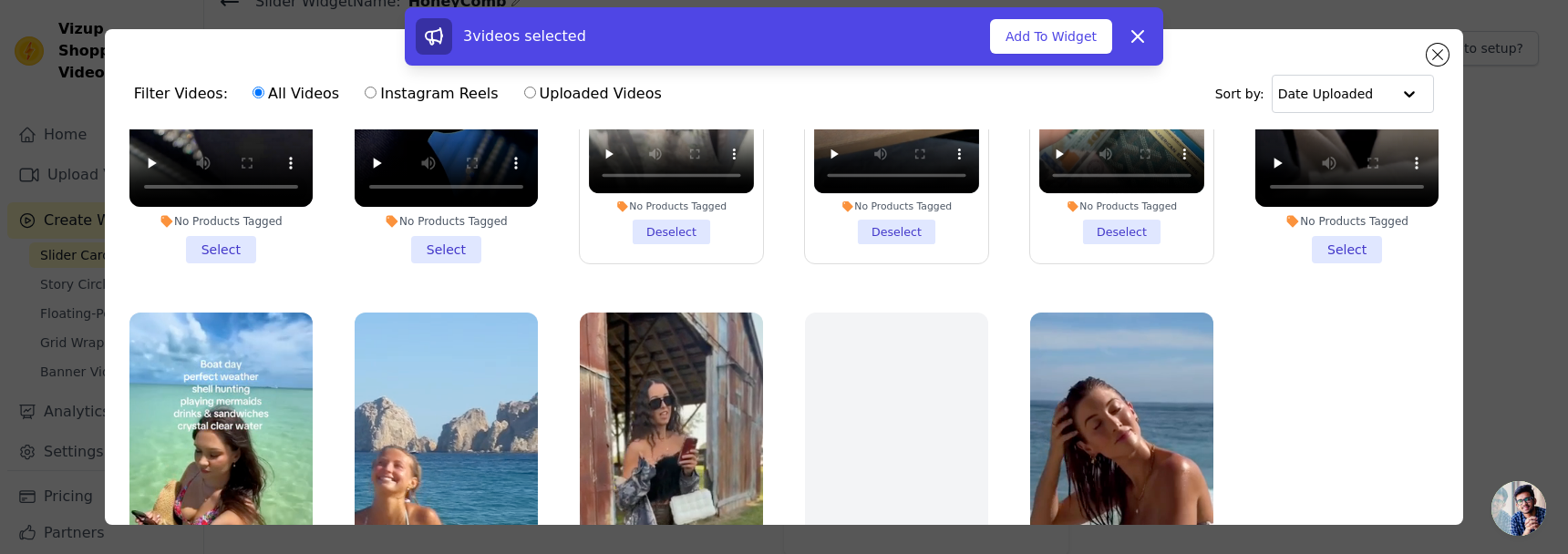
click at [1231, 245] on li "No Products Tagged Select" at bounding box center [1347, 72] width 183 height 381
click at [0, 0] on input "No Products Tagged Select" at bounding box center [0, 0] width 0 height 0
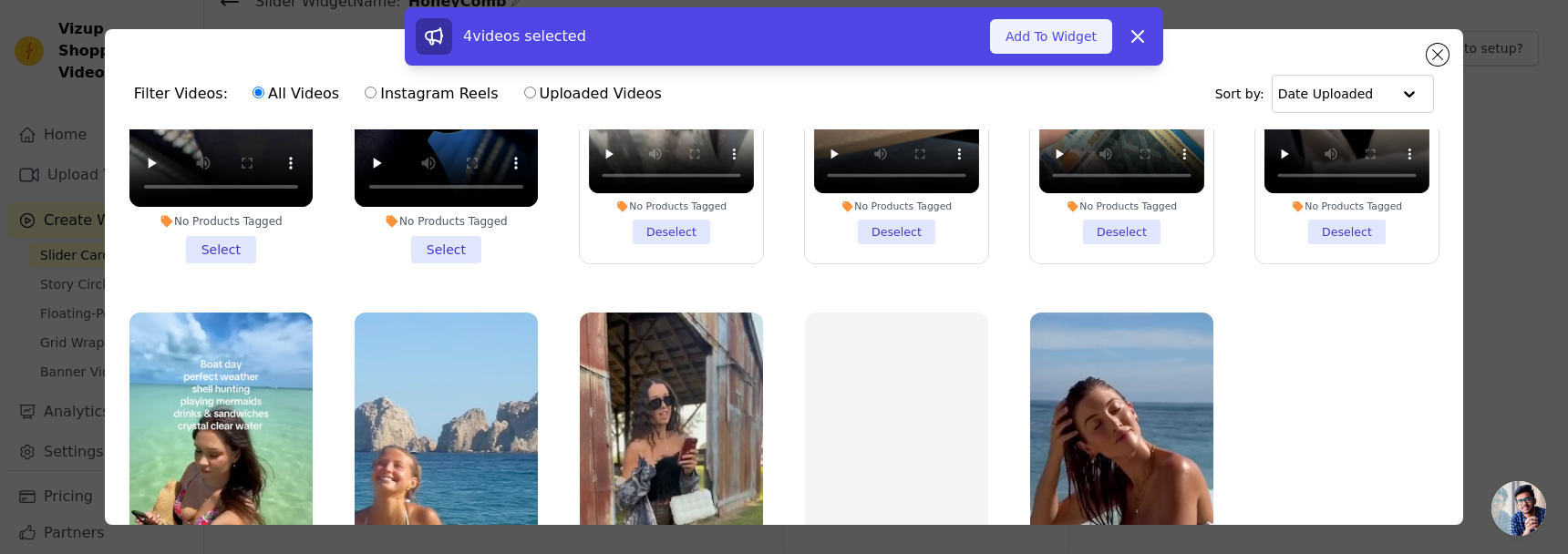
click at [1078, 35] on button "Add To Widget" at bounding box center [1051, 36] width 122 height 34
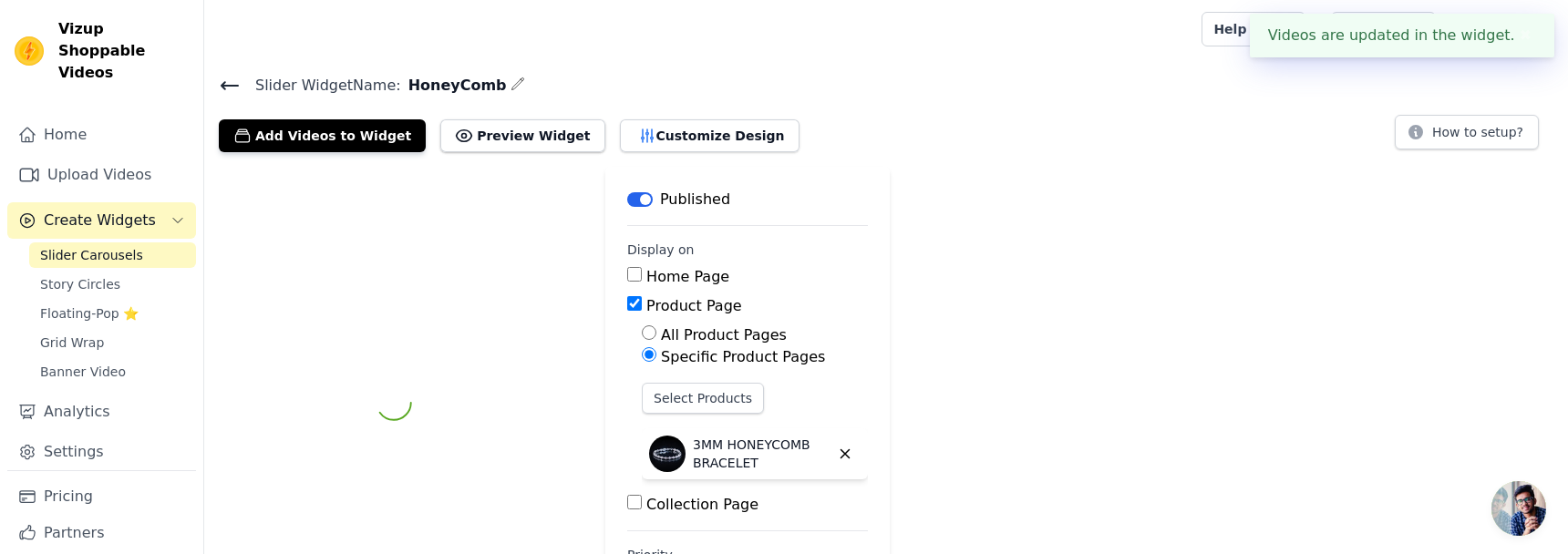
scroll to position [84, 0]
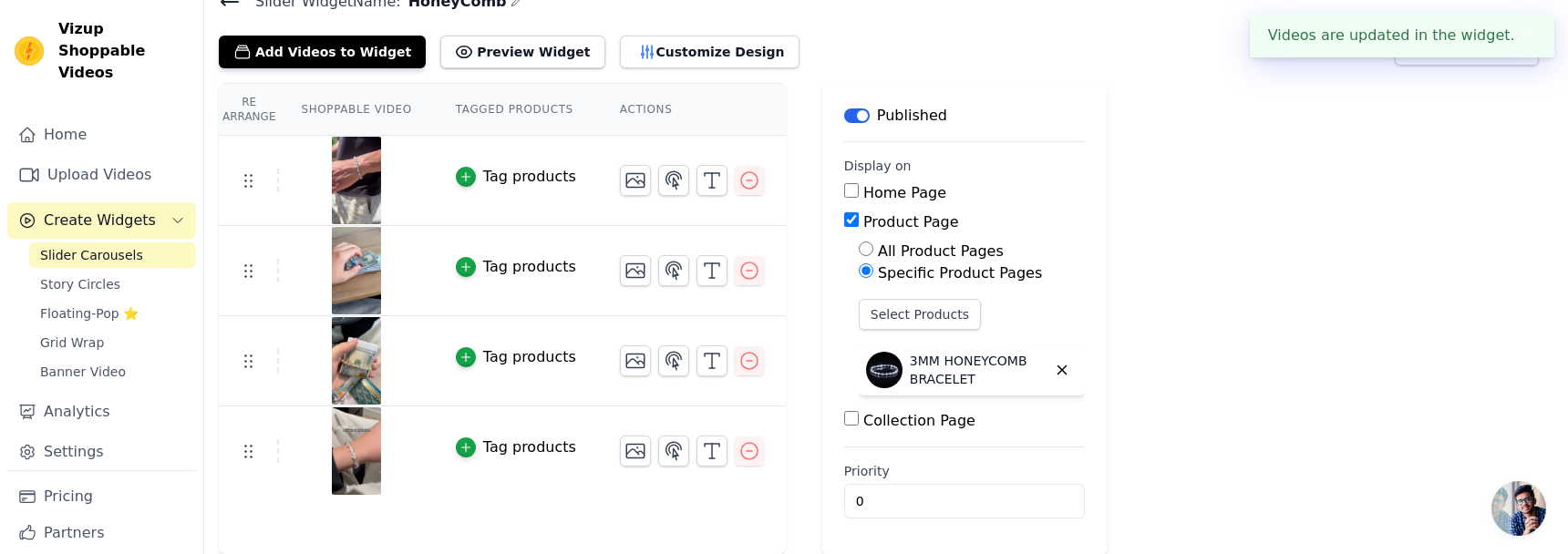
click at [523, 173] on div "Tag products" at bounding box center [529, 176] width 93 height 22
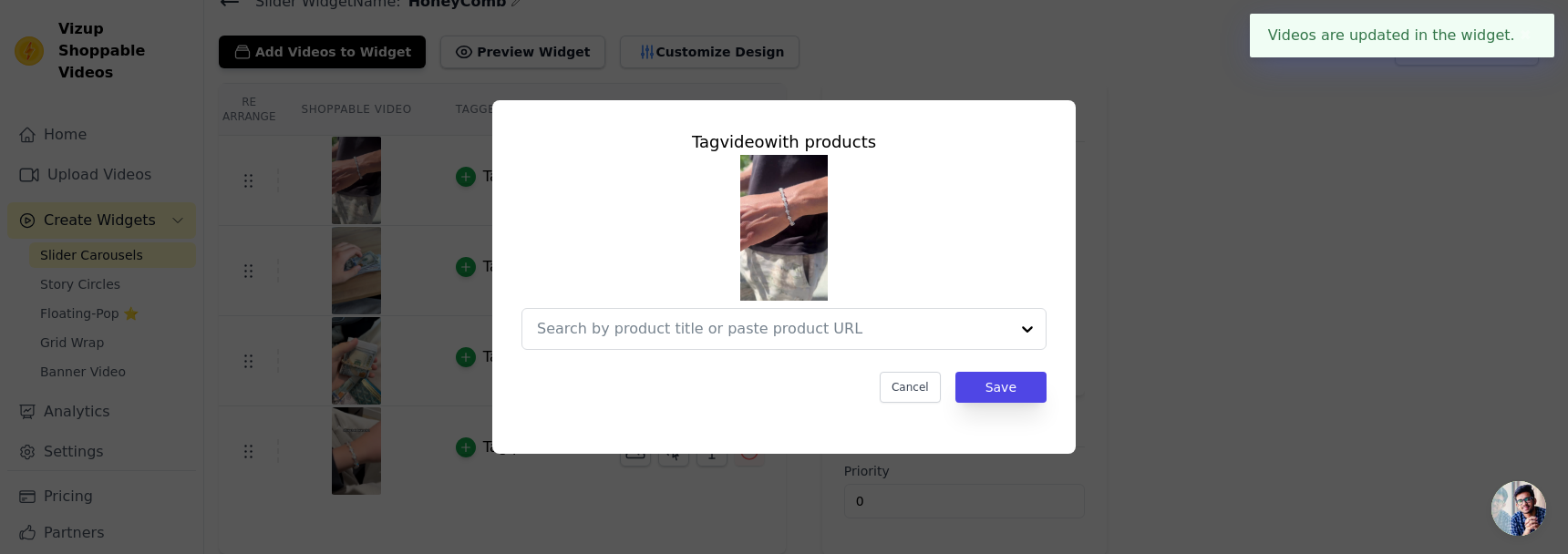
scroll to position [0, 0]
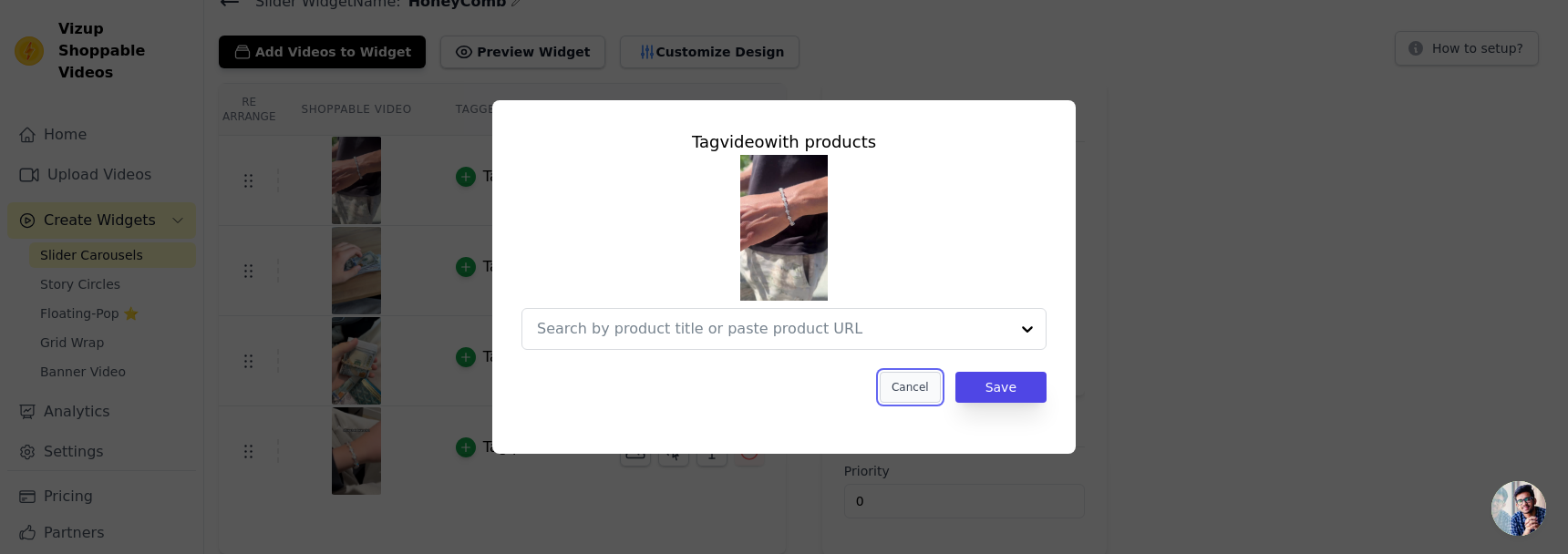
click at [932, 389] on button "Cancel" at bounding box center [910, 387] width 61 height 31
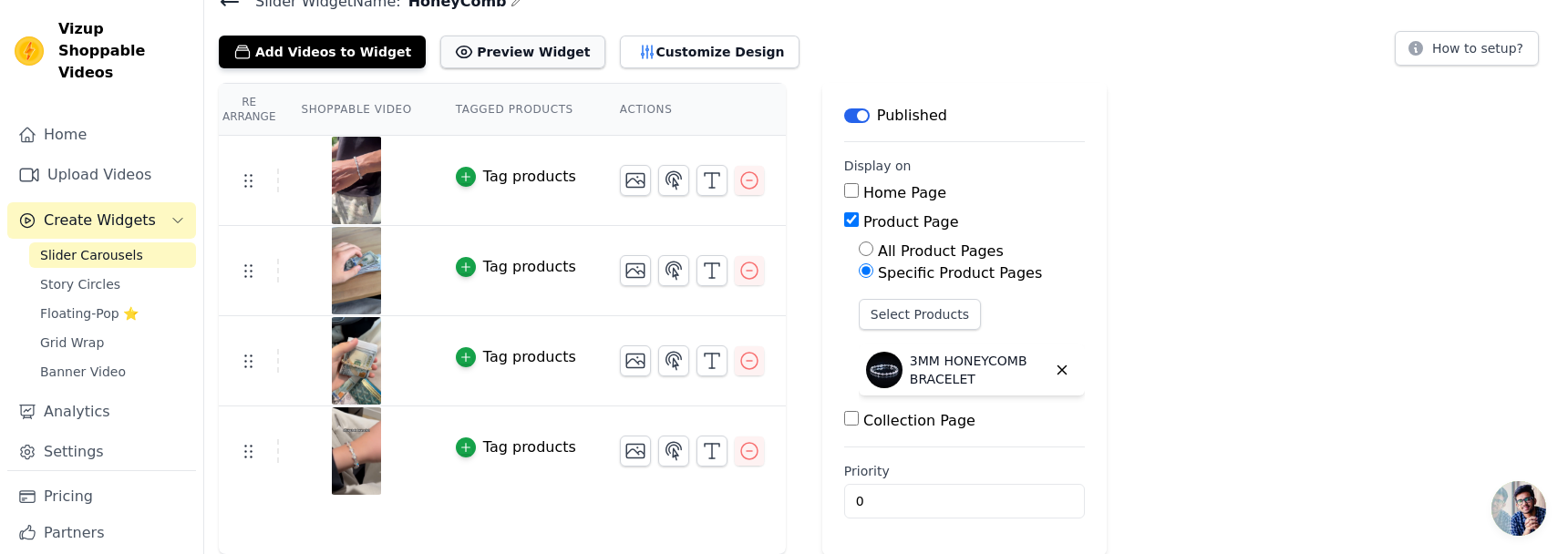
click at [464, 52] on button "Preview Widget" at bounding box center [523, 51] width 164 height 32
click at [129, 246] on span "Slider Carousels" at bounding box center [92, 255] width 103 height 18
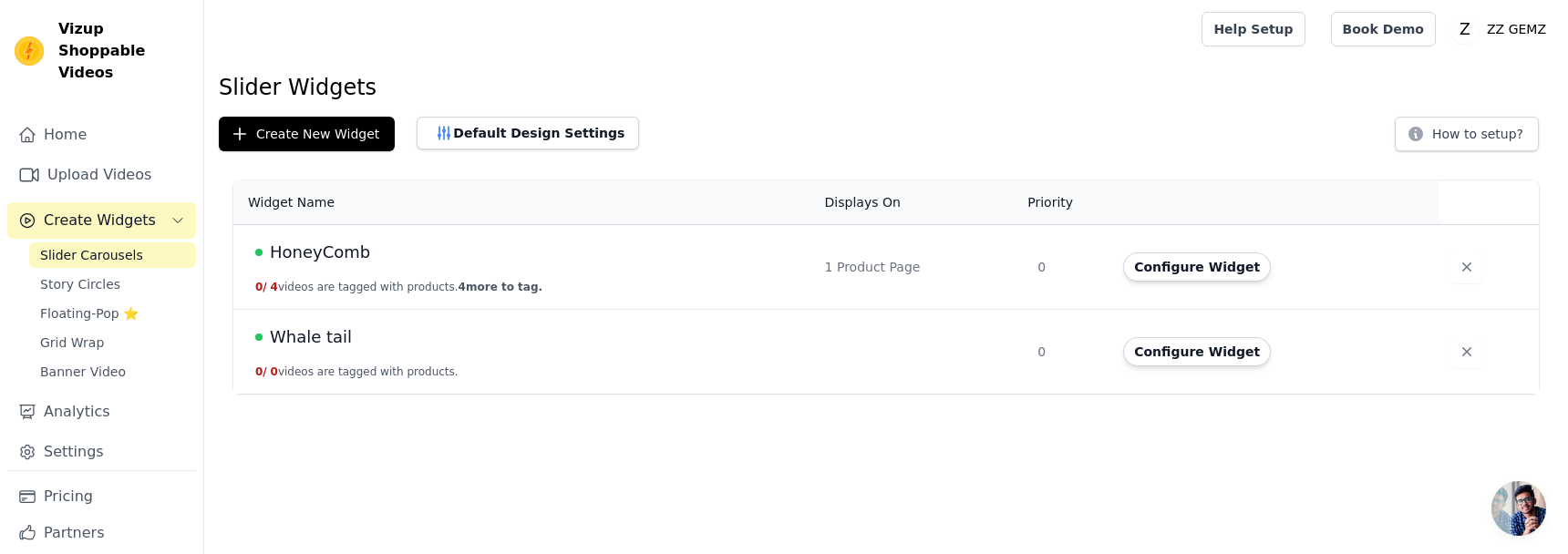
click at [787, 343] on div "Whale tail" at bounding box center [529, 337] width 547 height 26
click at [1179, 356] on button "Configure Widget" at bounding box center [1196, 352] width 148 height 30
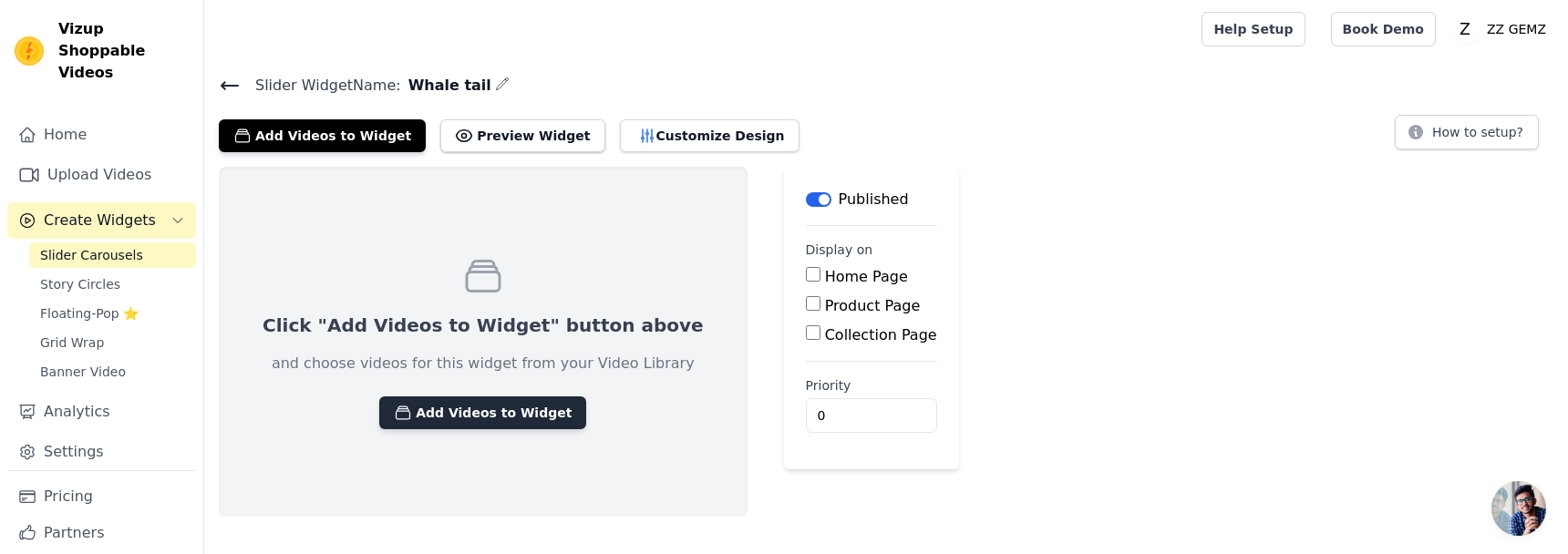
click at [508, 417] on button "Add Videos to Widget" at bounding box center [483, 413] width 207 height 32
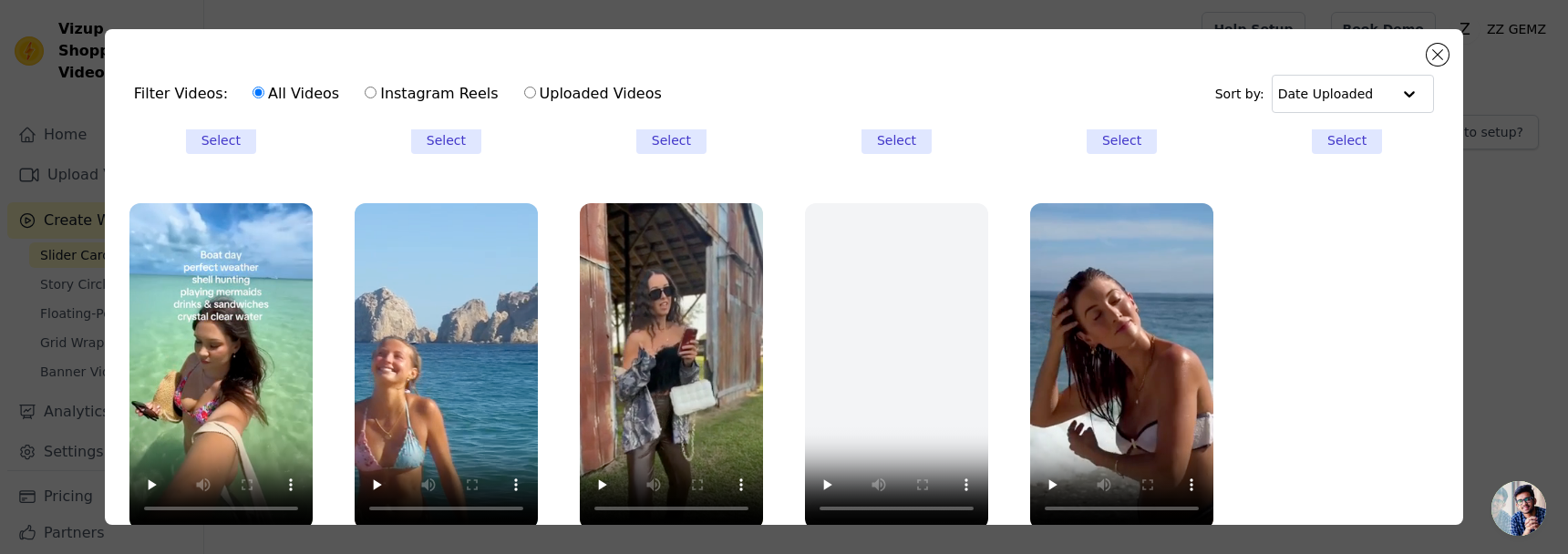
scroll to position [158, 0]
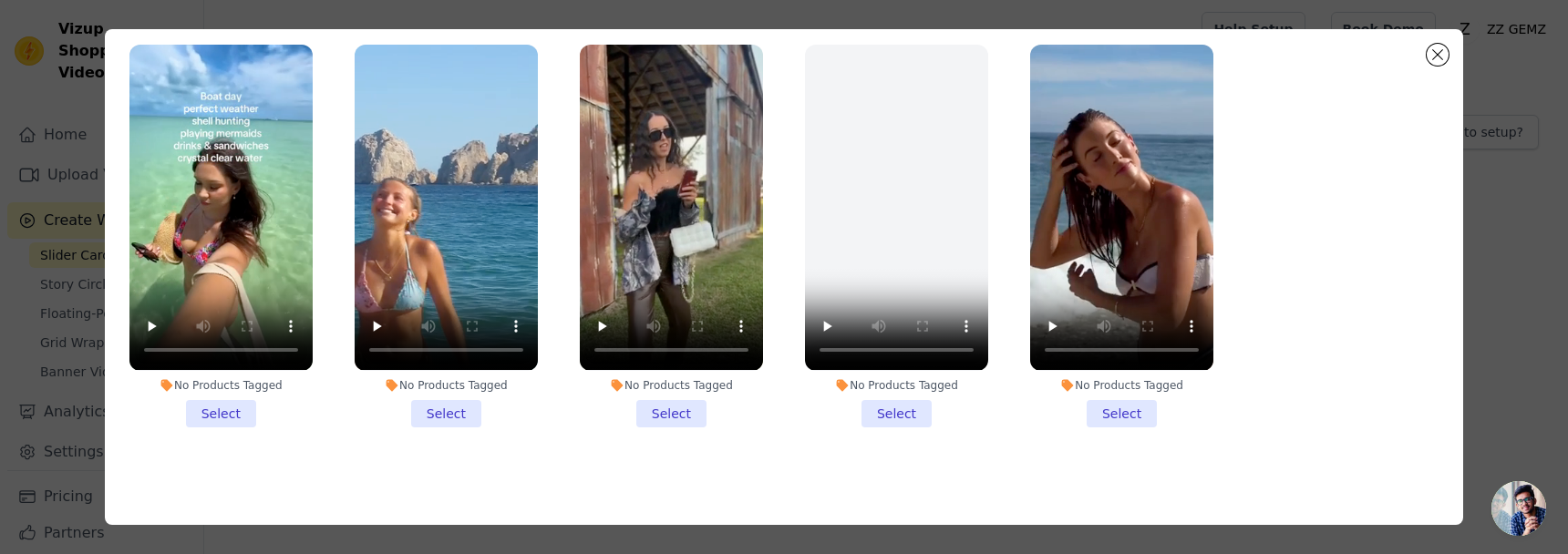
click at [239, 422] on li "No Products Tagged Select" at bounding box center [221, 236] width 183 height 381
click at [0, 0] on input "No Products Tagged Select" at bounding box center [0, 0] width 0 height 0
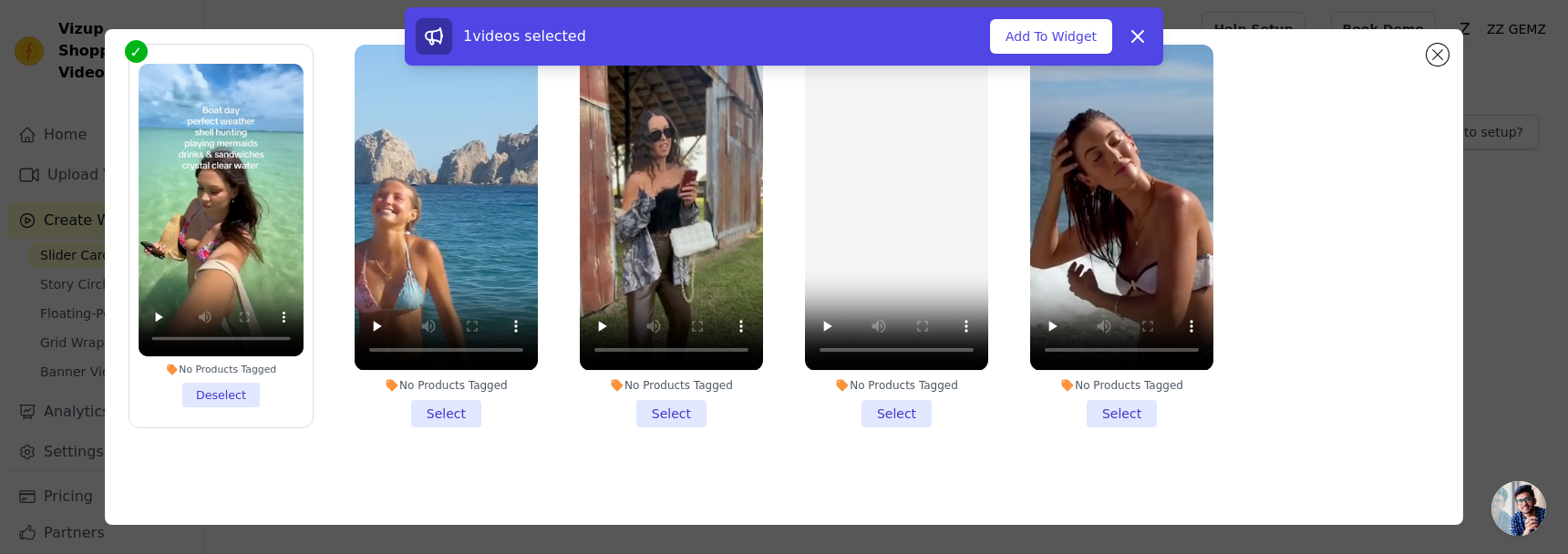
click at [438, 421] on li "No Products Tagged Select" at bounding box center [446, 236] width 183 height 381
click at [0, 0] on input "No Products Tagged Select" at bounding box center [0, 0] width 0 height 0
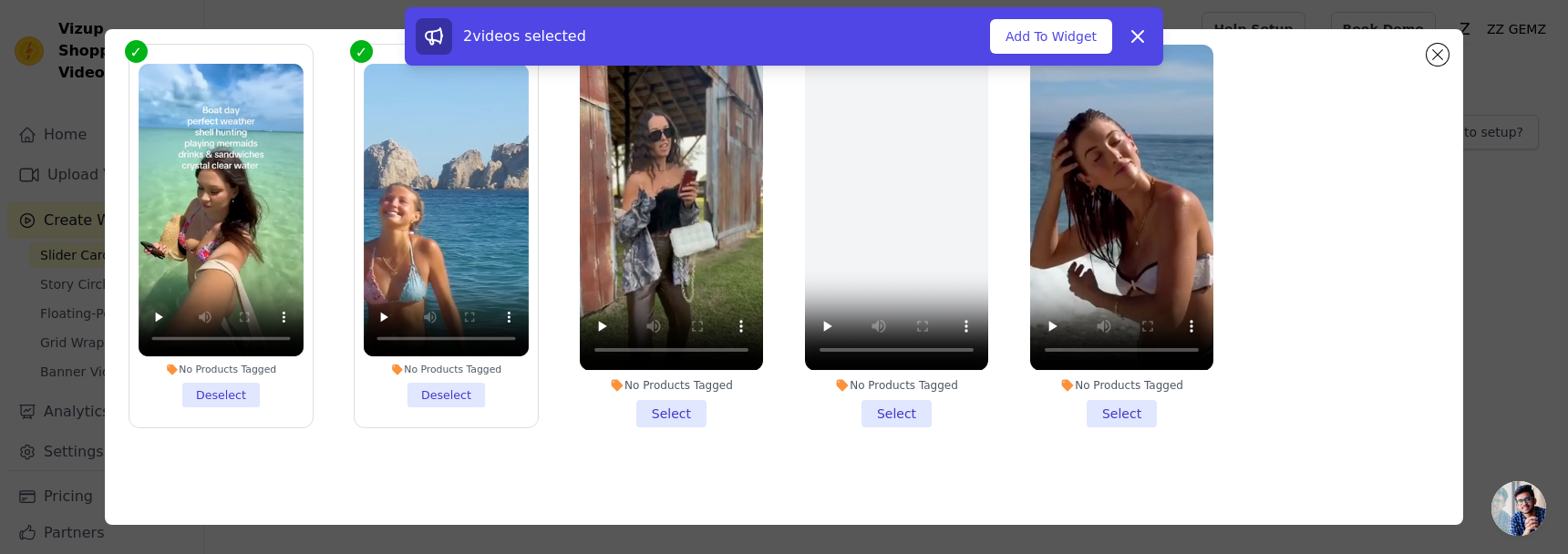
click at [652, 420] on li "No Products Tagged Select" at bounding box center [671, 236] width 183 height 381
click at [0, 0] on input "No Products Tagged Select" at bounding box center [0, 0] width 0 height 0
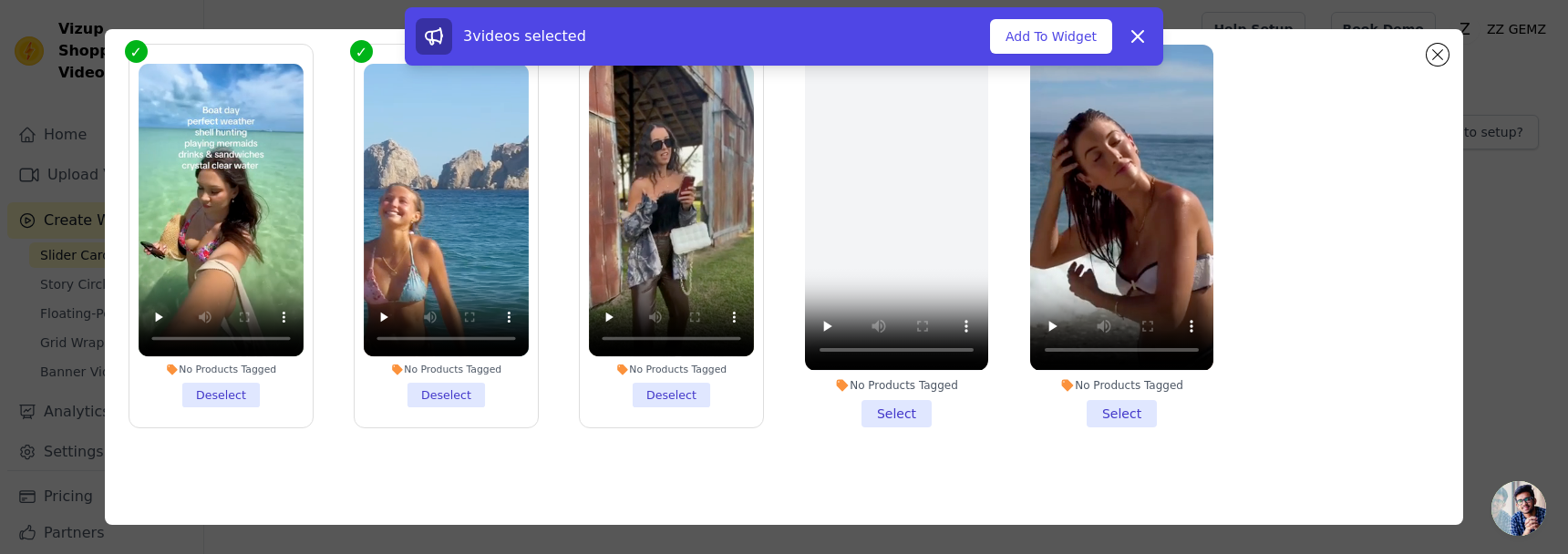
click at [1112, 409] on li "No Products Tagged Select" at bounding box center [1122, 236] width 183 height 381
click at [0, 0] on input "No Products Tagged Select" at bounding box center [0, 0] width 0 height 0
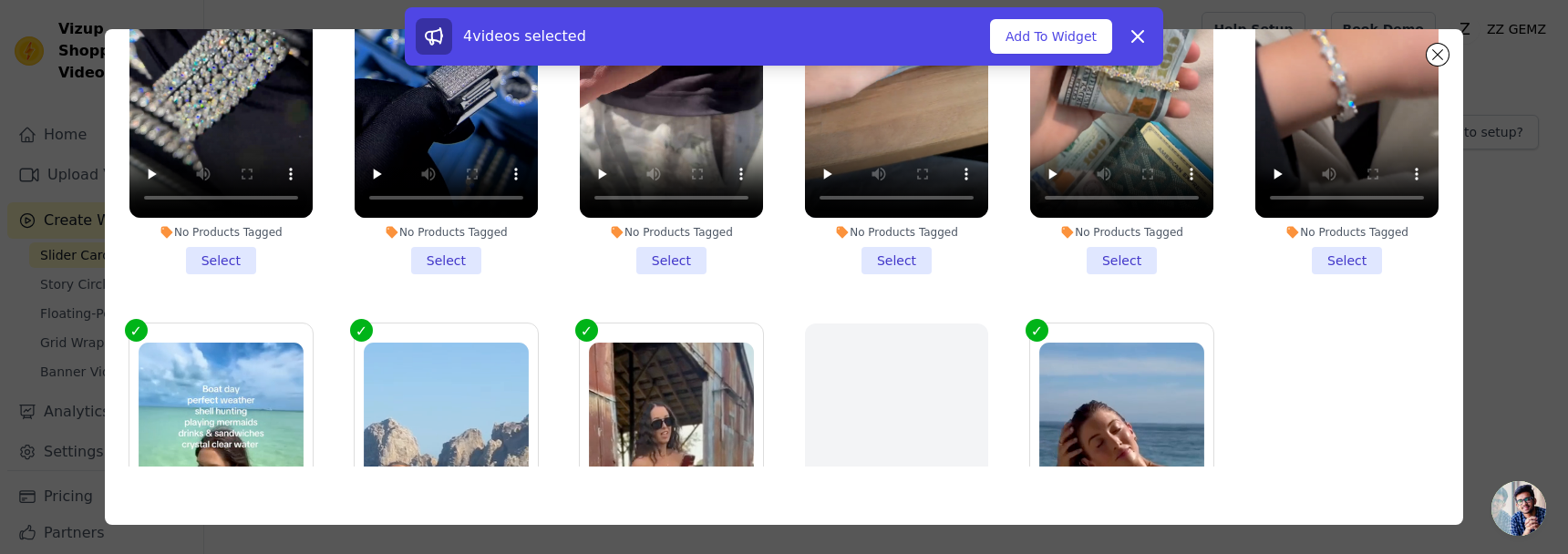
scroll to position [59, 0]
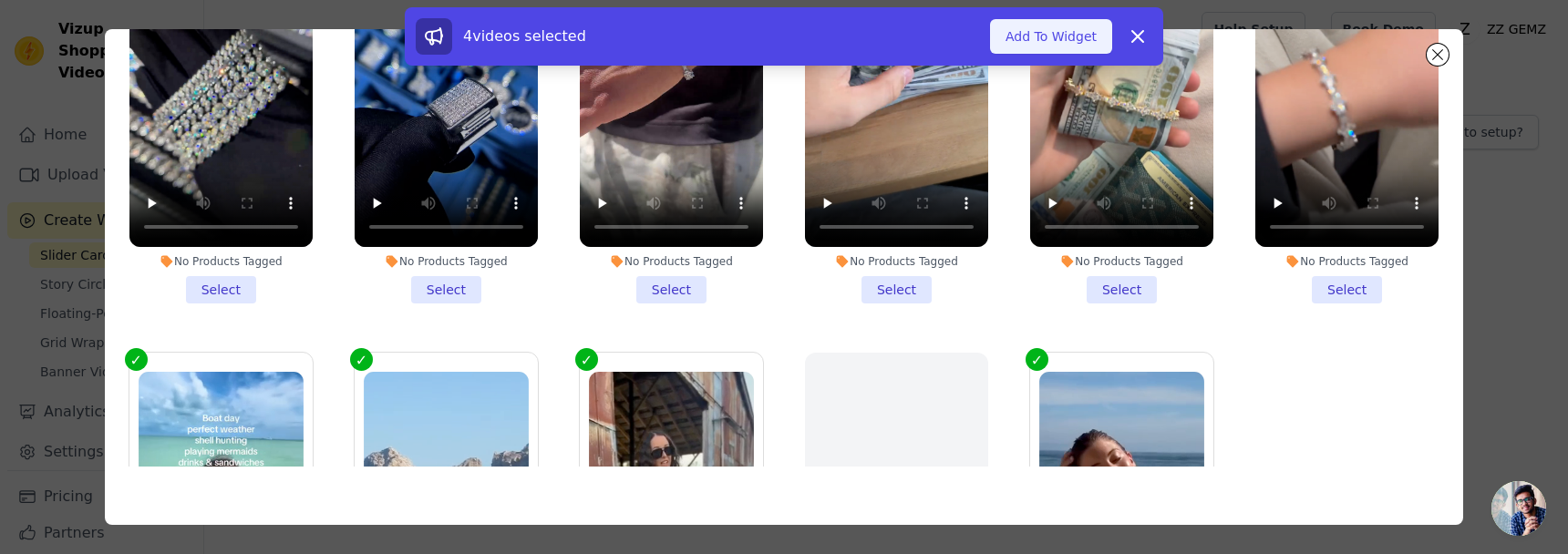
click at [1060, 38] on button "Add To Widget" at bounding box center [1051, 36] width 122 height 34
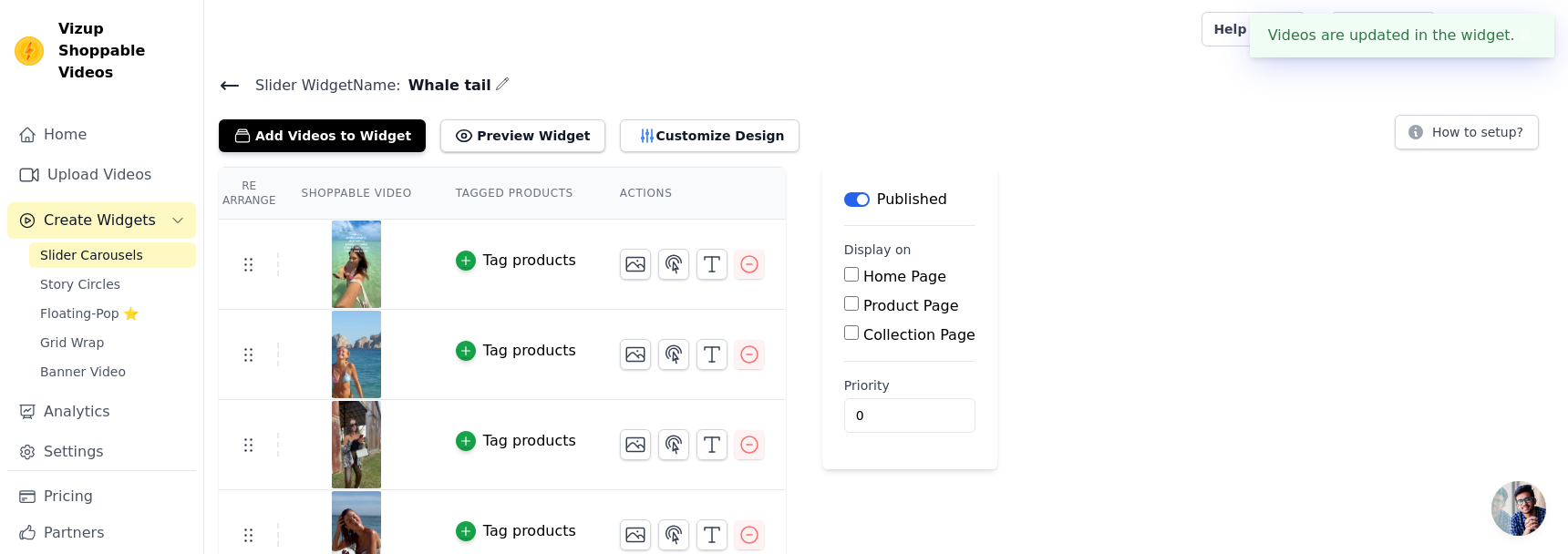
click at [898, 310] on label "Product Page" at bounding box center [911, 306] width 95 height 17
click at [858, 310] on input "Product Page" at bounding box center [851, 303] width 14 height 14
checkbox input "true"
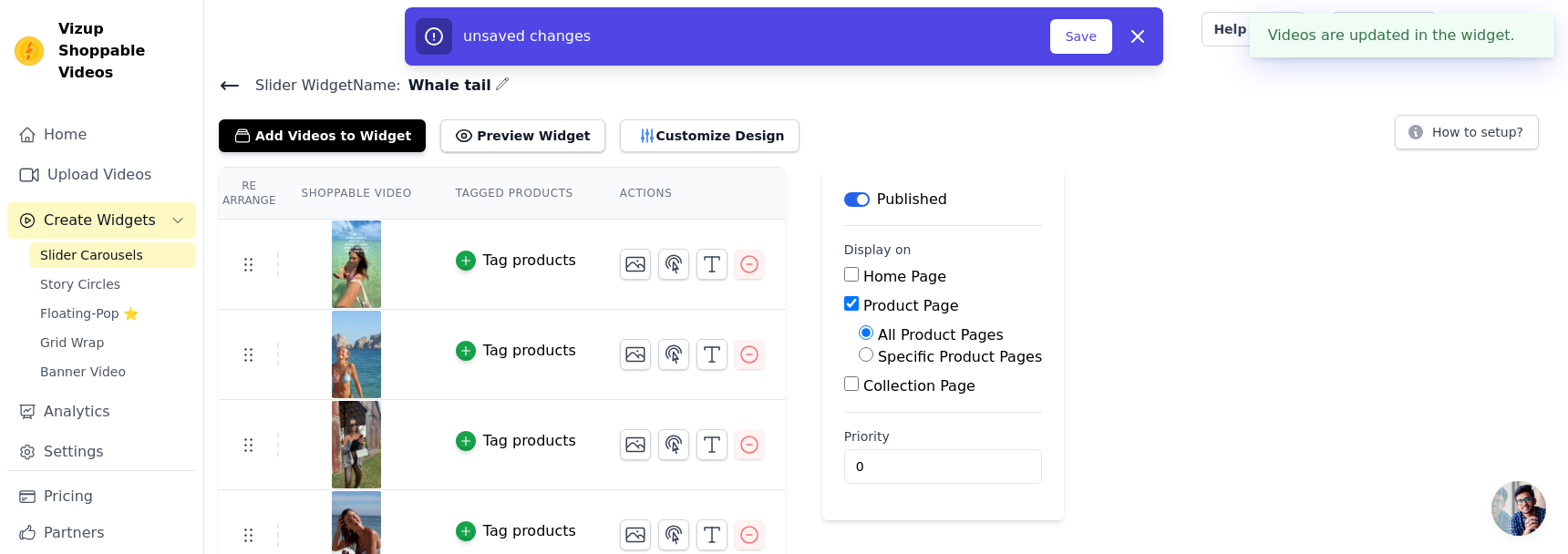
click at [907, 359] on label "Specific Product Pages" at bounding box center [959, 357] width 164 height 17
click at [874, 359] on input "Specific Product Pages" at bounding box center [865, 354] width 14 height 14
radio input "true"
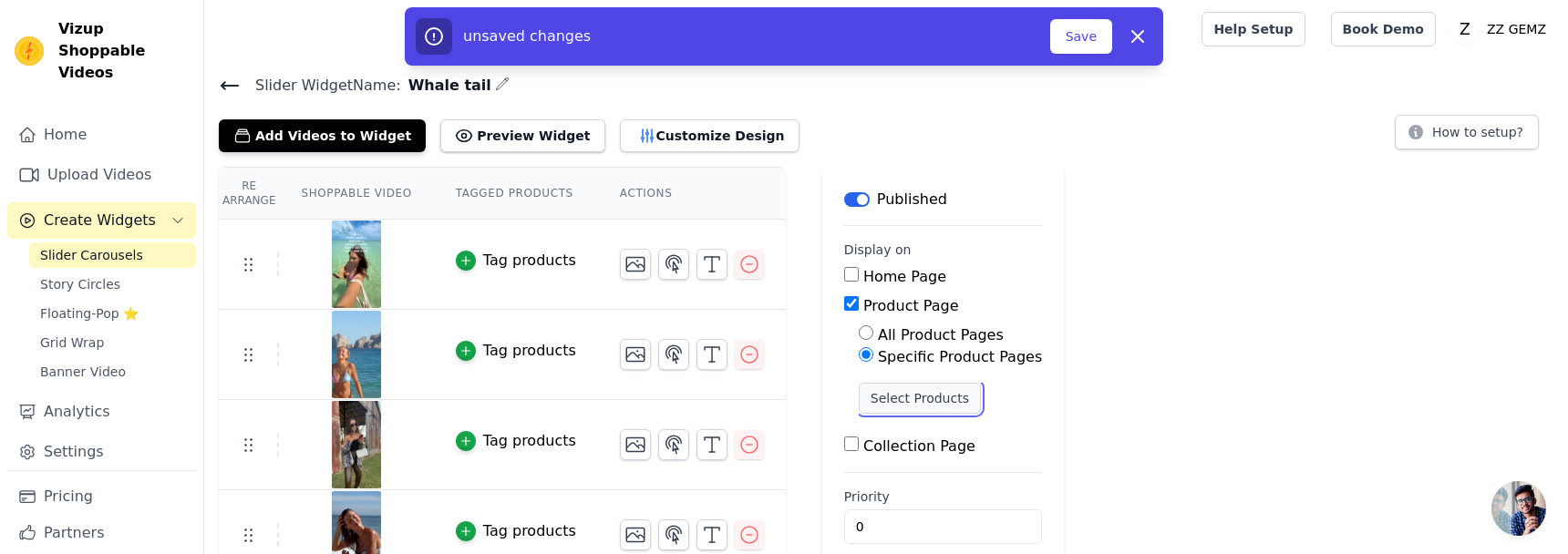
click at [910, 398] on button "Select Products" at bounding box center [919, 398] width 122 height 31
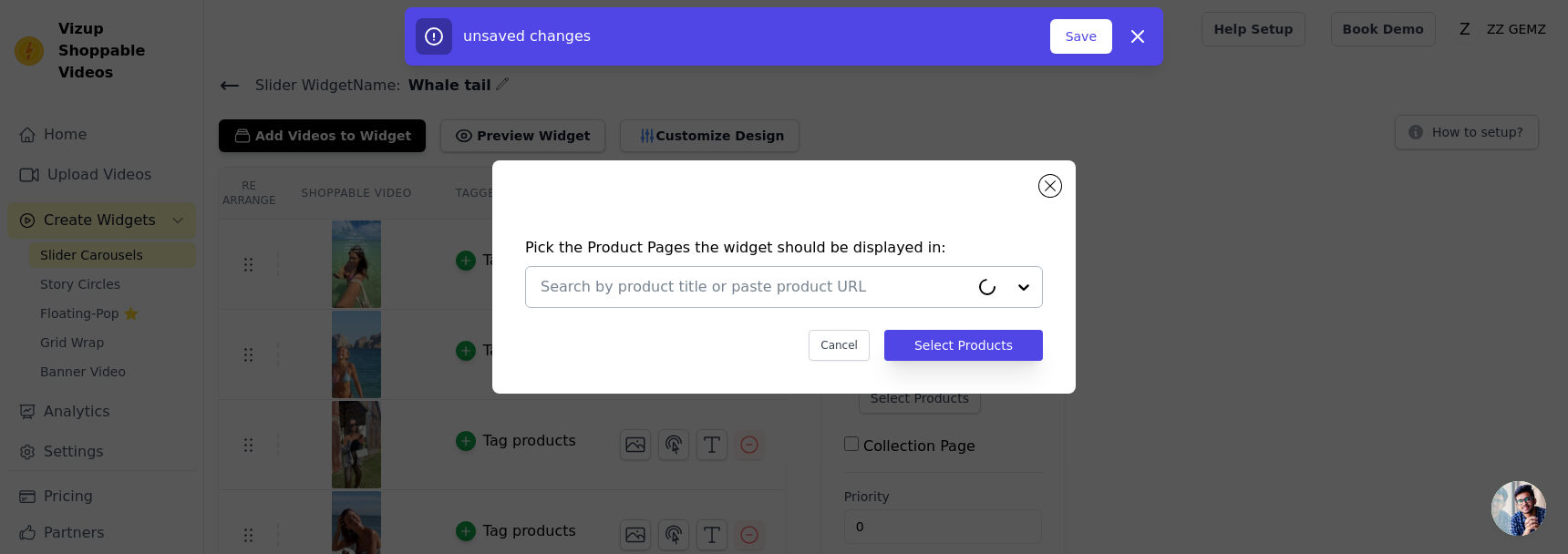
click at [812, 302] on div at bounding box center [754, 287] width 428 height 40
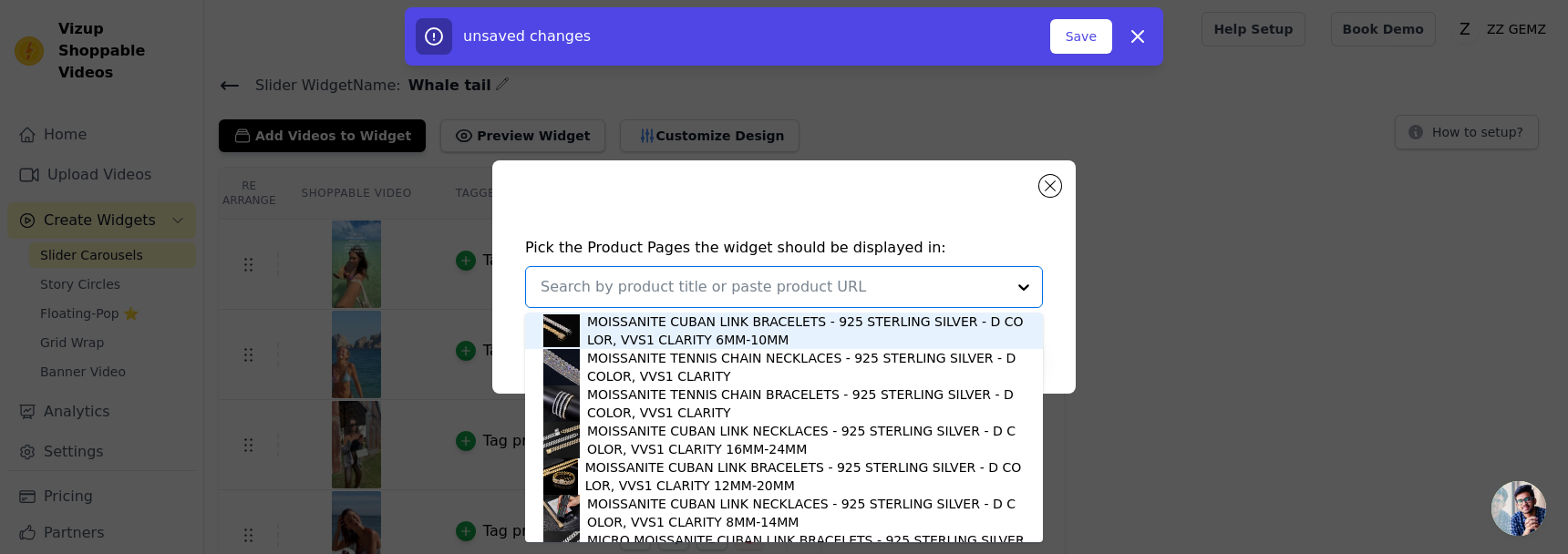
click at [811, 278] on input "text" at bounding box center [773, 287] width 464 height 22
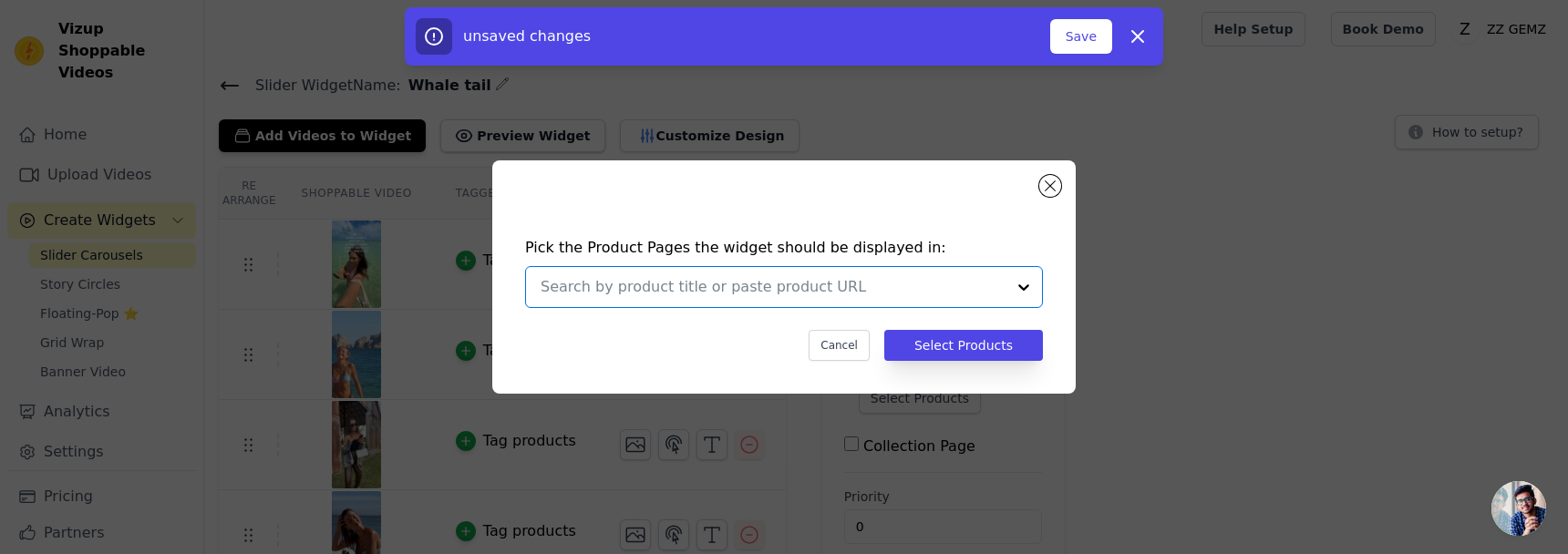
click at [811, 278] on input "text" at bounding box center [773, 287] width 464 height 22
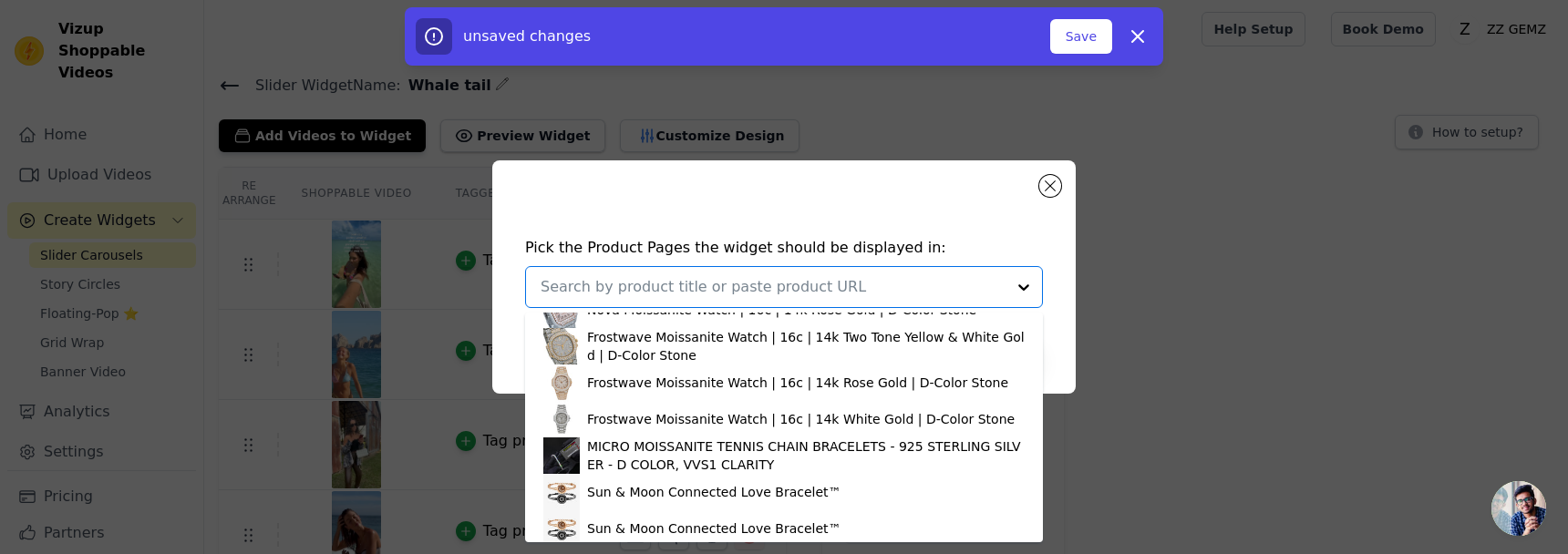
scroll to position [870, 0]
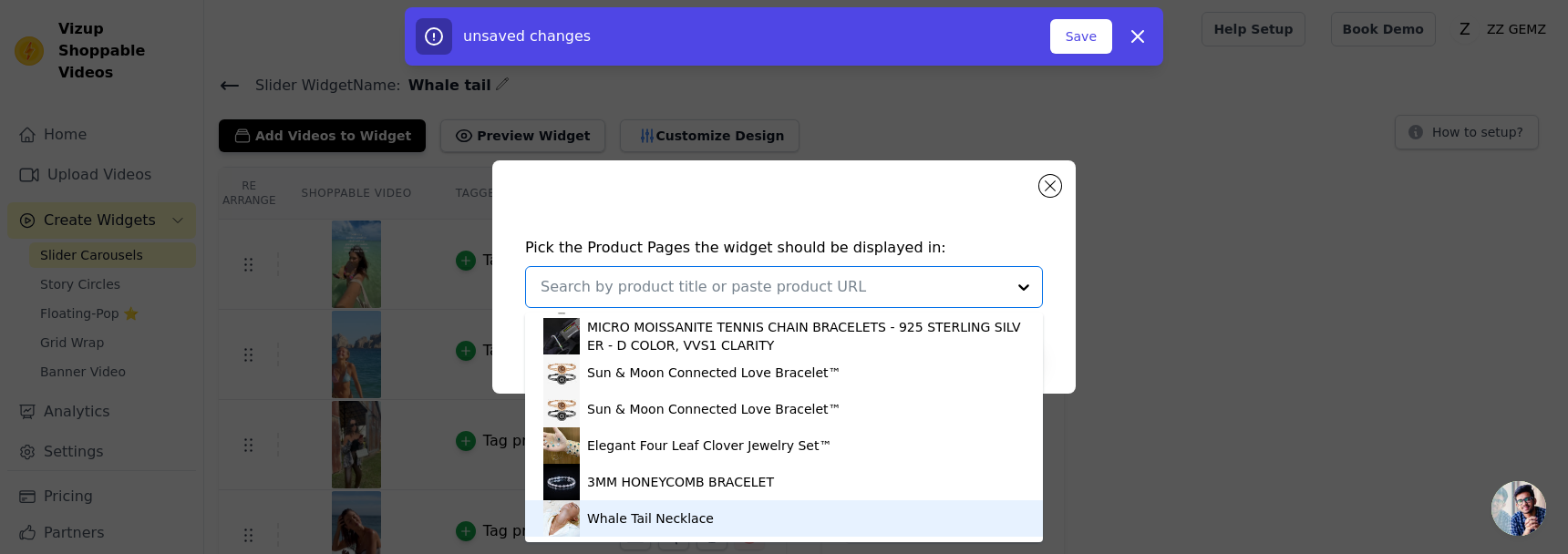
click at [704, 448] on div "Whale Tail Necklace" at bounding box center [784, 519] width 482 height 36
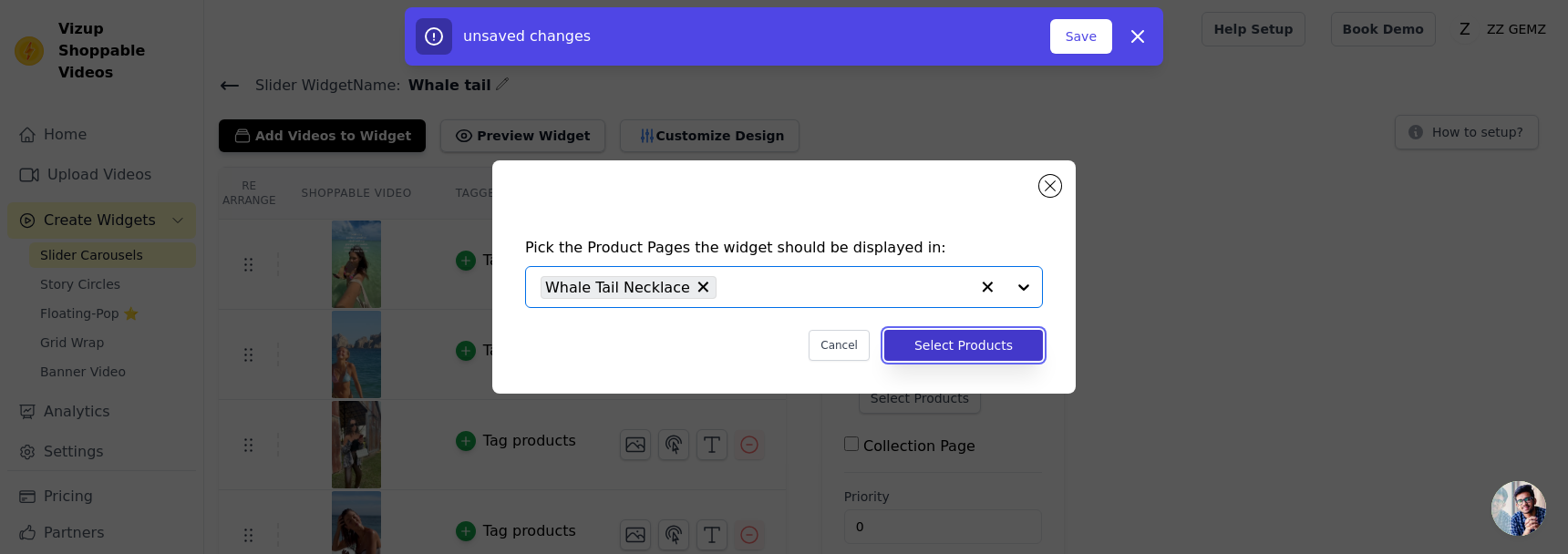
click at [1012, 339] on button "Select Products" at bounding box center [963, 345] width 158 height 31
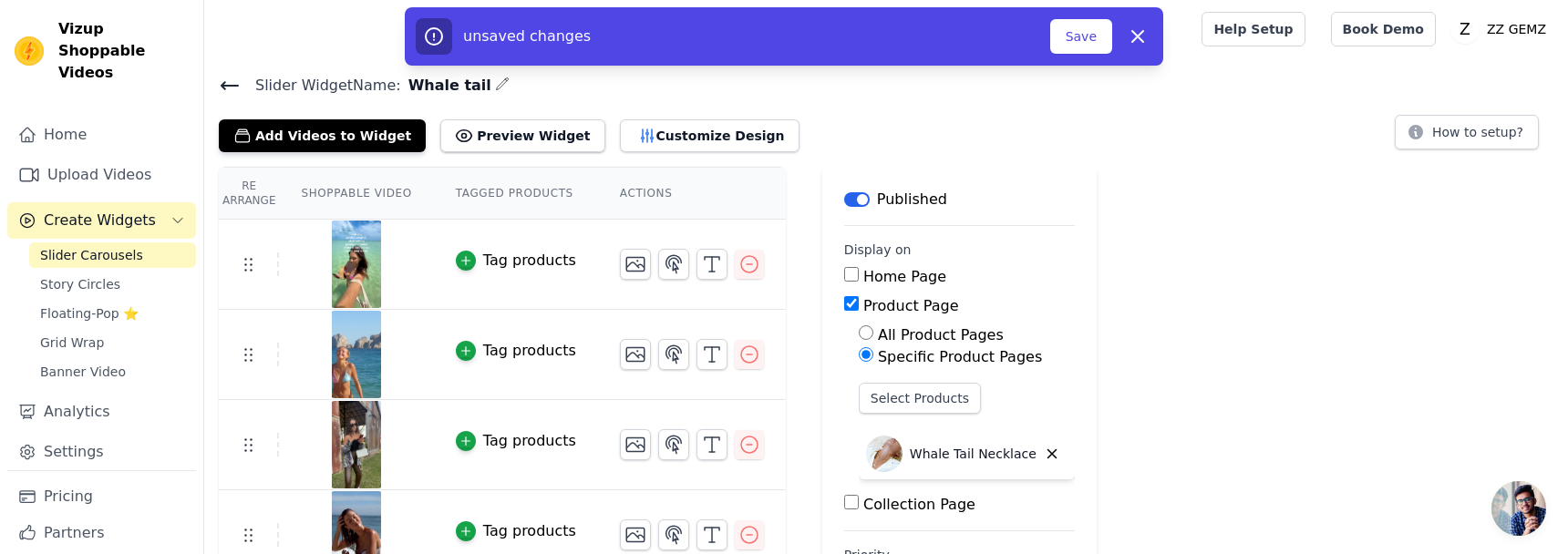
scroll to position [84, 0]
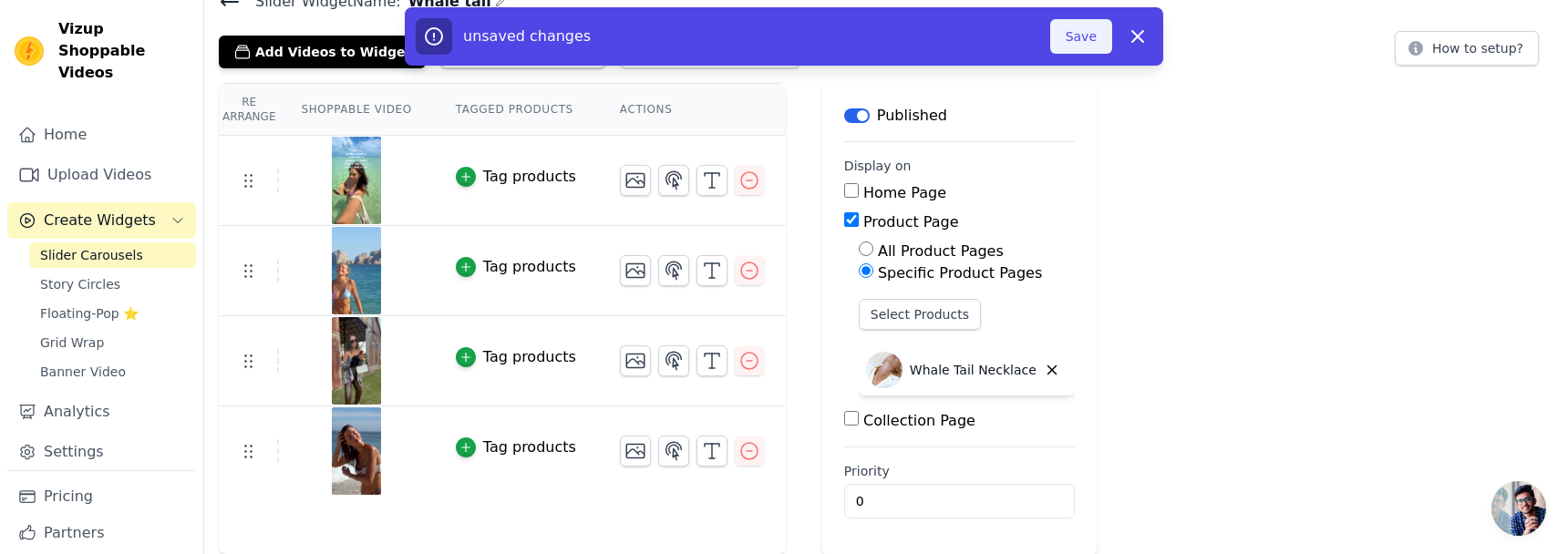
click at [1093, 34] on button "Save" at bounding box center [1081, 36] width 62 height 34
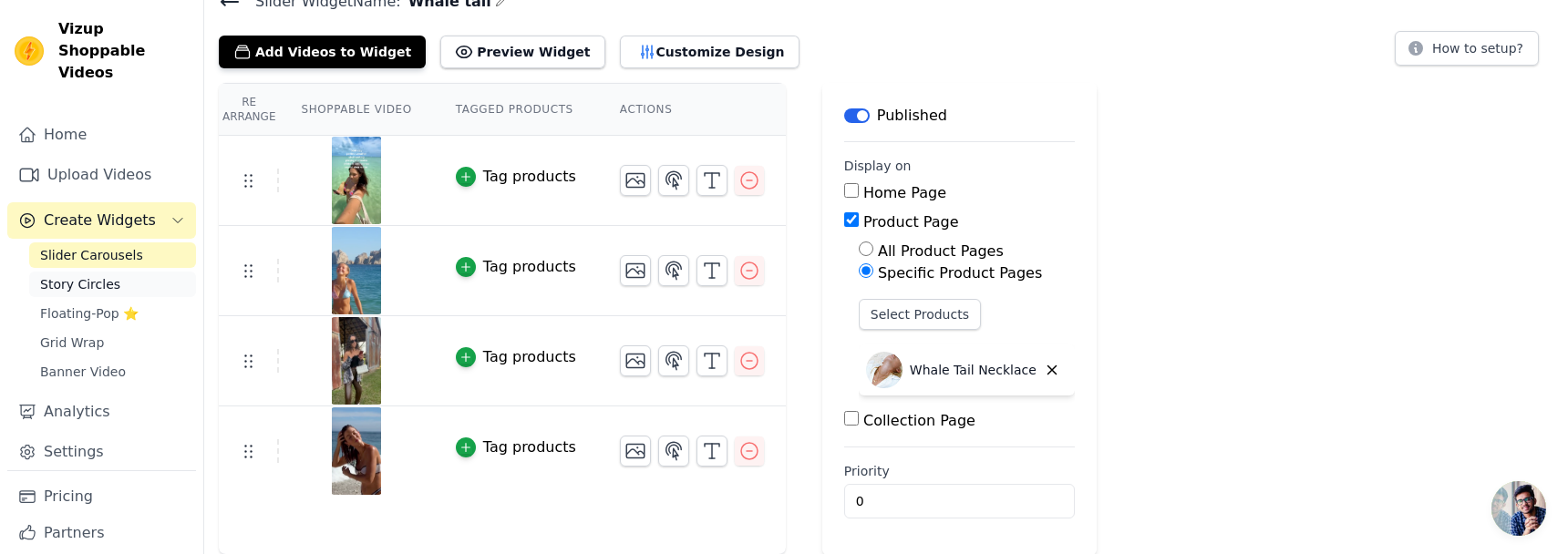
click at [129, 272] on link "Story Circles" at bounding box center [113, 284] width 167 height 26
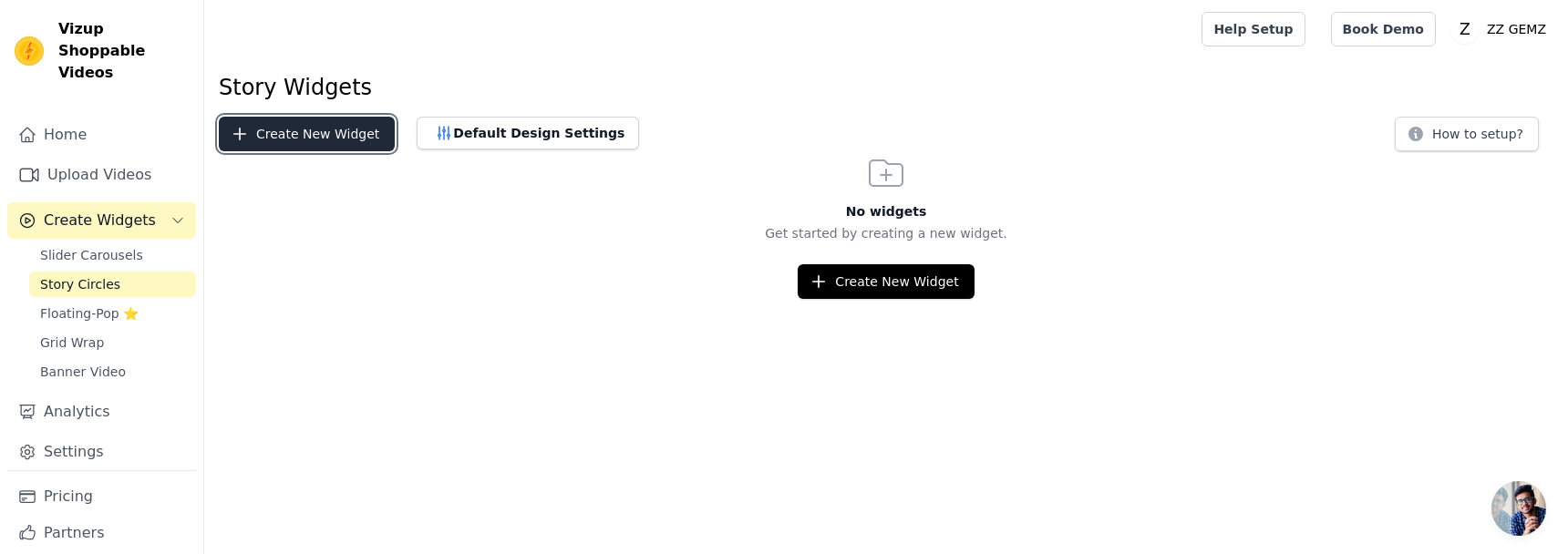
click at [306, 143] on button "Create New Widget" at bounding box center [306, 133] width 175 height 34
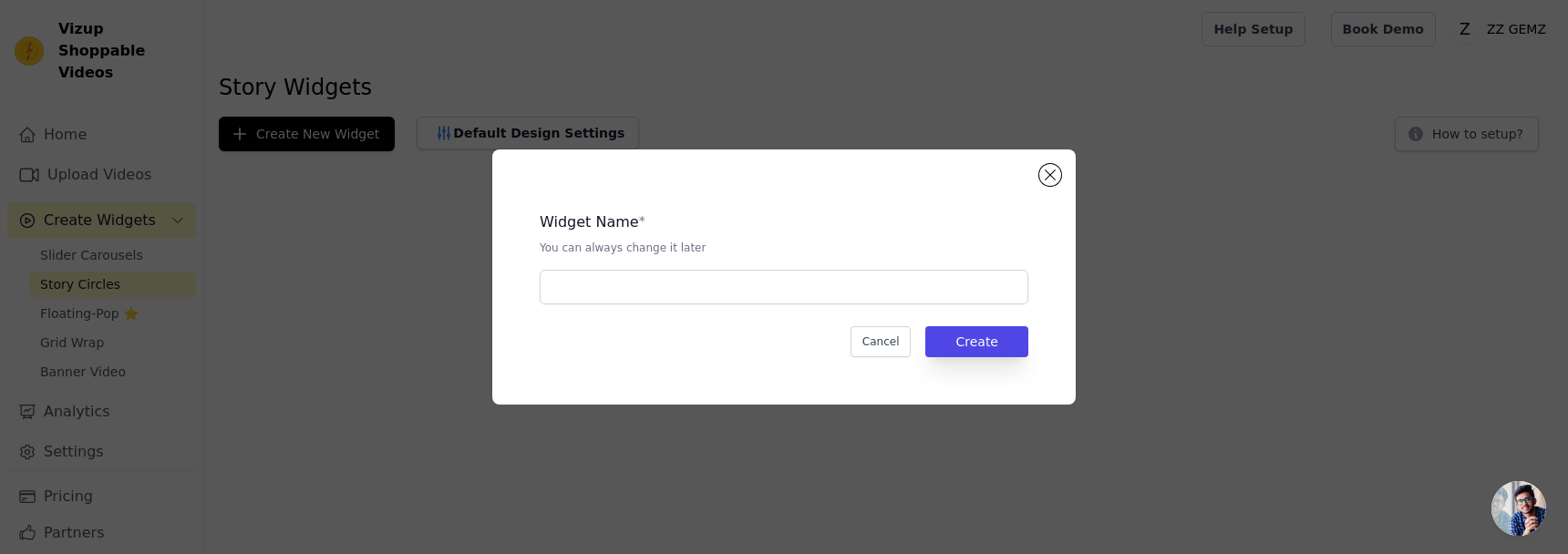
click at [1063, 173] on div "Widget Name * You can always change it later Cancel Create" at bounding box center [784, 277] width 584 height 256
click at [1049, 173] on button "Close modal" at bounding box center [1049, 174] width 22 height 22
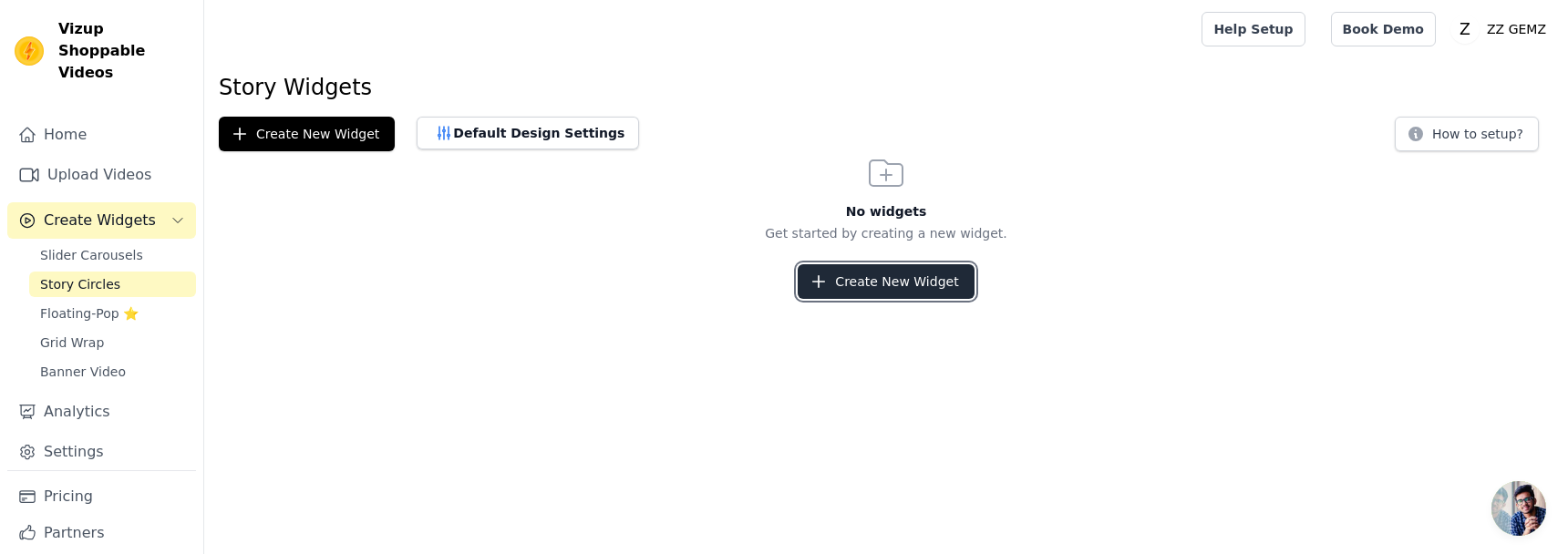
click at [910, 266] on button "Create New Widget" at bounding box center [885, 281] width 175 height 34
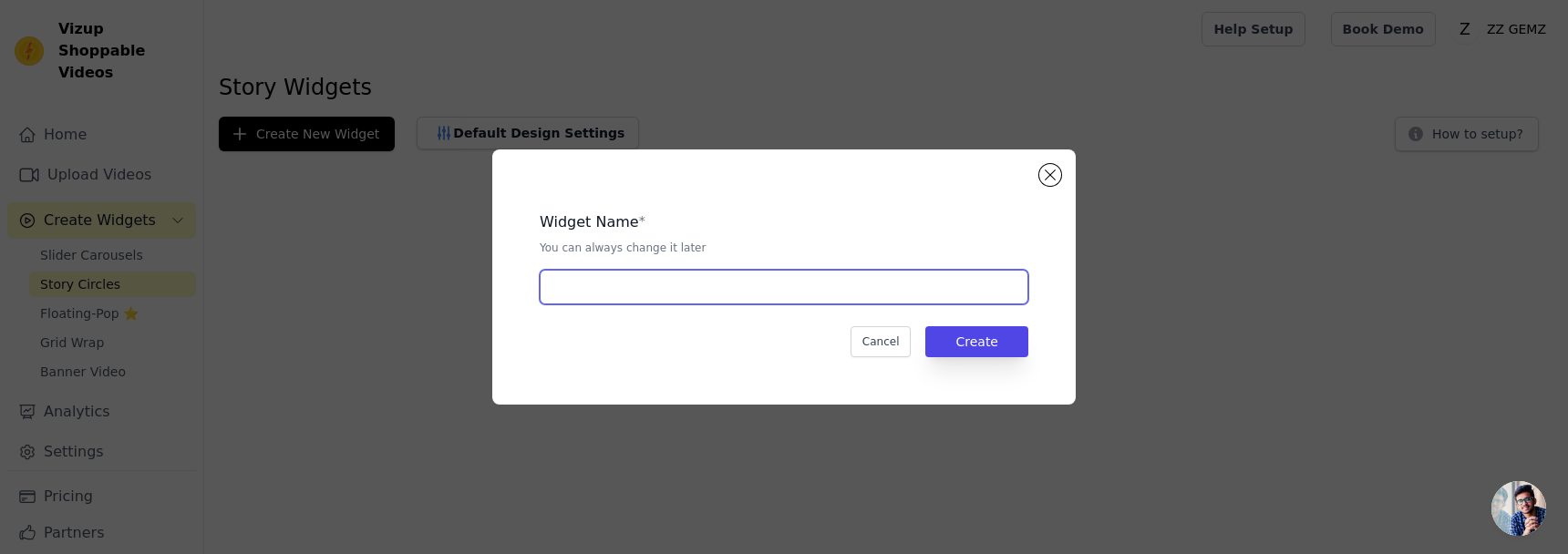
click at [912, 290] on input "text" at bounding box center [784, 287] width 488 height 34
type input "Whale tail"
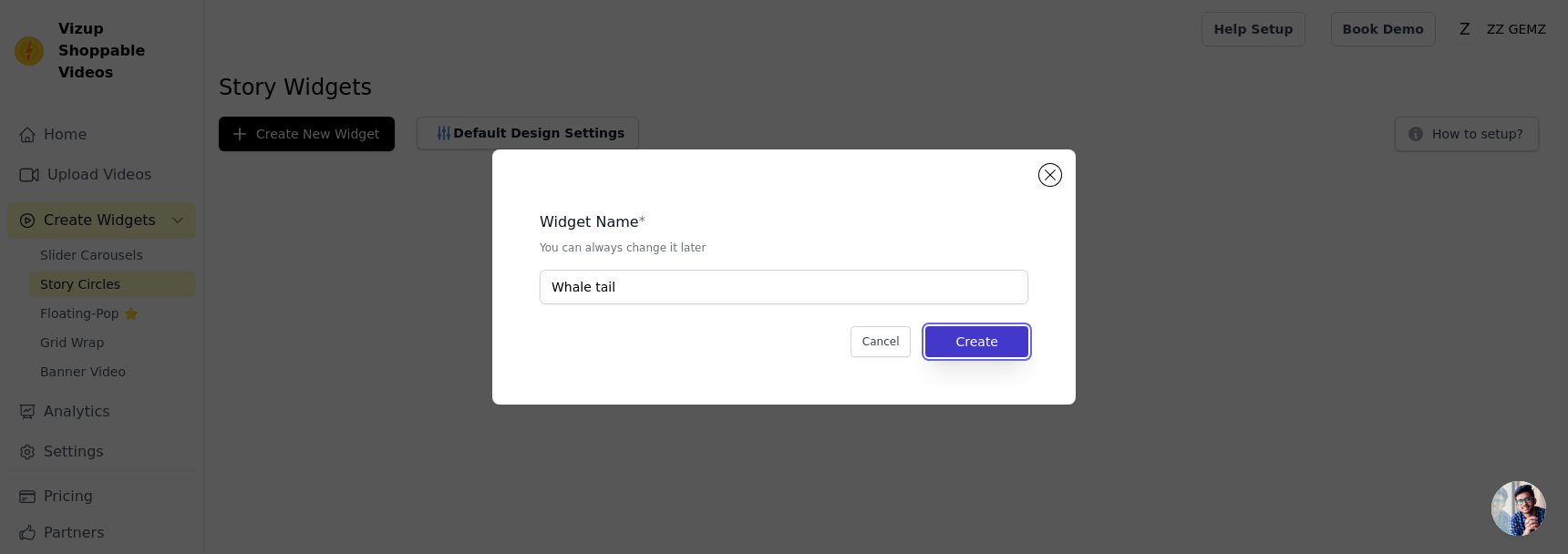
click at [978, 343] on button "Create" at bounding box center [977, 341] width 103 height 31
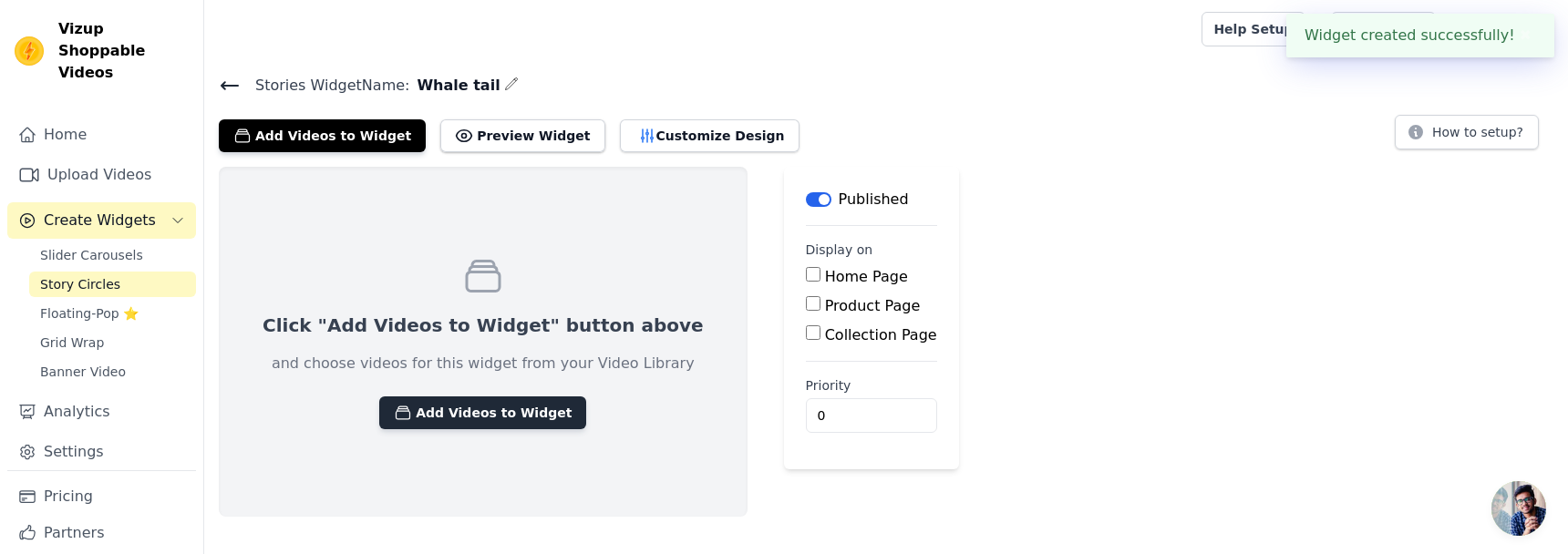
click at [508, 409] on button "Add Videos to Widget" at bounding box center [483, 413] width 207 height 32
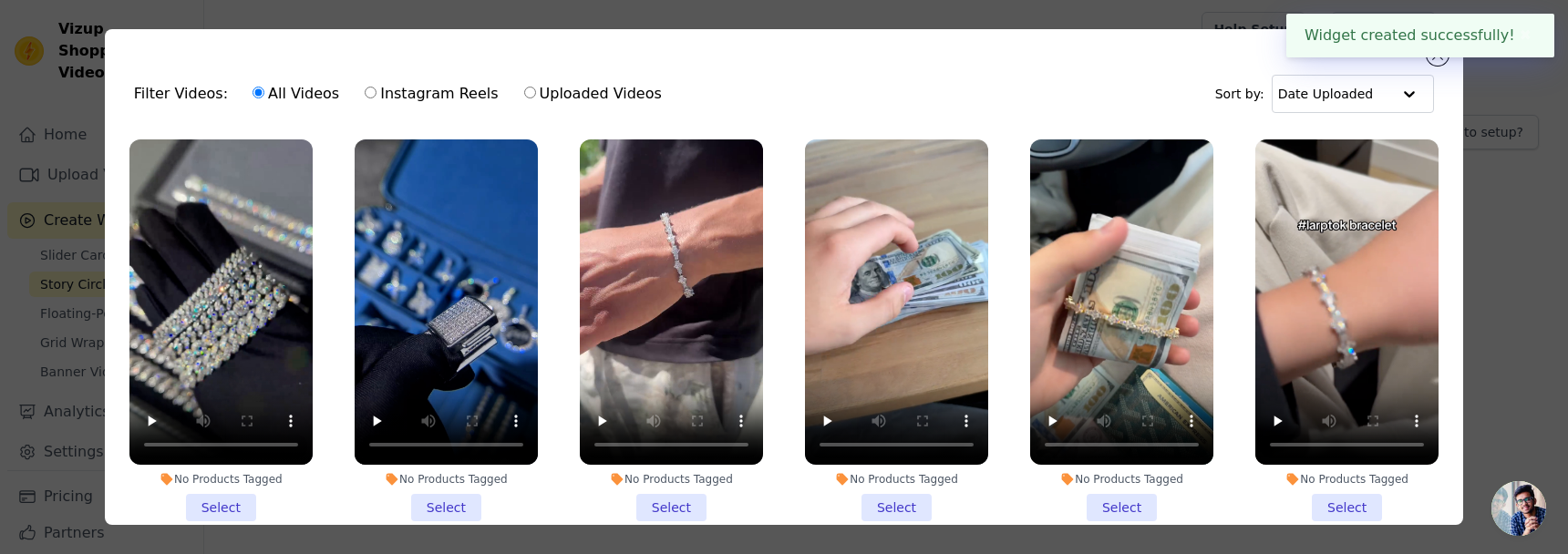
click at [1231, 66] on div "Filter Videos: All Videos Instagram Reels Uploaded Videos Sort by: Date Uploaded" at bounding box center [783, 93] width 1329 height 72
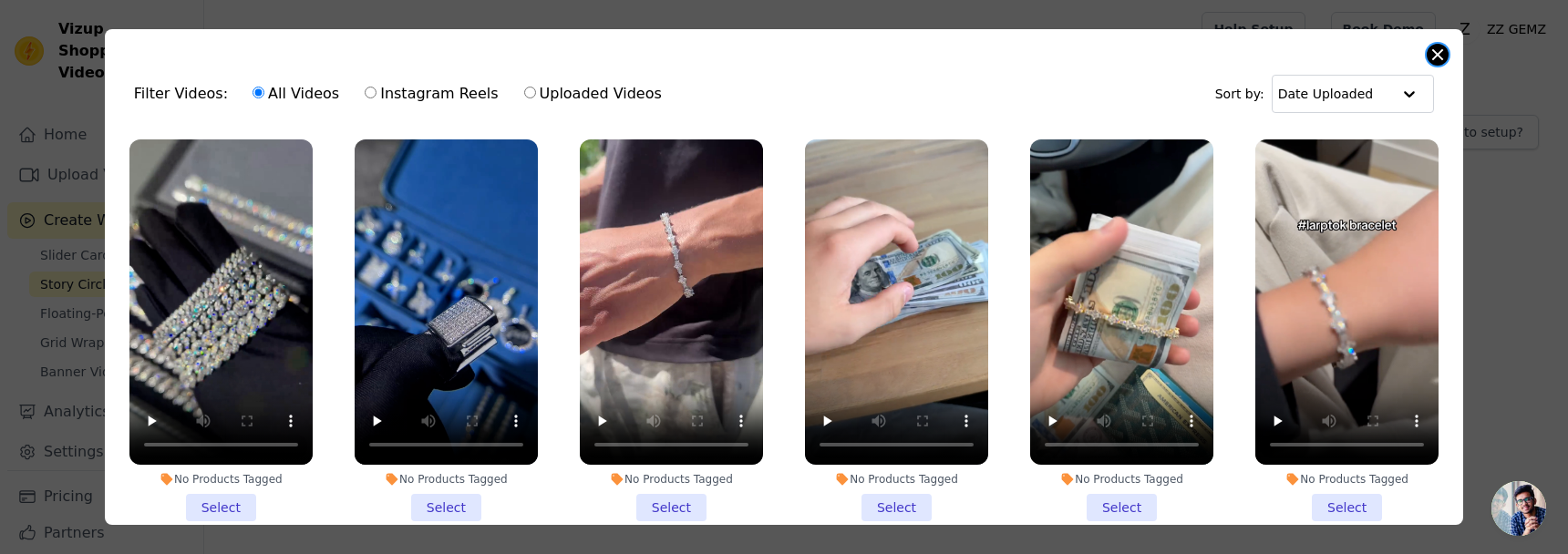
click at [1231, 60] on button "Close modal" at bounding box center [1437, 54] width 22 height 22
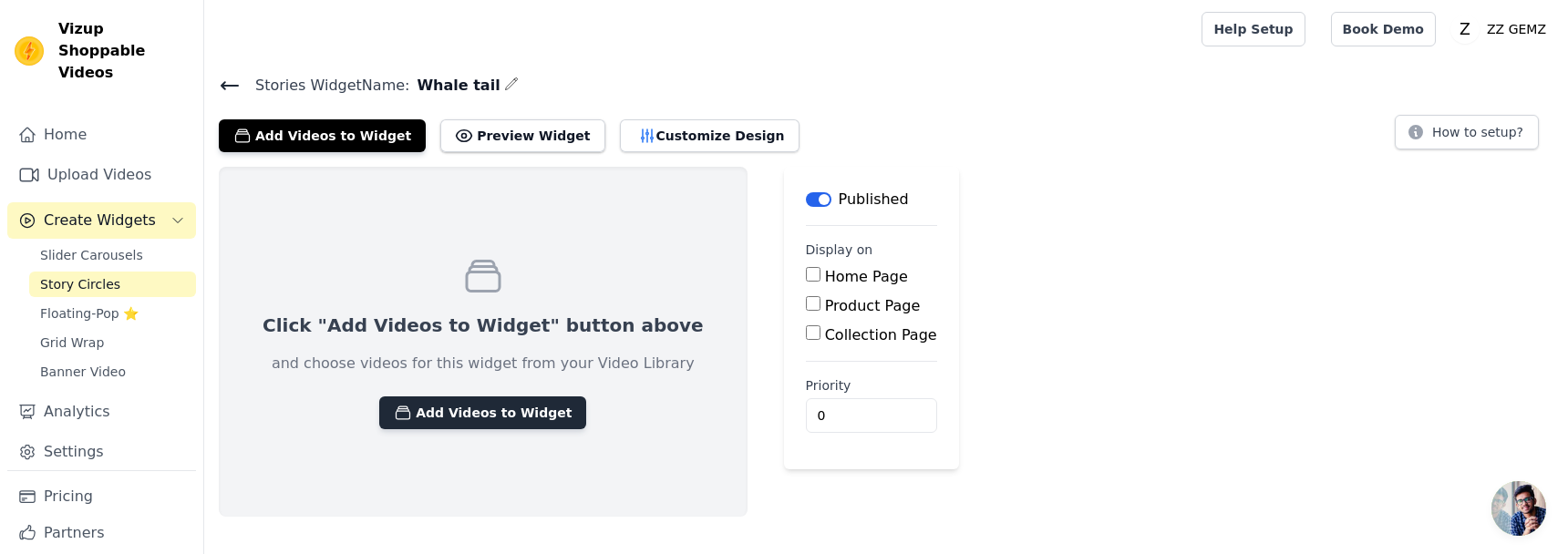
click at [502, 415] on button "Add Videos to Widget" at bounding box center [483, 413] width 207 height 32
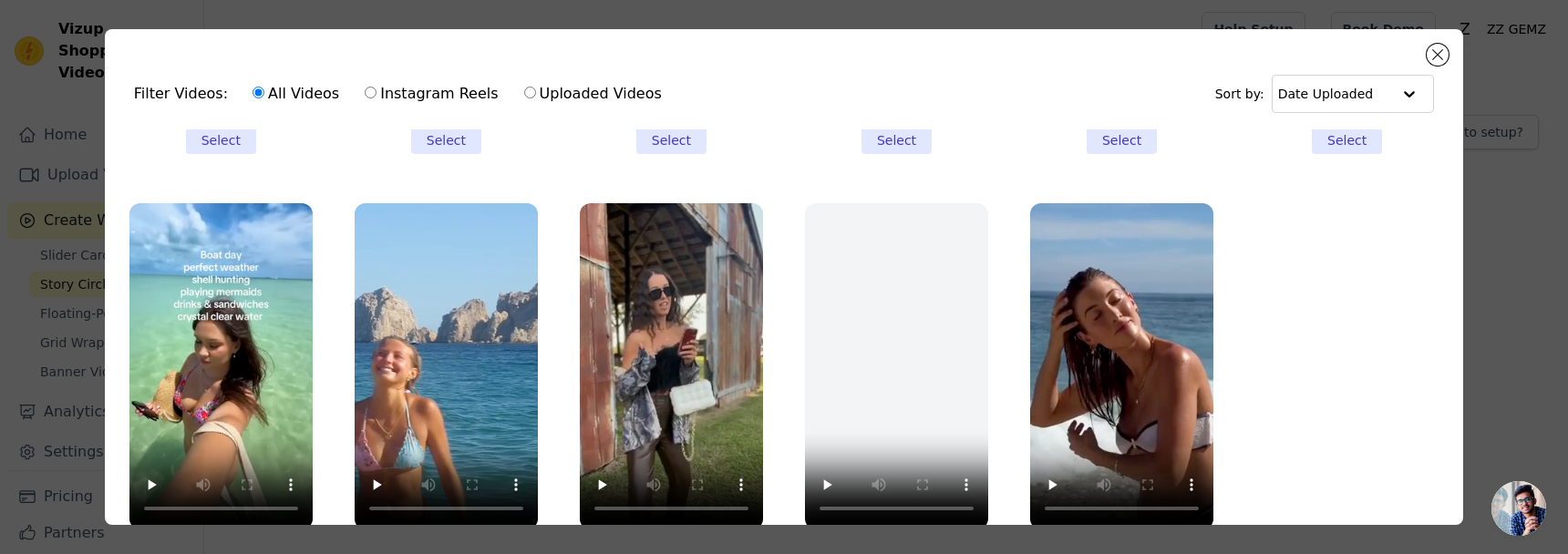
scroll to position [158, 0]
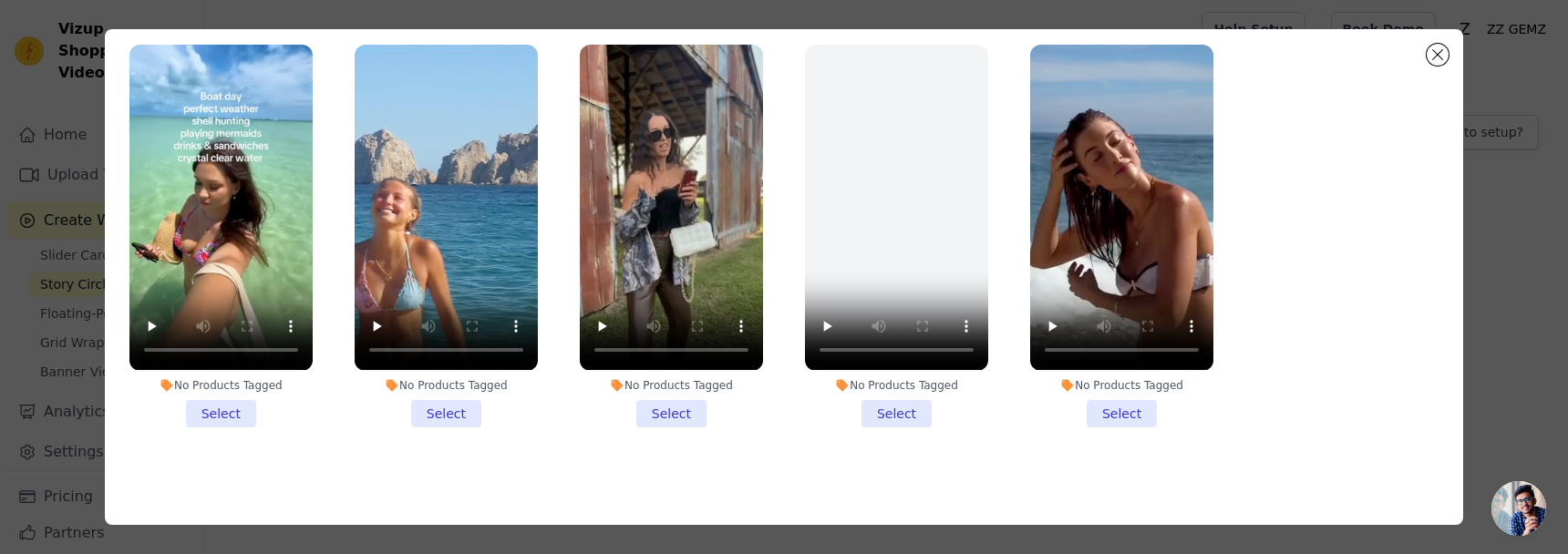
click at [216, 418] on li "No Products Tagged Select" at bounding box center [221, 236] width 183 height 381
click at [0, 0] on input "No Products Tagged Select" at bounding box center [0, 0] width 0 height 0
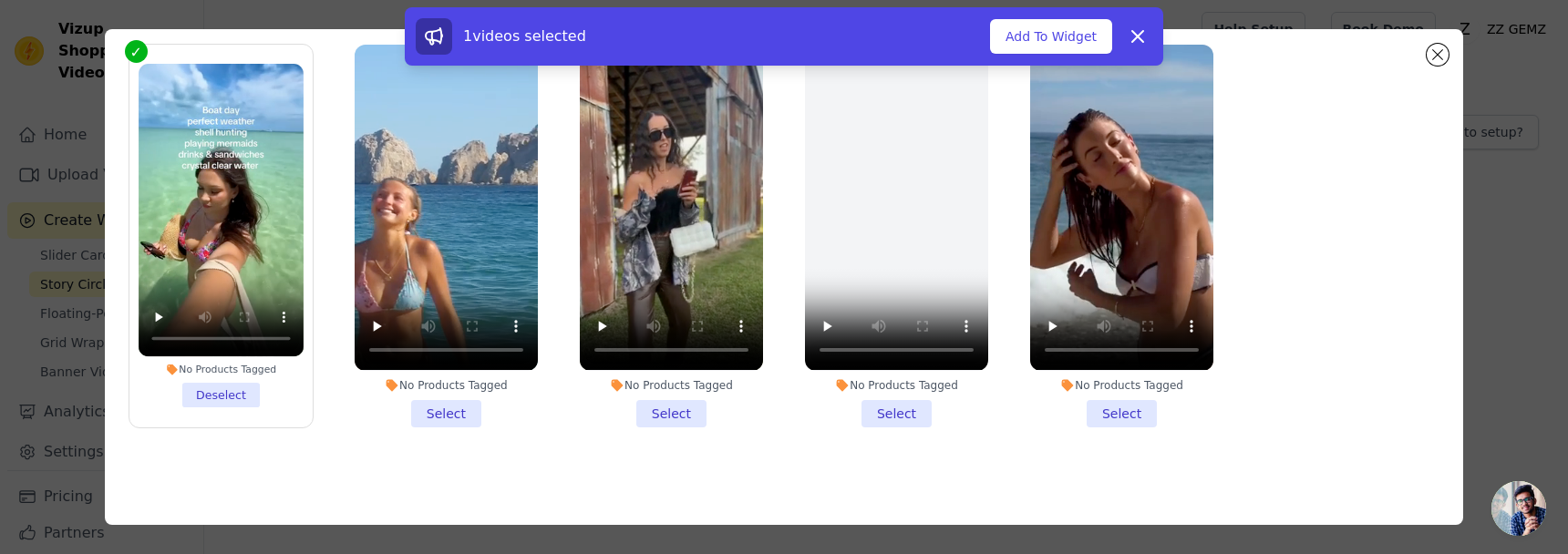
click at [444, 415] on li "No Products Tagged Select" at bounding box center [446, 236] width 183 height 381
click at [0, 0] on input "No Products Tagged Select" at bounding box center [0, 0] width 0 height 0
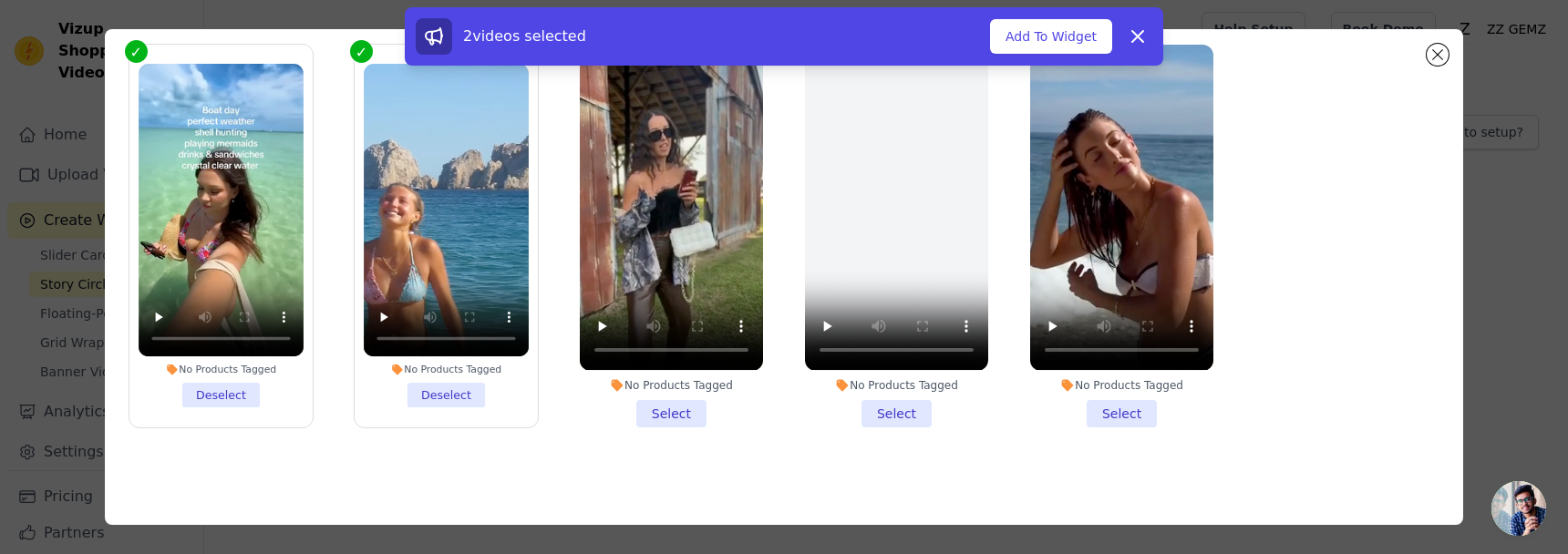
click at [658, 414] on li "No Products Tagged Select" at bounding box center [671, 236] width 183 height 381
click at [0, 0] on input "No Products Tagged Select" at bounding box center [0, 0] width 0 height 0
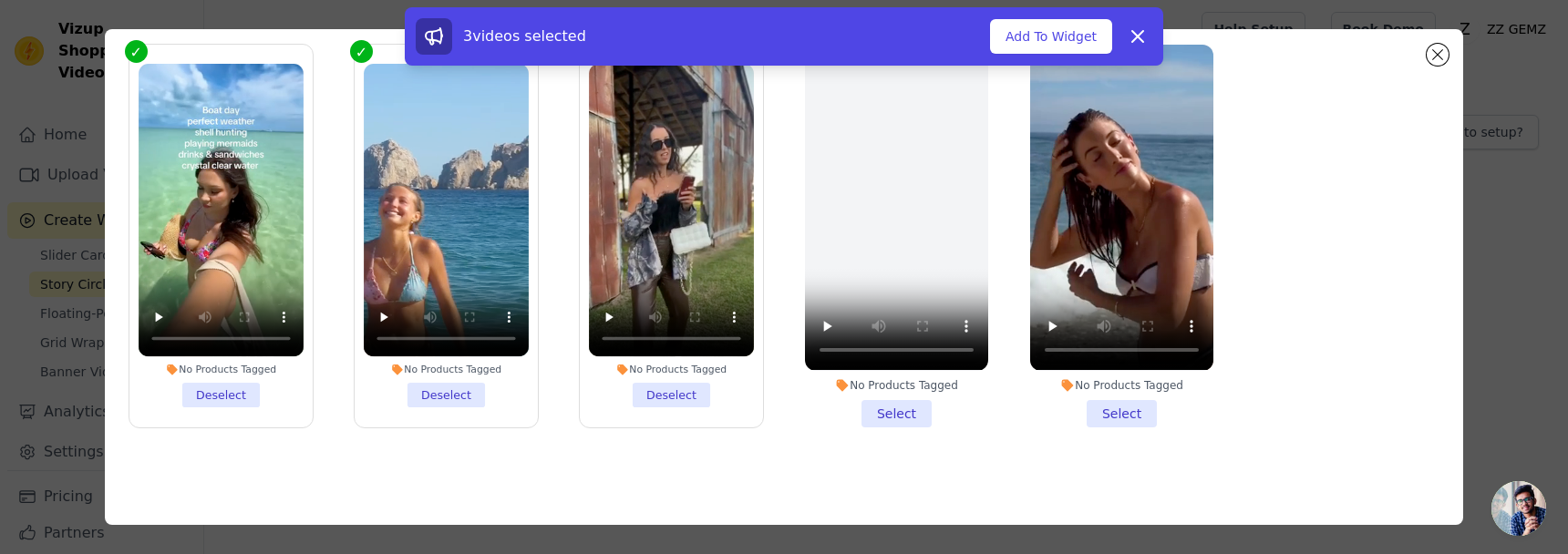
click at [1142, 421] on li "No Products Tagged Select" at bounding box center [1122, 236] width 183 height 381
click at [0, 0] on input "No Products Tagged Select" at bounding box center [0, 0] width 0 height 0
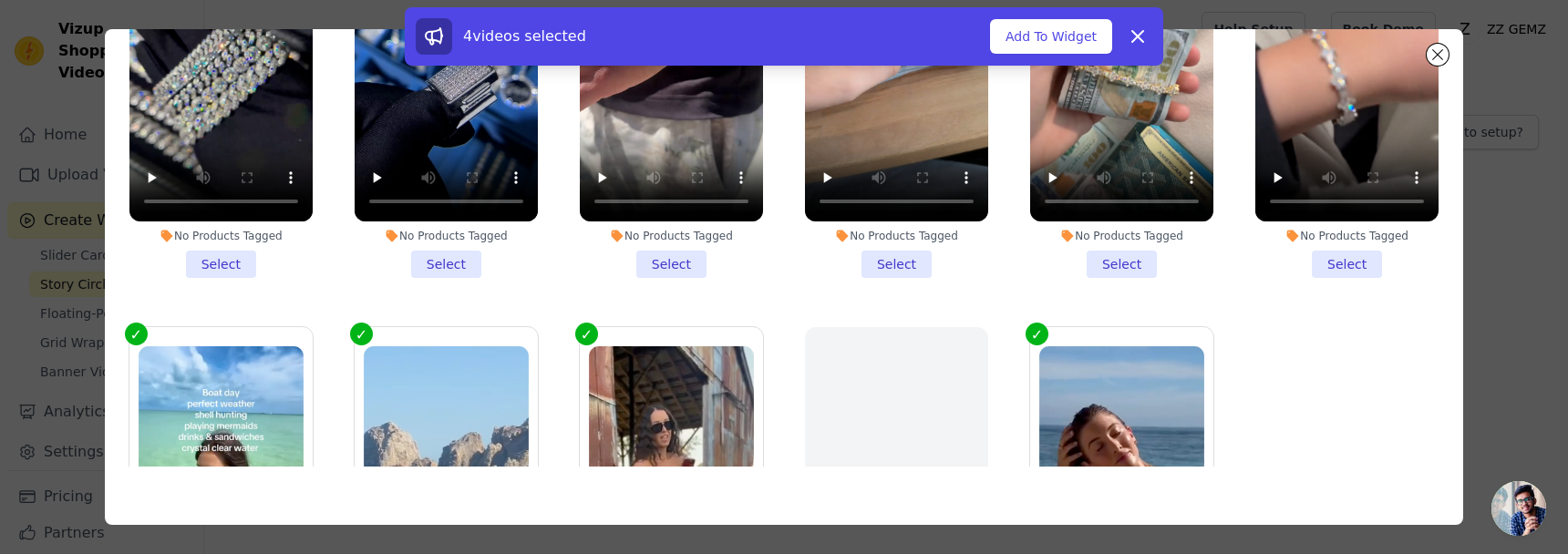
scroll to position [0, 0]
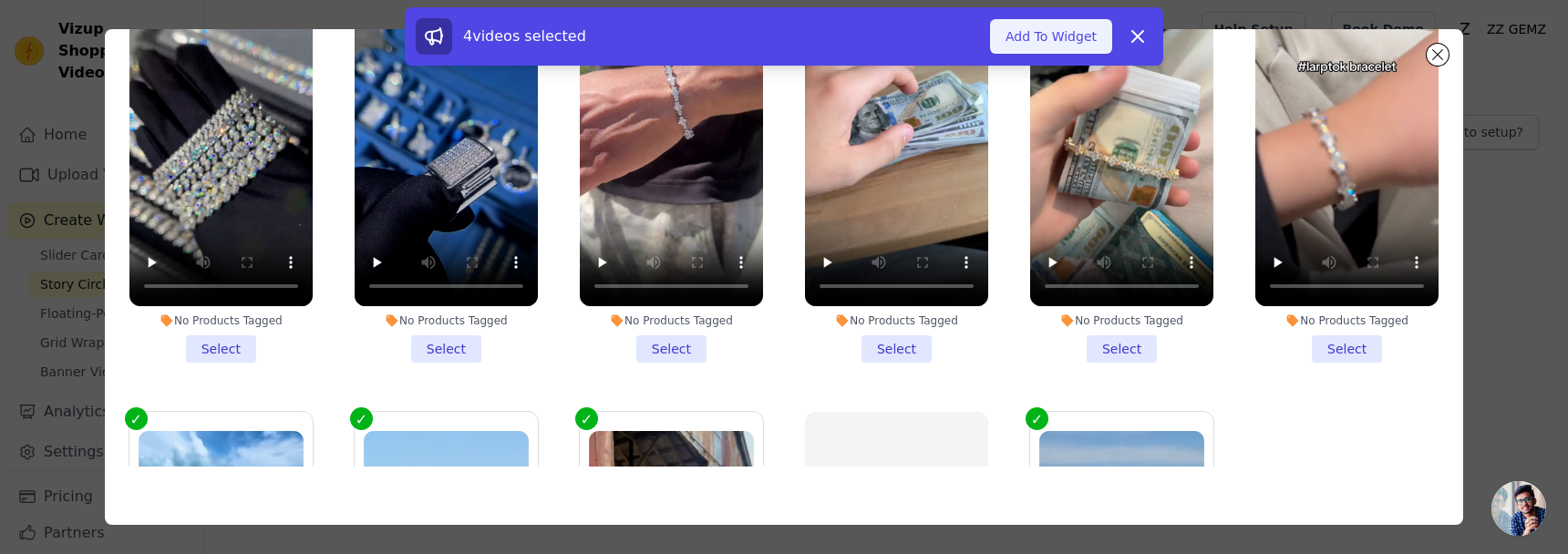
click at [1063, 30] on button "Add To Widget" at bounding box center [1051, 36] width 122 height 34
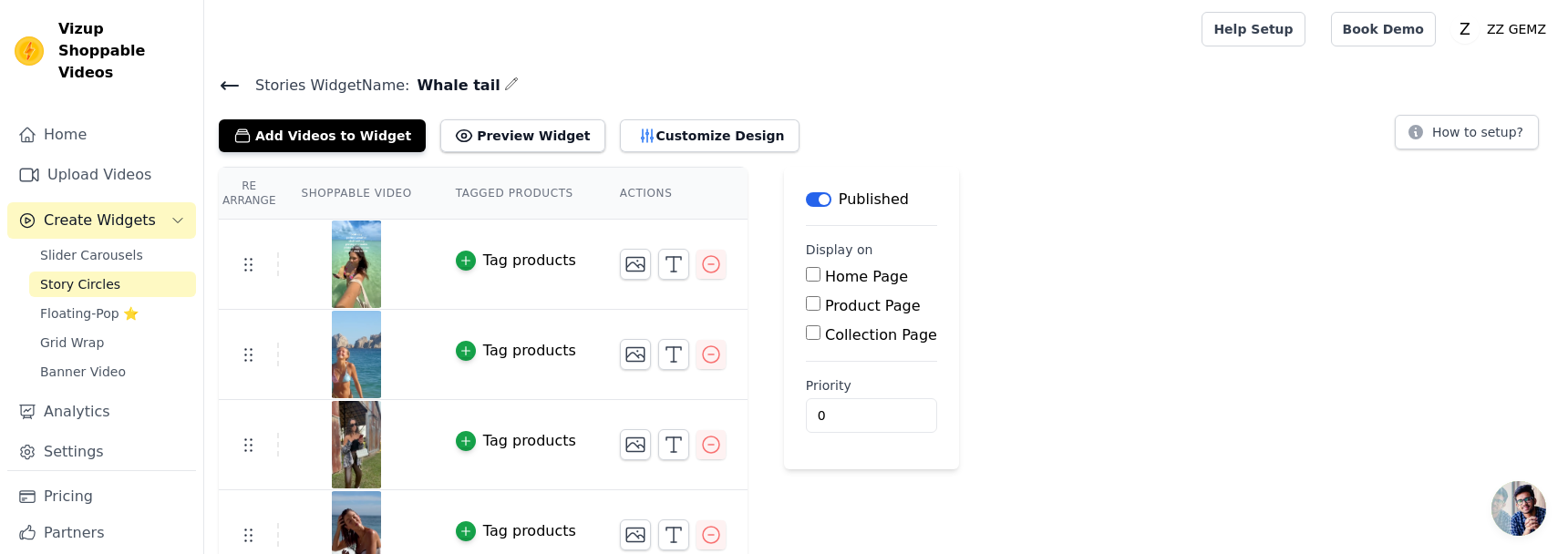
click at [859, 310] on label "Product Page" at bounding box center [873, 306] width 95 height 17
click at [820, 310] on input "Product Page" at bounding box center [813, 303] width 14 height 14
checkbox input "true"
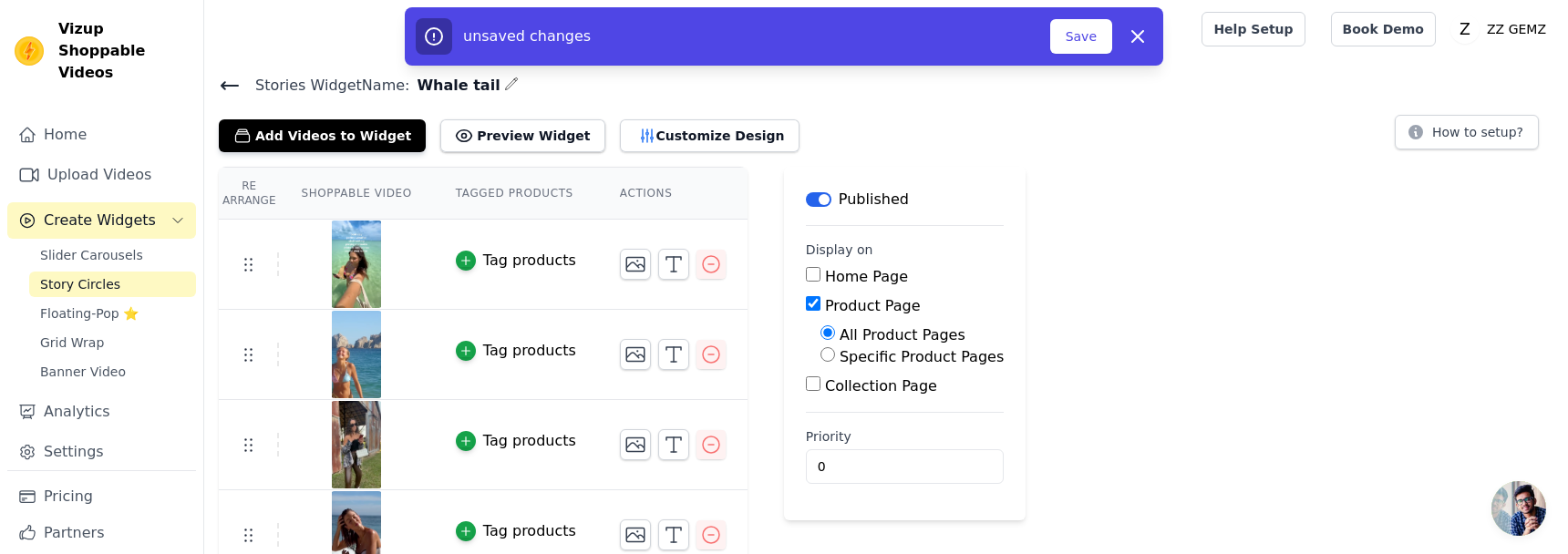
click at [865, 353] on label "Specific Product Pages" at bounding box center [921, 357] width 164 height 17
click at [835, 353] on input "Specific Product Pages" at bounding box center [827, 354] width 14 height 14
radio input "true"
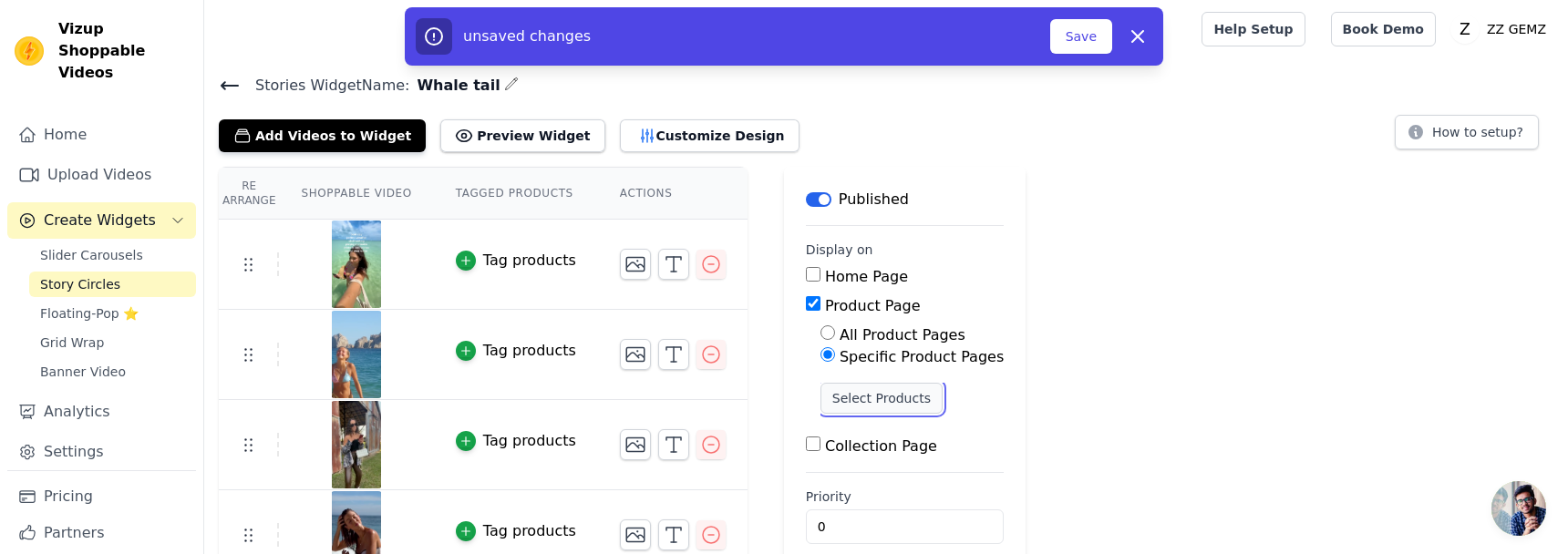
click at [873, 407] on button "Select Products" at bounding box center [881, 398] width 122 height 31
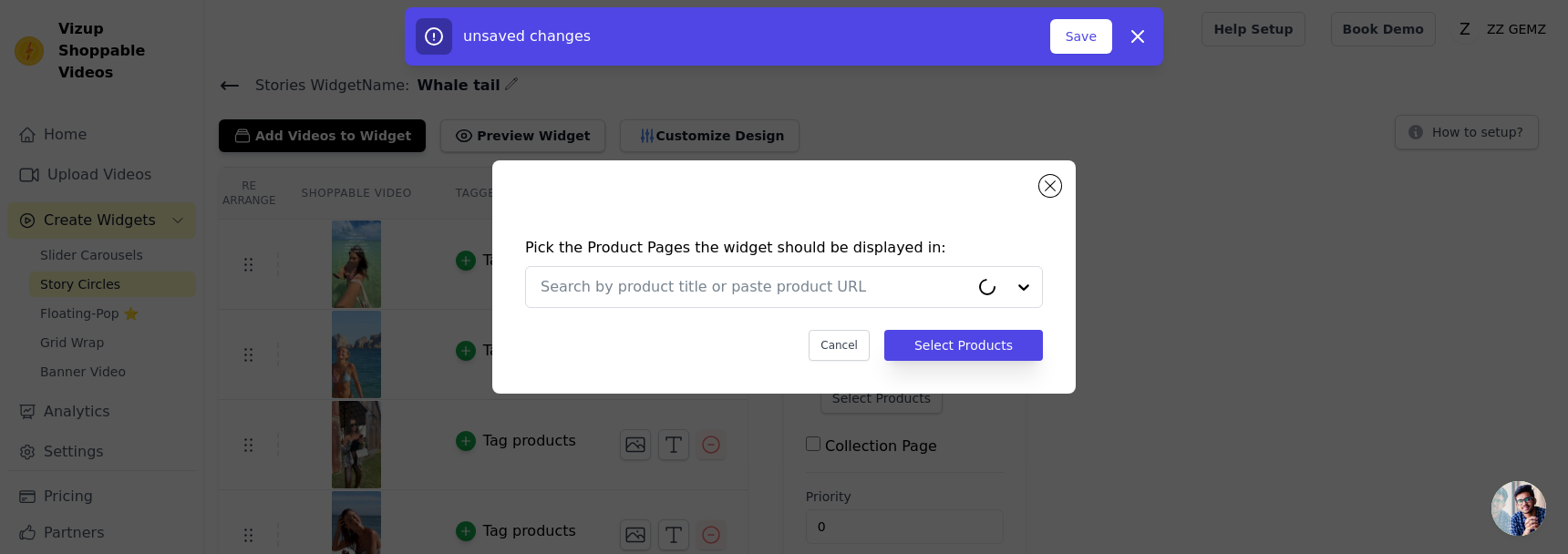
click at [755, 259] on div "Pick the Product Pages the widget should be displayed in: Cancel Select Products" at bounding box center [783, 298] width 554 height 160
click at [745, 290] on input "text" at bounding box center [754, 287] width 428 height 22
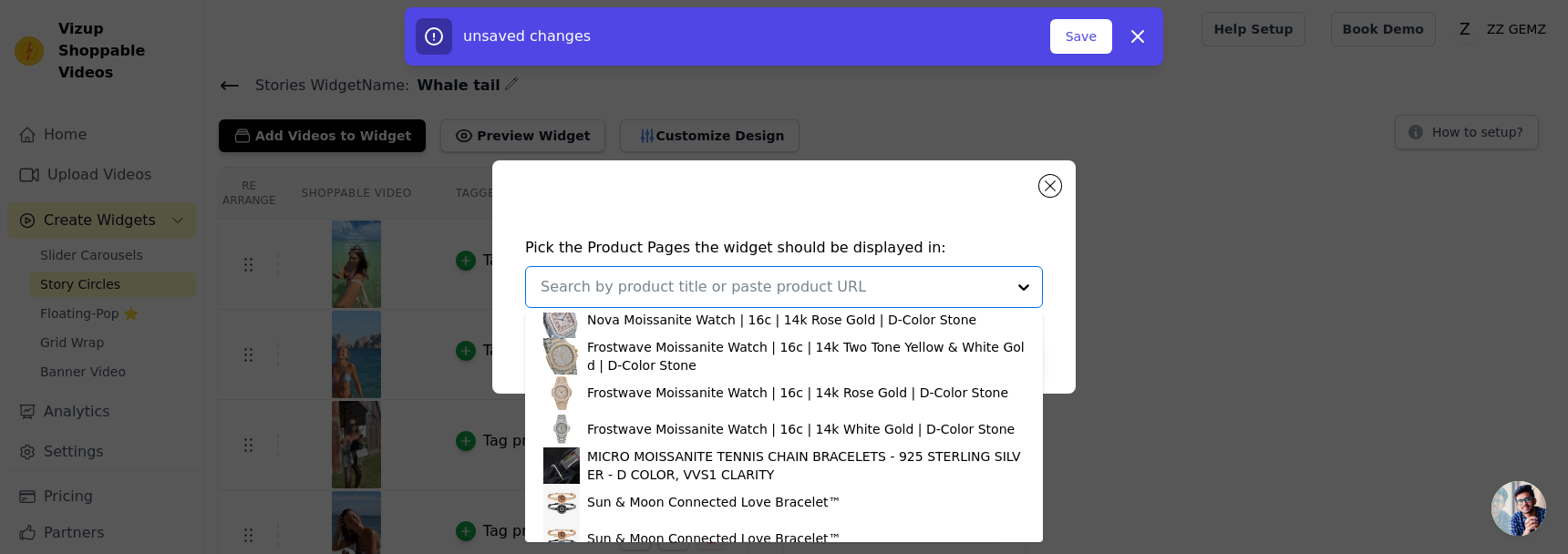
scroll to position [870, 0]
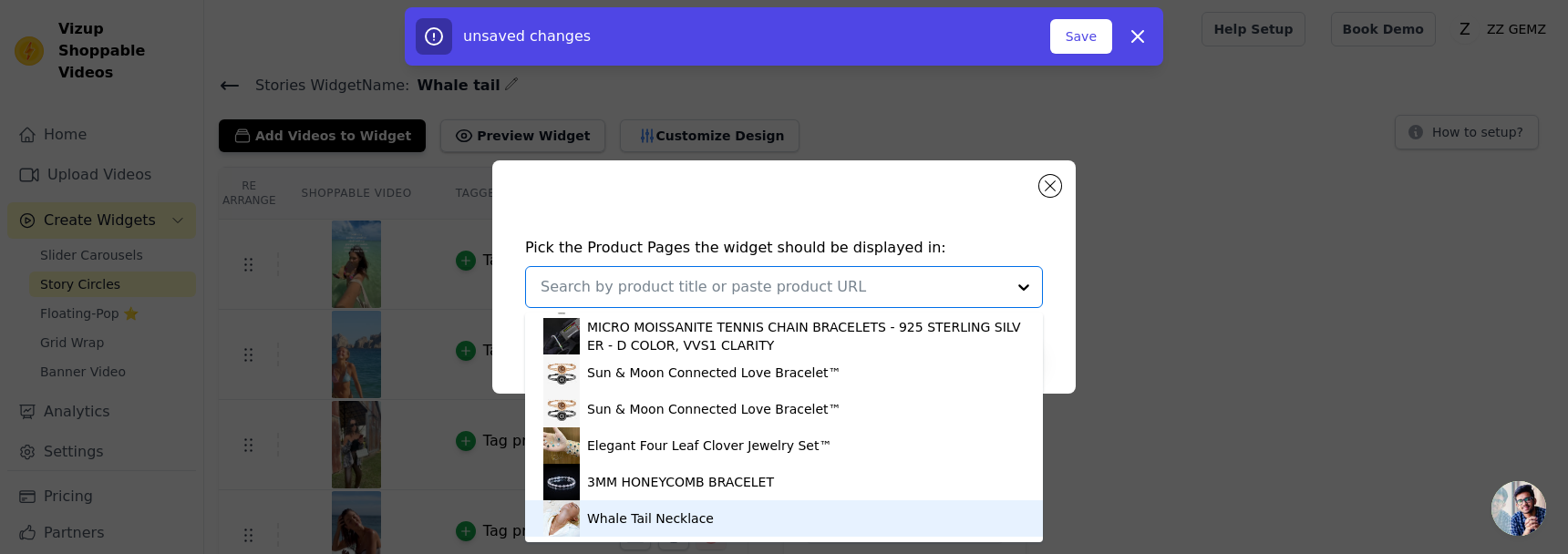
click at [691, 448] on div "Whale Tail Necklace" at bounding box center [650, 518] width 127 height 18
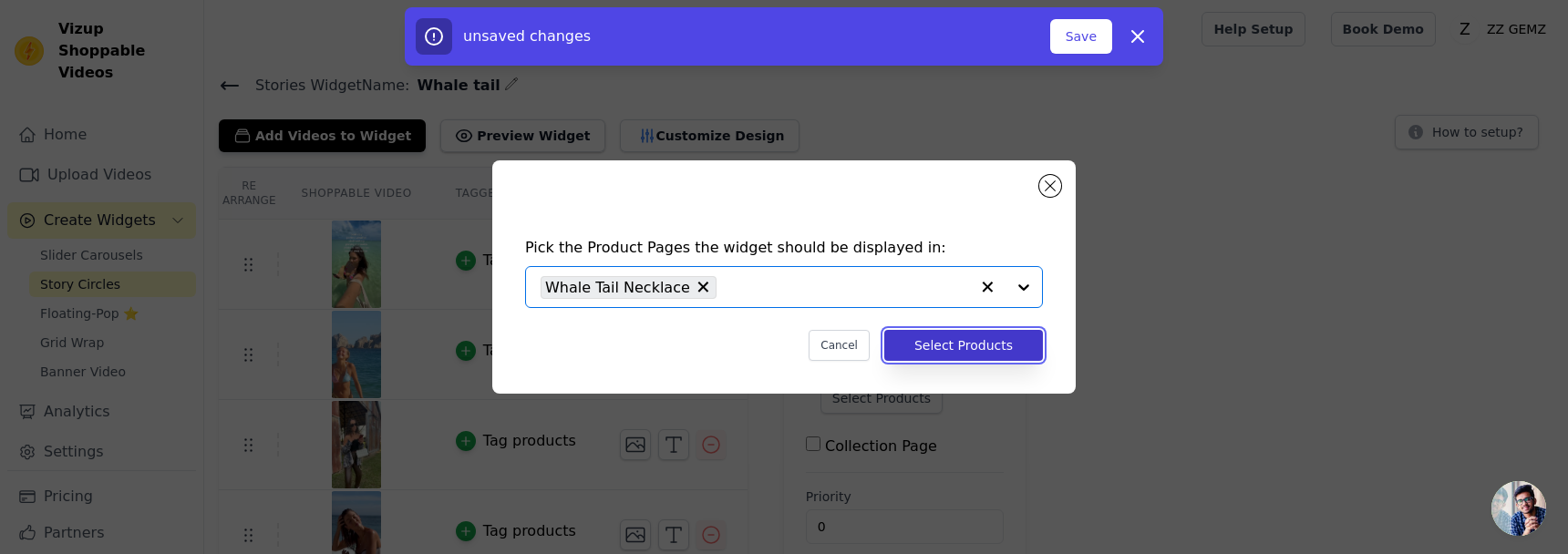
click at [999, 343] on button "Select Products" at bounding box center [963, 345] width 158 height 31
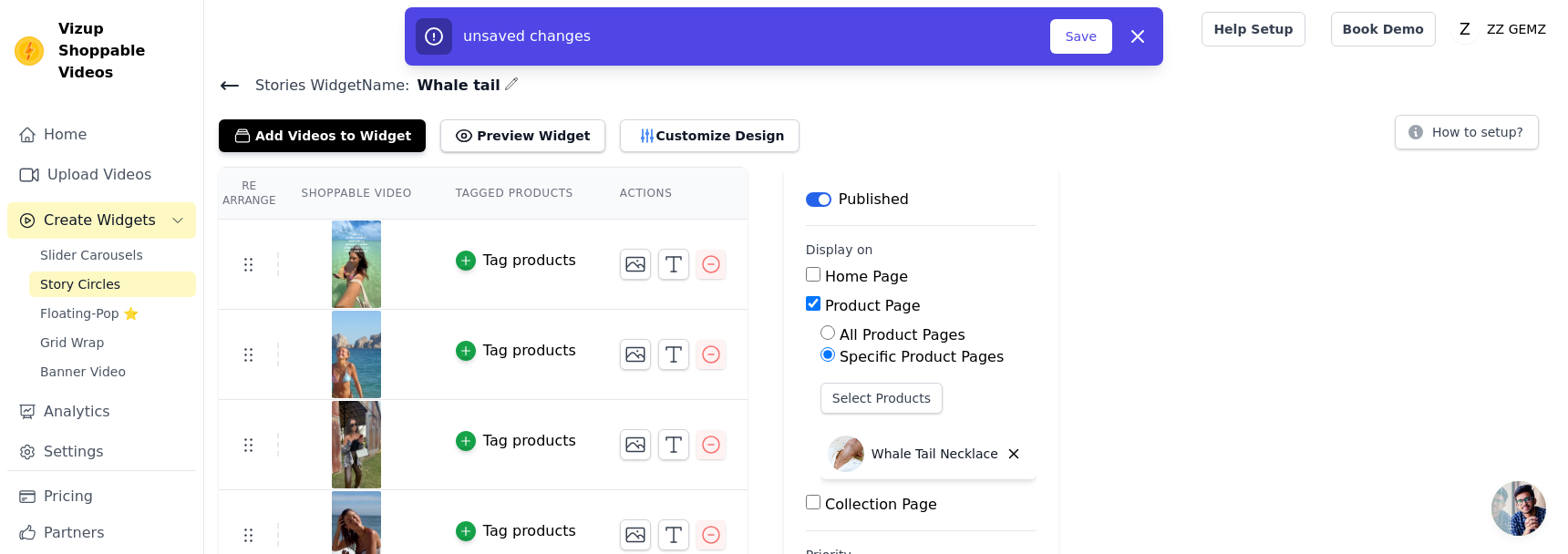
scroll to position [84, 0]
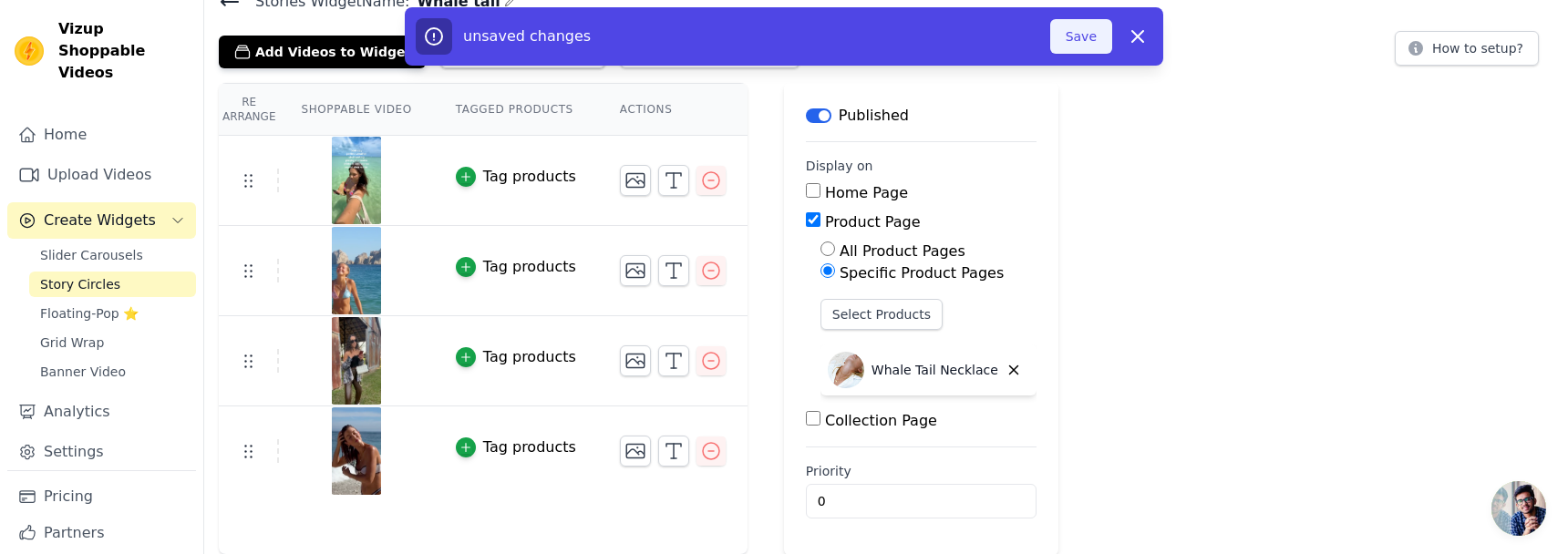
click at [1089, 33] on button "Save" at bounding box center [1081, 36] width 62 height 34
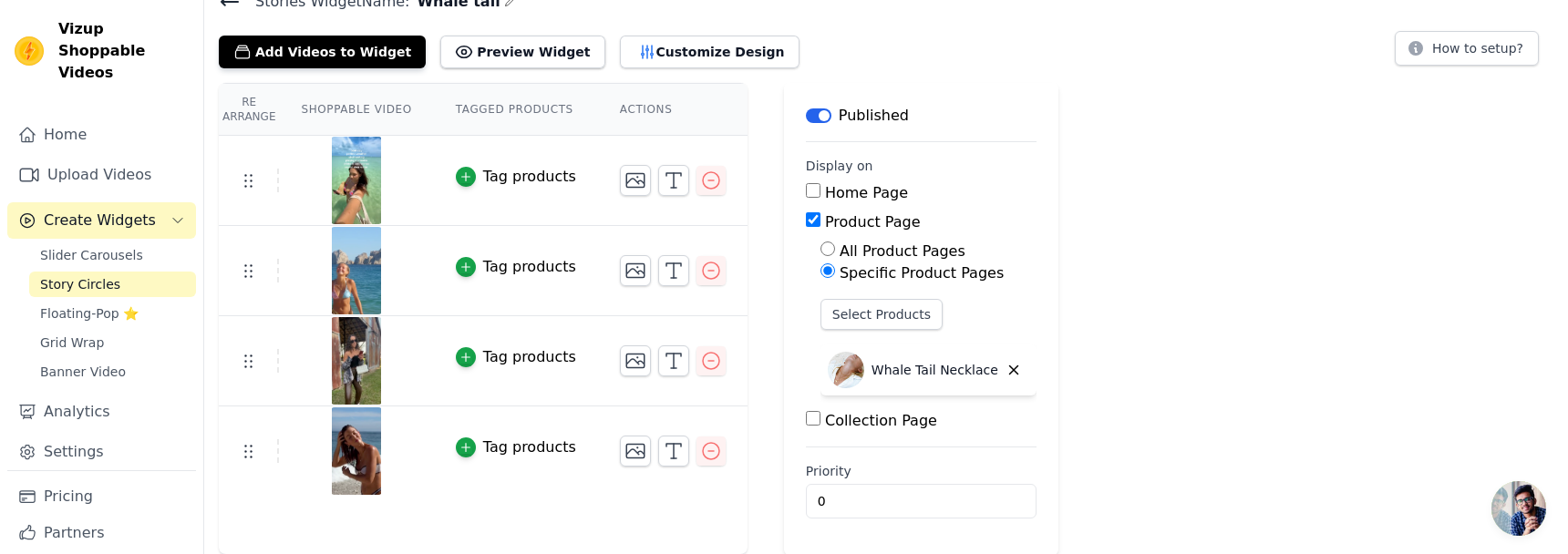
scroll to position [0, 0]
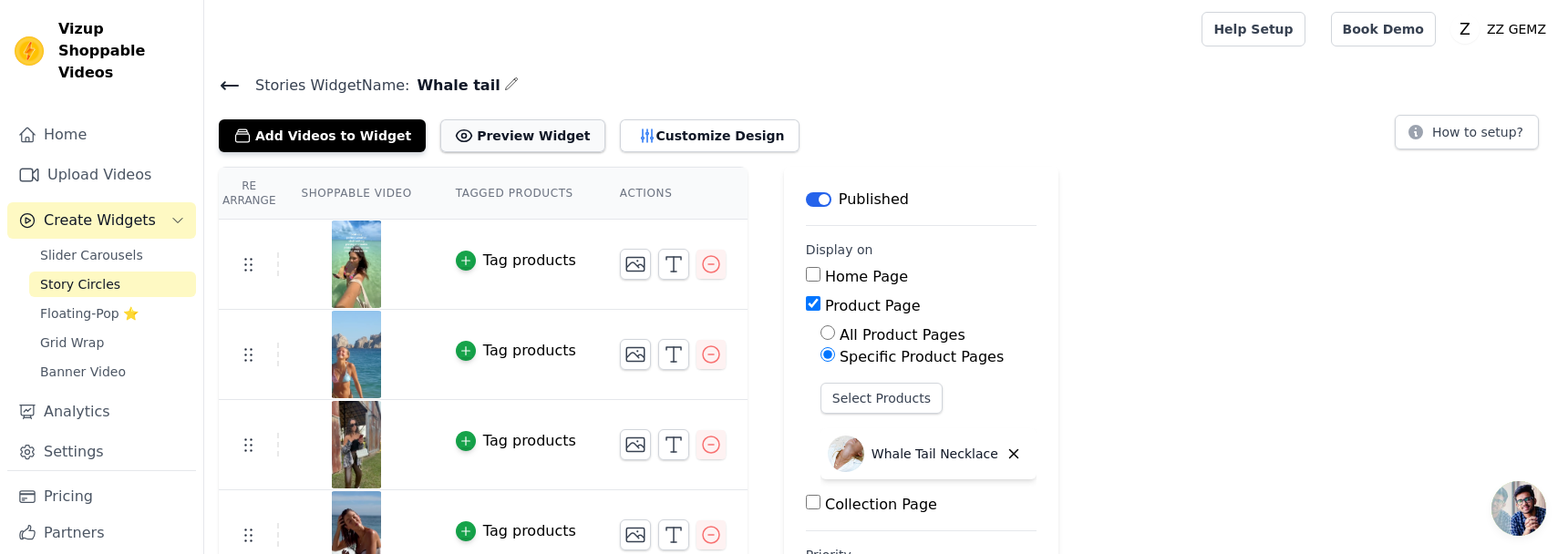
click at [531, 144] on button "Preview Widget" at bounding box center [523, 135] width 164 height 32
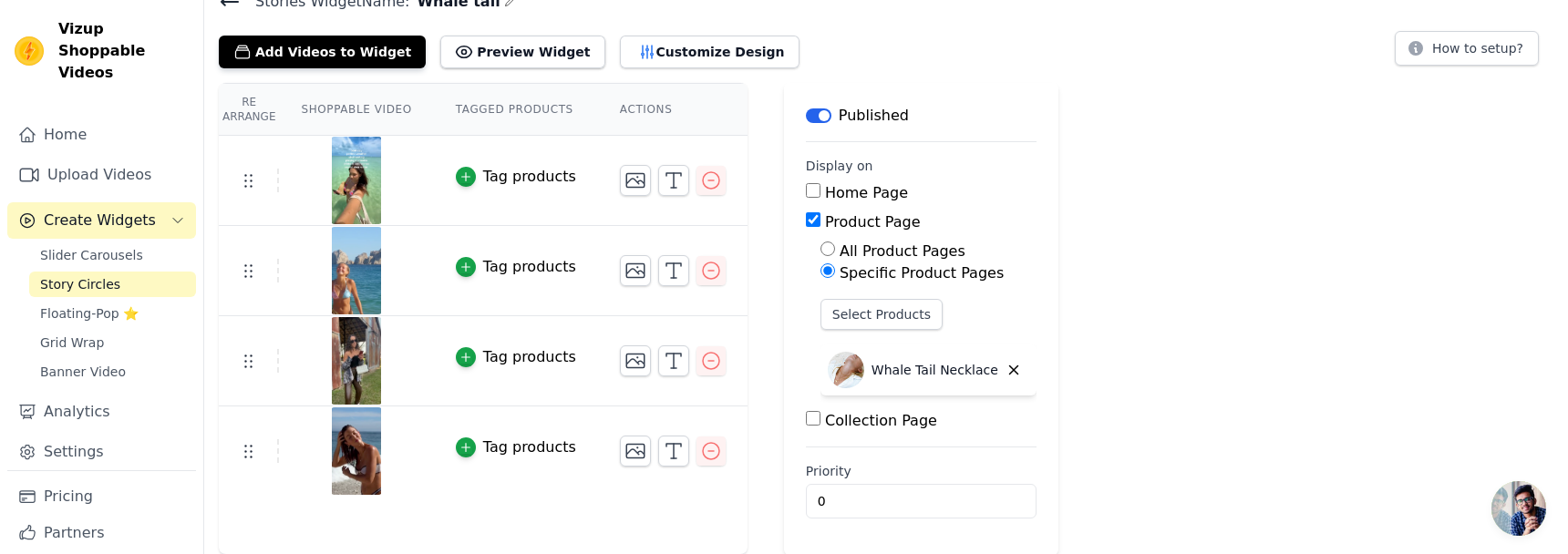
scroll to position [72, 0]
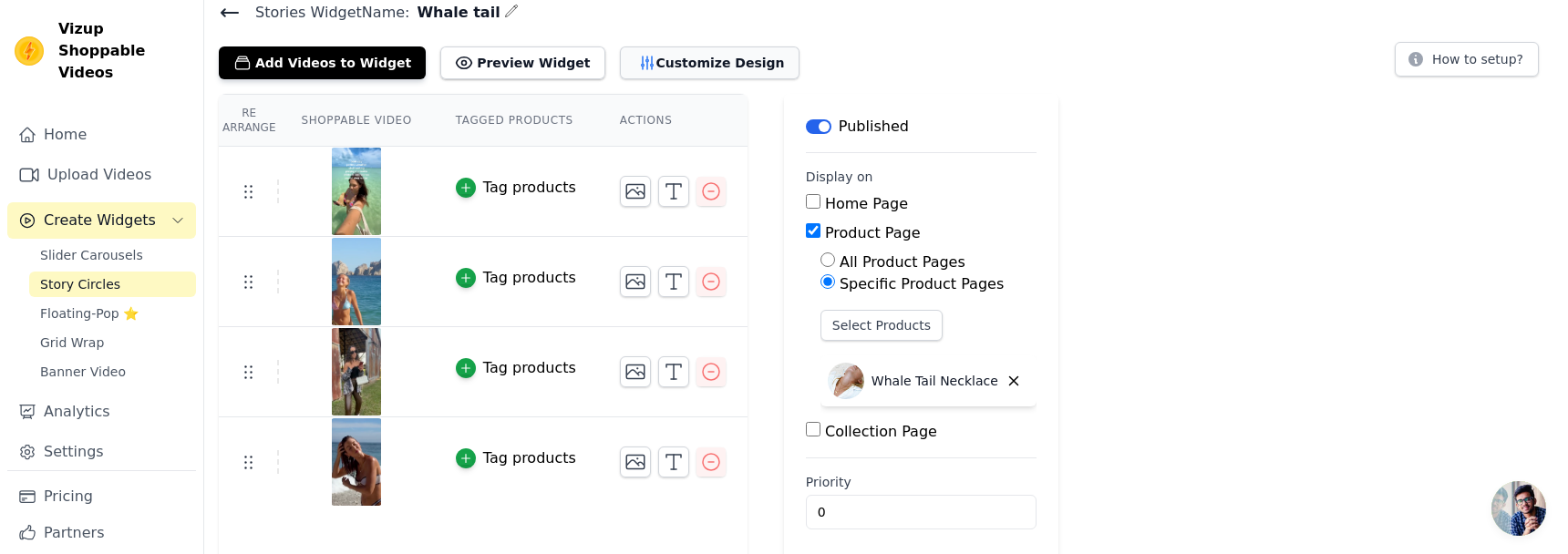
click at [657, 63] on button "Customize Design" at bounding box center [710, 63] width 179 height 32
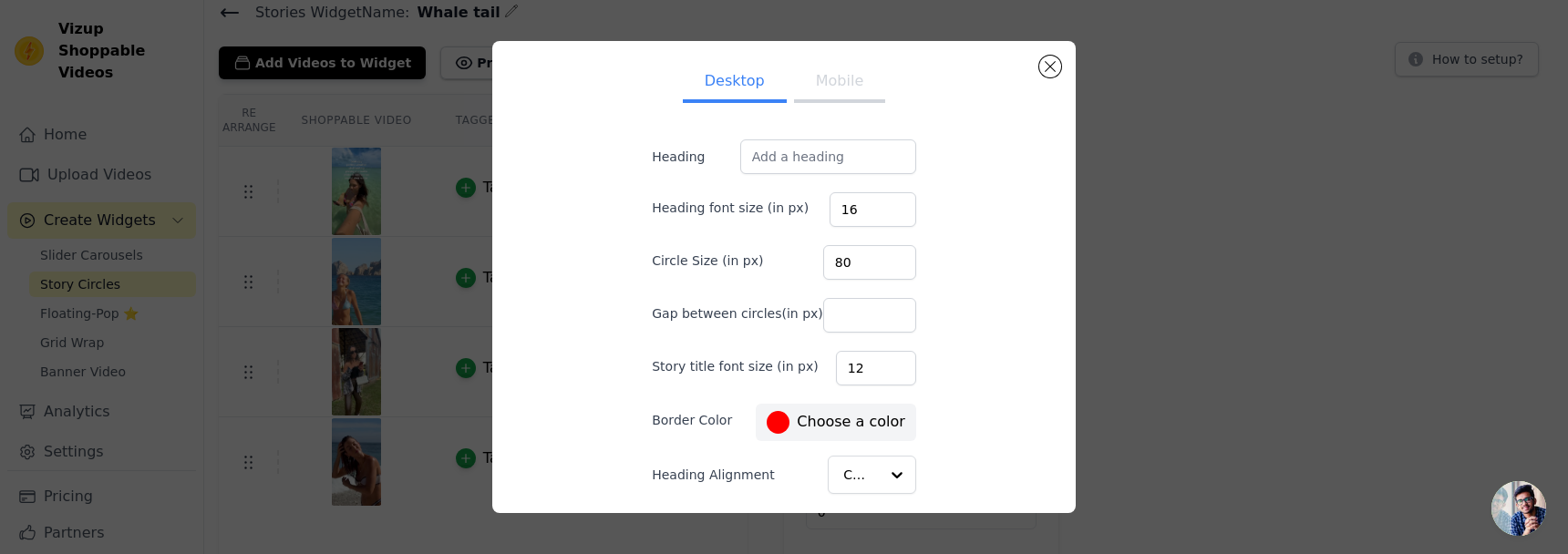
scroll to position [110, 0]
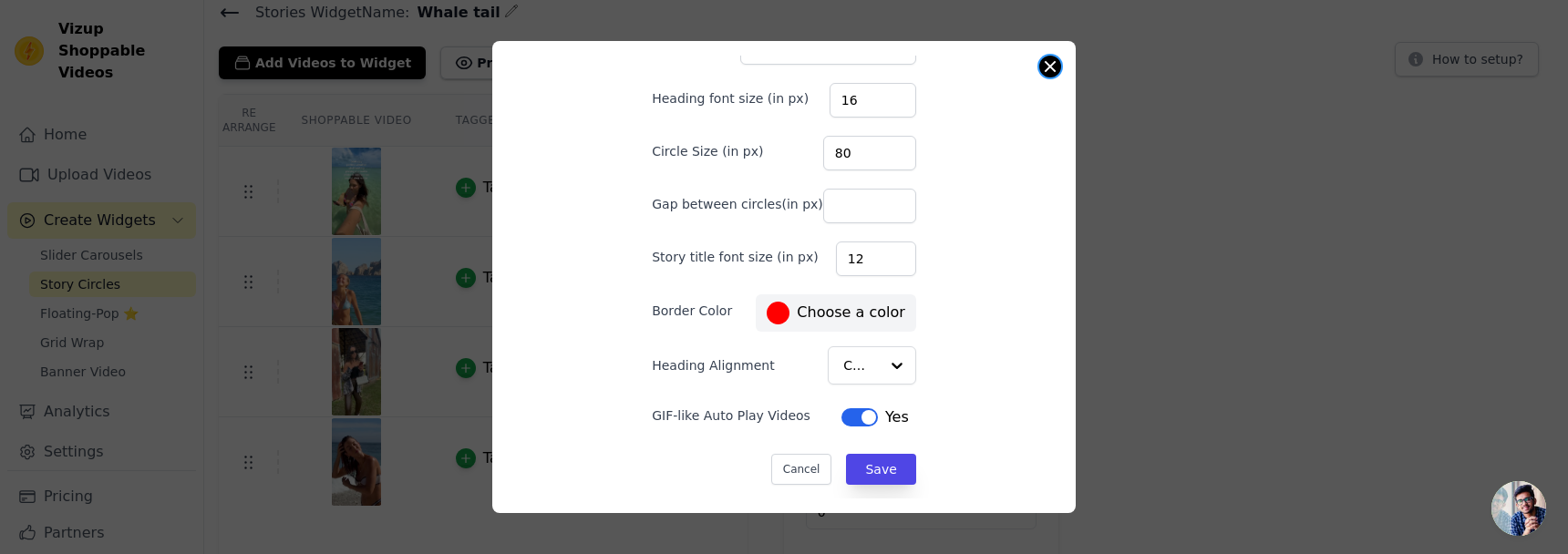
click at [1059, 69] on div "Desktop Mobile Heading Heading font size (in px) 16 Circle Size (in px) 80 Gap …" at bounding box center [784, 277] width 584 height 472
click at [1058, 71] on button "Close modal" at bounding box center [1049, 66] width 22 height 22
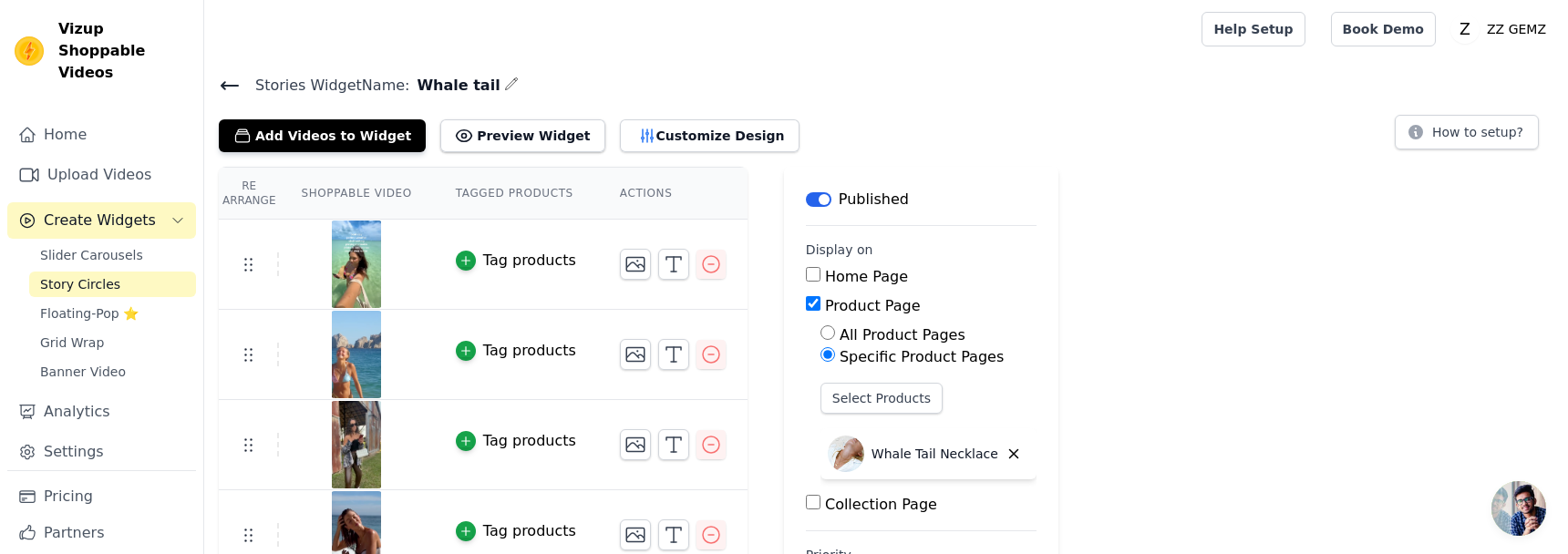
scroll to position [84, 0]
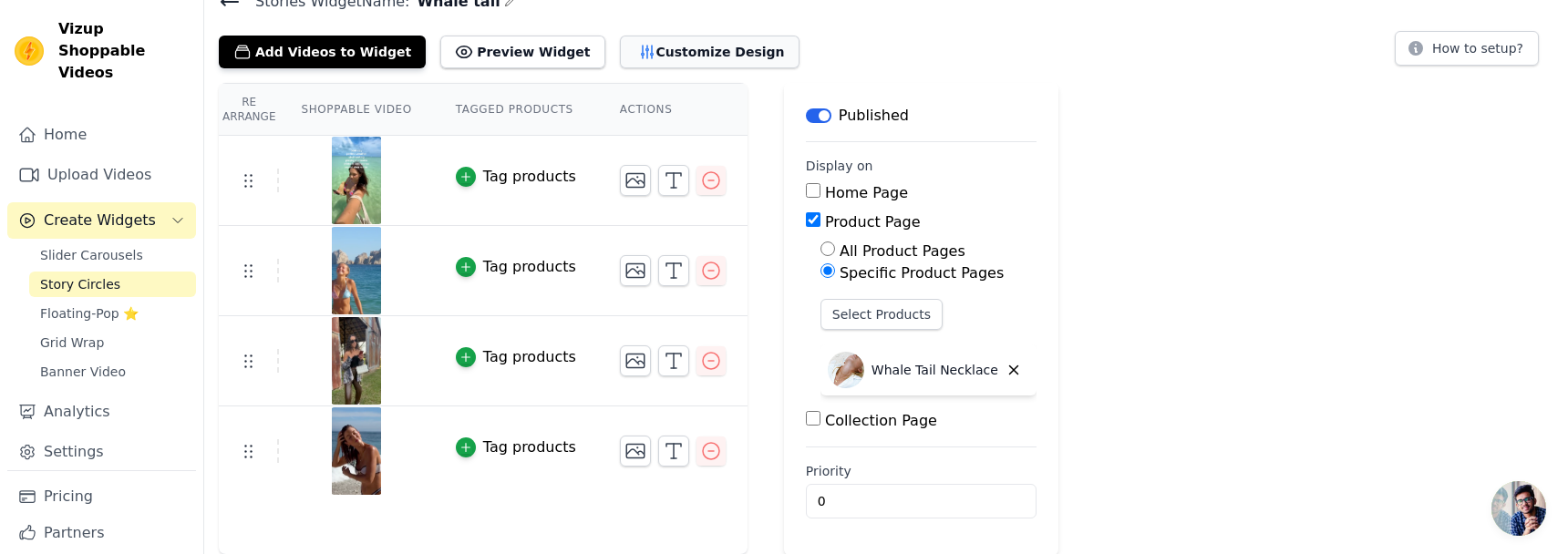
click at [670, 54] on button "Customize Design" at bounding box center [710, 51] width 179 height 32
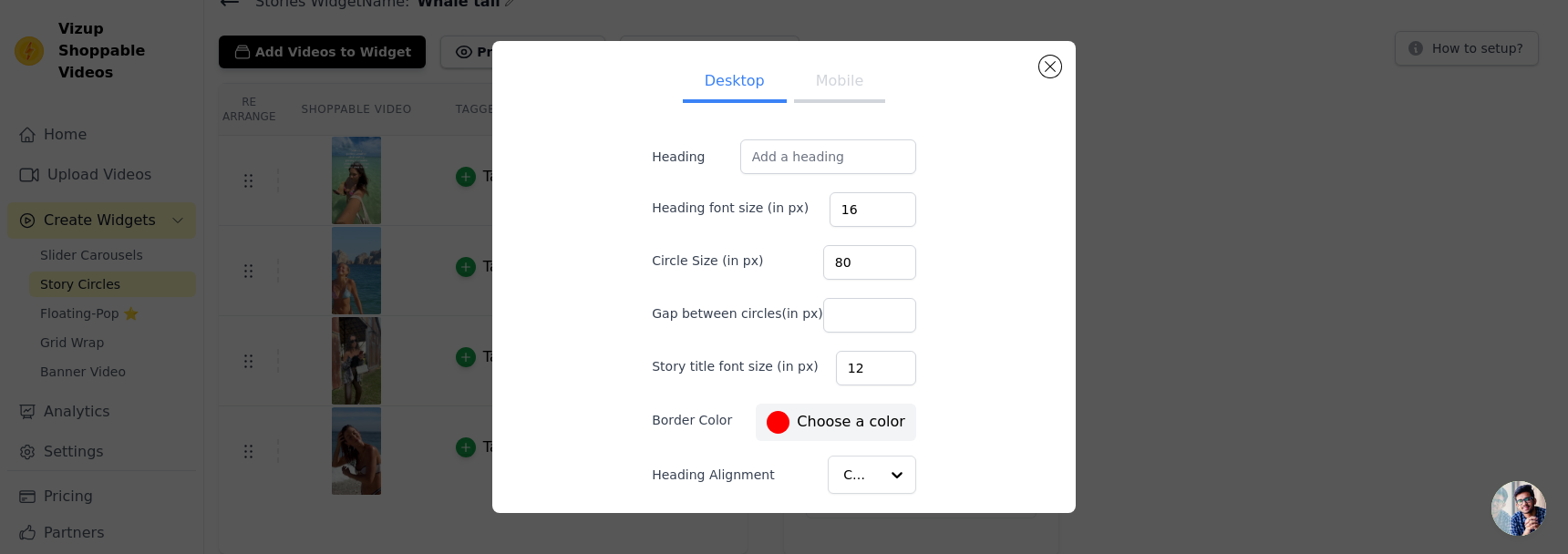
scroll to position [110, 0]
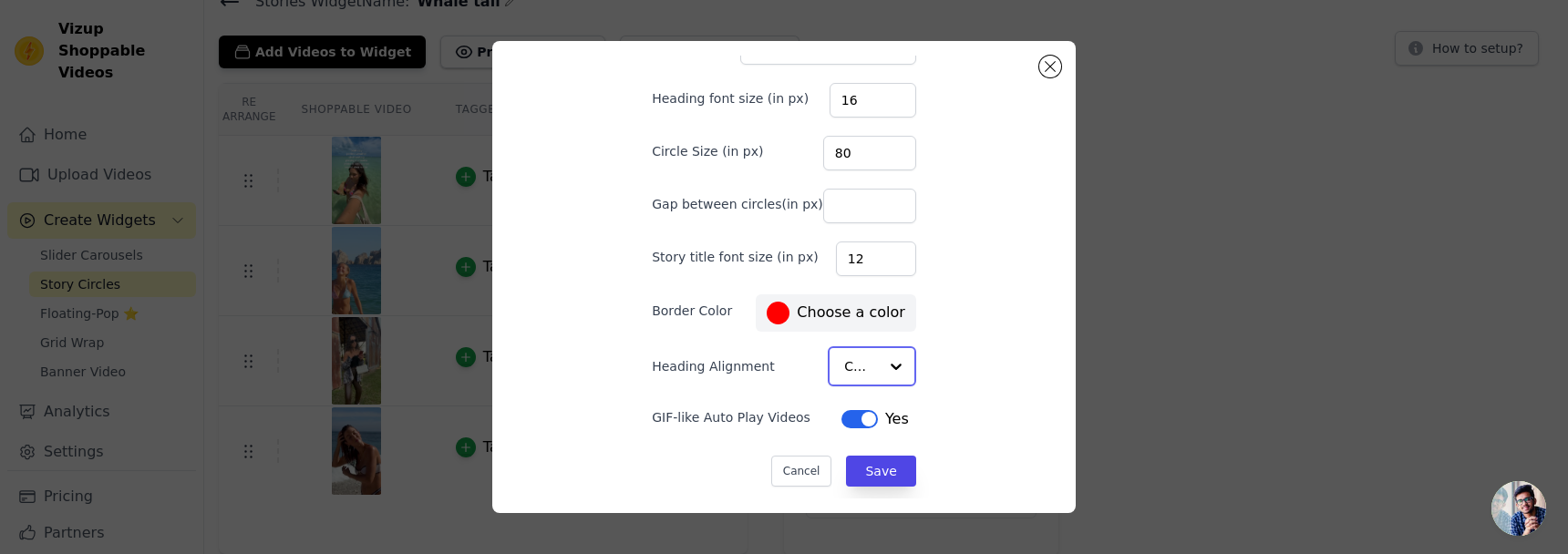
click at [877, 364] on div at bounding box center [896, 366] width 36 height 36
click at [968, 356] on div "Desktop Mobile Heading Heading font size (in px) 16 Circle Size (in px) 80 Gap …" at bounding box center [783, 277] width 554 height 442
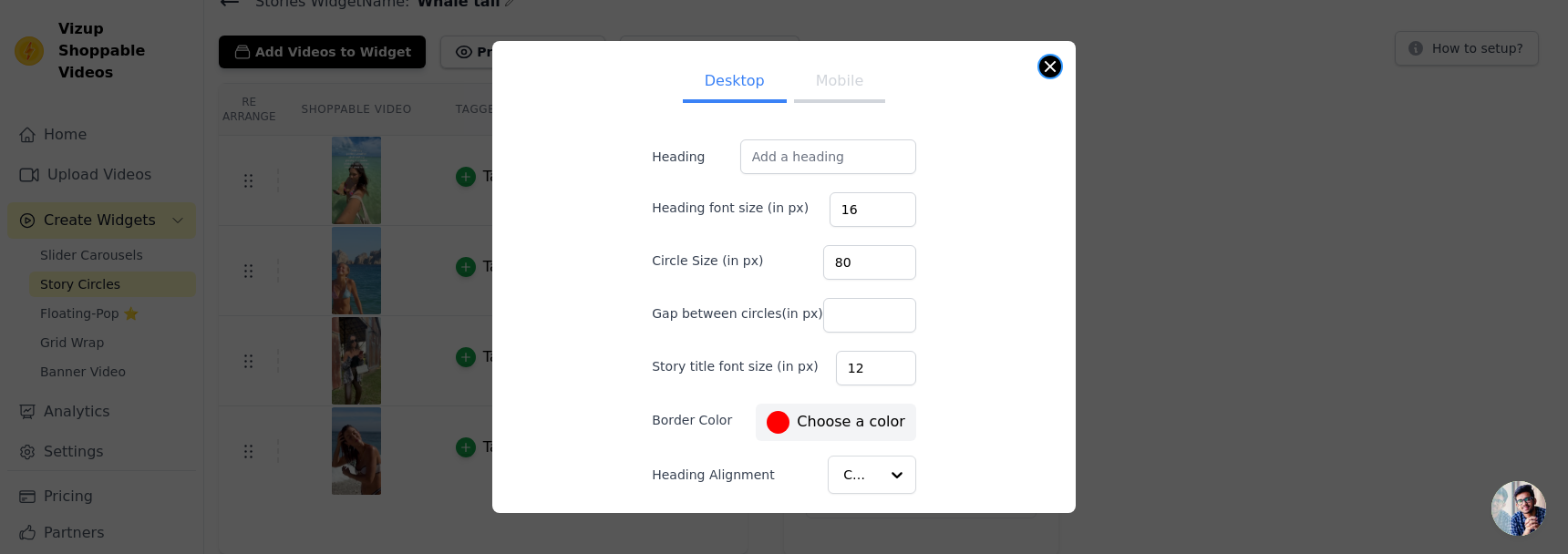
click at [1046, 72] on button "Close modal" at bounding box center [1049, 66] width 22 height 22
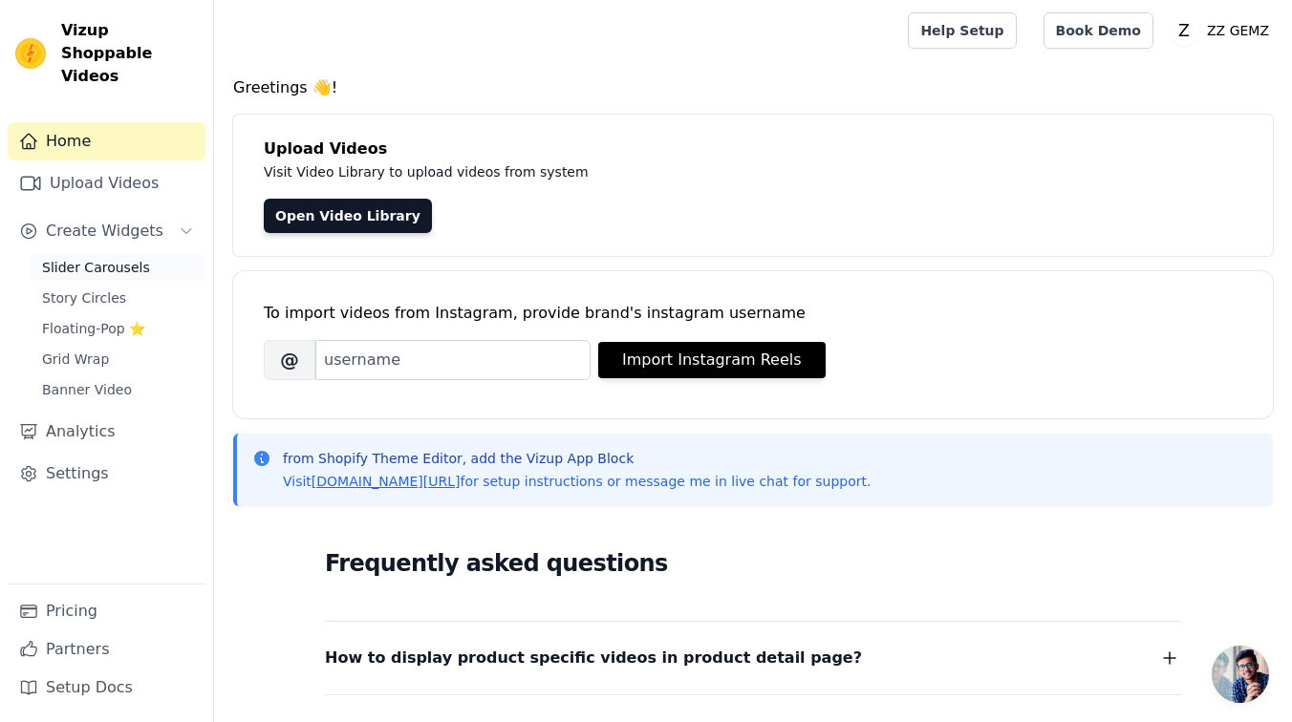
click at [77, 258] on span "Slider Carousels" at bounding box center [96, 267] width 108 height 19
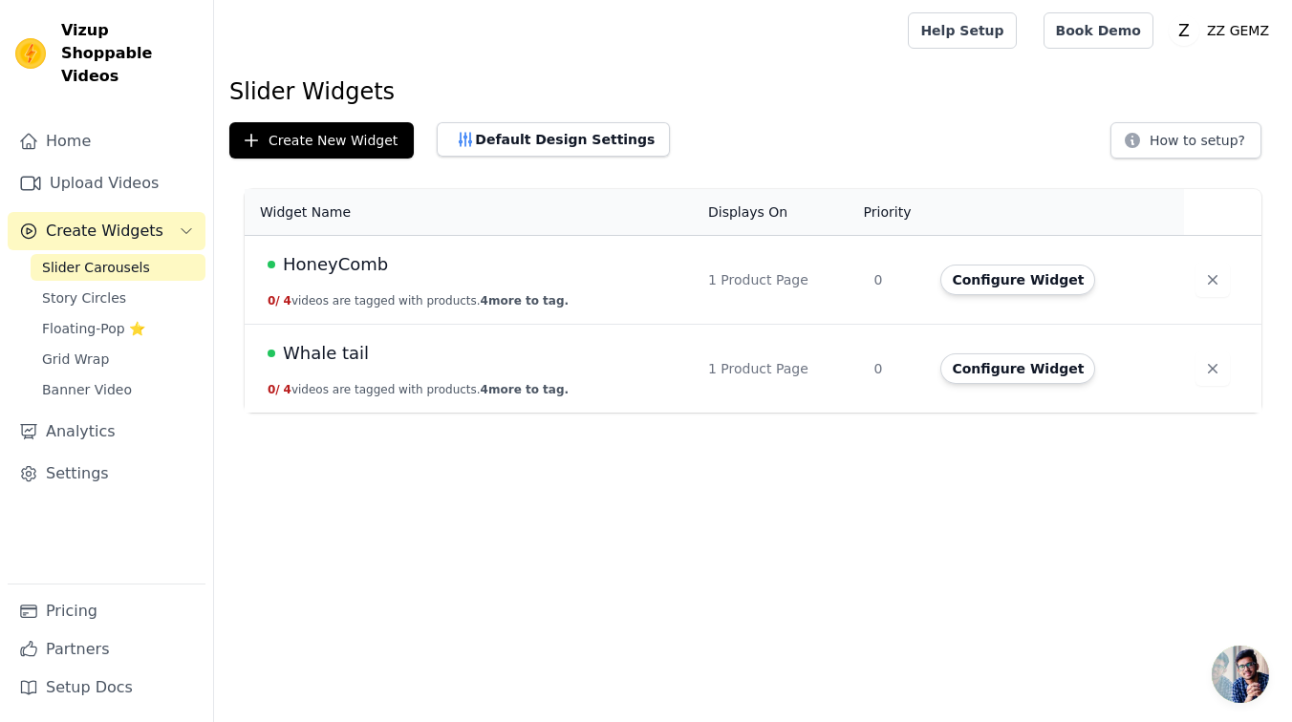
click at [426, 373] on td "Whale tail 0 / 4 videos are tagged with products. 4 more to tag." at bounding box center [471, 369] width 452 height 89
click at [1024, 381] on button "Configure Widget" at bounding box center [1017, 369] width 155 height 31
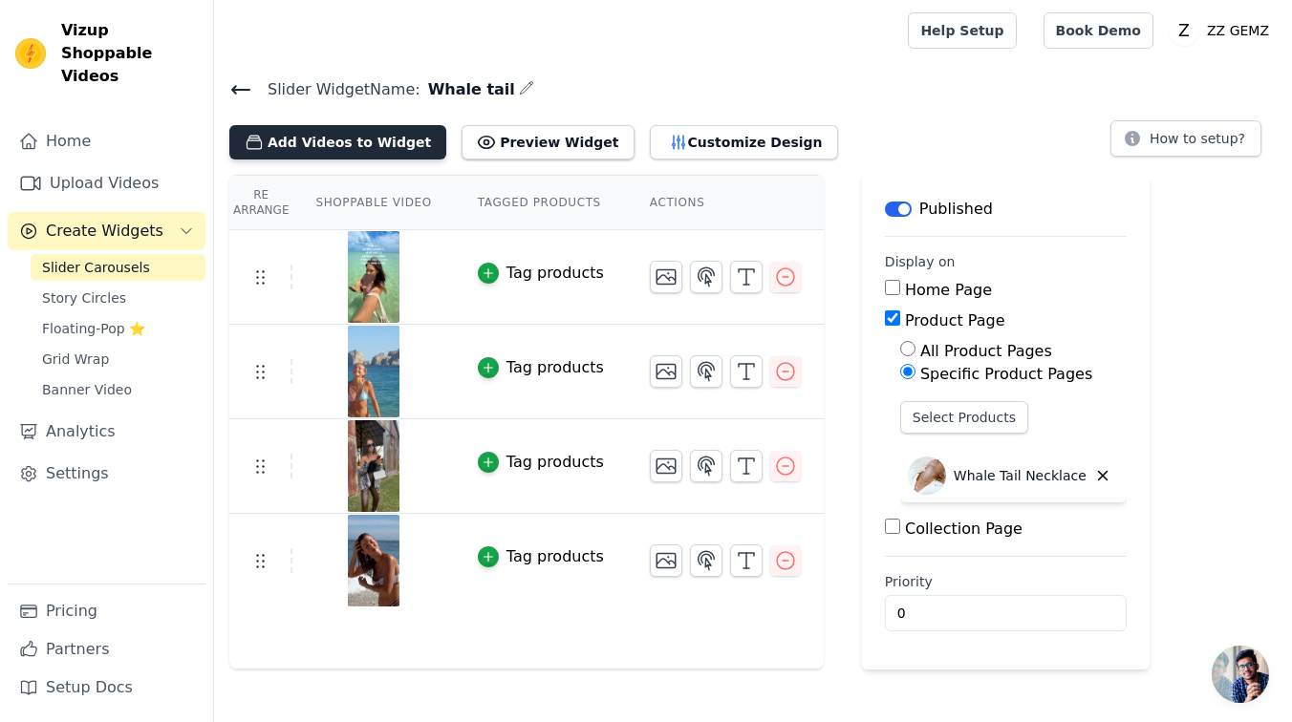
click at [295, 138] on button "Add Videos to Widget" at bounding box center [337, 142] width 217 height 34
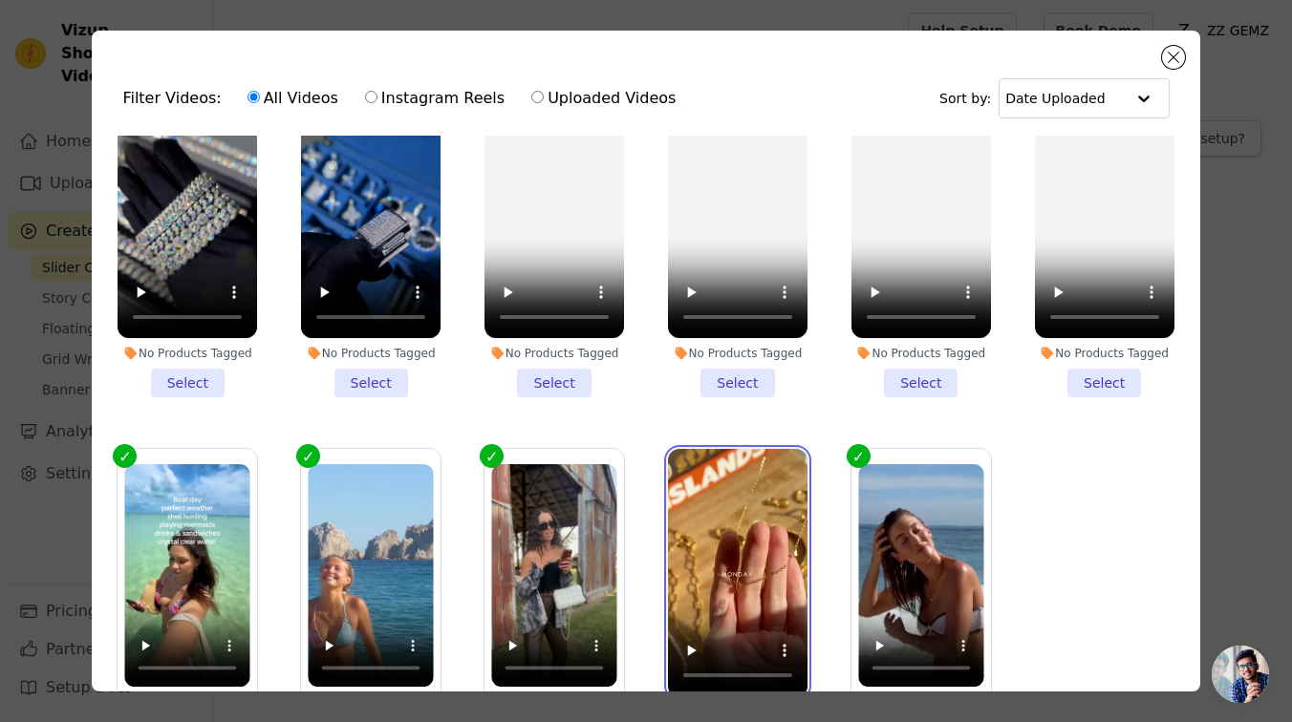
scroll to position [166, 0]
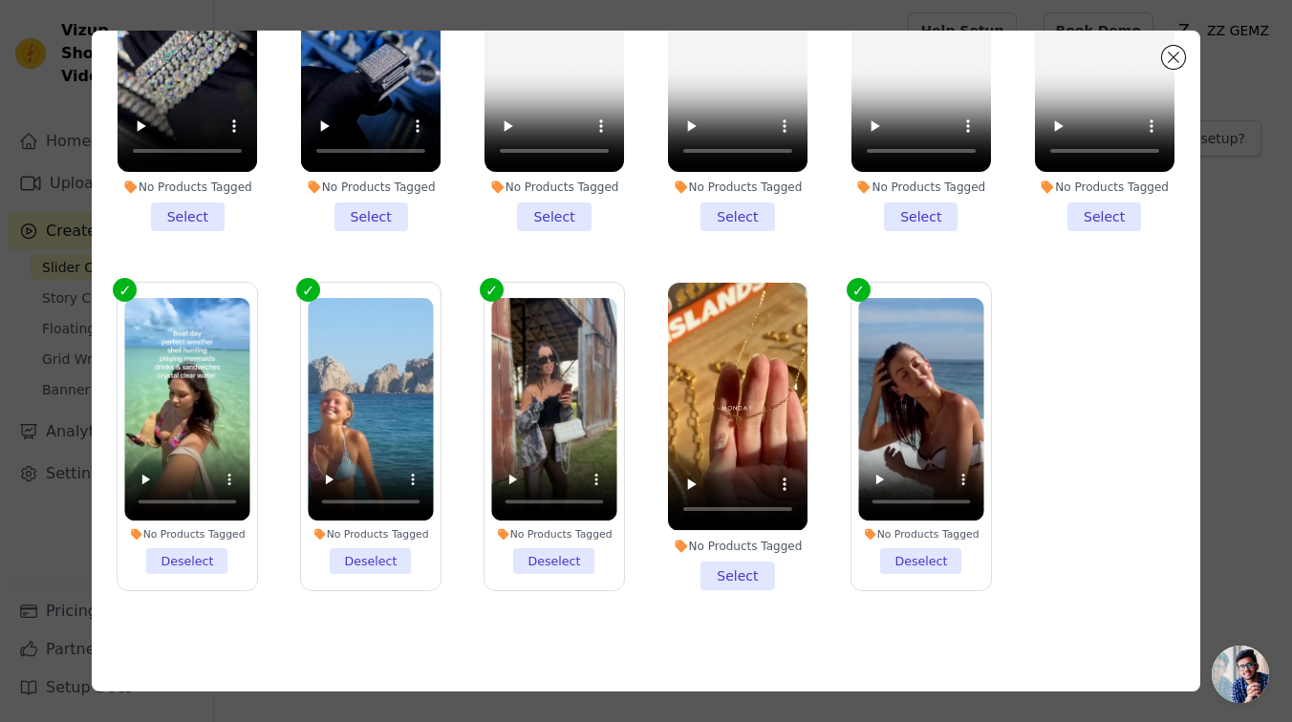
click at [727, 586] on li "No Products Tagged Select" at bounding box center [738, 436] width 140 height 307
click at [0, 0] on input "No Products Tagged Select" at bounding box center [0, 0] width 0 height 0
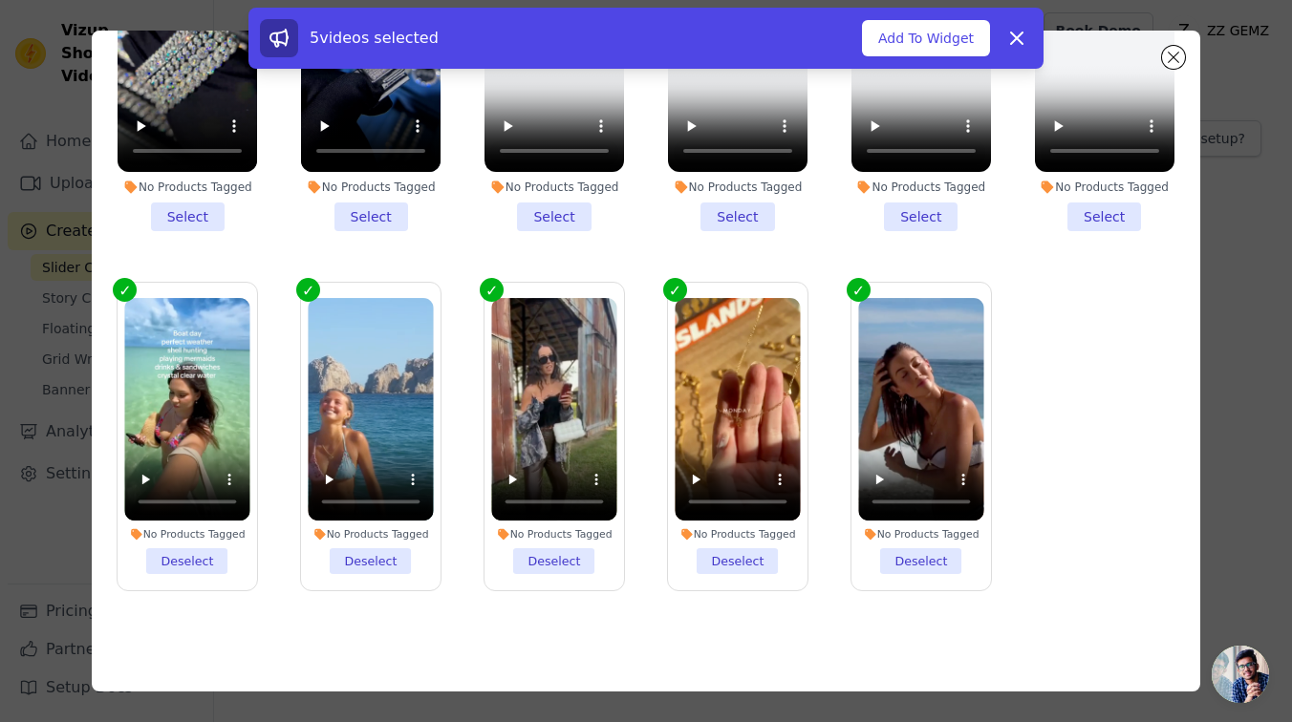
scroll to position [0, 0]
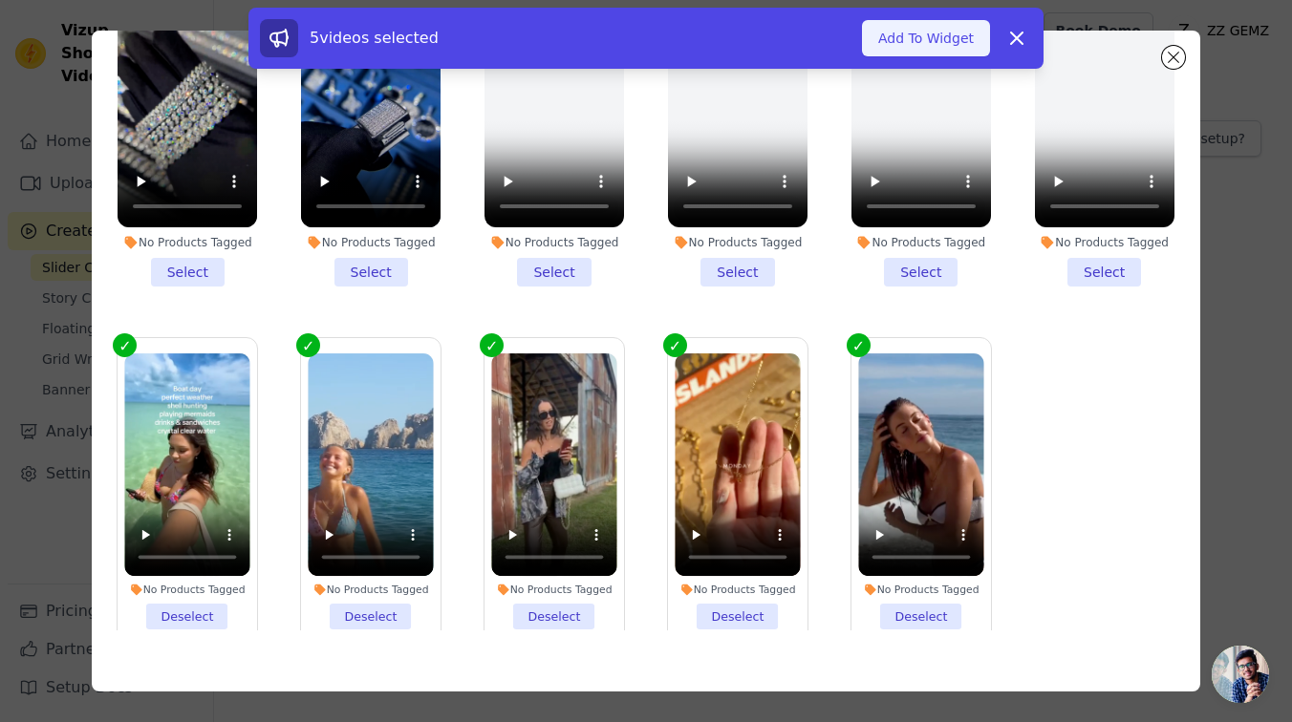
click at [910, 49] on button "Add To Widget" at bounding box center [926, 38] width 128 height 36
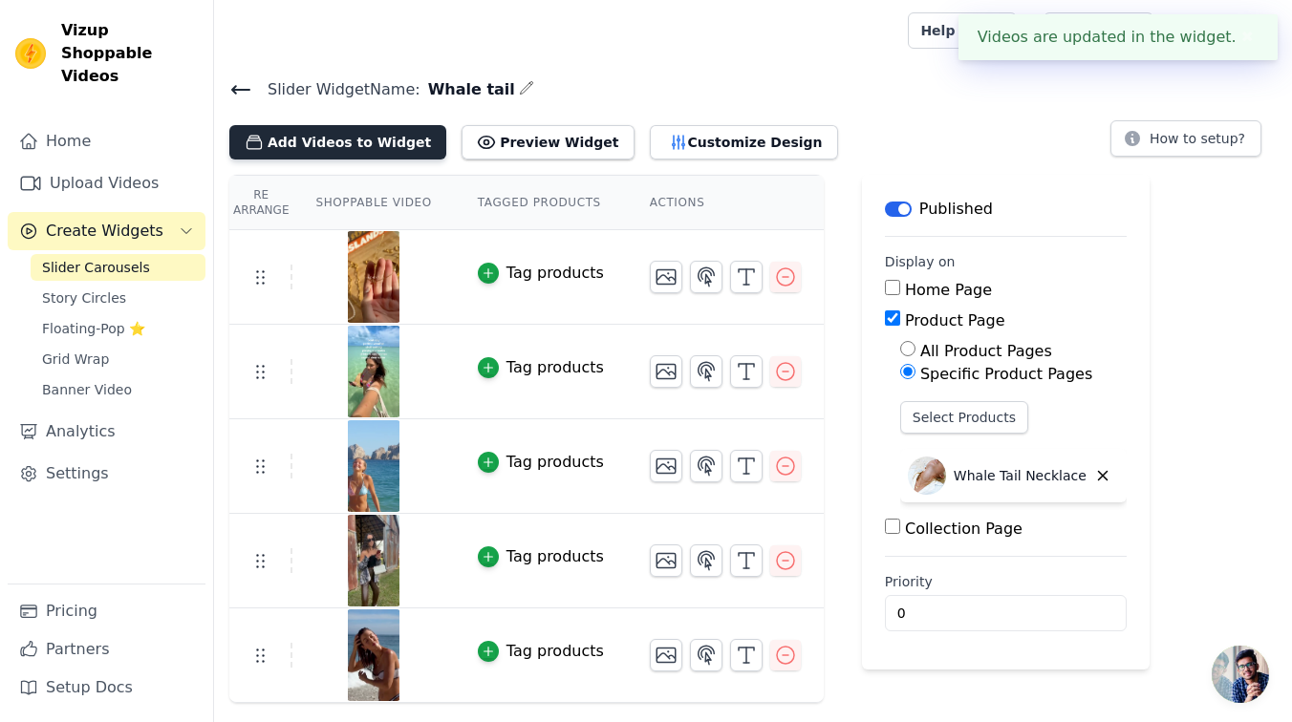
click at [303, 133] on button "Add Videos to Widget" at bounding box center [337, 142] width 217 height 34
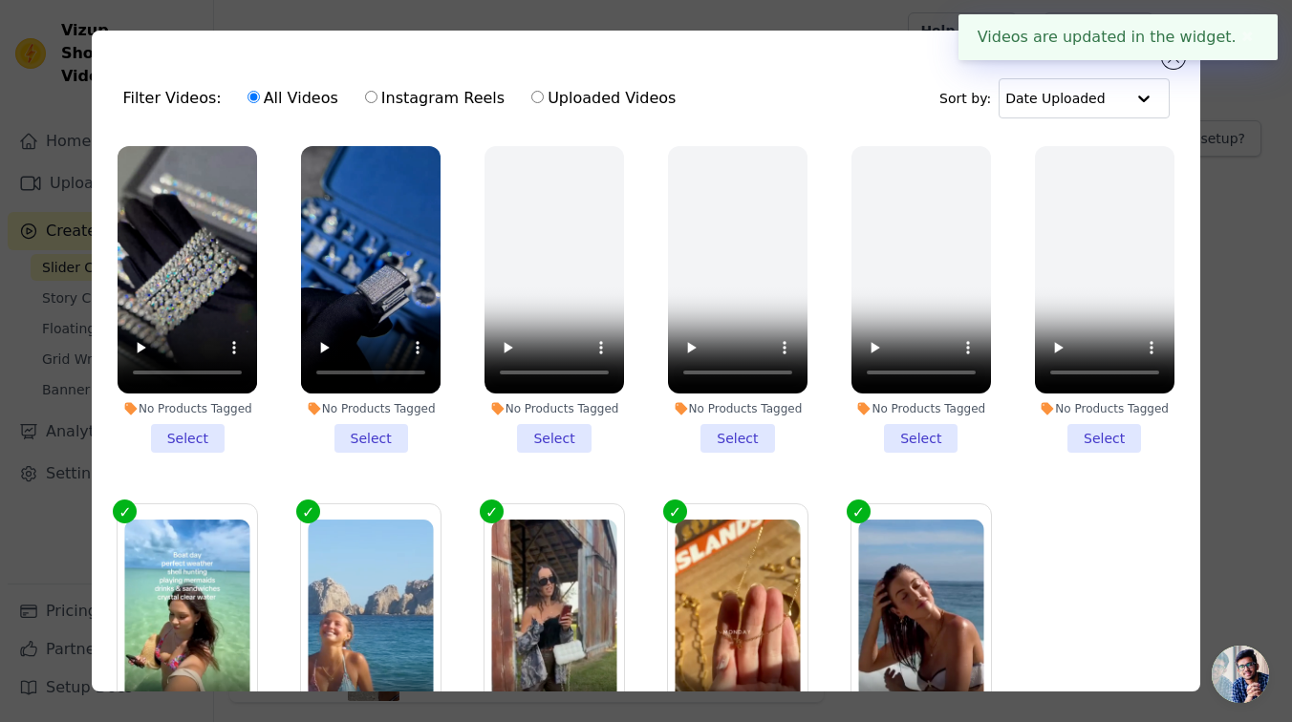
click at [1165, 59] on div "Videos are updated in the widget. ✖" at bounding box center [1118, 37] width 319 height 46
click at [1175, 65] on button "Close modal" at bounding box center [1173, 57] width 23 height 23
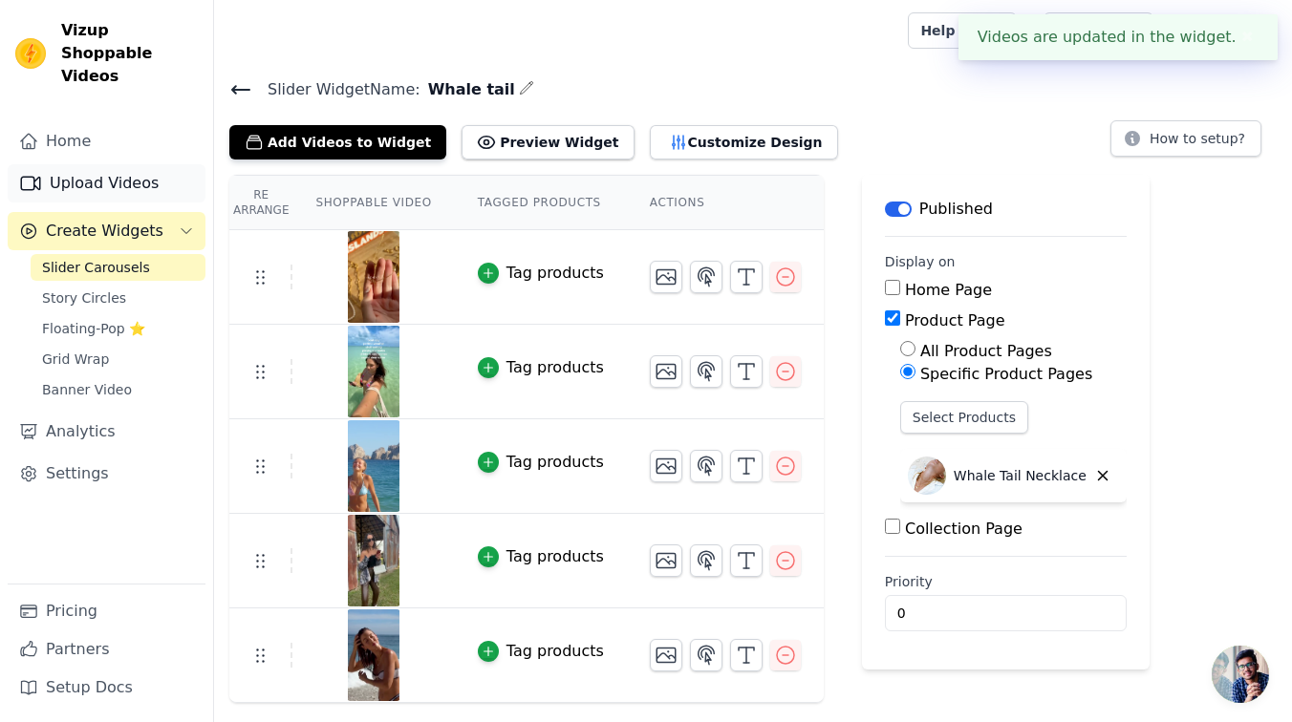
click at [117, 164] on link "Upload Videos" at bounding box center [107, 183] width 198 height 38
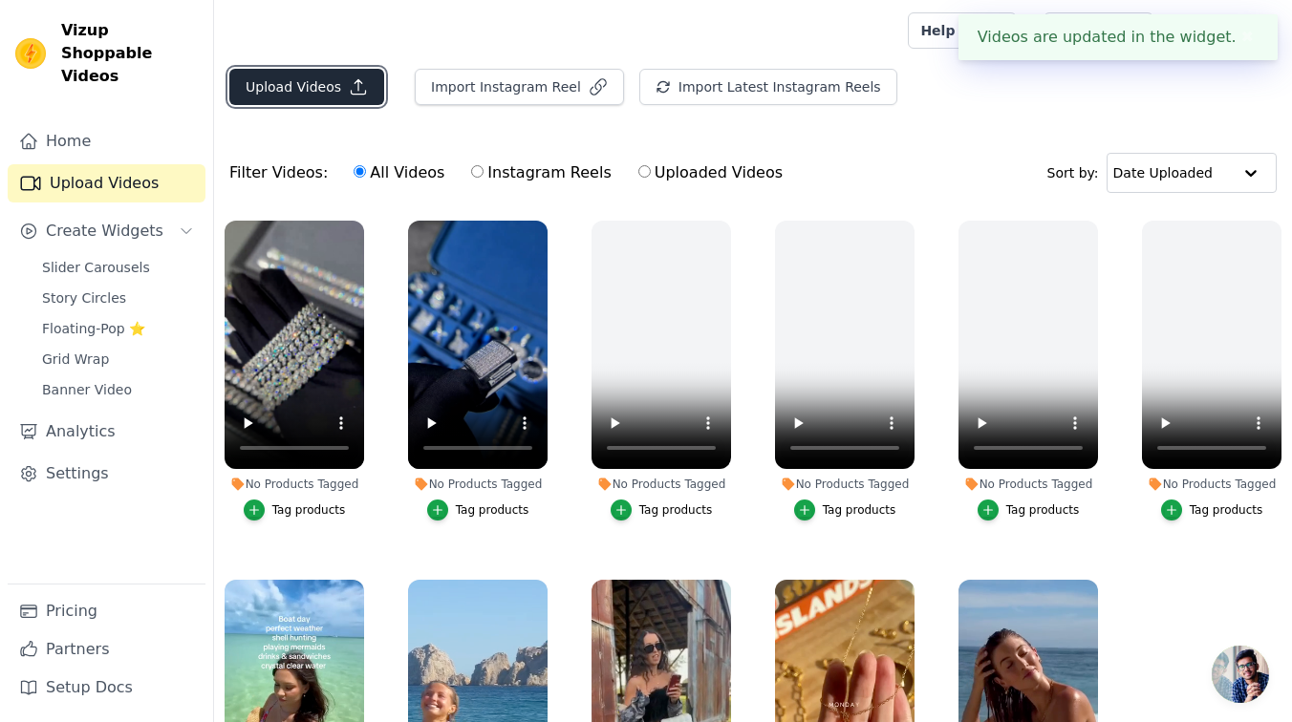
click at [323, 104] on button "Upload Videos" at bounding box center [306, 87] width 155 height 36
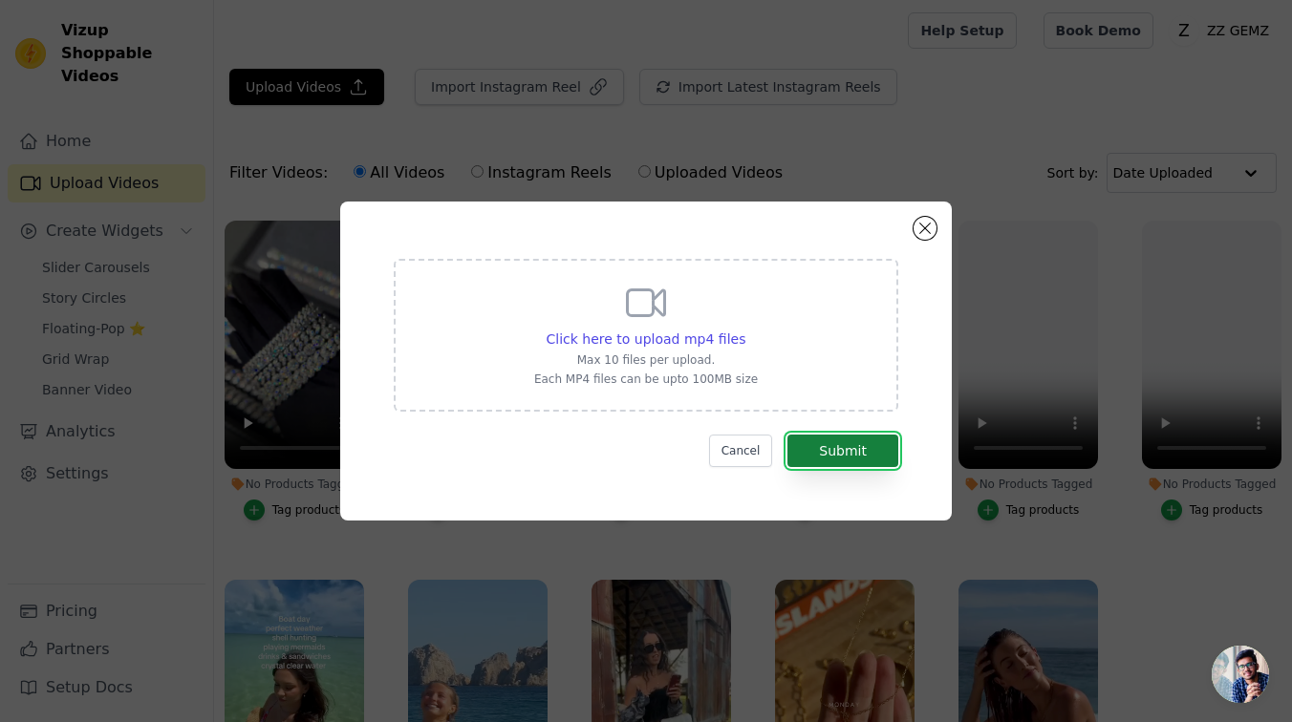
click at [867, 443] on button "Submit" at bounding box center [842, 451] width 111 height 32
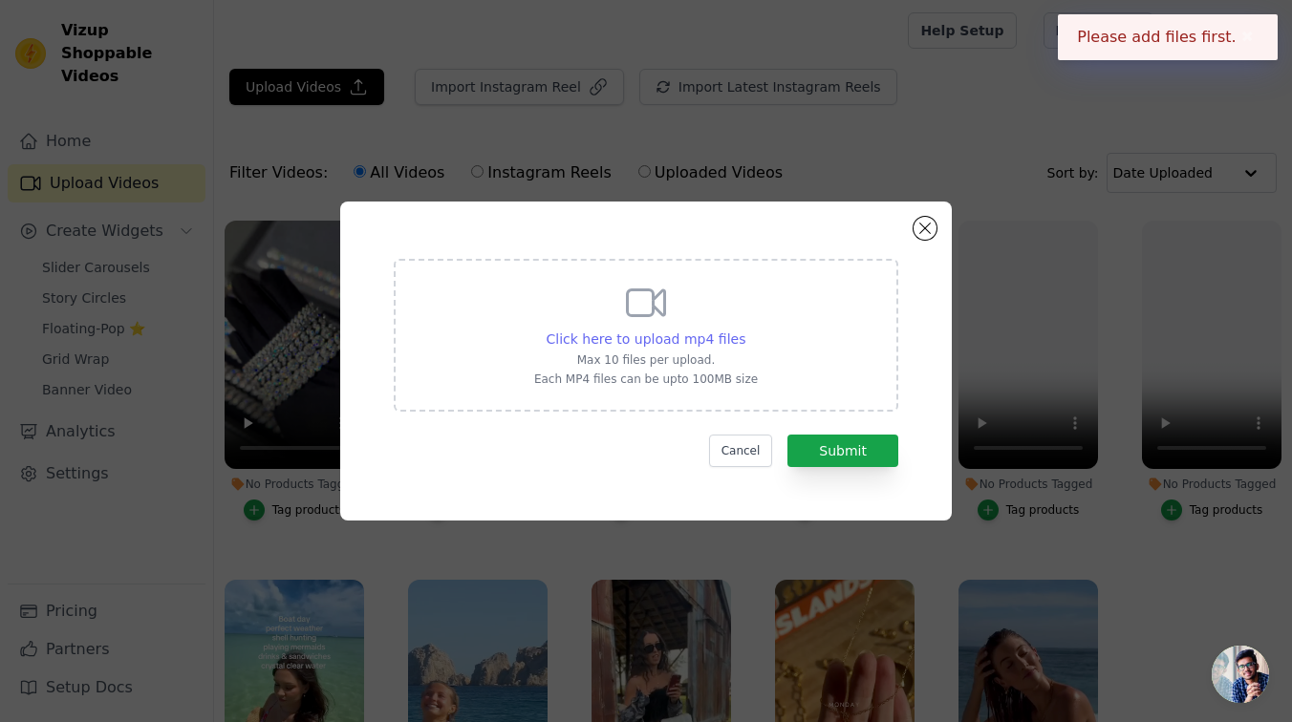
click at [704, 348] on div "Click here to upload mp4 files" at bounding box center [647, 339] width 200 height 19
click at [744, 330] on input "Click here to upload mp4 files Max 10 files per upload. Each MP4 files can be u…" at bounding box center [744, 329] width 1 height 1
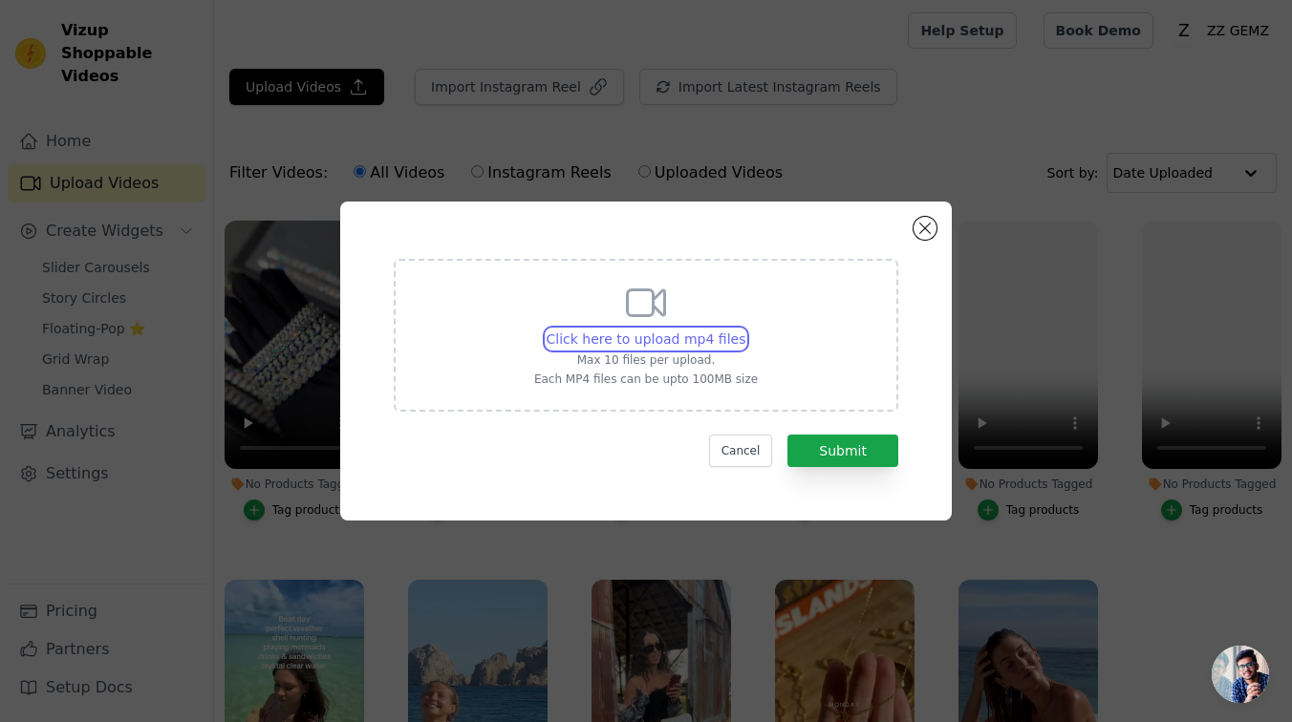
type input "C:\fakepath\ea96b8ec5d2b4791a92ad0356cd67c94.SD-480p-0.9Mbps-54992873.mp4"
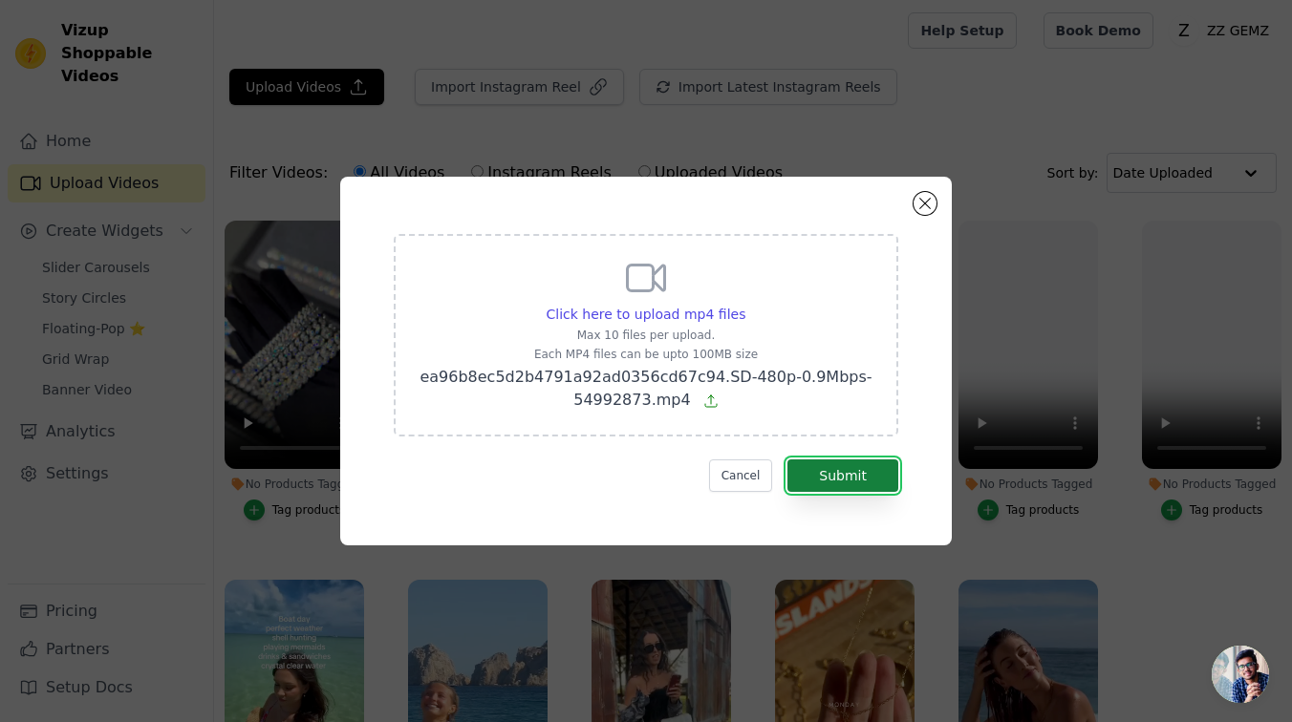
click at [870, 474] on button "Submit" at bounding box center [842, 476] width 111 height 32
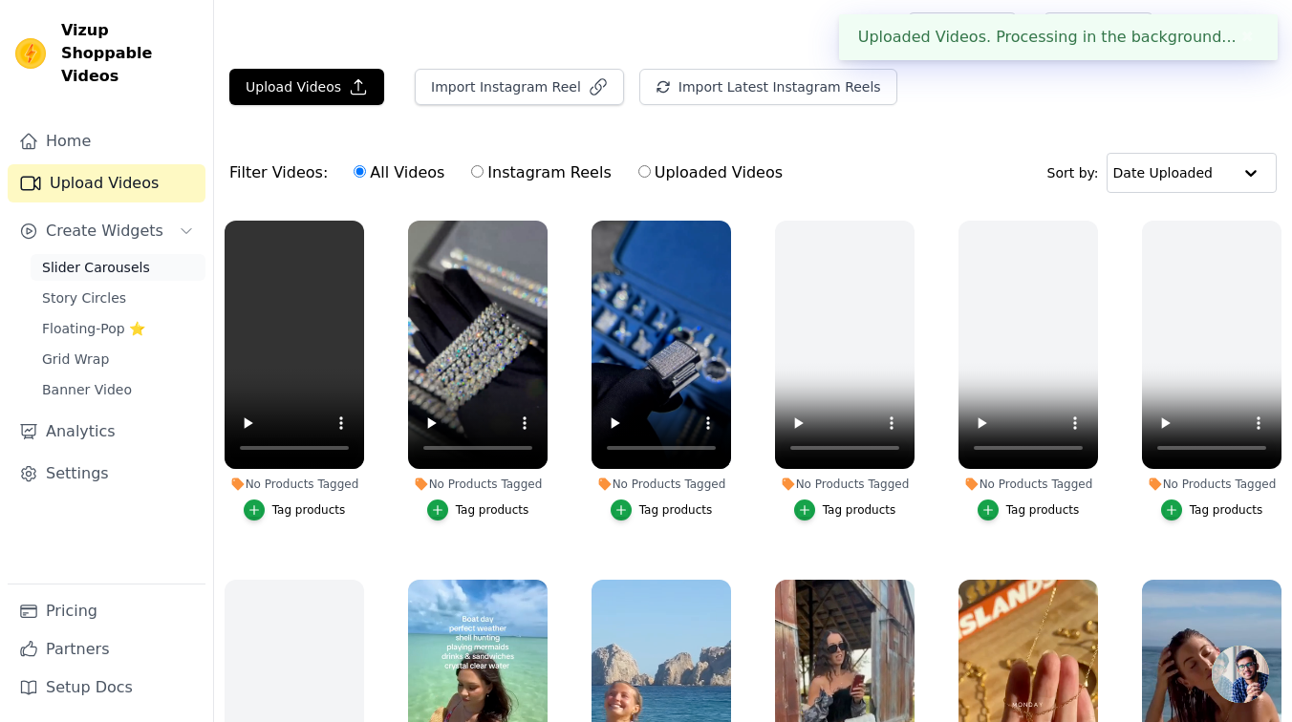
click at [99, 257] on link "Slider Carousels" at bounding box center [118, 267] width 175 height 27
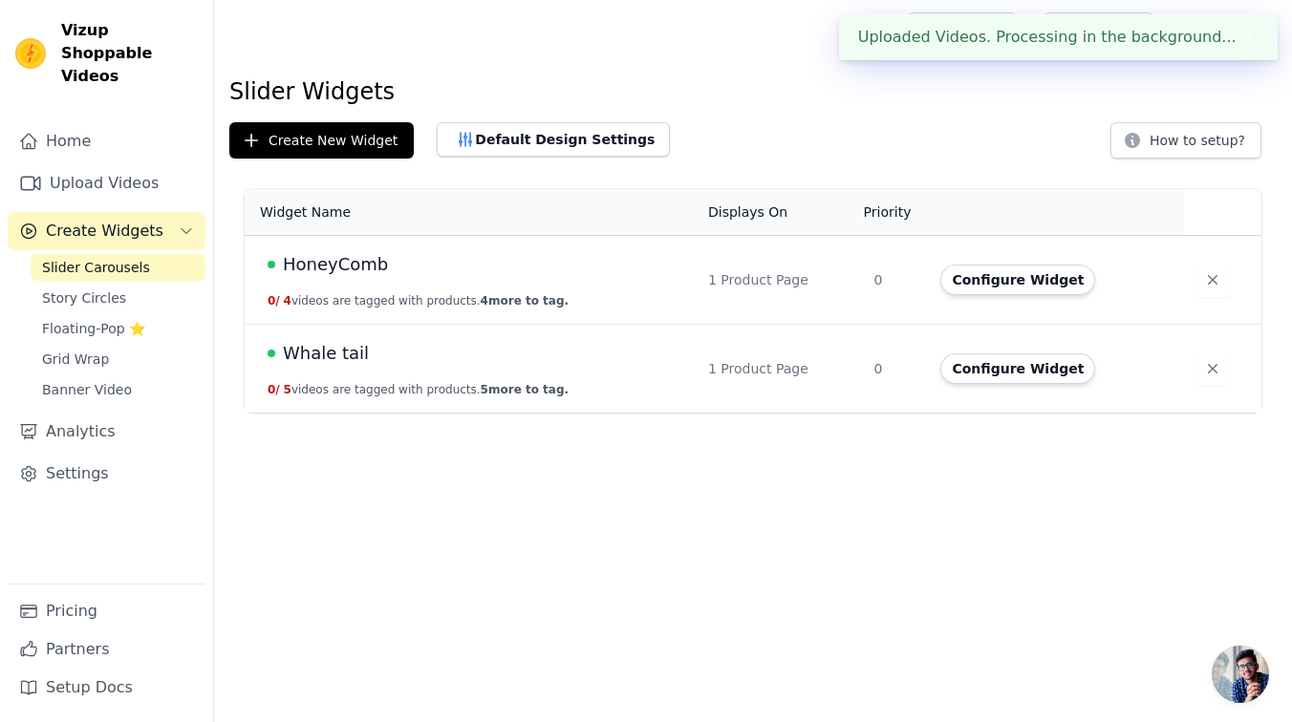
click at [383, 381] on td "Whale tail 0 / 5 videos are tagged with products. 5 more to tag." at bounding box center [471, 369] width 452 height 89
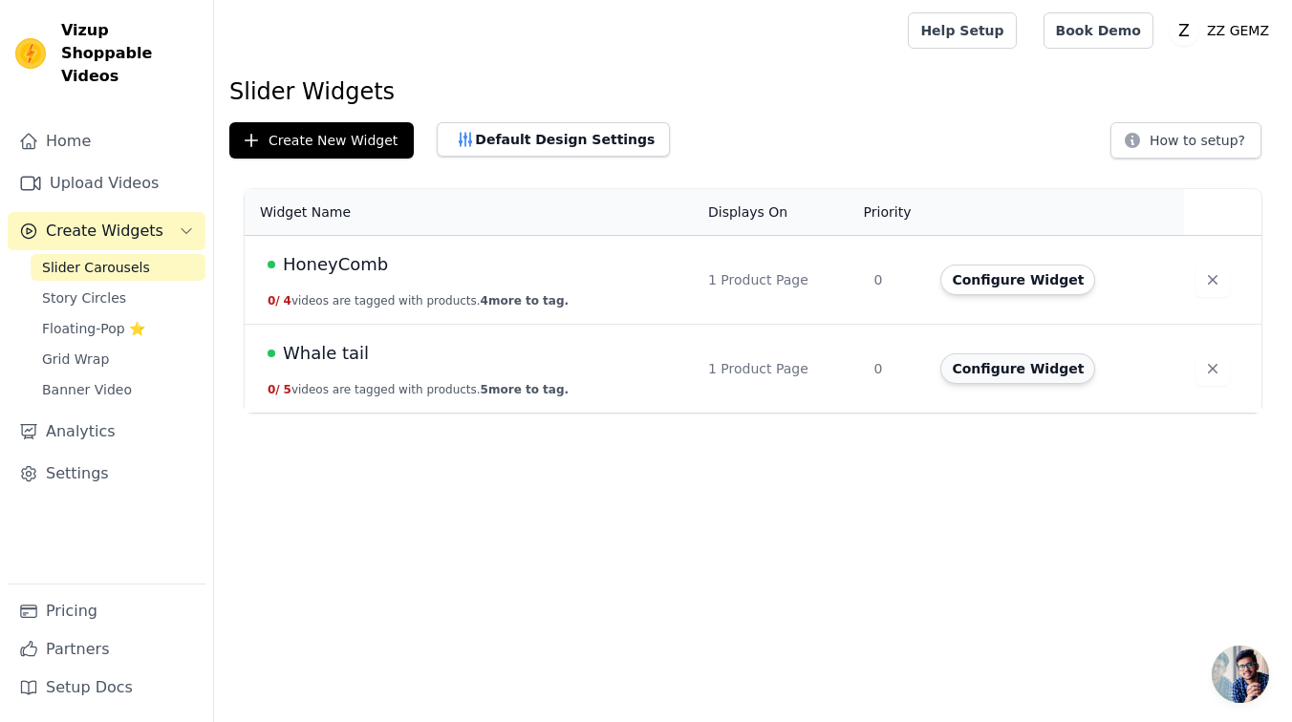
click at [1040, 363] on button "Configure Widget" at bounding box center [1017, 369] width 155 height 31
click at [997, 375] on button "Configure Widget" at bounding box center [1017, 369] width 155 height 31
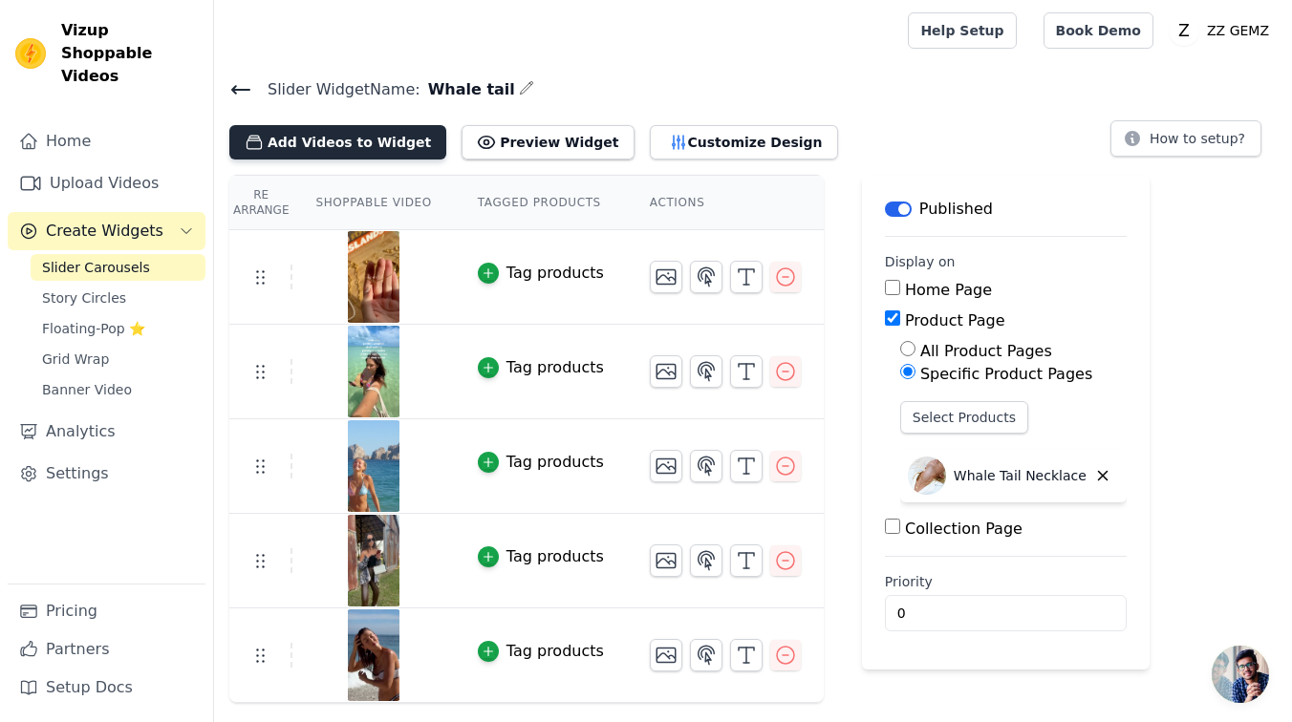
click at [367, 125] on button "Add Videos to Widget" at bounding box center [337, 142] width 217 height 34
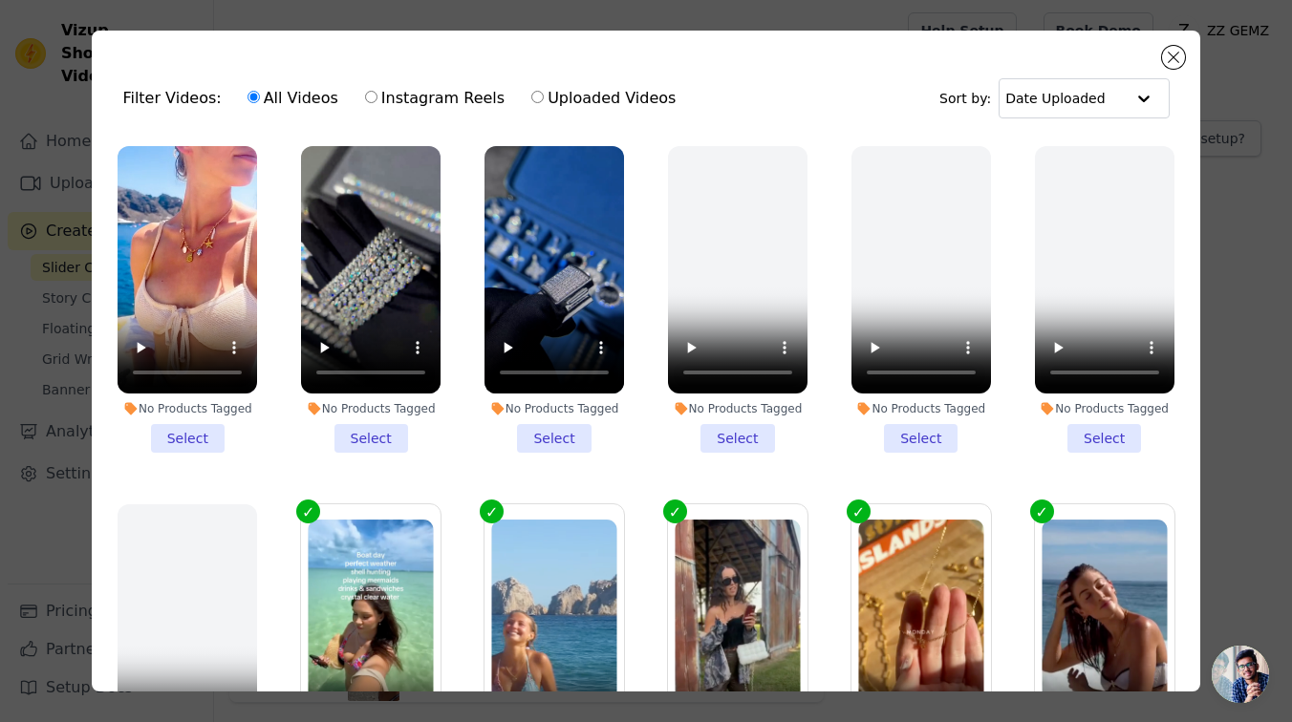
click at [198, 445] on li "No Products Tagged Select" at bounding box center [188, 299] width 140 height 307
click at [0, 0] on input "No Products Tagged Select" at bounding box center [0, 0] width 0 height 0
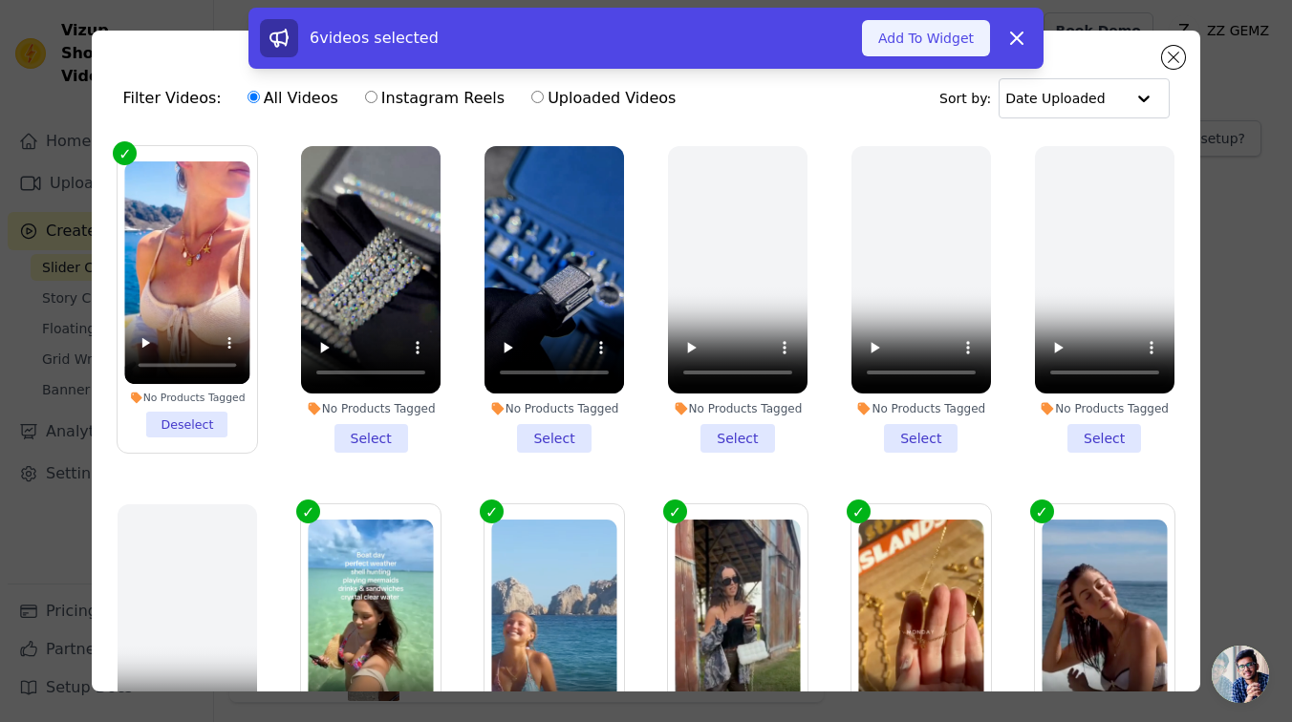
click at [947, 22] on button "Add To Widget" at bounding box center [926, 38] width 128 height 36
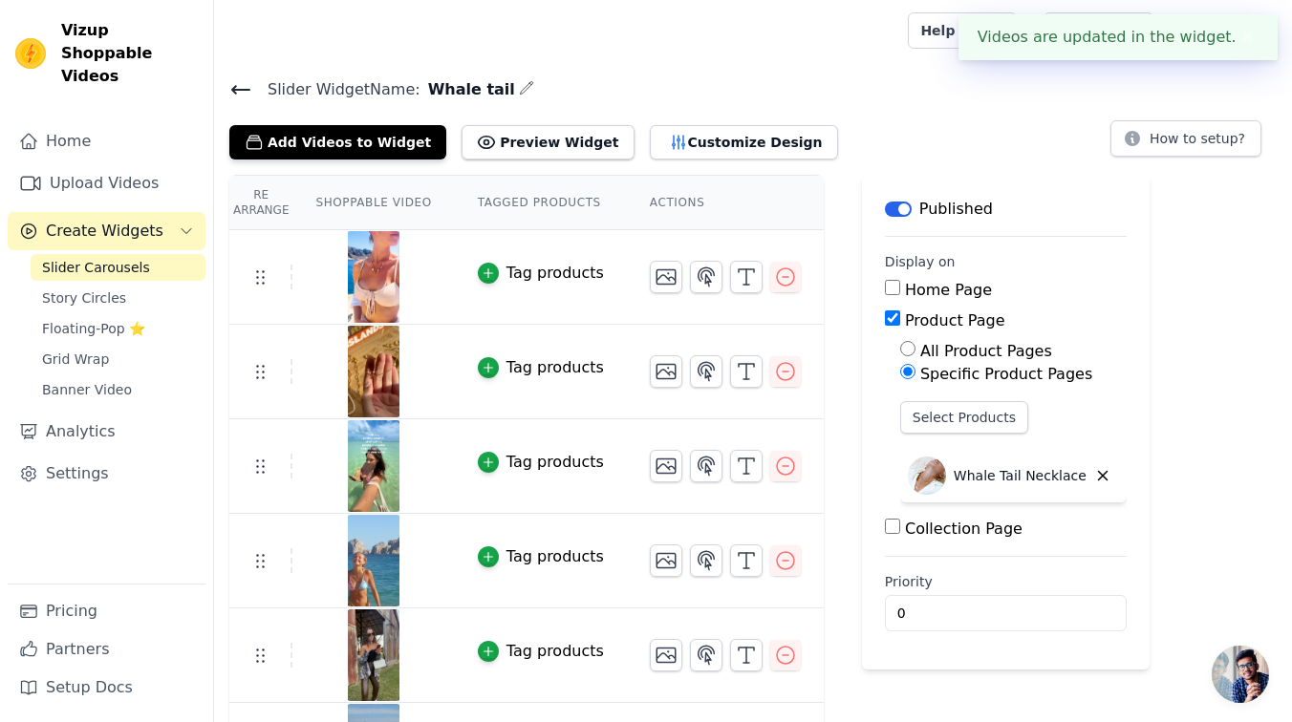
scroll to position [75, 0]
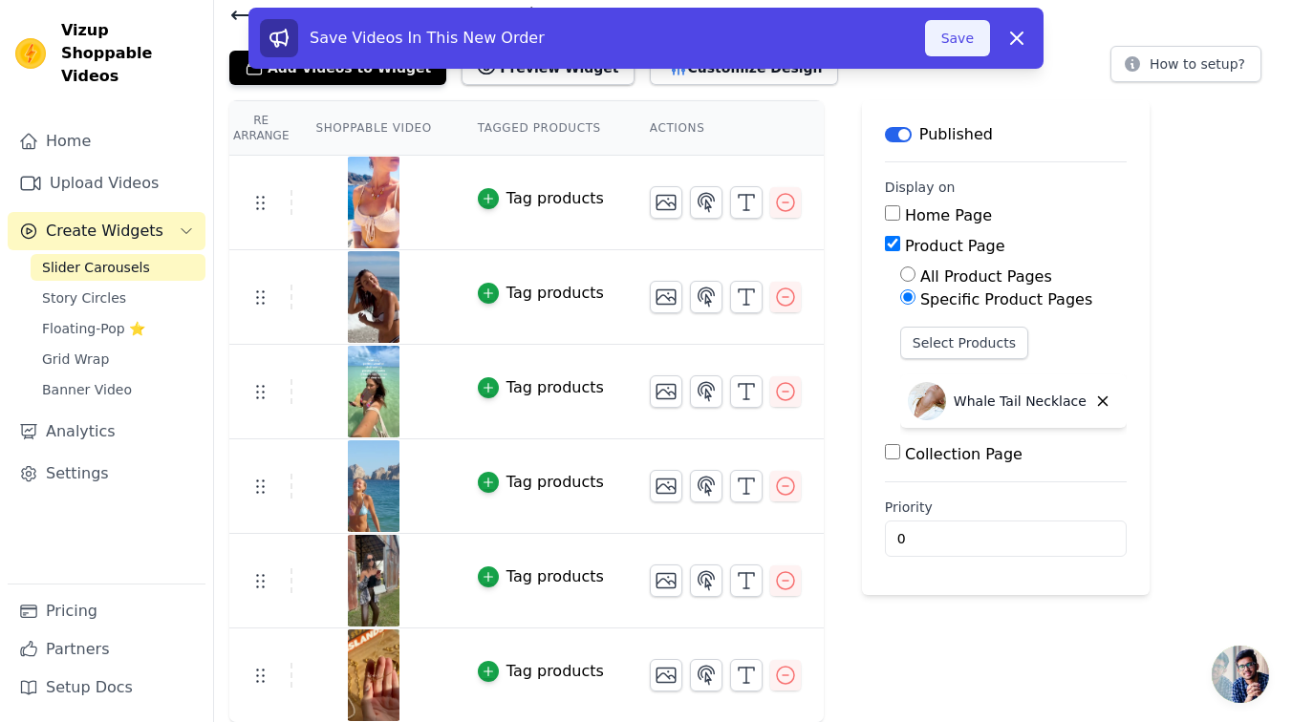
click at [975, 46] on button "Save" at bounding box center [957, 38] width 65 height 36
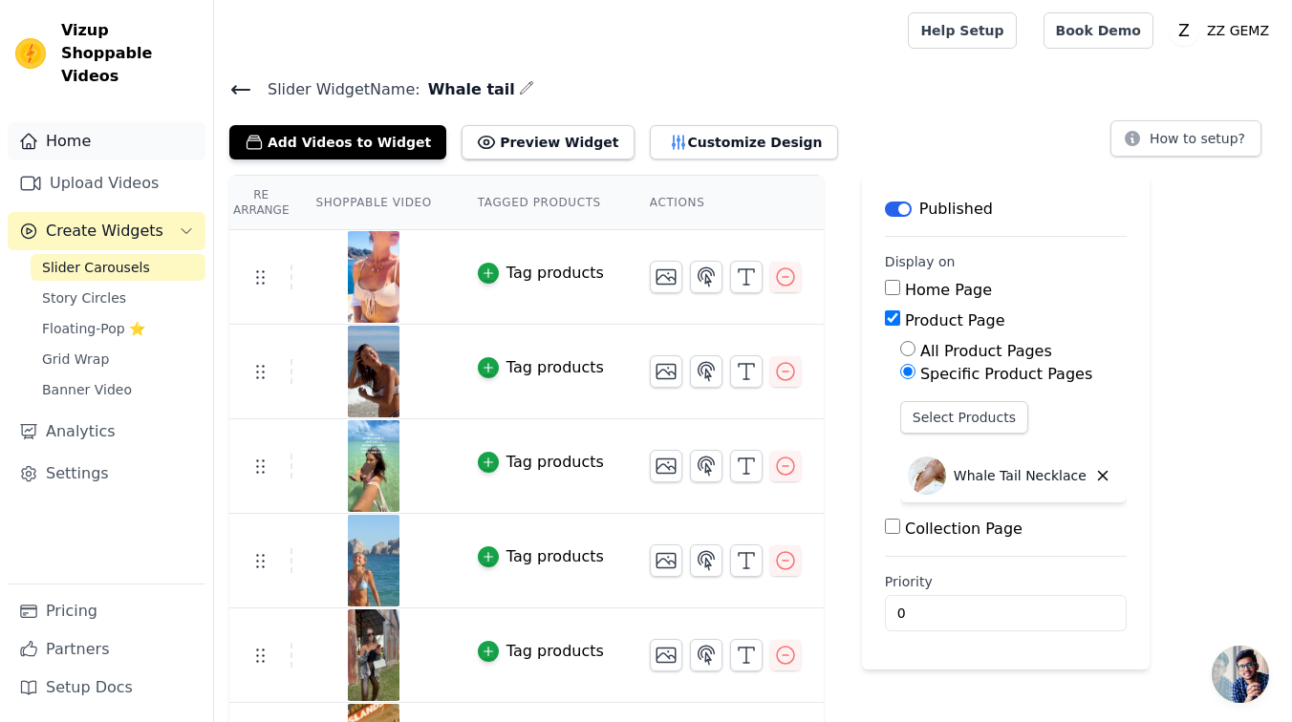
click at [56, 122] on link "Home" at bounding box center [107, 141] width 198 height 38
